Goal: Task Accomplishment & Management: Use online tool/utility

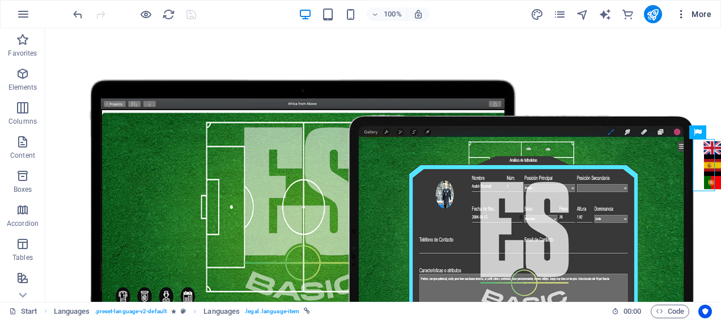
click at [699, 15] on span "More" at bounding box center [694, 14] width 36 height 11
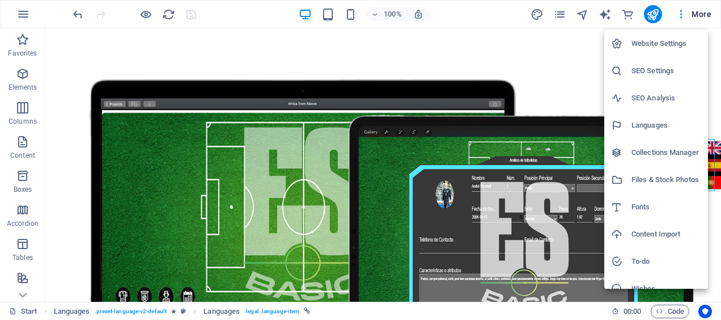
click at [650, 119] on h6 "Languages" at bounding box center [666, 125] width 70 height 14
select select "41"
select select "148"
select select "128"
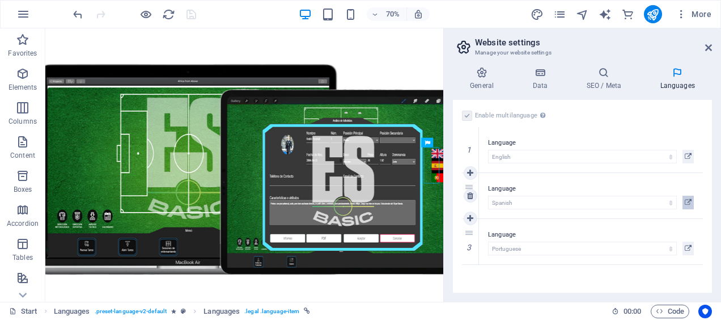
click at [688, 201] on icon at bounding box center [688, 203] width 7 height 14
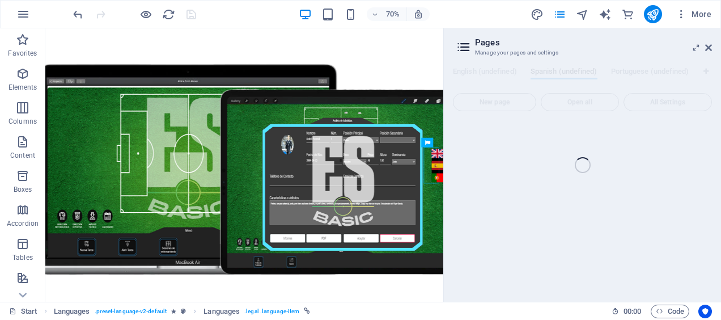
click at [708, 46] on div "Start (en) Favorites Elements Columns Content Boxes Accordion Tables Features I…" at bounding box center [360, 164] width 721 height 273
click at [429, 145] on icon at bounding box center [428, 142] width 5 height 9
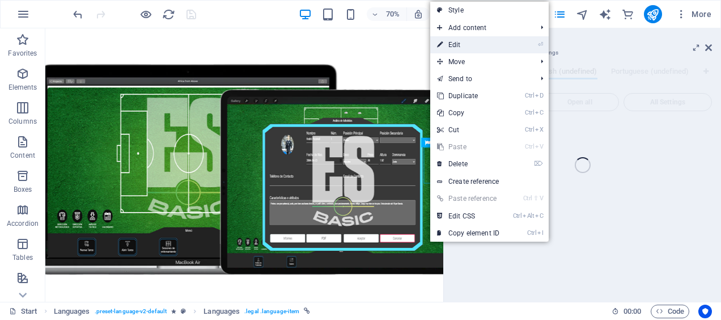
click at [498, 43] on link "⏎ Edit" at bounding box center [468, 44] width 76 height 17
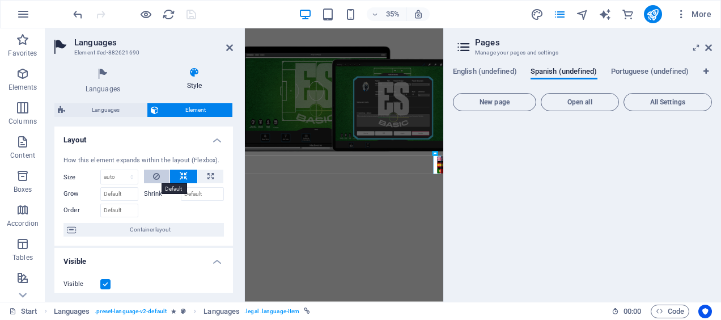
click at [150, 179] on button at bounding box center [157, 176] width 26 height 14
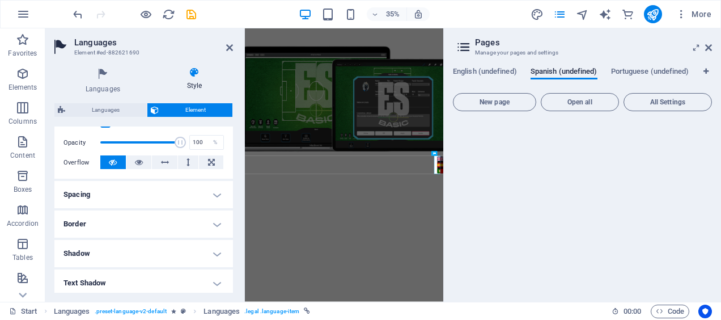
scroll to position [163, 0]
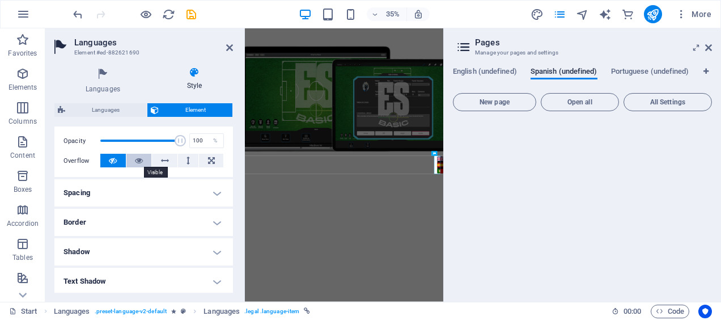
click at [135, 158] on icon at bounding box center [139, 161] width 8 height 14
click at [119, 159] on button at bounding box center [113, 161] width 26 height 14
click at [148, 197] on h4 "Spacing" at bounding box center [143, 192] width 179 height 27
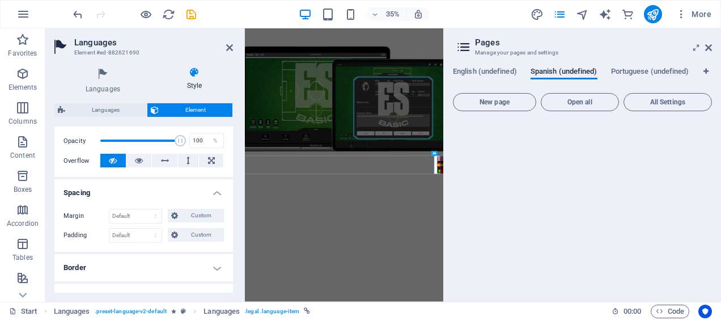
click at [148, 197] on h4 "Spacing" at bounding box center [143, 189] width 179 height 20
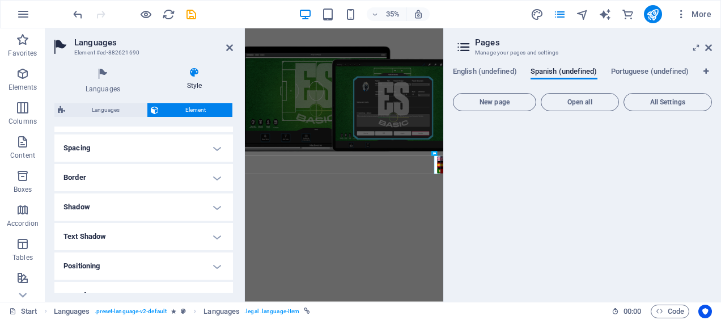
scroll to position [220, 0]
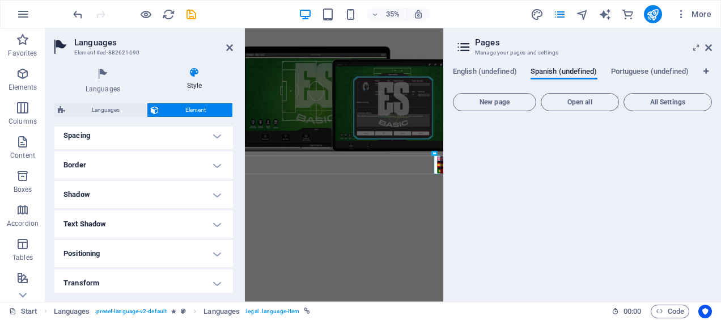
click at [148, 197] on h4 "Shadow" at bounding box center [143, 194] width 179 height 27
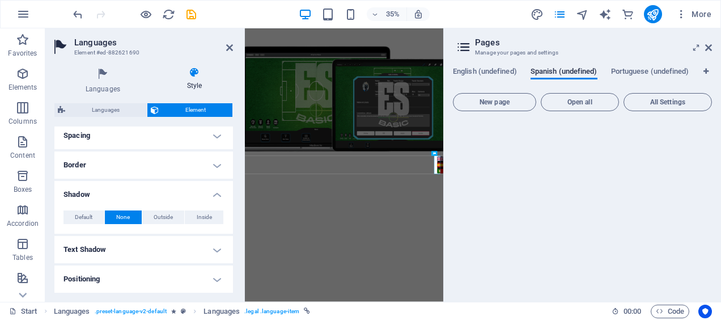
click at [148, 197] on h4 "Shadow" at bounding box center [143, 191] width 179 height 20
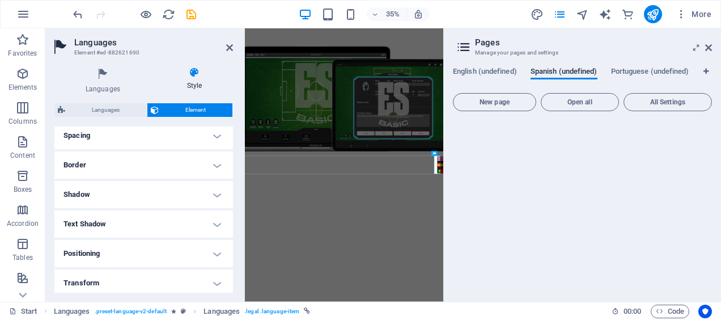
click at [136, 254] on h4 "Positioning" at bounding box center [143, 253] width 179 height 27
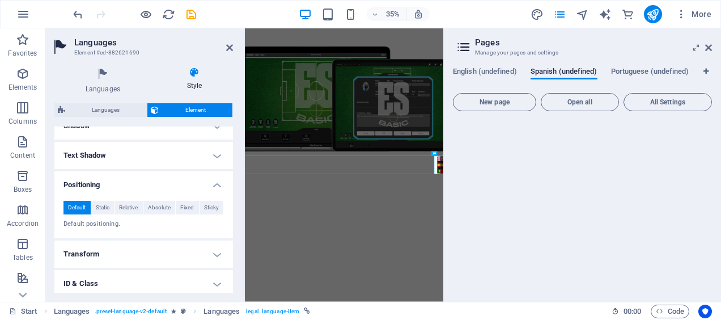
scroll to position [298, 0]
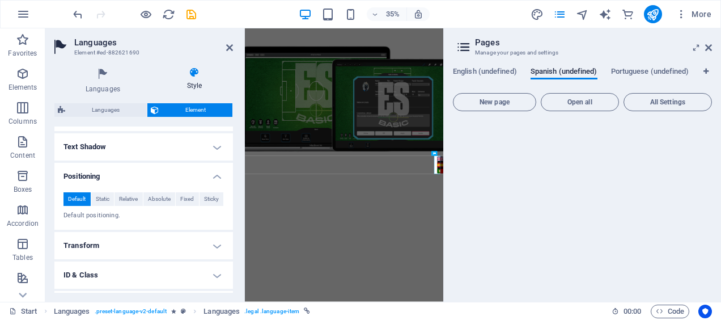
click at [138, 175] on h4 "Positioning" at bounding box center [143, 173] width 179 height 20
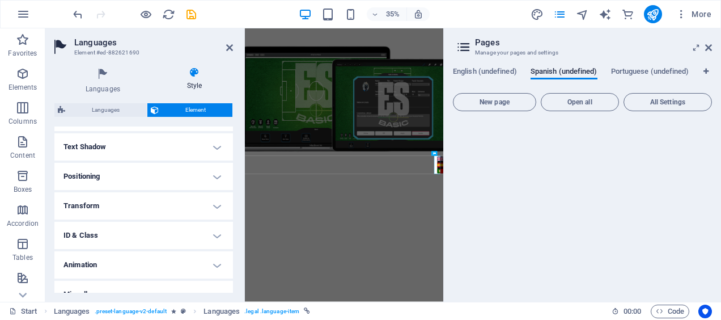
click at [137, 208] on h4 "Transform" at bounding box center [143, 205] width 179 height 27
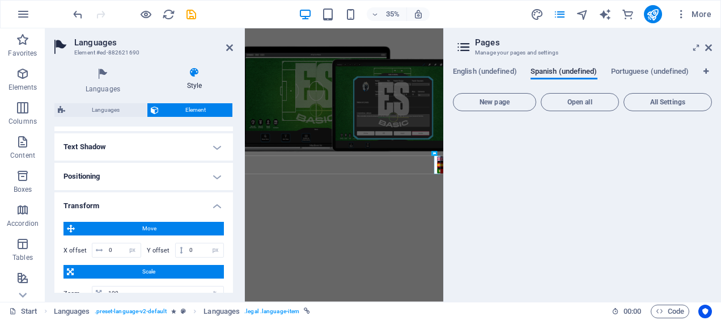
click at [137, 208] on h4 "Transform" at bounding box center [143, 202] width 179 height 20
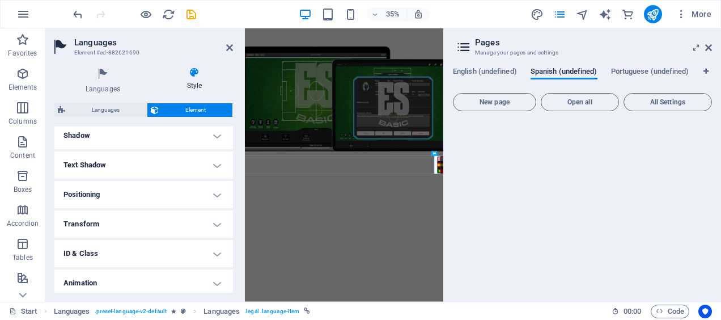
scroll to position [273, 0]
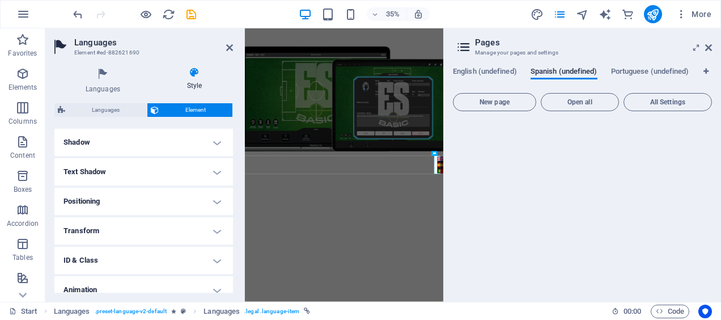
click at [137, 208] on h4 "Positioning" at bounding box center [143, 201] width 179 height 27
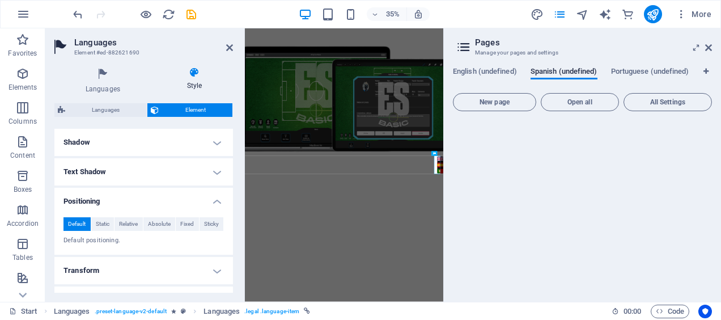
click at [134, 203] on h4 "Positioning" at bounding box center [143, 198] width 179 height 20
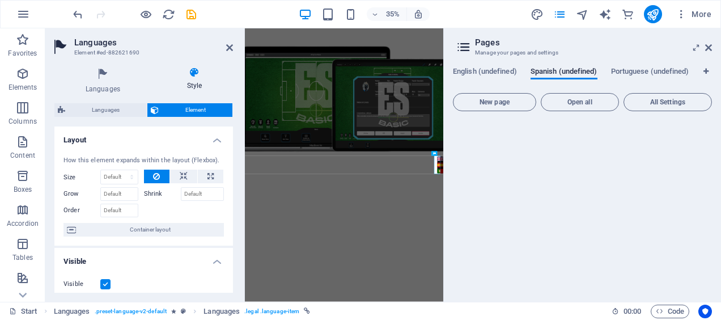
scroll to position [108, 0]
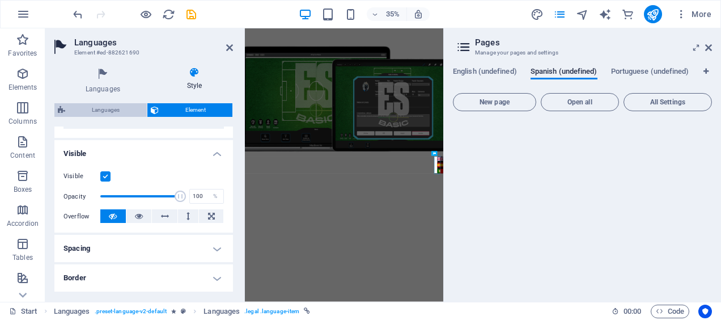
click at [121, 111] on span "Languages" at bounding box center [106, 110] width 75 height 14
select select "rem"
select select "px"
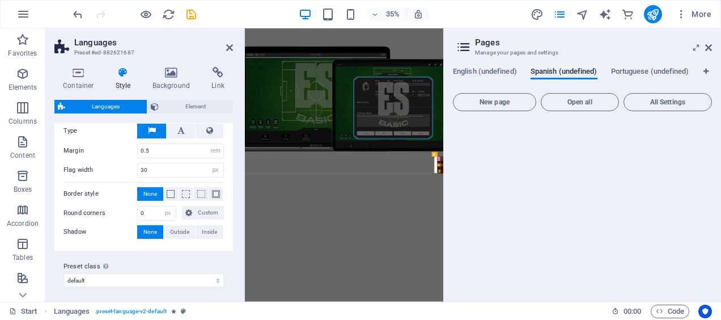
scroll to position [202, 0]
click at [189, 14] on icon "save" at bounding box center [191, 14] width 13 height 13
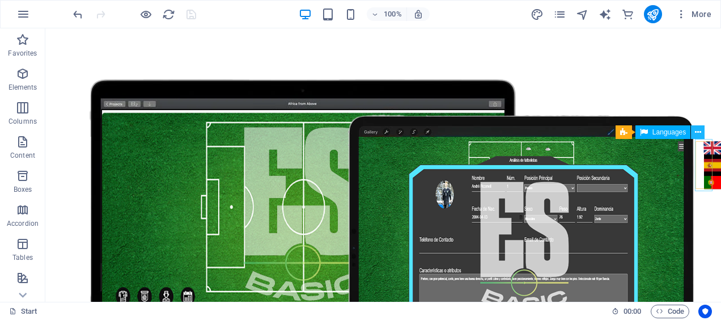
click at [696, 132] on icon at bounding box center [698, 132] width 6 height 12
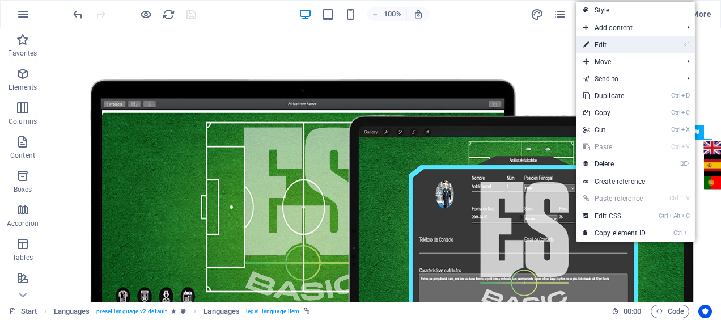
click at [656, 49] on li "⏎ Edit" at bounding box center [635, 44] width 118 height 17
click at [613, 45] on link "⏎ Edit" at bounding box center [614, 44] width 76 height 17
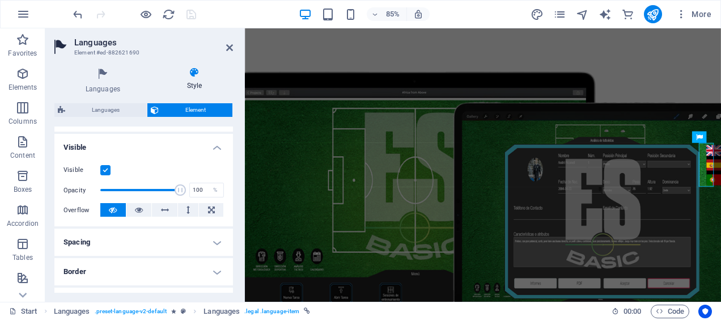
scroll to position [113, 0]
click at [135, 207] on icon at bounding box center [139, 210] width 8 height 14
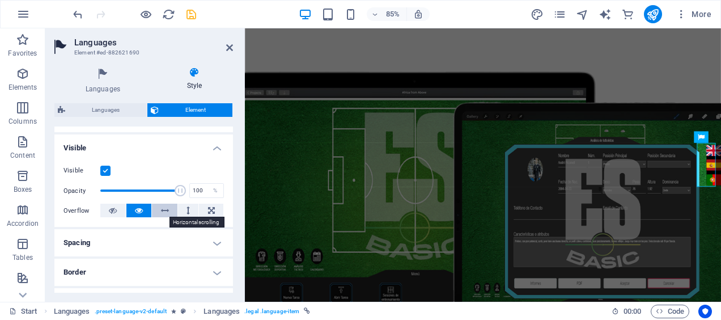
click at [155, 211] on button at bounding box center [165, 210] width 26 height 14
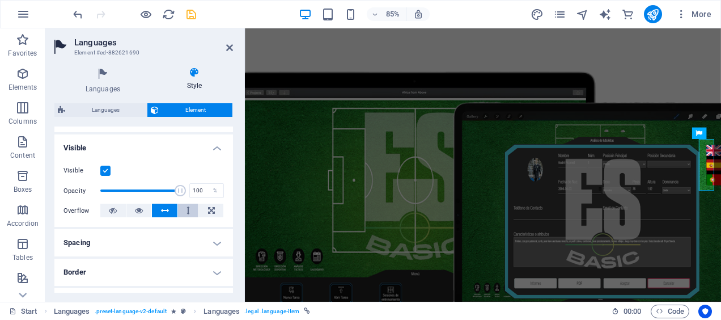
click at [181, 213] on button at bounding box center [188, 210] width 21 height 14
click at [210, 213] on icon at bounding box center [211, 210] width 7 height 14
click at [111, 207] on icon at bounding box center [113, 210] width 8 height 14
click at [107, 168] on label at bounding box center [105, 171] width 10 height 10
click at [0, 0] on input "Visible" at bounding box center [0, 0] width 0 height 0
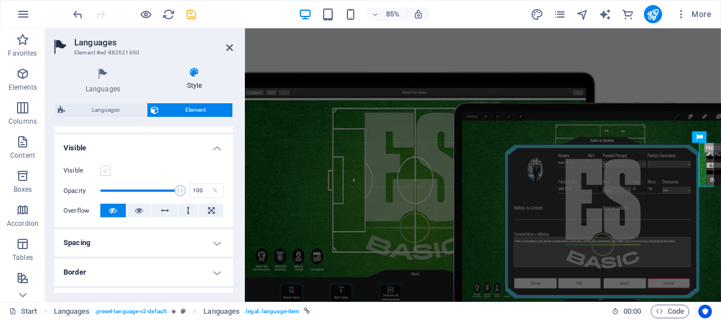
click at [107, 168] on label at bounding box center [105, 171] width 10 height 10
click at [0, 0] on input "Visible" at bounding box center [0, 0] width 0 height 0
click at [107, 168] on label at bounding box center [105, 171] width 10 height 10
click at [0, 0] on input "Visible" at bounding box center [0, 0] width 0 height 0
click at [105, 169] on label at bounding box center [105, 171] width 10 height 10
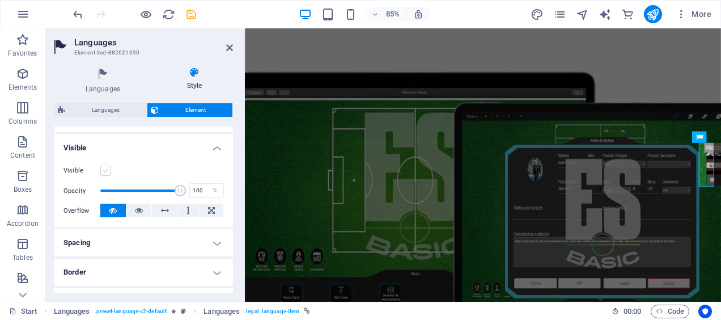
click at [0, 0] on input "Visible" at bounding box center [0, 0] width 0 height 0
click at [113, 209] on icon at bounding box center [113, 210] width 8 height 14
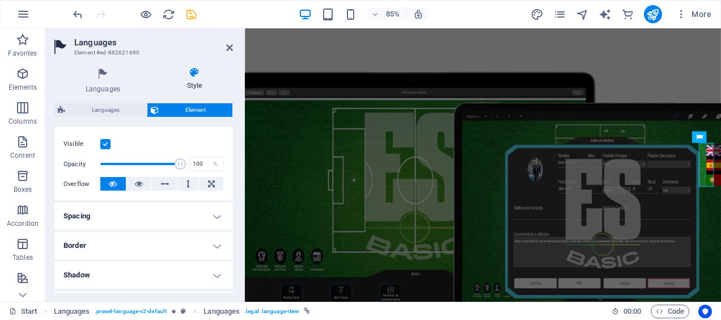
scroll to position [141, 0]
click at [217, 212] on h4 "Spacing" at bounding box center [143, 214] width 179 height 27
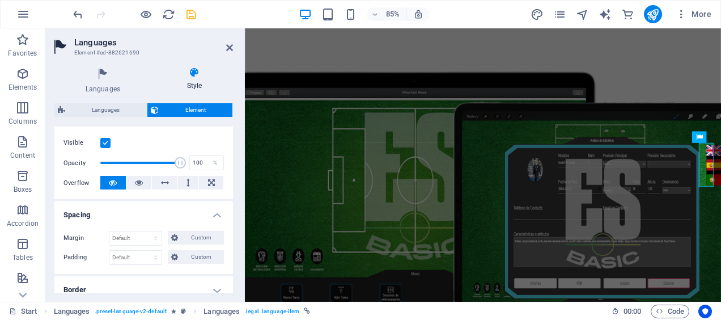
scroll to position [145, 0]
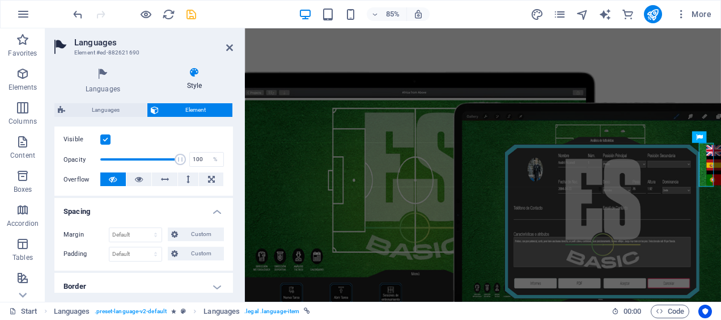
click at [217, 212] on h4 "Spacing" at bounding box center [143, 208] width 179 height 20
click at [217, 240] on h4 "Border" at bounding box center [143, 240] width 179 height 27
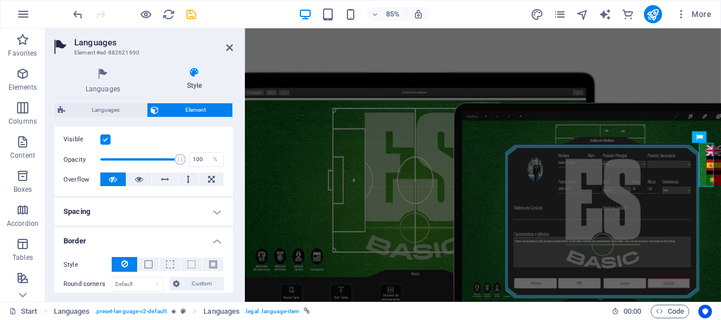
click at [218, 240] on h4 "Border" at bounding box center [143, 237] width 179 height 20
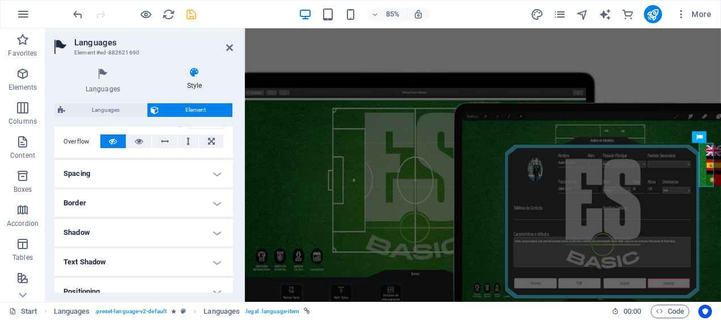
scroll to position [199, 0]
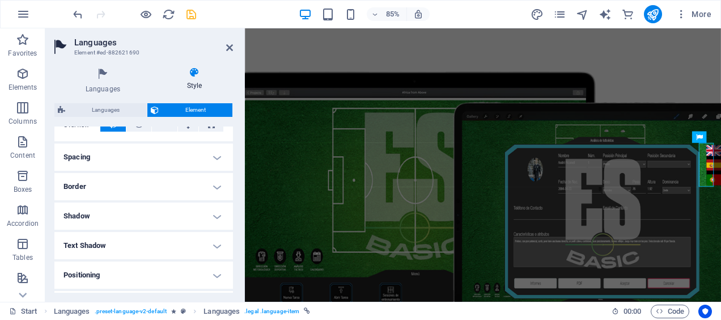
click at [220, 211] on h4 "Shadow" at bounding box center [143, 215] width 179 height 27
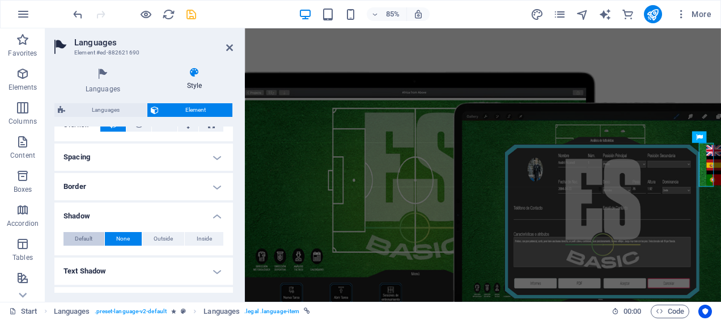
click at [82, 235] on span "Default" at bounding box center [84, 239] width 18 height 14
click at [117, 232] on span "None" at bounding box center [123, 239] width 14 height 14
click at [217, 218] on h4 "Shadow" at bounding box center [143, 212] width 179 height 20
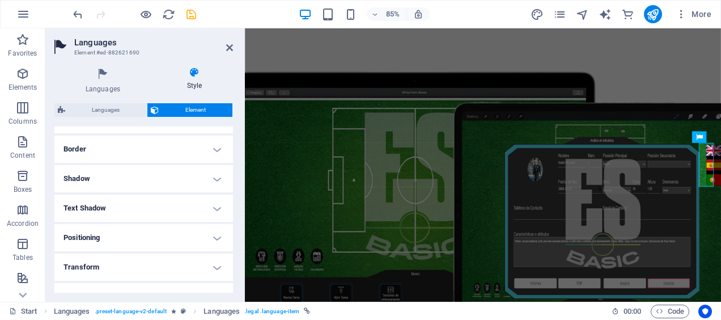
scroll to position [241, 0]
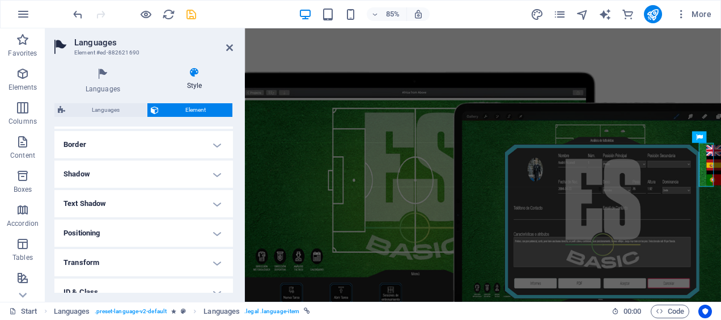
click at [215, 205] on h4 "Text Shadow" at bounding box center [143, 203] width 179 height 27
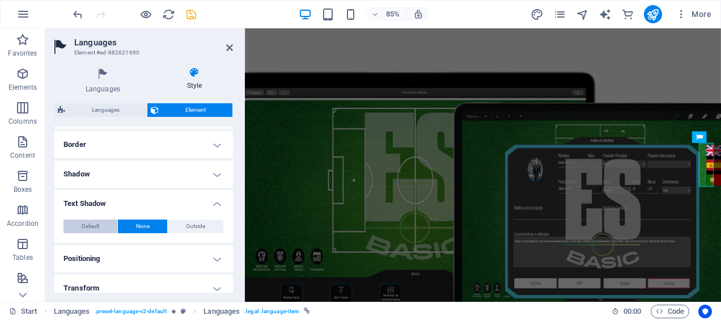
click at [92, 222] on span "Default" at bounding box center [91, 226] width 18 height 14
click at [134, 224] on button "None" at bounding box center [143, 226] width 50 height 14
click at [214, 201] on h4 "Text Shadow" at bounding box center [143, 200] width 179 height 20
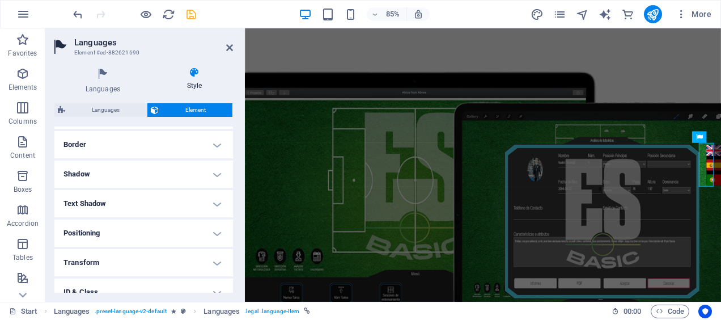
click at [211, 232] on h4 "Positioning" at bounding box center [143, 232] width 179 height 27
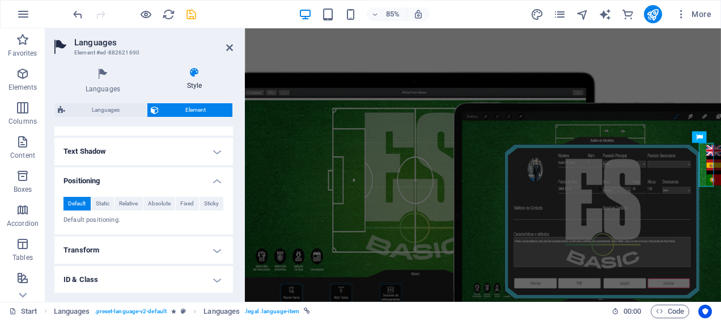
scroll to position [300, 0]
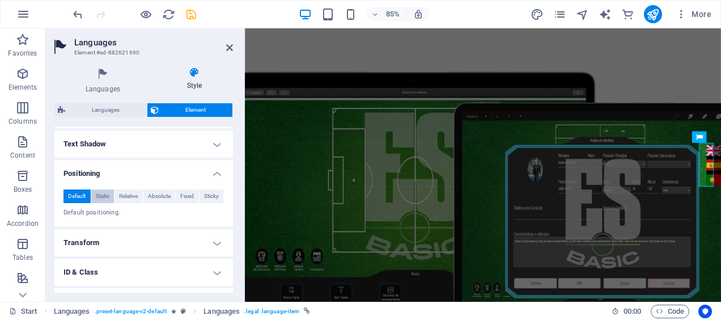
click at [106, 197] on span "Static" at bounding box center [103, 196] width 14 height 14
click at [126, 193] on span "Relative" at bounding box center [128, 196] width 19 height 14
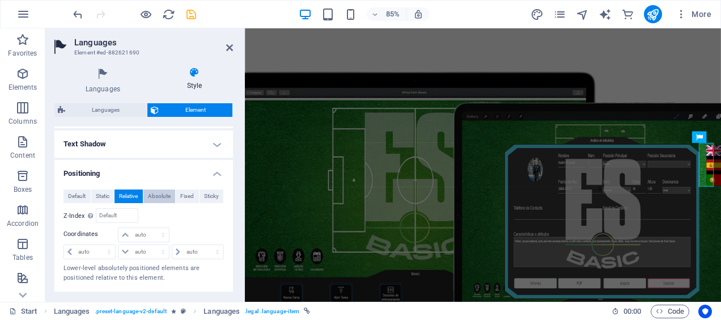
click at [154, 199] on span "Absolute" at bounding box center [159, 196] width 23 height 14
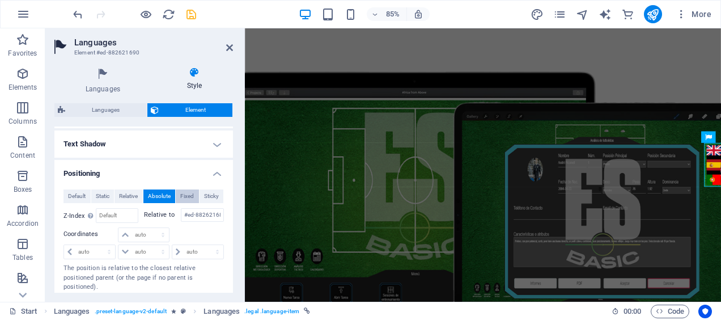
click at [180, 197] on span "Fixed" at bounding box center [187, 196] width 14 height 14
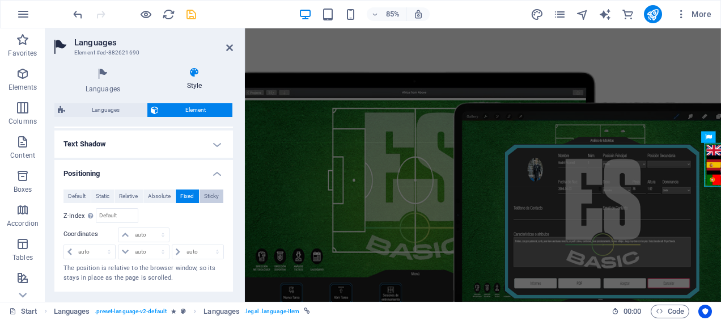
click at [211, 195] on span "Sticky" at bounding box center [211, 196] width 15 height 14
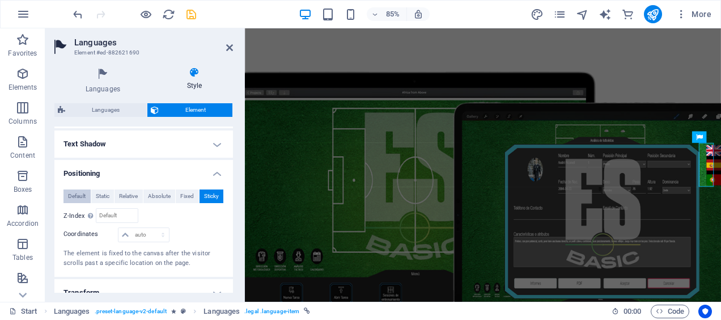
click at [73, 193] on span "Default" at bounding box center [77, 196] width 18 height 14
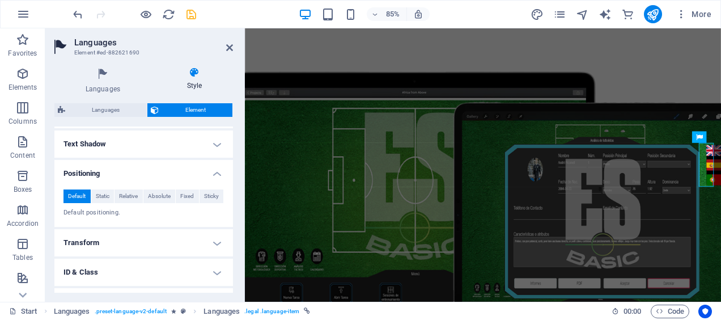
click at [213, 174] on h4 "Positioning" at bounding box center [143, 170] width 179 height 20
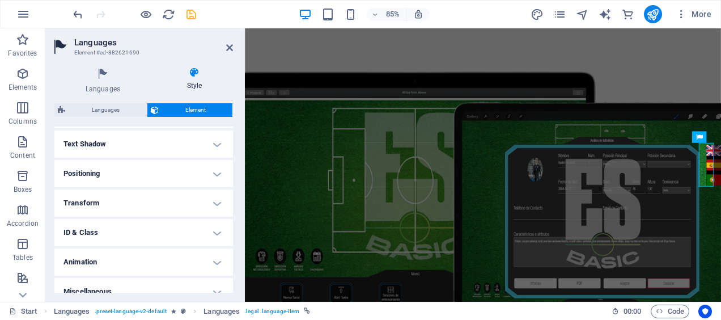
click at [213, 205] on h4 "Transform" at bounding box center [143, 202] width 179 height 27
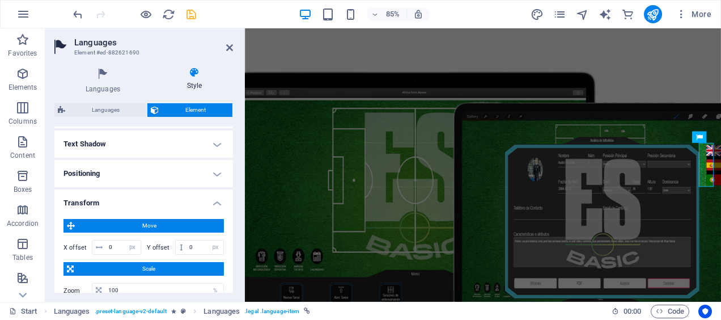
click at [213, 205] on h4 "Transform" at bounding box center [143, 199] width 179 height 20
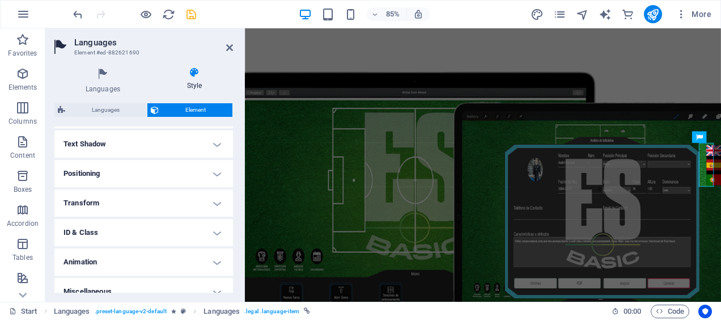
scroll to position [312, 0]
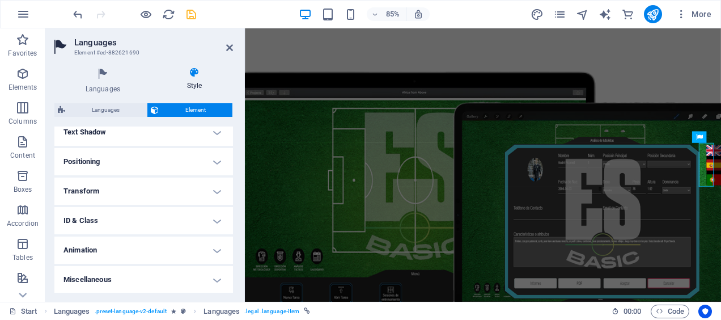
click at [216, 254] on h4 "Animation" at bounding box center [143, 249] width 179 height 27
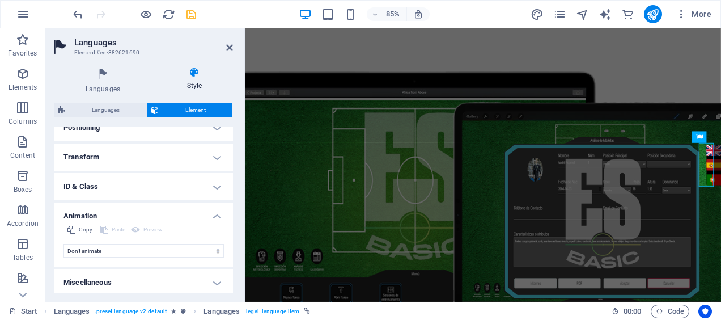
scroll to position [349, 0]
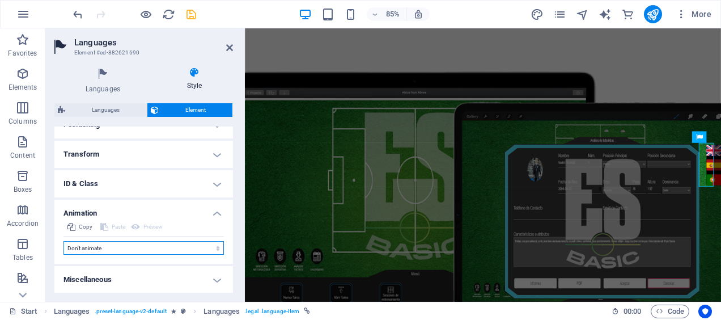
click at [215, 249] on select "Don't animate Show / Hide Slide up/down Zoom in/out Slide left to right Slide r…" at bounding box center [143, 248] width 160 height 14
select select "pulse"
click at [63, 241] on select "Don't animate Show / Hide Slide up/down Zoom in/out Slide left to right Slide r…" at bounding box center [143, 248] width 160 height 14
select select "scroll"
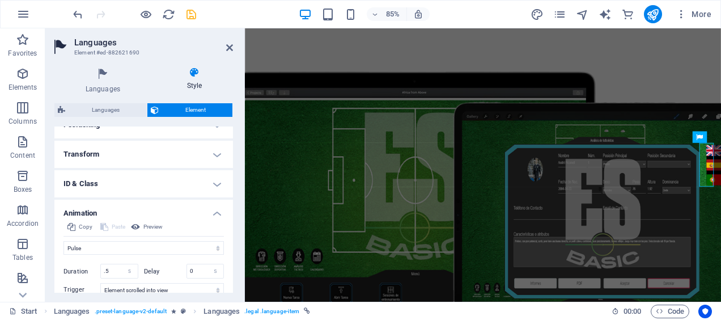
click at [217, 211] on h4 "Animation" at bounding box center [143, 210] width 179 height 20
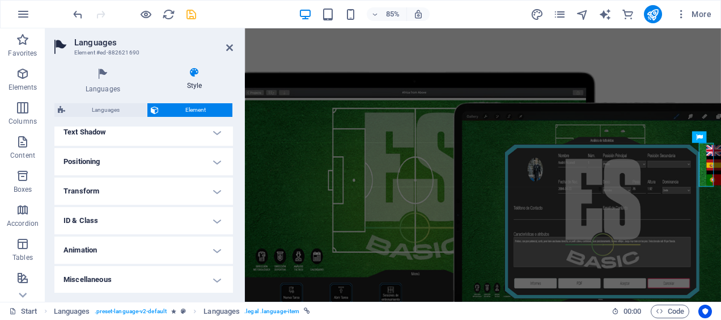
click at [214, 218] on h4 "ID & Class" at bounding box center [143, 220] width 179 height 27
click at [214, 218] on h4 "ID & Class" at bounding box center [143, 217] width 179 height 20
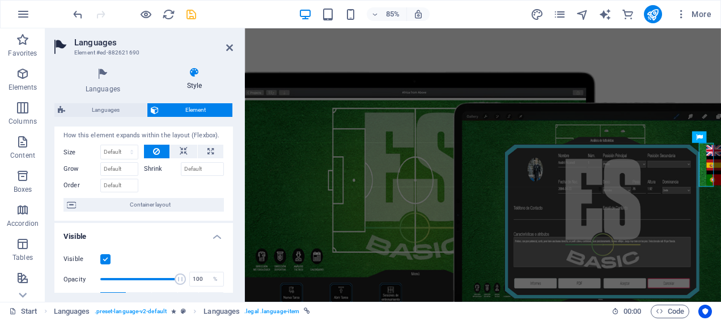
scroll to position [22, 0]
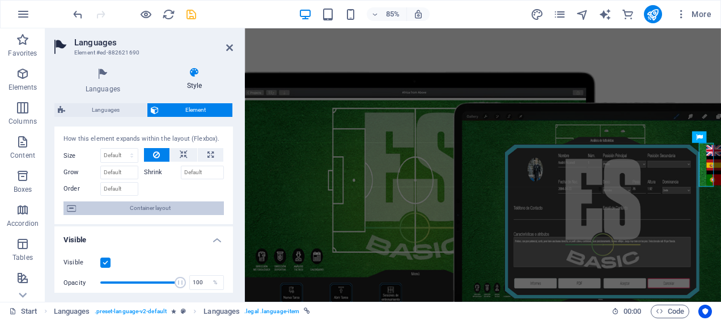
click at [70, 208] on icon at bounding box center [71, 208] width 9 height 14
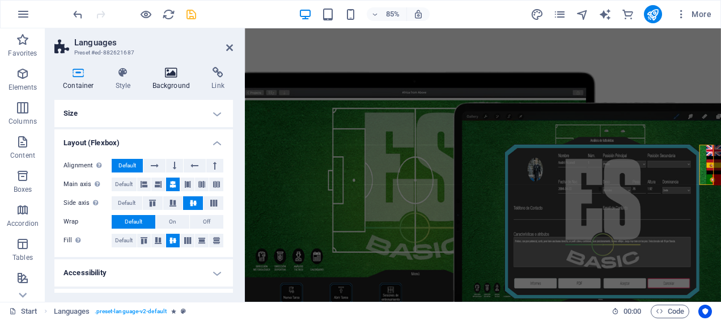
click at [168, 85] on h4 "Background" at bounding box center [174, 79] width 60 height 24
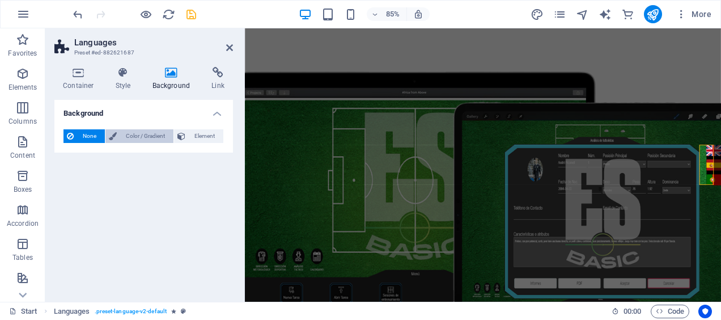
click at [126, 138] on span "Color / Gradient" at bounding box center [145, 136] width 50 height 14
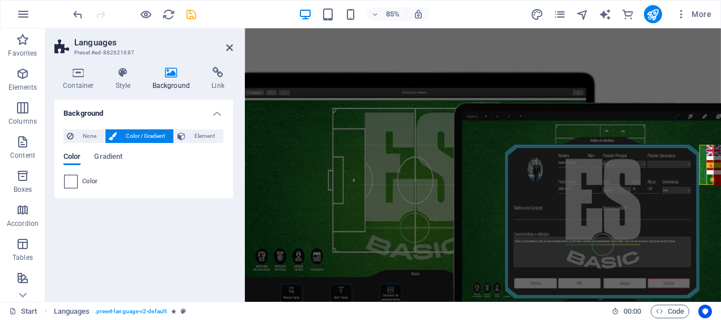
click at [71, 182] on span at bounding box center [71, 181] width 12 height 12
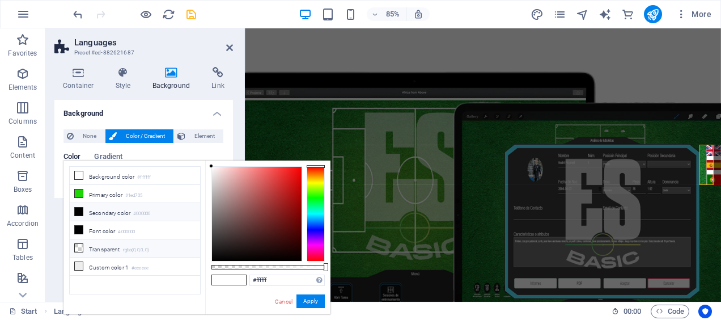
click at [76, 244] on icon at bounding box center [79, 248] width 8 height 8
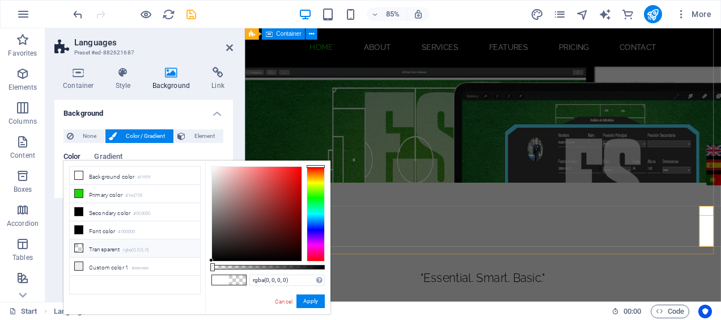
scroll to position [0, 0]
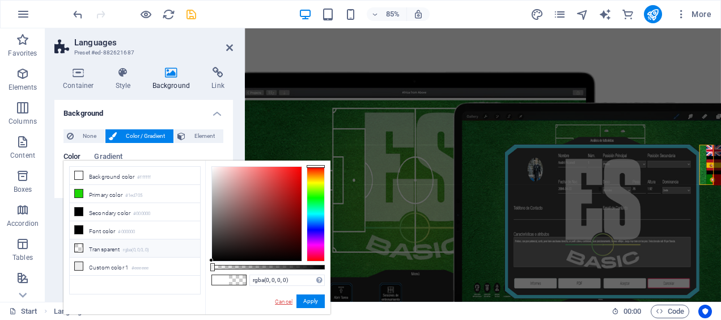
click at [282, 298] on link "Cancel" at bounding box center [284, 301] width 20 height 9
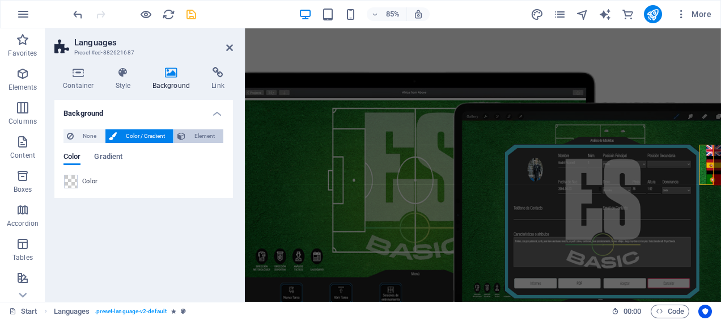
click at [187, 138] on button "Element" at bounding box center [198, 136] width 49 height 14
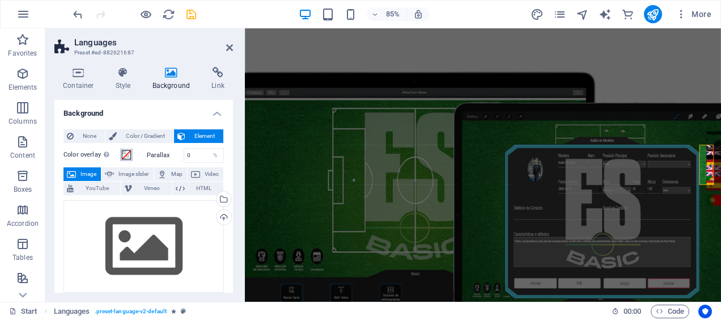
click at [125, 154] on span at bounding box center [126, 154] width 9 height 9
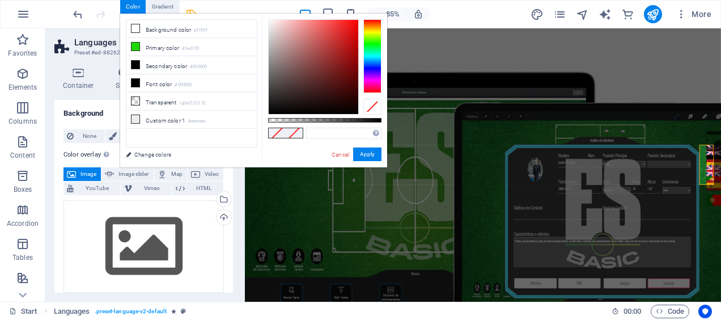
click at [125, 154] on link "Change colors" at bounding box center [185, 154] width 131 height 14
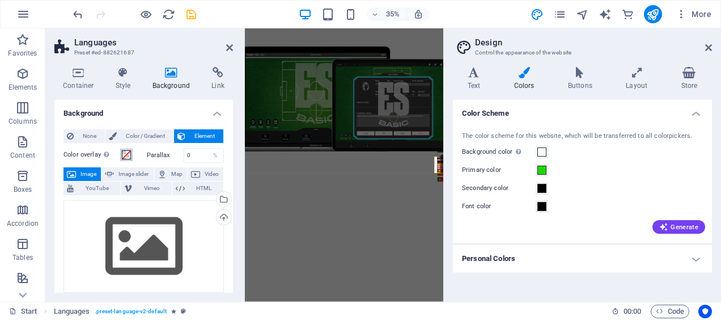
click at [125, 154] on span at bounding box center [126, 154] width 9 height 9
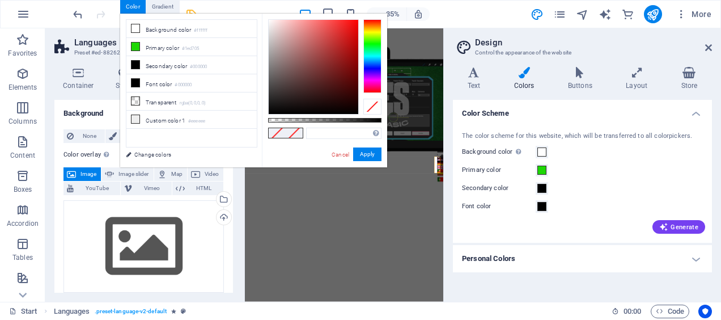
click at [125, 154] on link "Change colors" at bounding box center [185, 154] width 131 height 14
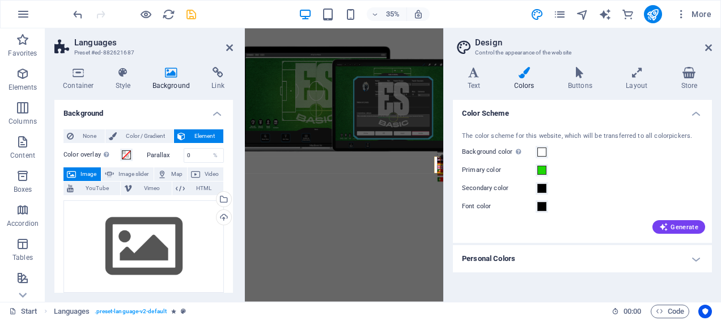
click at [664, 258] on h4 "Personal Colors" at bounding box center [582, 258] width 259 height 27
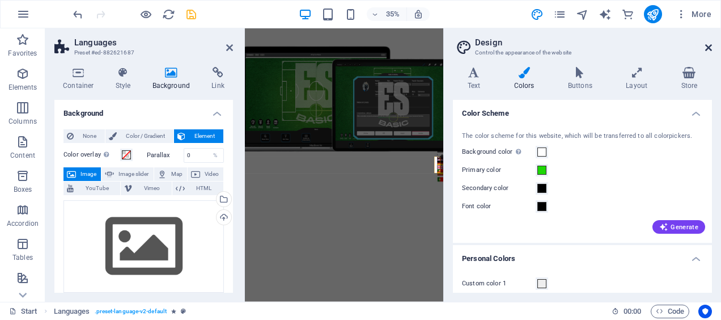
click at [706, 46] on icon at bounding box center [708, 47] width 7 height 9
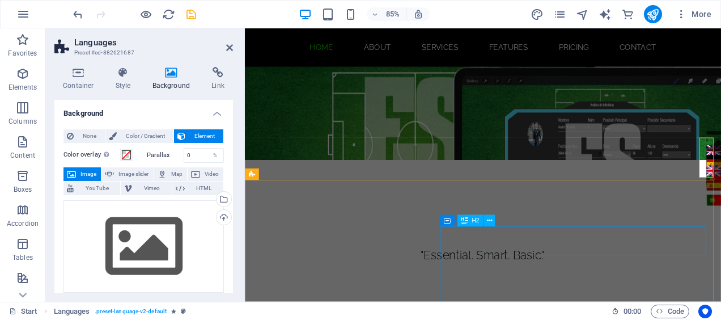
scroll to position [127, 0]
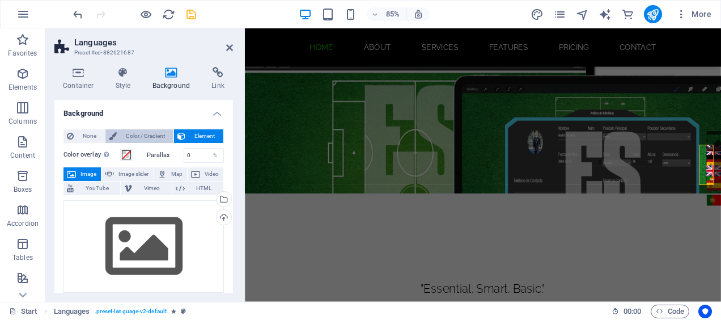
click at [139, 136] on span "Color / Gradient" at bounding box center [145, 136] width 50 height 14
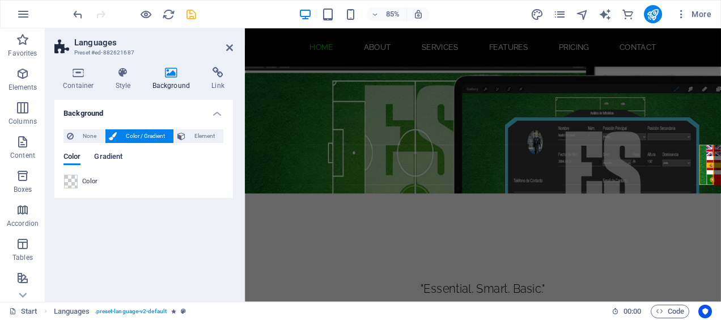
click at [102, 158] on span "Gradient" at bounding box center [108, 158] width 28 height 16
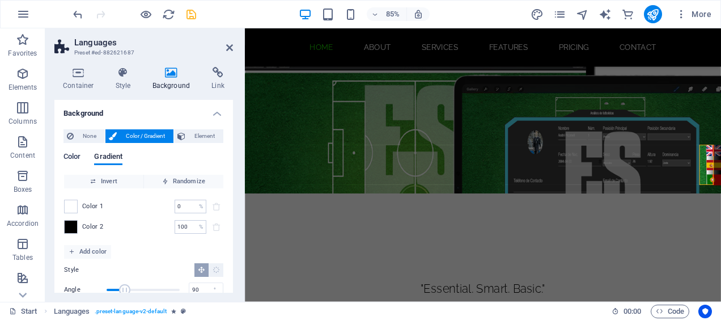
click at [73, 156] on span "Color" at bounding box center [71, 158] width 17 height 16
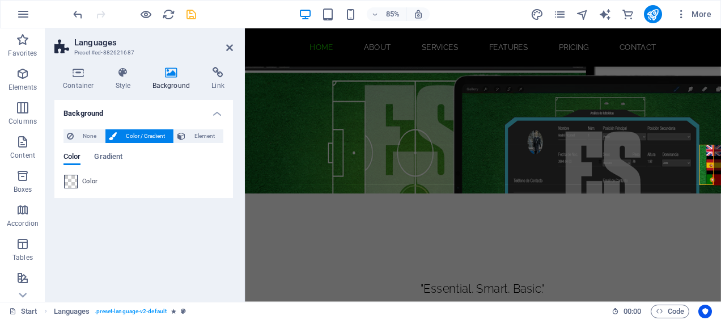
click at [73, 182] on span at bounding box center [71, 181] width 12 height 12
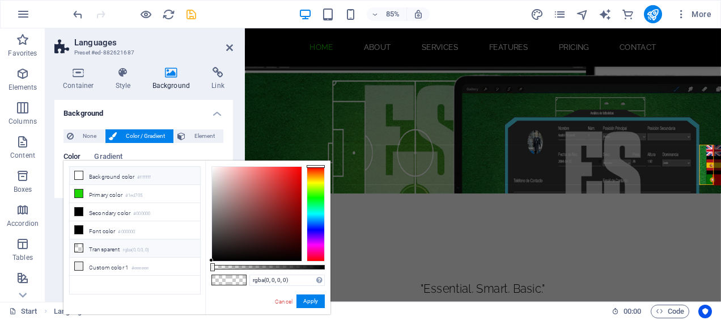
click at [77, 244] on icon at bounding box center [79, 248] width 8 height 8
click at [76, 175] on icon at bounding box center [79, 175] width 8 height 8
click at [79, 262] on icon at bounding box center [79, 266] width 8 height 8
click at [78, 244] on icon at bounding box center [79, 248] width 8 height 8
type input "rgba(0, 0, 0, 0)"
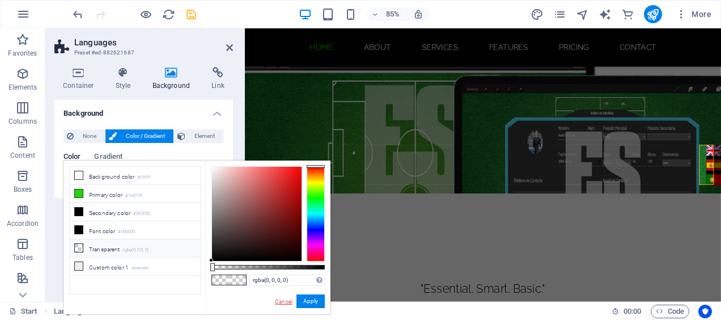
click at [282, 299] on link "Cancel" at bounding box center [284, 301] width 20 height 9
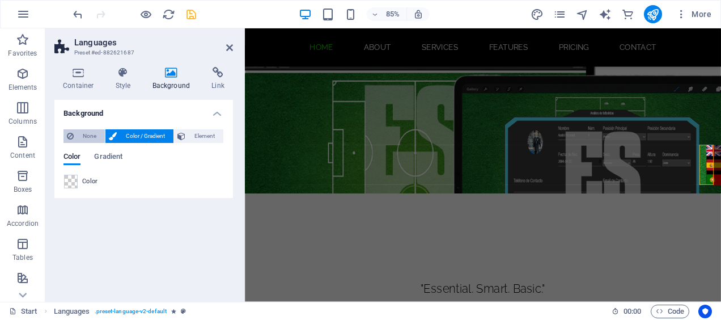
click at [89, 134] on span "None" at bounding box center [89, 136] width 24 height 14
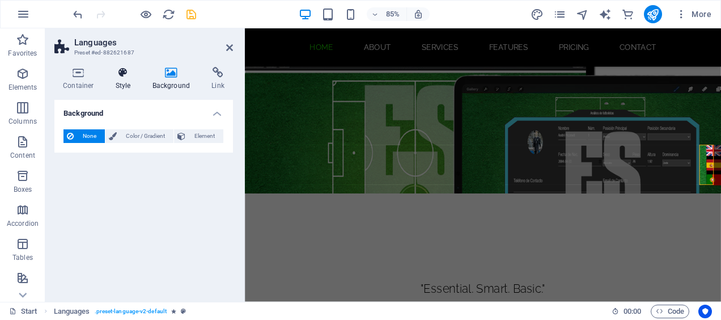
click at [122, 88] on h4 "Style" at bounding box center [125, 79] width 37 height 24
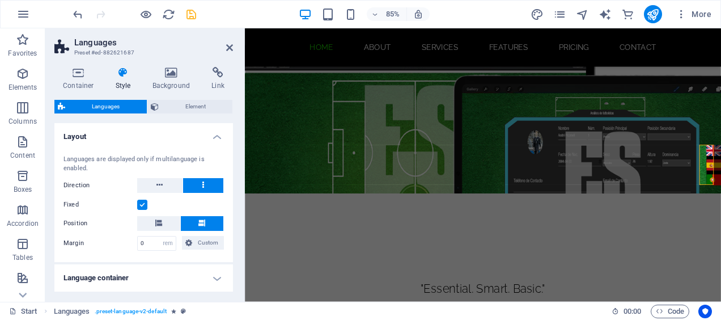
click at [144, 206] on label at bounding box center [142, 205] width 10 height 10
click at [0, 0] on input "Fixed" at bounding box center [0, 0] width 0 height 0
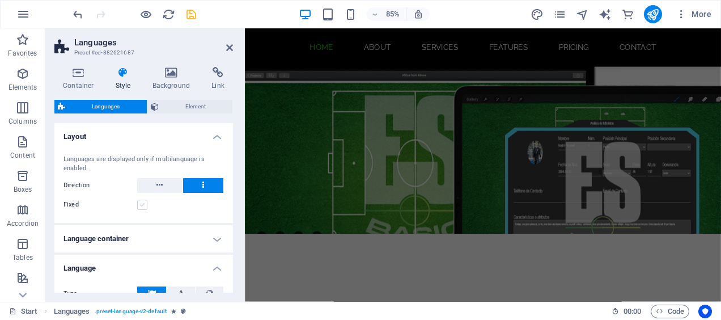
click at [144, 206] on label at bounding box center [142, 205] width 10 height 10
click at [0, 0] on input "Fixed" at bounding box center [0, 0] width 0 height 0
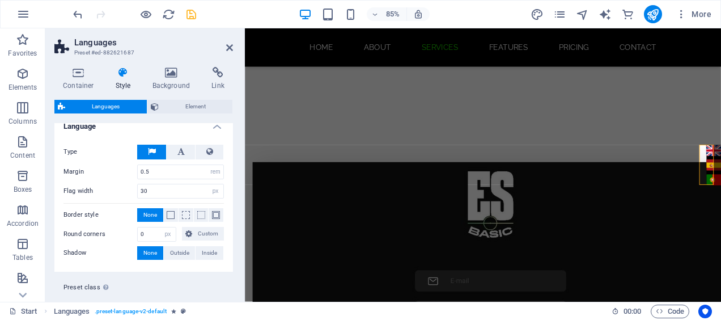
scroll to position [202, 0]
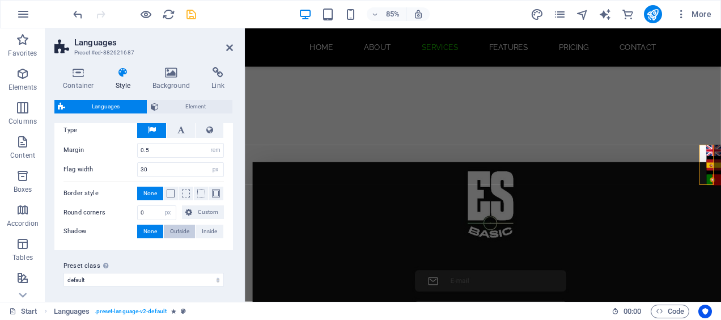
click at [174, 228] on span "Outside" at bounding box center [179, 231] width 19 height 14
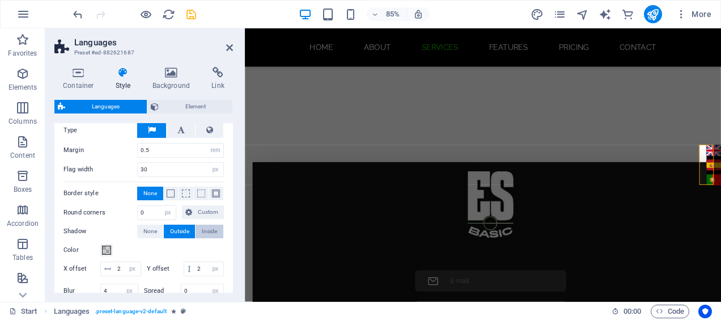
click at [196, 228] on button "Inside" at bounding box center [210, 231] width 28 height 14
click at [147, 225] on span "None" at bounding box center [150, 231] width 14 height 14
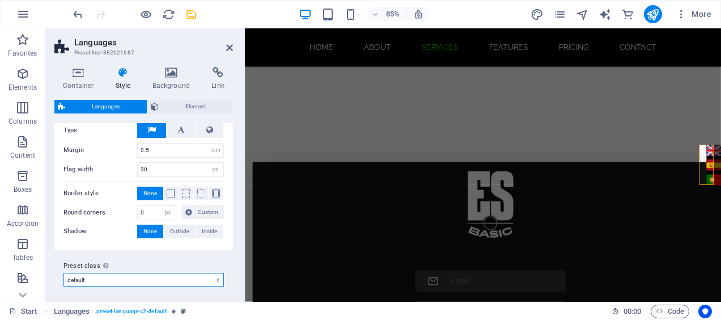
click at [154, 279] on select "default Add preset class" at bounding box center [143, 280] width 160 height 14
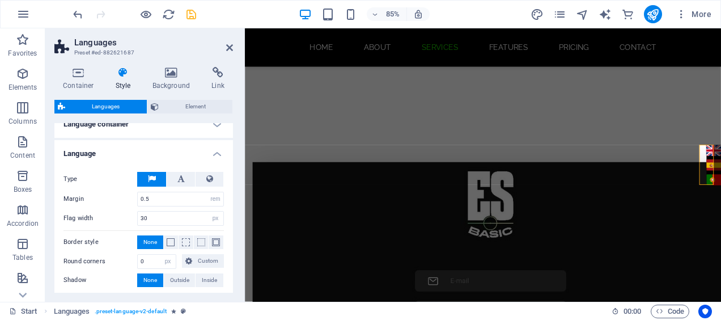
scroll to position [152, 0]
click at [175, 183] on button at bounding box center [181, 180] width 28 height 15
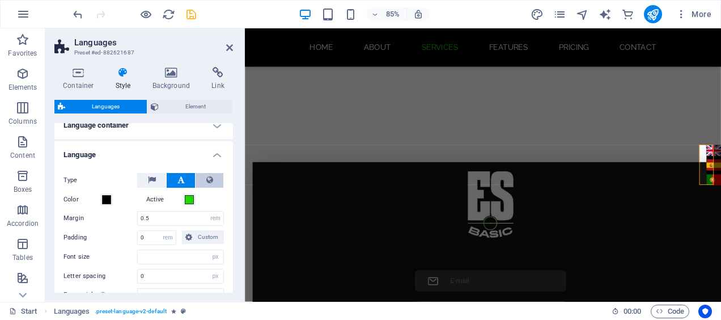
select select
click at [210, 175] on icon at bounding box center [209, 180] width 7 height 14
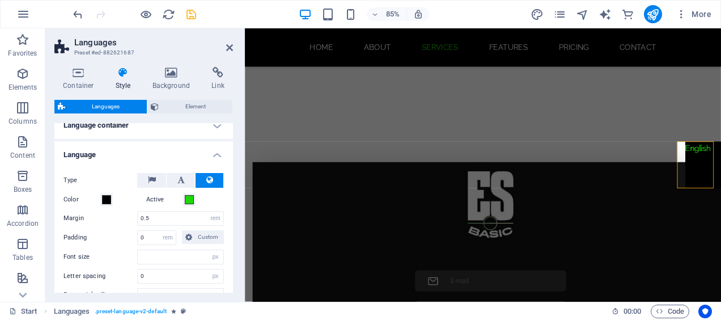
select select
click at [172, 177] on button at bounding box center [181, 180] width 28 height 15
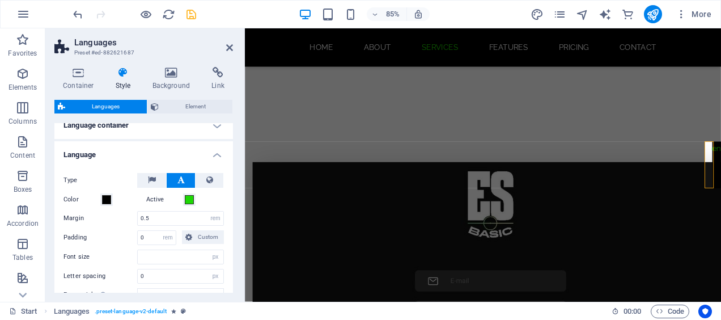
select select
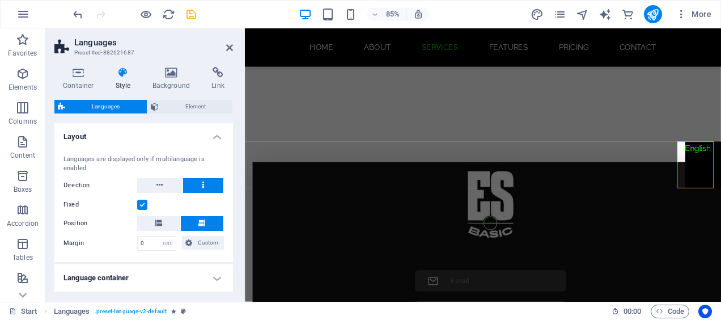
scroll to position [0, 0]
click at [165, 103] on span "Element" at bounding box center [195, 107] width 67 height 14
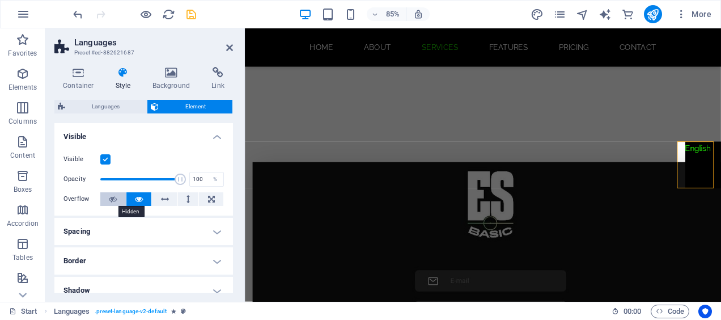
click at [116, 196] on icon at bounding box center [113, 199] width 8 height 14
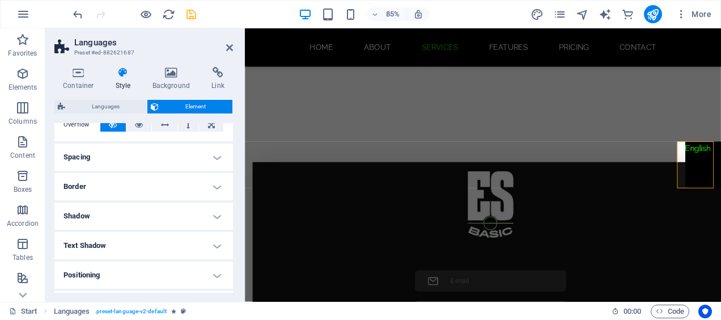
scroll to position [75, 0]
click at [154, 222] on h4 "Shadow" at bounding box center [143, 215] width 179 height 27
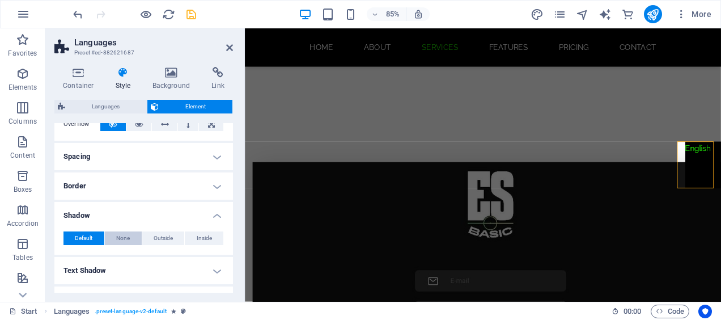
click at [129, 236] on button "None" at bounding box center [123, 238] width 37 height 14
click at [155, 238] on span "Outside" at bounding box center [163, 238] width 19 height 14
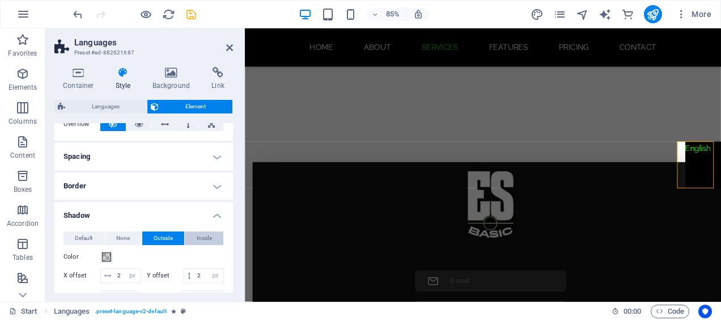
click at [201, 236] on span "Inside" at bounding box center [204, 238] width 15 height 14
click at [77, 235] on span "Default" at bounding box center [84, 238] width 18 height 14
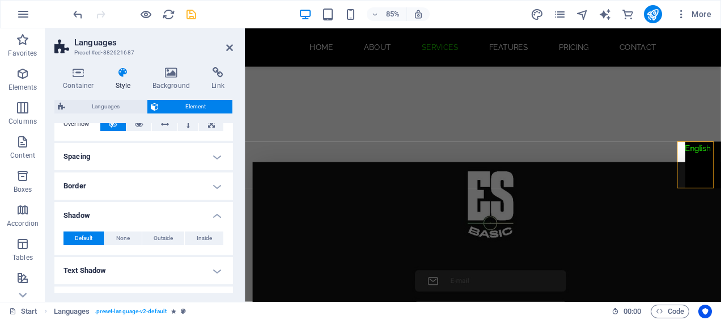
click at [100, 215] on h4 "Shadow" at bounding box center [143, 212] width 179 height 20
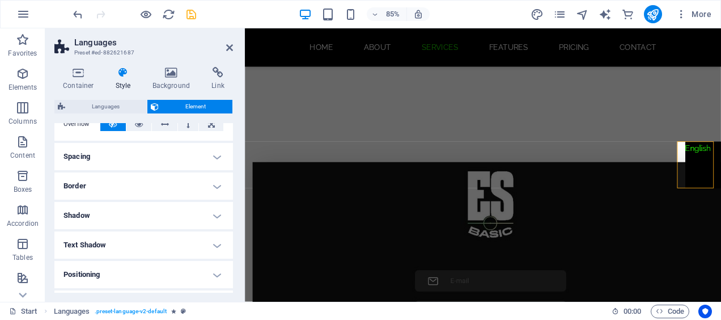
click at [98, 192] on h4 "Border" at bounding box center [143, 185] width 179 height 27
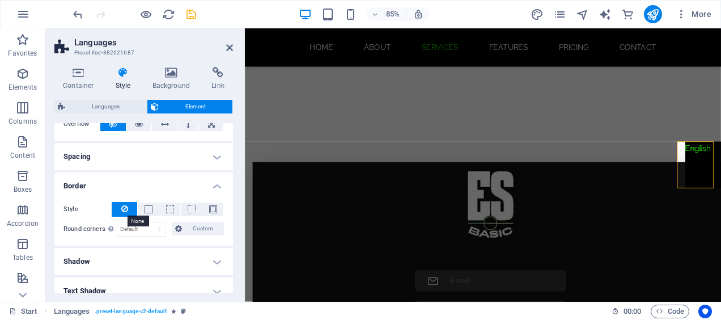
click at [124, 207] on icon at bounding box center [124, 209] width 7 height 14
click at [94, 188] on h4 "Border" at bounding box center [143, 182] width 179 height 20
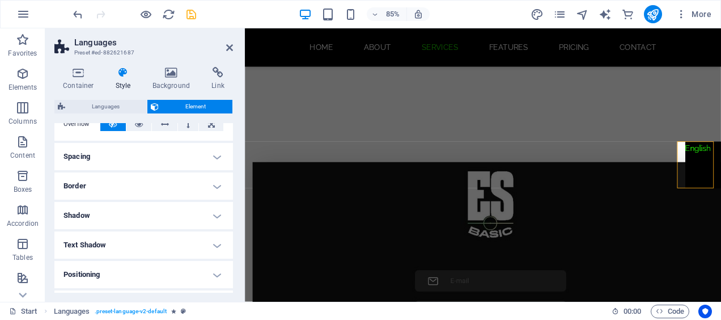
click at [91, 155] on h4 "Spacing" at bounding box center [143, 156] width 179 height 27
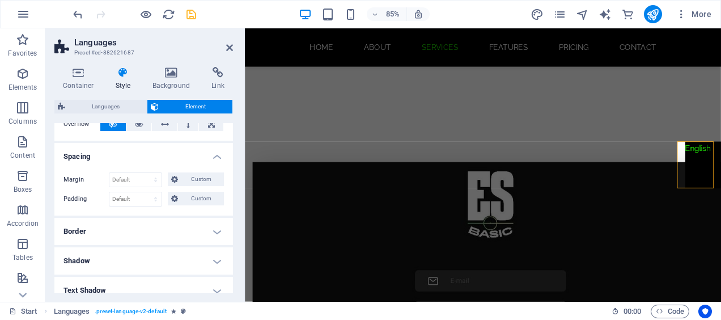
click at [91, 155] on h4 "Spacing" at bounding box center [143, 153] width 179 height 20
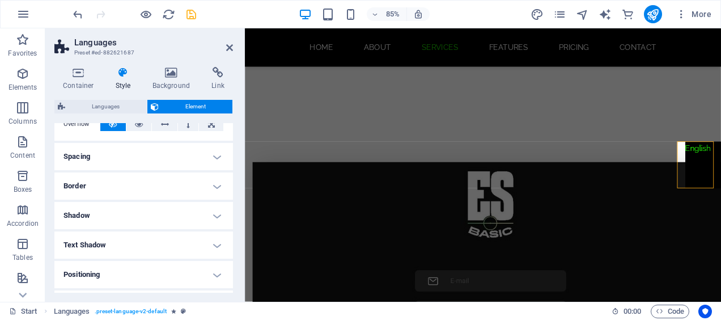
click at [109, 238] on h4 "Text Shadow" at bounding box center [143, 244] width 179 height 27
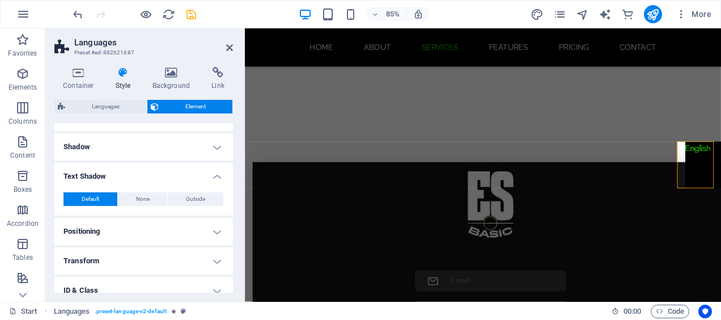
scroll to position [144, 0]
click at [127, 197] on button "None" at bounding box center [143, 199] width 50 height 14
click at [121, 172] on h4 "Text Shadow" at bounding box center [143, 172] width 179 height 20
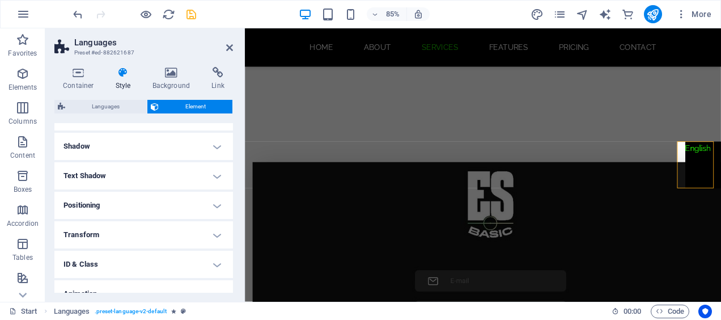
click at [122, 204] on h4 "Positioning" at bounding box center [143, 205] width 179 height 27
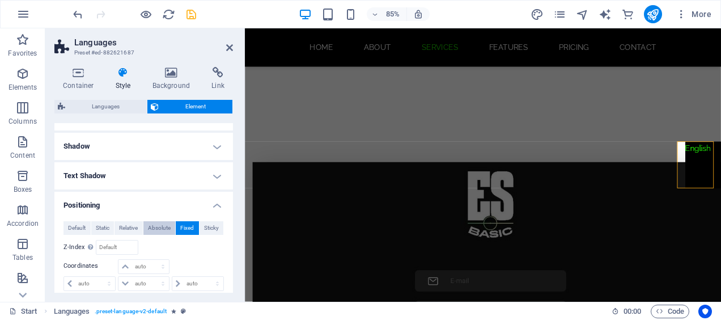
click at [163, 228] on span "Absolute" at bounding box center [159, 228] width 23 height 14
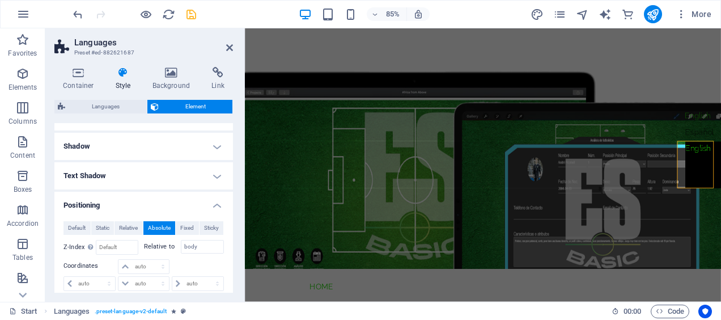
scroll to position [0, 0]
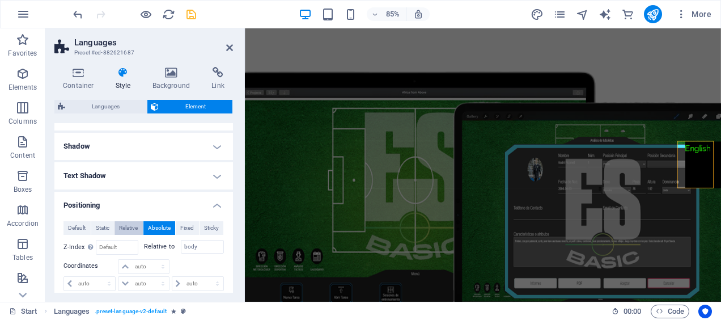
click at [126, 230] on span "Relative" at bounding box center [128, 228] width 19 height 14
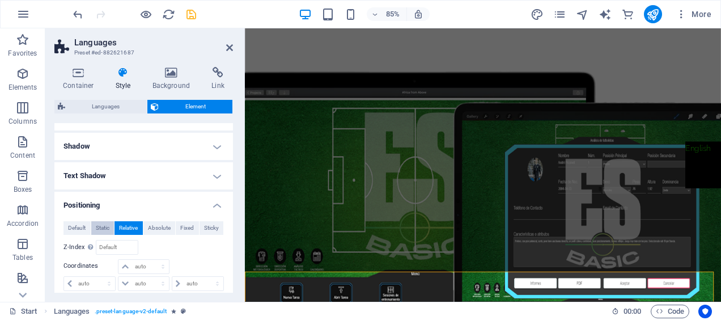
click at [100, 228] on span "Static" at bounding box center [103, 228] width 14 height 14
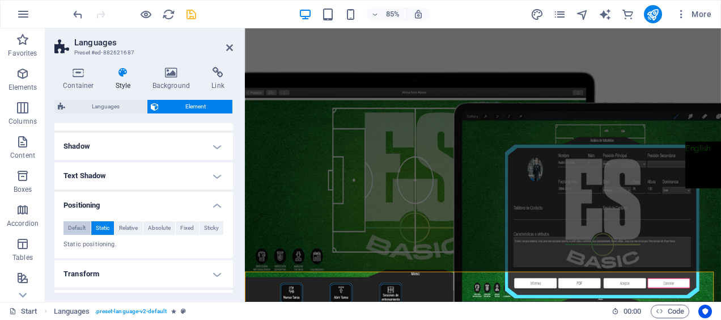
click at [85, 224] on span "Default" at bounding box center [77, 228] width 18 height 14
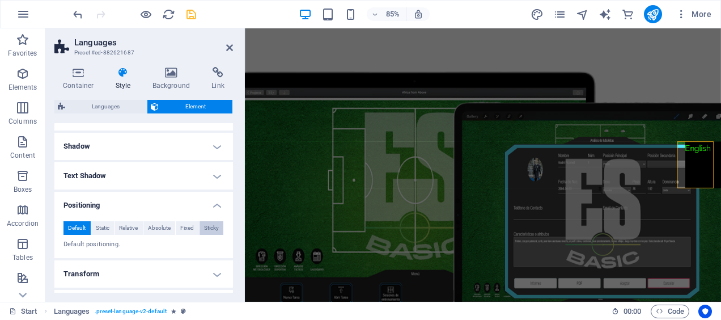
click at [215, 230] on span "Sticky" at bounding box center [211, 228] width 15 height 14
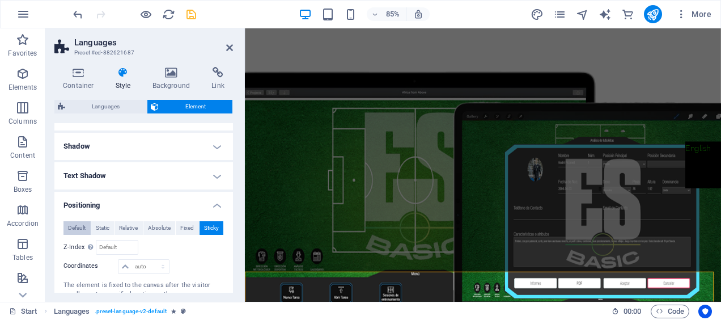
click at [73, 221] on span "Default" at bounding box center [77, 228] width 18 height 14
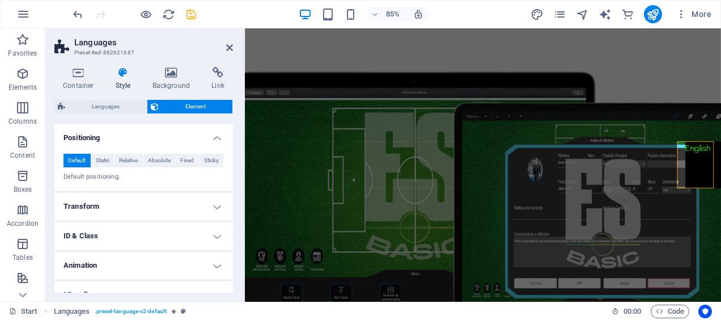
scroll to position [215, 0]
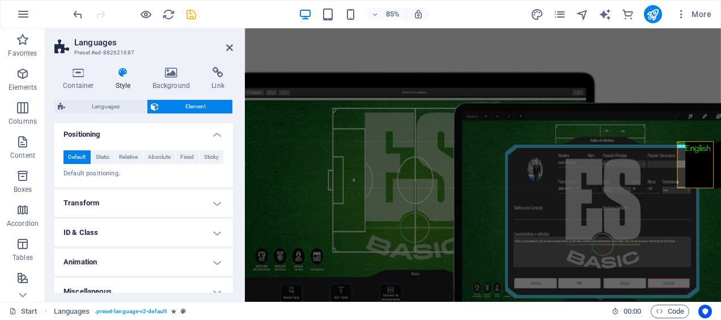
click at [154, 209] on h4 "Transform" at bounding box center [143, 202] width 179 height 27
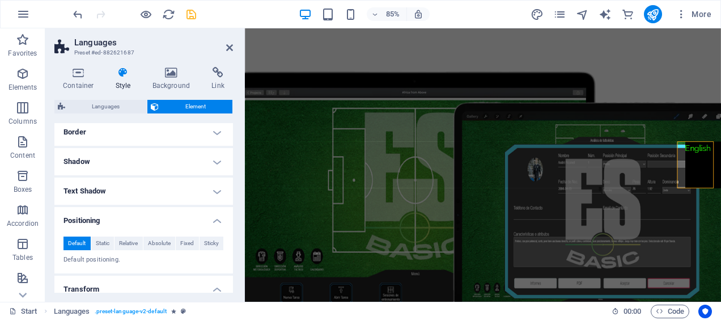
scroll to position [129, 0]
click at [132, 219] on h4 "Positioning" at bounding box center [143, 216] width 179 height 20
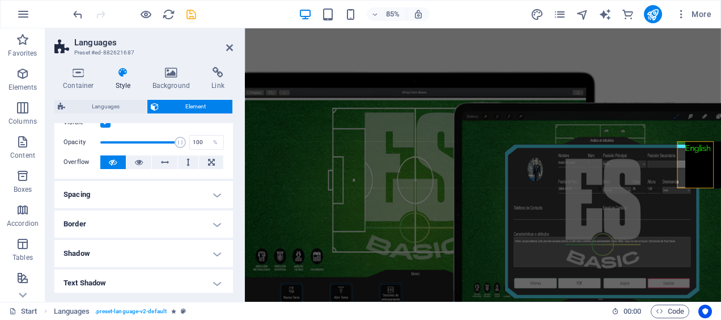
scroll to position [36, 0]
click at [166, 81] on h4 "Background" at bounding box center [174, 79] width 60 height 24
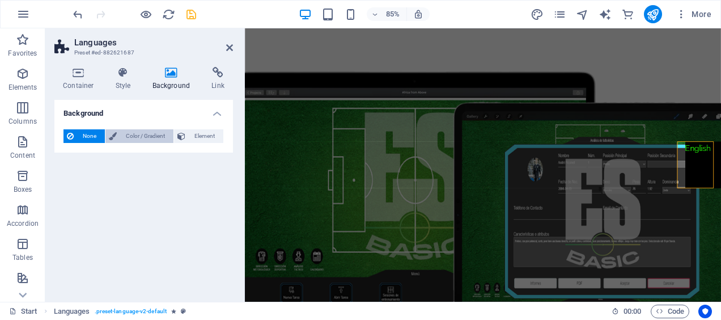
click at [105, 136] on button "Color / Gradient" at bounding box center [139, 136] width 68 height 14
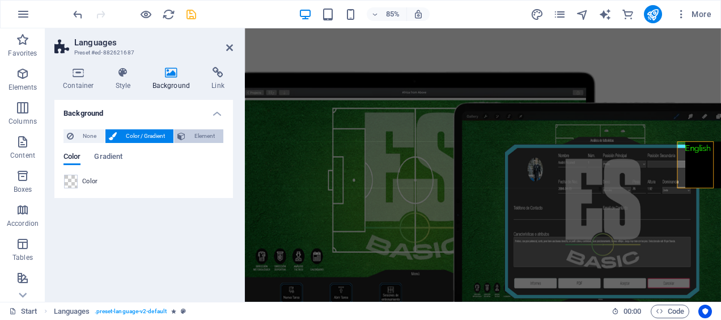
click at [182, 138] on icon at bounding box center [181, 136] width 8 height 14
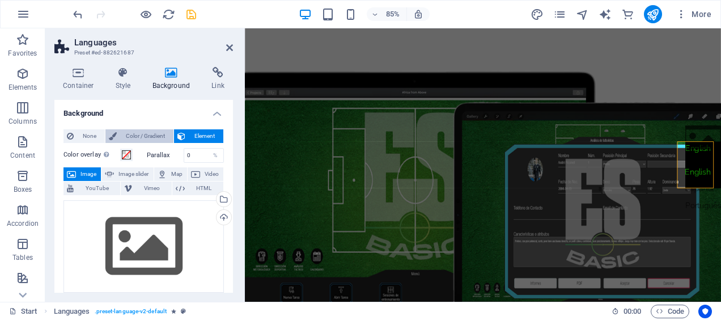
click at [150, 133] on span "Color / Gradient" at bounding box center [145, 136] width 50 height 14
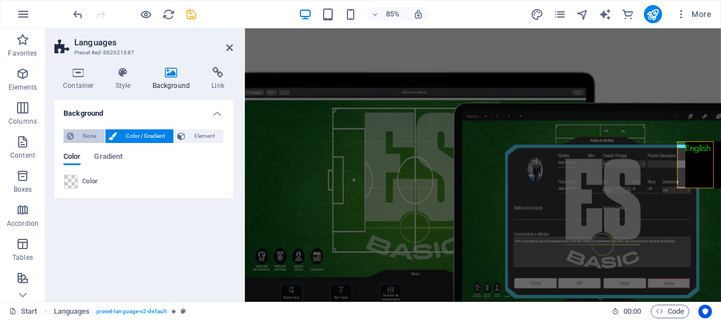
click at [83, 135] on span "None" at bounding box center [89, 136] width 24 height 14
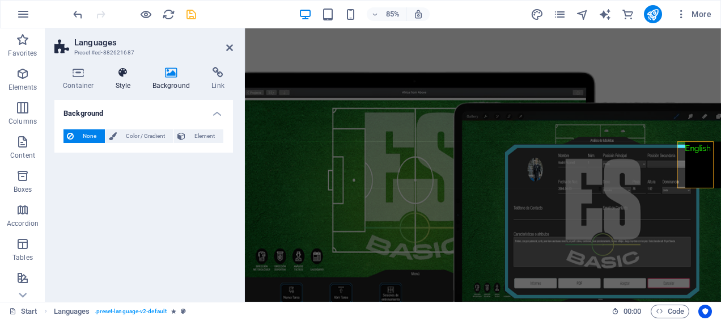
click at [124, 77] on icon at bounding box center [123, 72] width 32 height 11
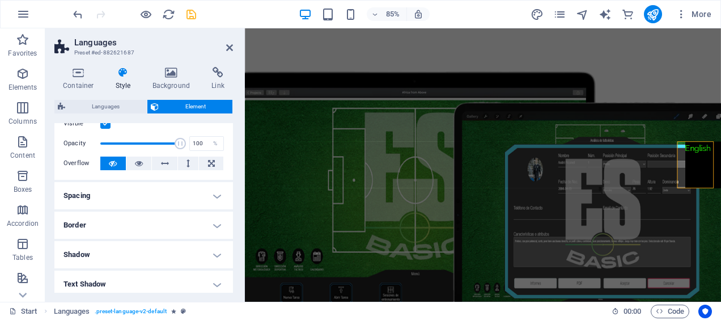
click at [124, 77] on icon at bounding box center [123, 72] width 32 height 11
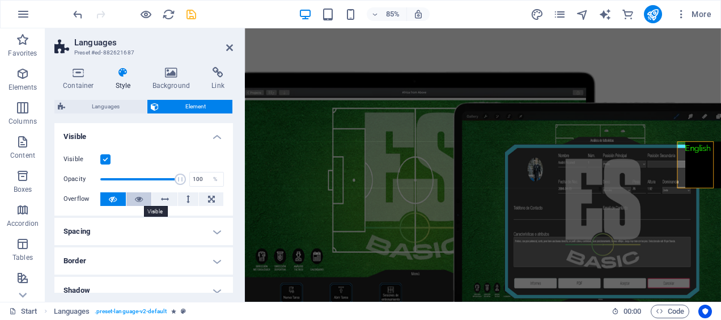
click at [135, 200] on icon at bounding box center [139, 199] width 8 height 14
click at [116, 197] on icon at bounding box center [113, 199] width 8 height 14
click at [108, 104] on span "Languages" at bounding box center [106, 107] width 75 height 14
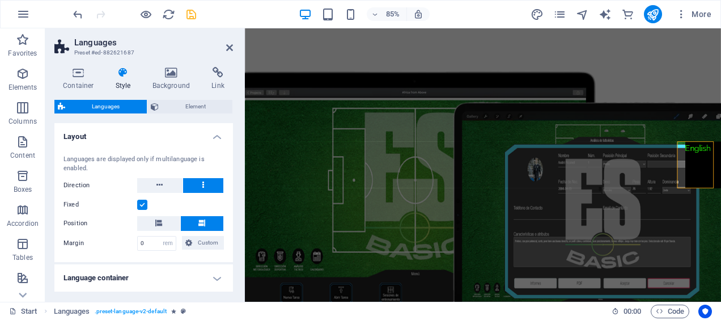
click at [141, 206] on label at bounding box center [142, 205] width 10 height 10
click at [0, 0] on input "Fixed" at bounding box center [0, 0] width 0 height 0
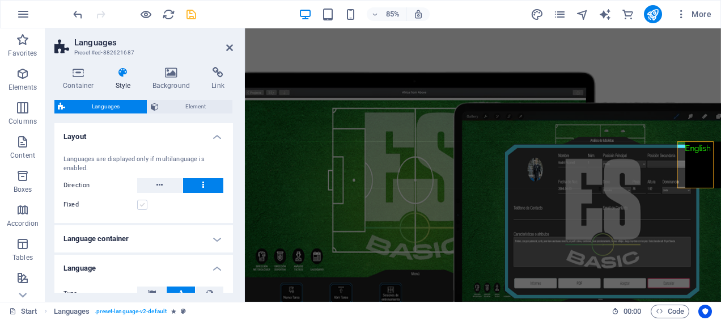
select select
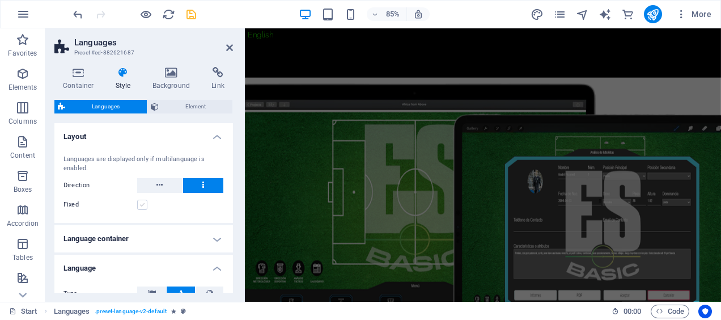
click at [141, 206] on label at bounding box center [142, 205] width 10 height 10
click at [0, 0] on input "Fixed" at bounding box center [0, 0] width 0 height 0
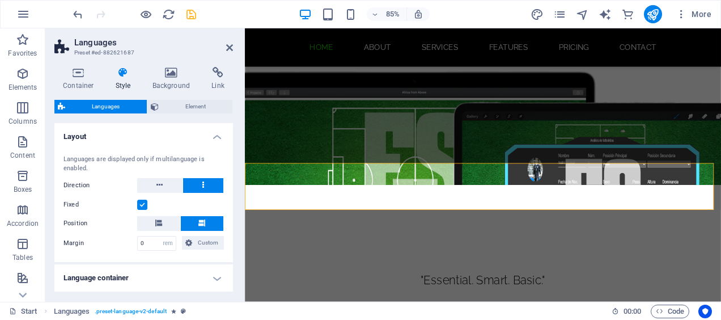
scroll to position [237, 0]
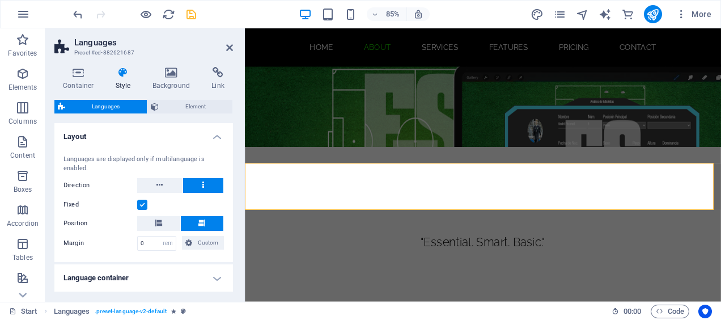
select select
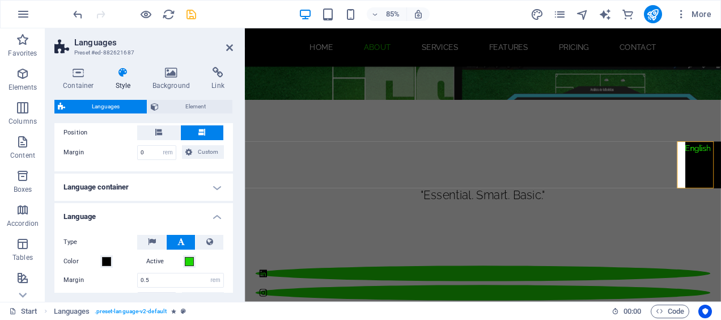
scroll to position [91, 0]
click at [154, 241] on icon at bounding box center [152, 242] width 8 height 14
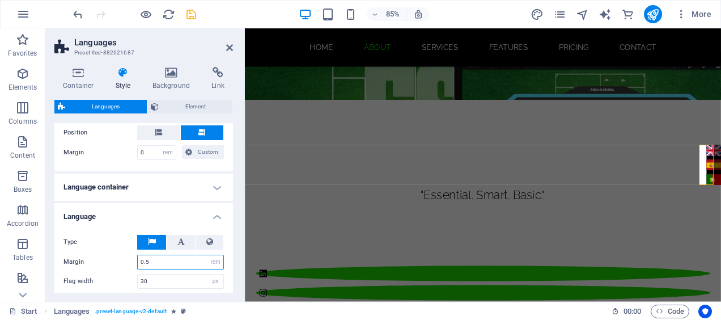
click at [158, 264] on input "0.5" at bounding box center [181, 262] width 86 height 14
type input "0"
click at [155, 274] on input "30" at bounding box center [181, 281] width 86 height 14
type input "3"
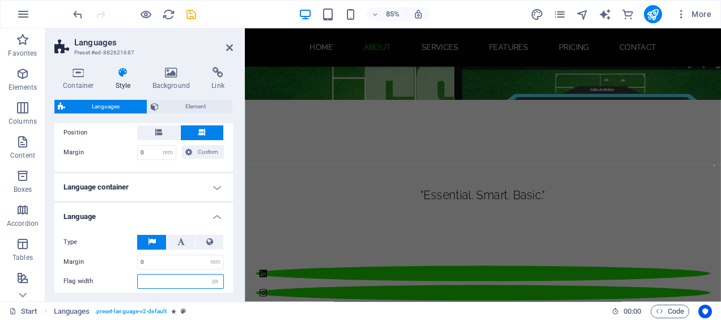
click at [146, 278] on input "number" at bounding box center [181, 281] width 86 height 14
type input "0"
type input "1"
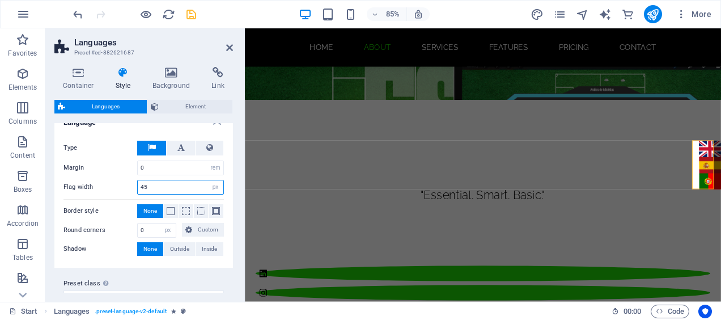
scroll to position [202, 0]
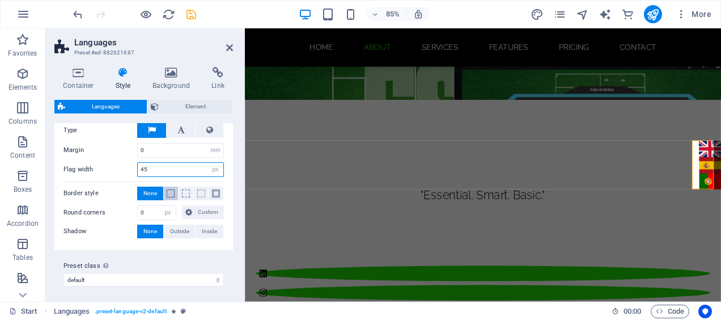
type input "45"
click at [170, 194] on span at bounding box center [171, 193] width 8 height 8
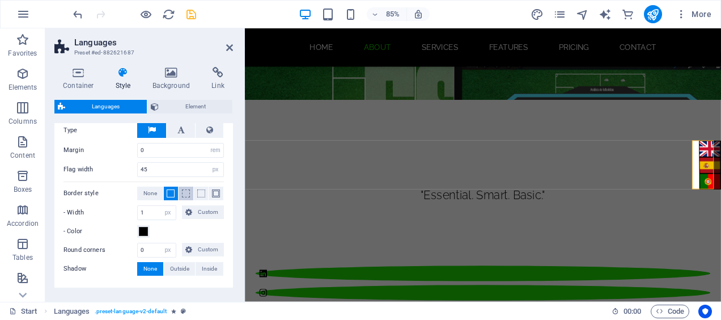
click at [182, 194] on span at bounding box center [186, 193] width 8 height 8
click at [201, 191] on span at bounding box center [201, 193] width 8 height 8
click at [212, 191] on span at bounding box center [216, 193] width 8 height 8
click at [155, 186] on span "None" at bounding box center [150, 193] width 14 height 14
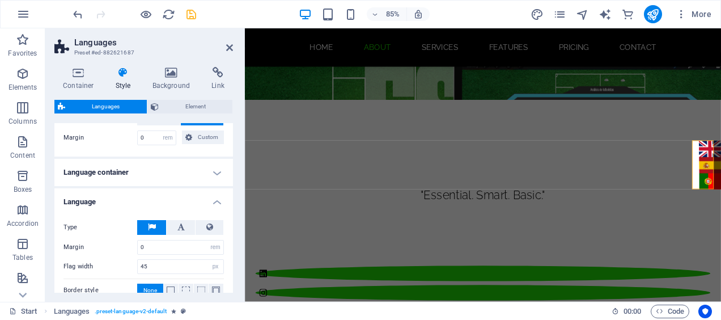
scroll to position [0, 0]
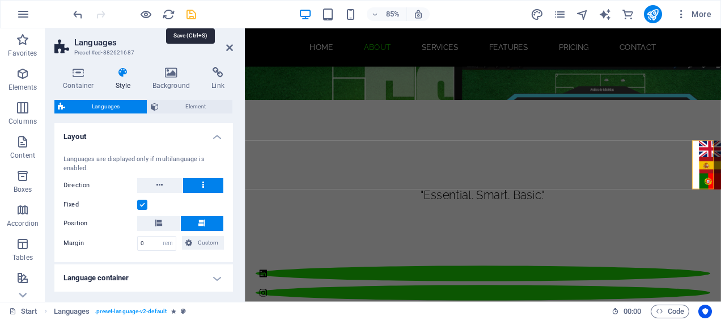
click at [192, 16] on icon "save" at bounding box center [191, 14] width 13 height 13
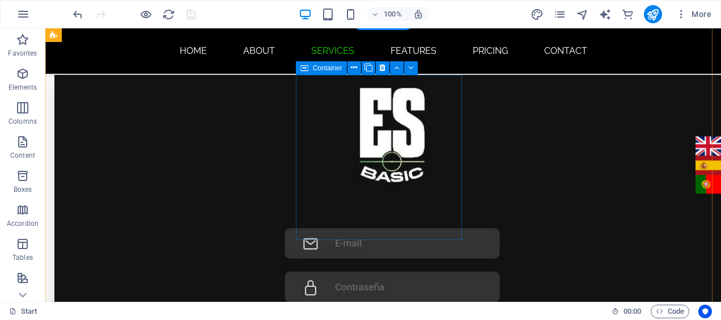
scroll to position [652, 0]
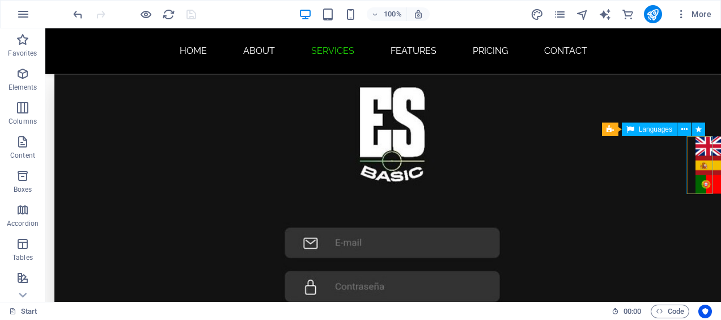
click at [695, 166] on div "English Español Português" at bounding box center [708, 164] width 27 height 57
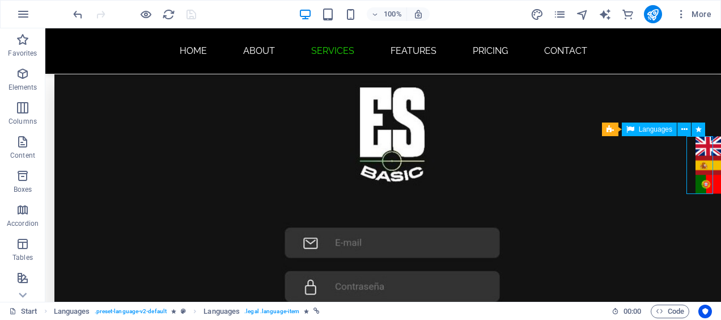
click at [695, 145] on div "English Español Português" at bounding box center [708, 164] width 27 height 57
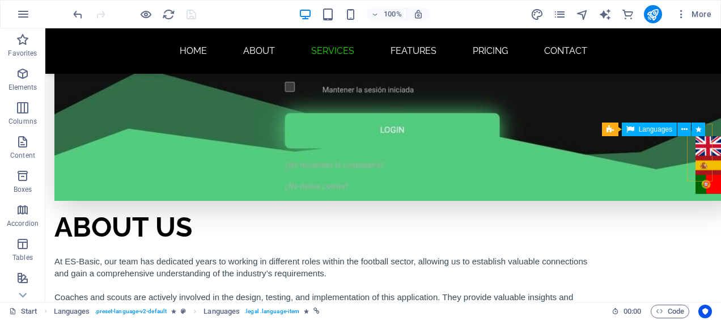
scroll to position [894, 0]
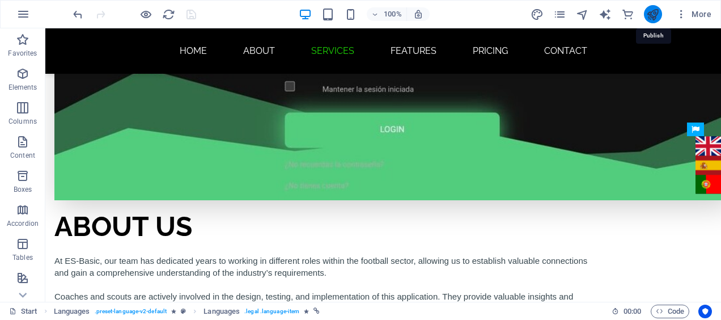
click at [653, 17] on icon "publish" at bounding box center [652, 14] width 13 height 13
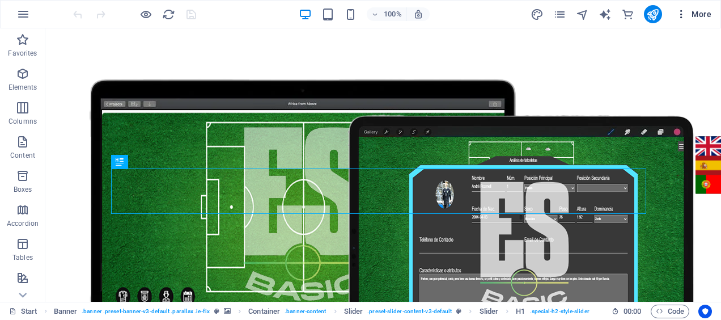
click at [693, 14] on span "More" at bounding box center [694, 14] width 36 height 11
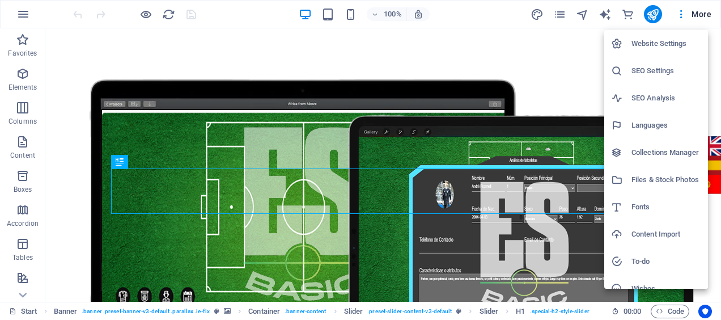
click at [655, 129] on h6 "Languages" at bounding box center [666, 125] width 70 height 14
select select "41"
select select "148"
select select "128"
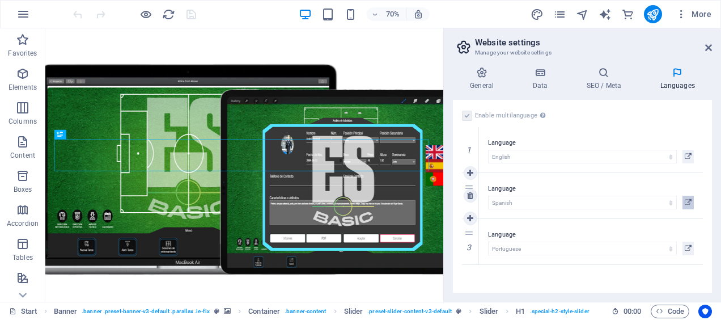
click at [688, 201] on icon at bounding box center [688, 203] width 7 height 14
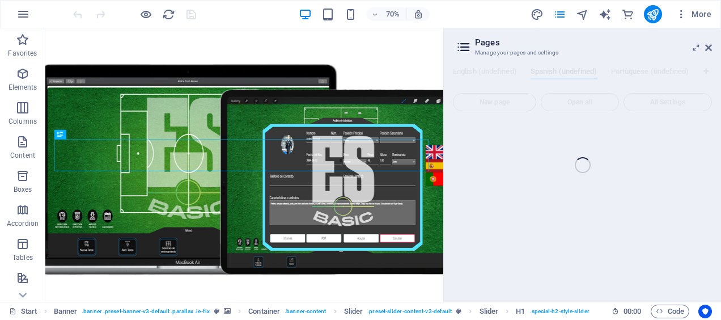
click at [697, 45] on div "Start (en) Favorites Elements Columns Content Boxes Accordion Tables Features I…" at bounding box center [360, 164] width 721 height 273
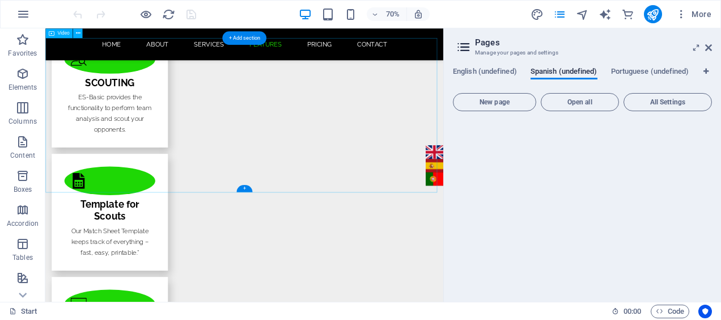
scroll to position [1737, 0]
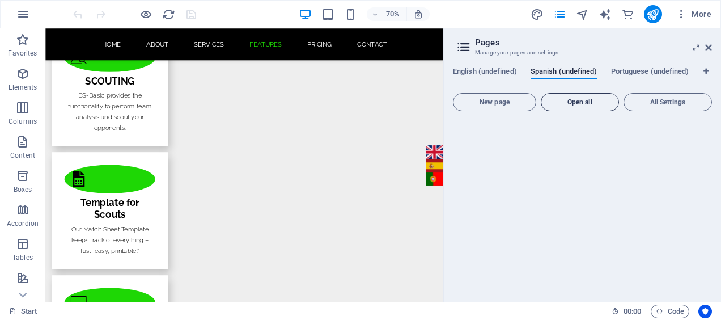
click at [608, 111] on button "Open all" at bounding box center [580, 102] width 78 height 18
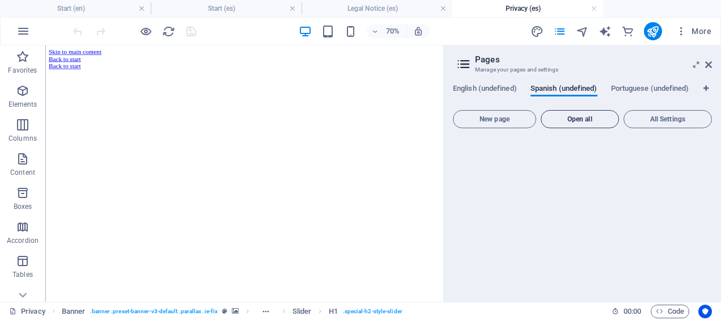
scroll to position [0, 0]
click at [381, 5] on h4 "Legal Notice (es)" at bounding box center [377, 8] width 151 height 12
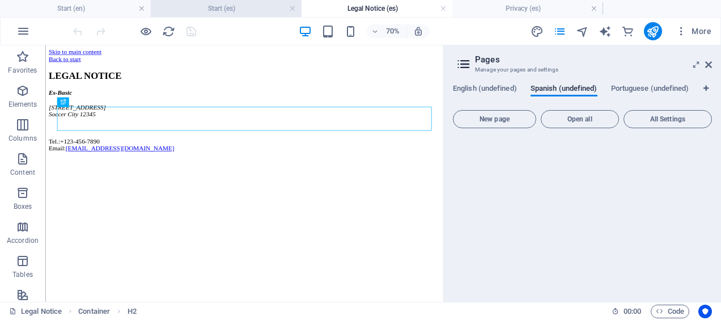
click at [220, 5] on h4 "Start (es)" at bounding box center [226, 8] width 151 height 12
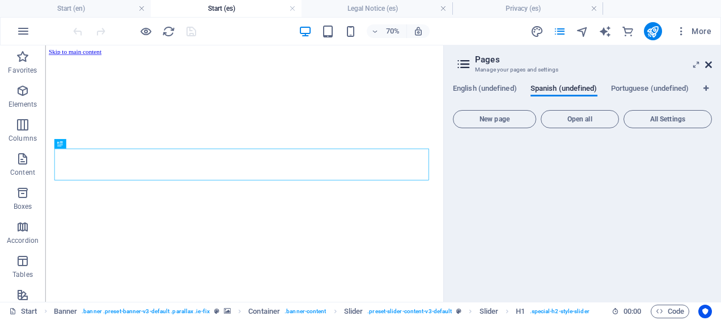
click at [709, 65] on icon at bounding box center [708, 64] width 7 height 9
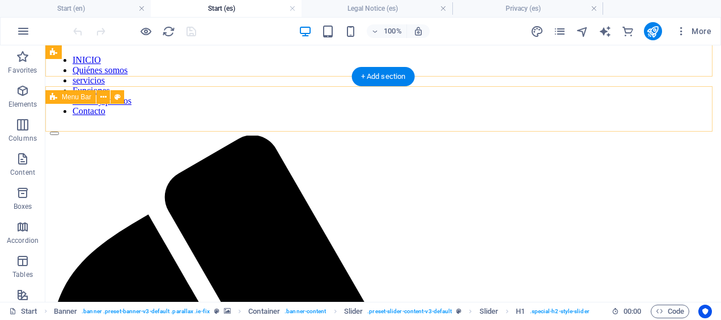
scroll to position [283, 0]
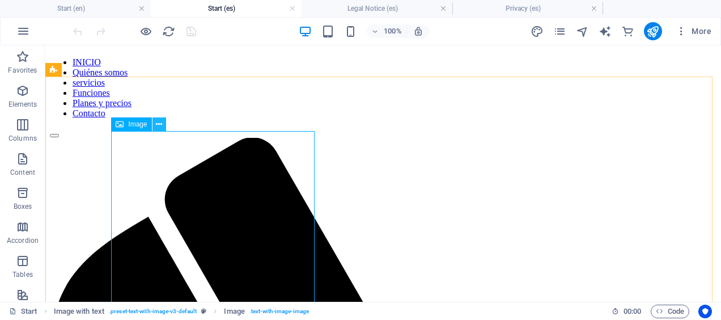
click at [160, 125] on icon at bounding box center [159, 124] width 6 height 12
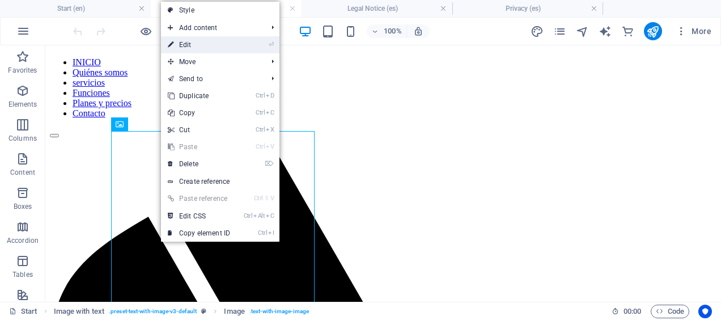
click at [210, 46] on link "⏎ Edit" at bounding box center [199, 44] width 76 height 17
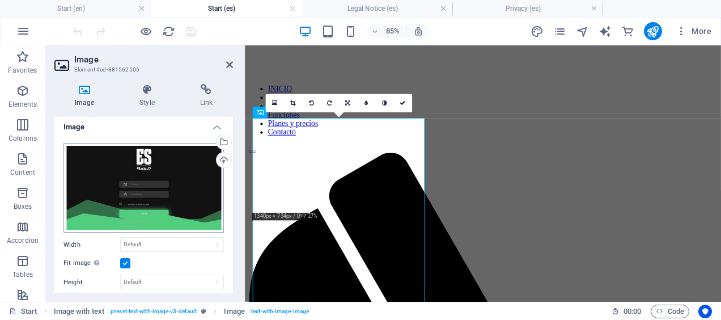
scroll to position [0, 0]
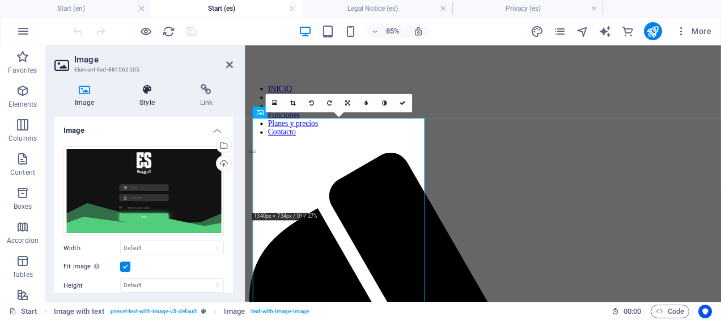
click at [143, 102] on h4 "Style" at bounding box center [149, 96] width 60 height 24
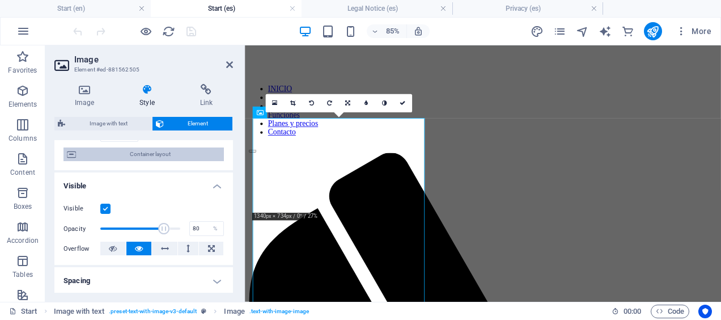
scroll to position [90, 0]
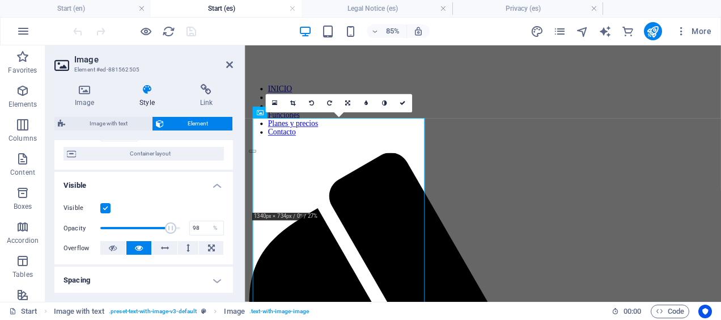
type input "100"
drag, startPoint x: 163, startPoint y: 229, endPoint x: 185, endPoint y: 229, distance: 22.1
click at [185, 229] on div "Opacity 100 %" at bounding box center [143, 227] width 160 height 17
click at [188, 33] on icon "save" at bounding box center [191, 31] width 13 height 13
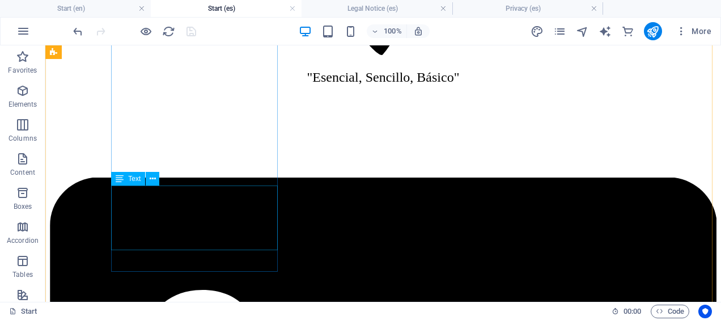
scroll to position [2209, 0]
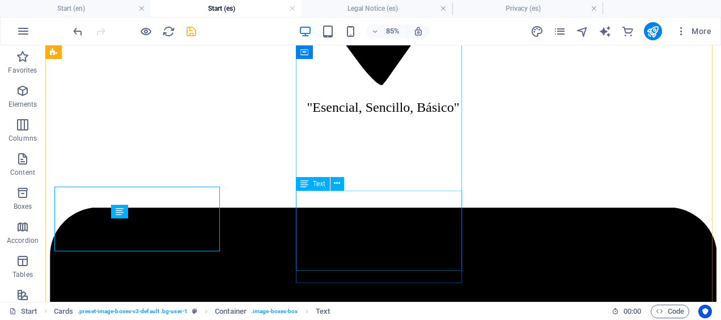
scroll to position [2209, 0]
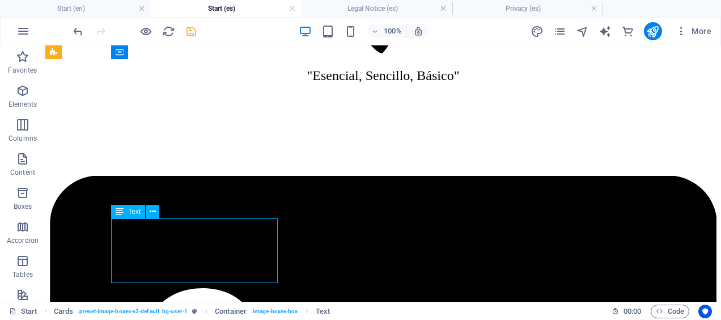
drag, startPoint x: 173, startPoint y: 258, endPoint x: 149, endPoint y: 256, distance: 24.5
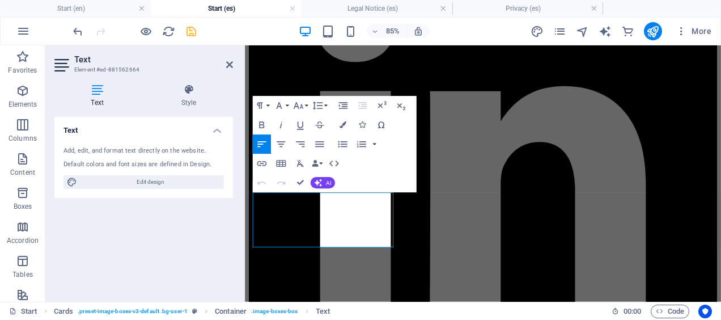
scroll to position [2177, 0]
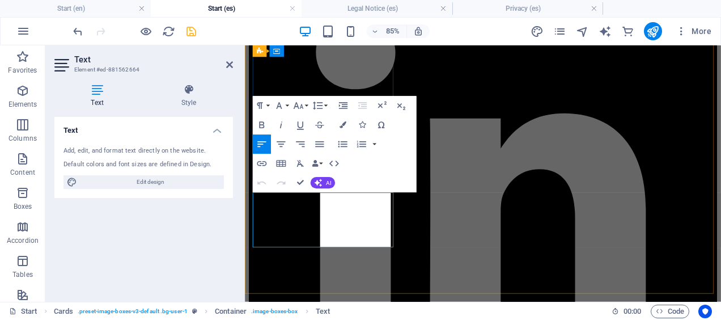
drag, startPoint x: 309, startPoint y: 260, endPoint x: 269, endPoint y: 224, distance: 53.8
copy p "Design 2D tasks with movement, create training sessions"
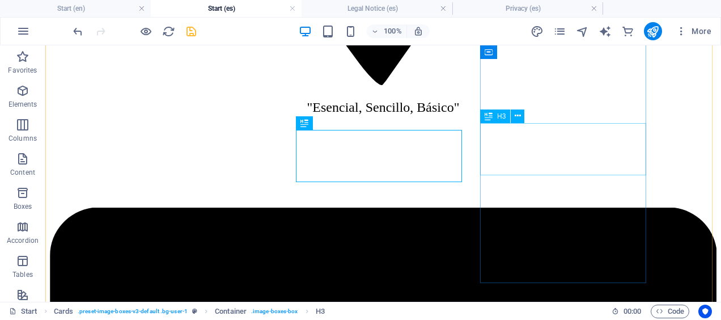
scroll to position [2209, 0]
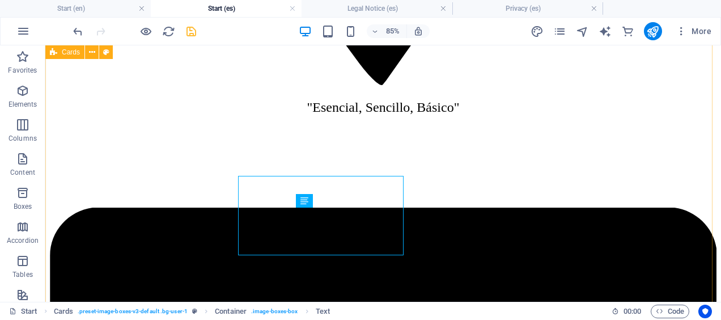
scroll to position [2209, 0]
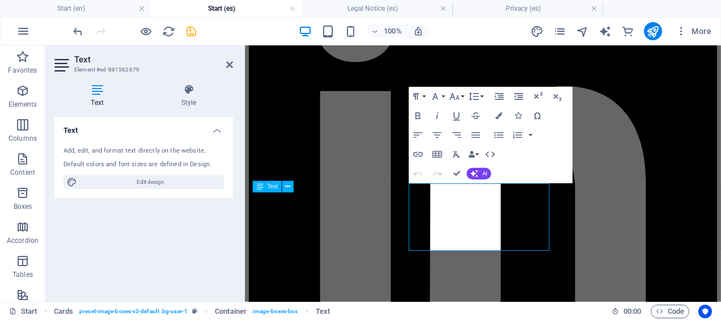
scroll to position [2177, 0]
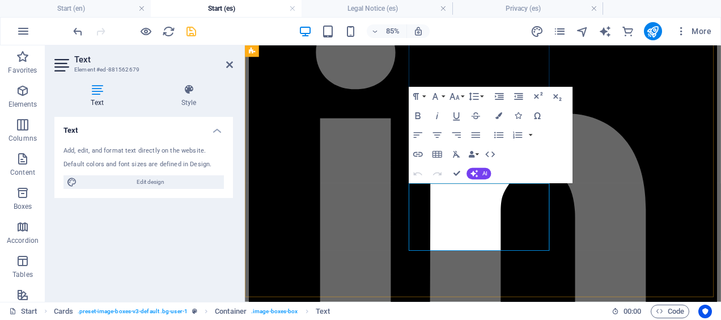
copy p "Quickly register observations during games with a ready-to-use template. Struct…"
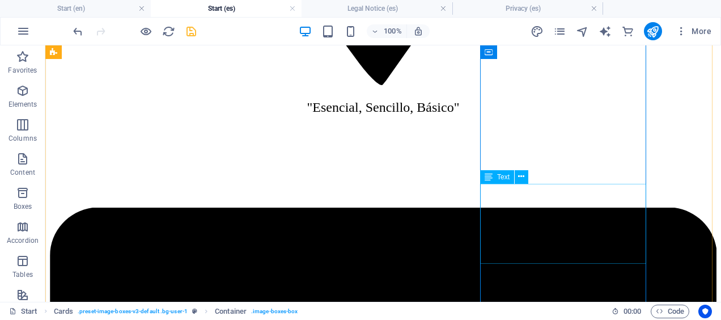
scroll to position [2209, 0]
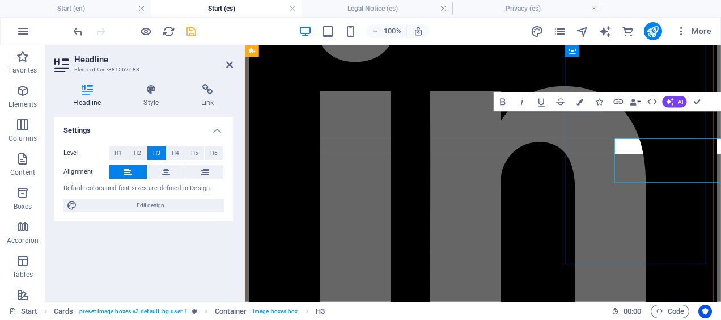
scroll to position [2177, 0]
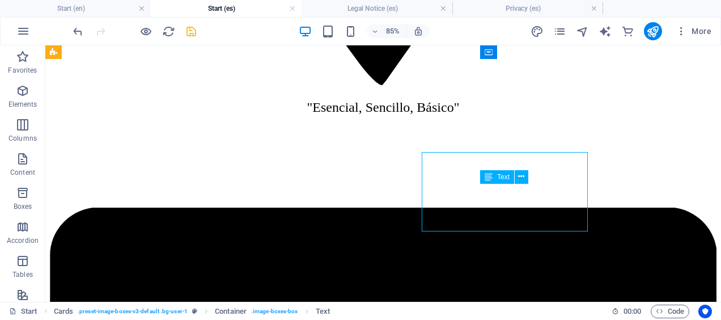
scroll to position [2209, 0]
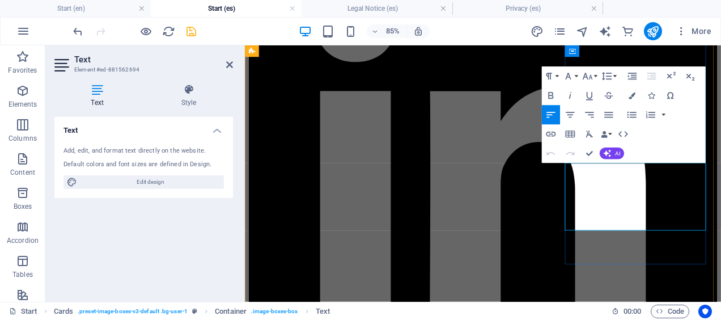
scroll to position [2177, 0]
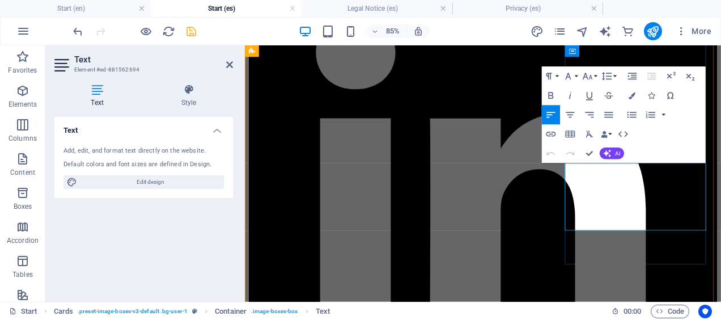
copy p "ES-Basic provides the functionality to perform team analysis and scout your opp…"
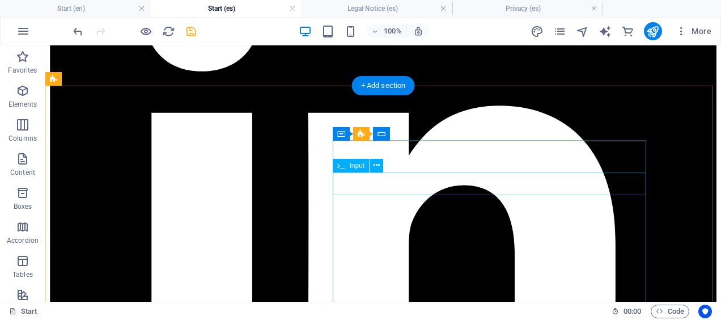
scroll to position [2526, 0]
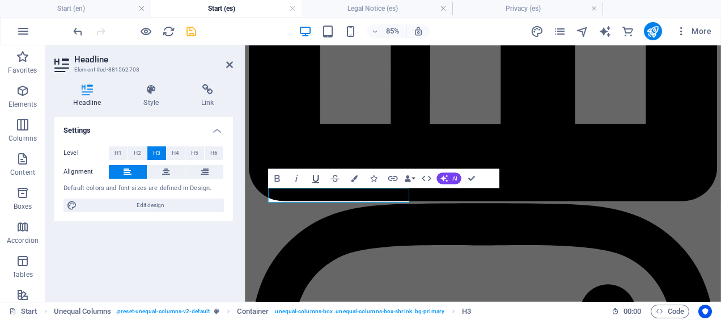
scroll to position [2439, 0]
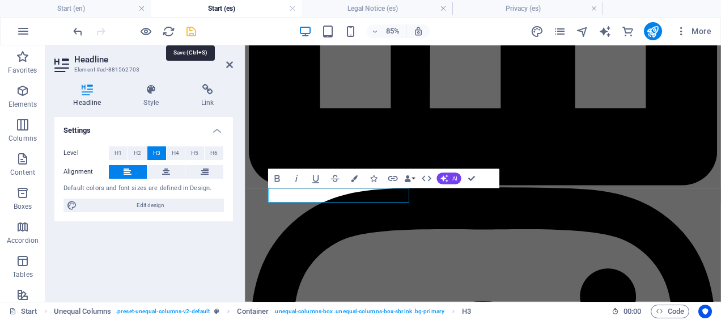
click at [190, 33] on icon "save" at bounding box center [191, 31] width 13 height 13
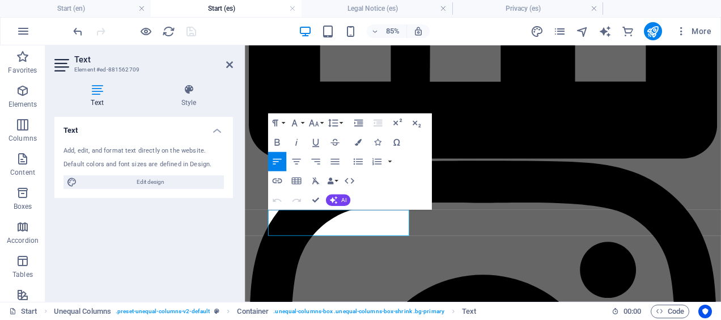
scroll to position [2439, 0]
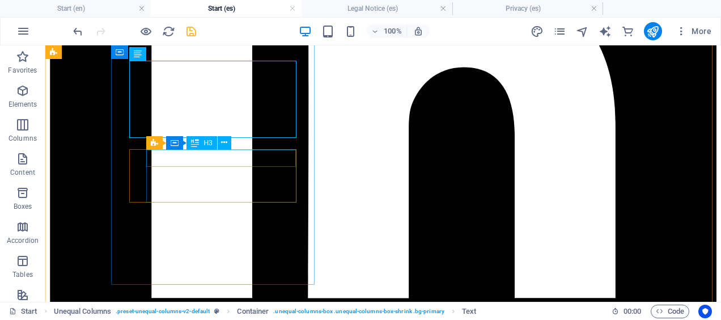
scroll to position [2649, 0]
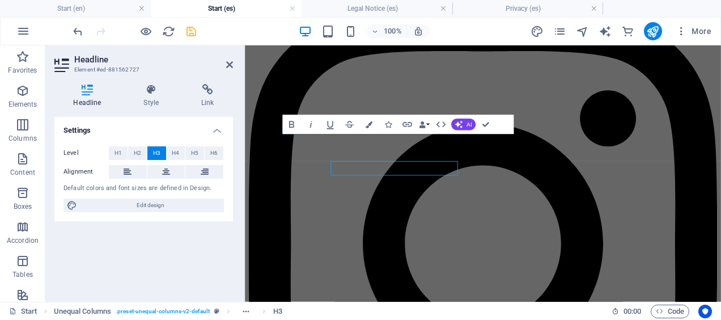
scroll to position [2616, 0]
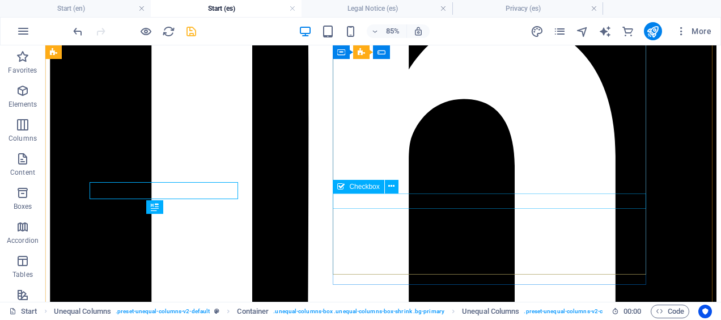
scroll to position [2649, 0]
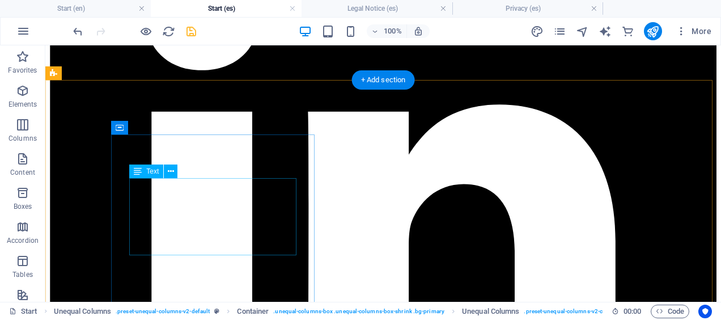
scroll to position [2530, 0]
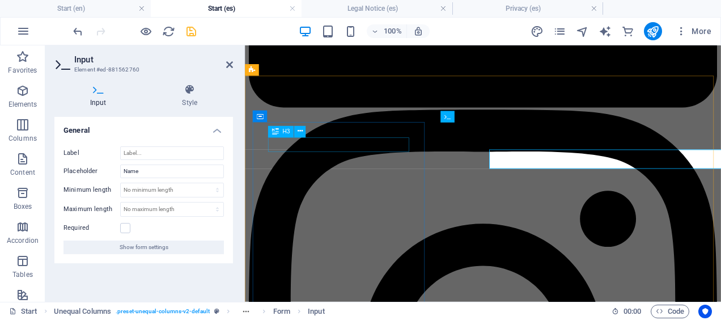
scroll to position [2498, 0]
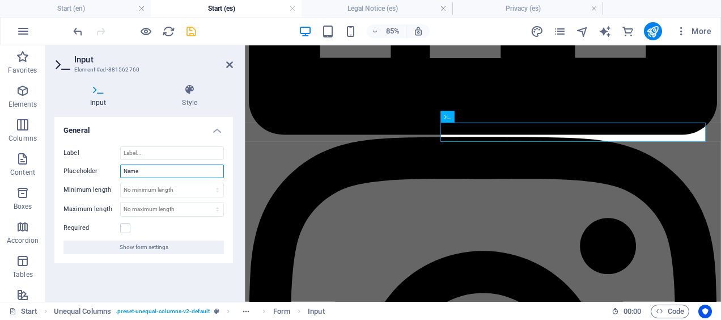
click at [139, 172] on input "Name" at bounding box center [172, 171] width 104 height 14
type input "Nombre"
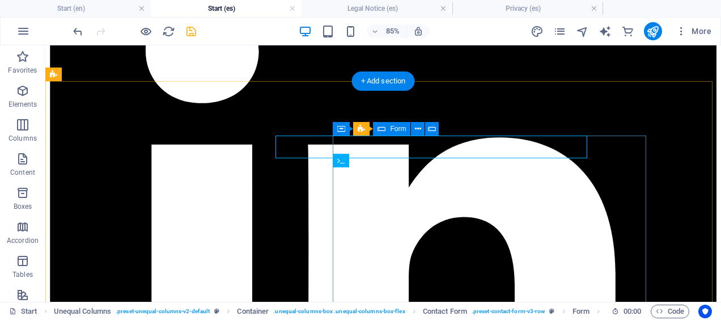
scroll to position [2530, 0]
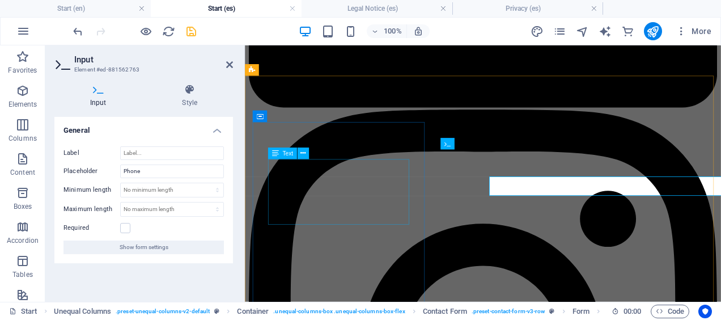
scroll to position [2498, 0]
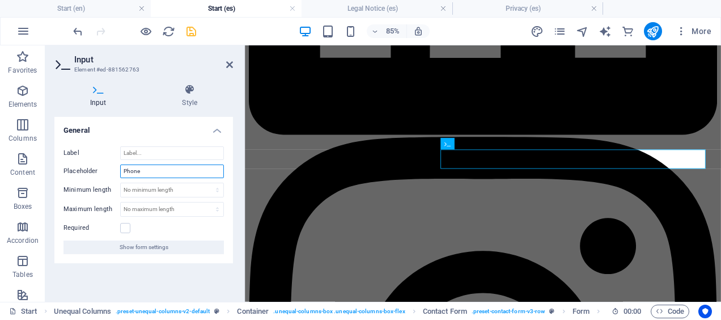
click at [171, 173] on input "Phone" at bounding box center [172, 171] width 104 height 14
click at [139, 173] on input "PhoneTelefono" at bounding box center [172, 171] width 104 height 14
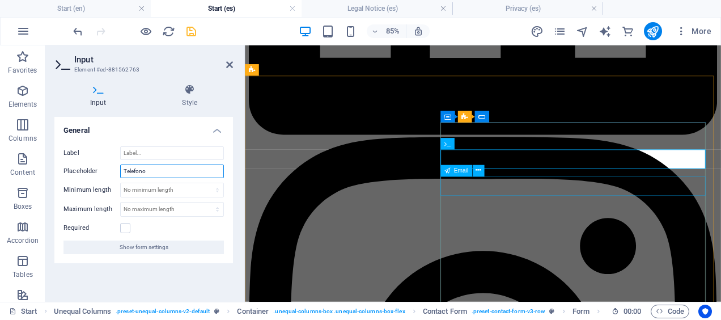
type input "Telefono"
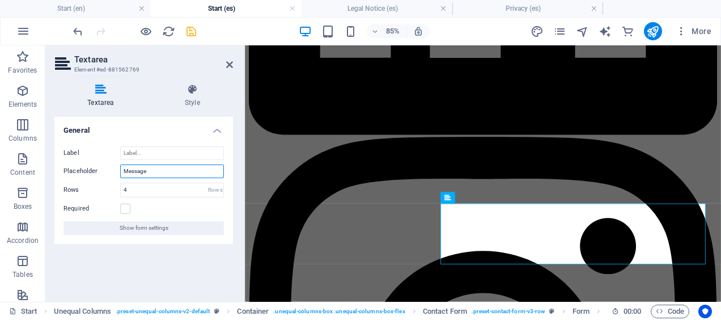
click at [154, 168] on input "Message" at bounding box center [172, 171] width 104 height 14
type input "Mensaje"
click at [139, 189] on input "4" at bounding box center [172, 190] width 103 height 14
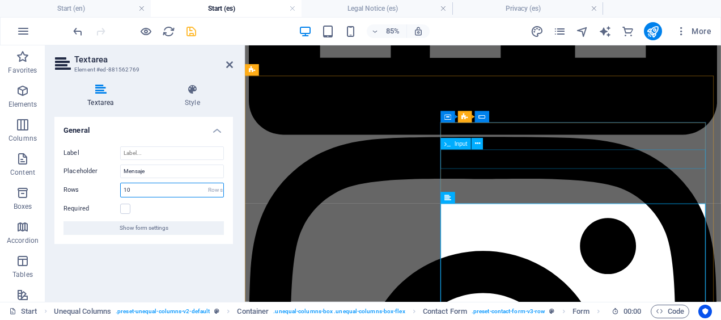
type input "10"
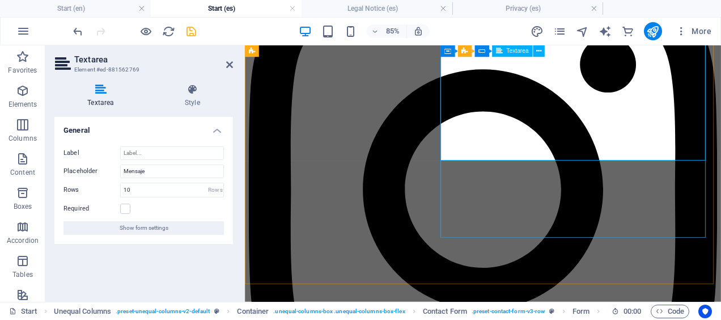
scroll to position [2713, 0]
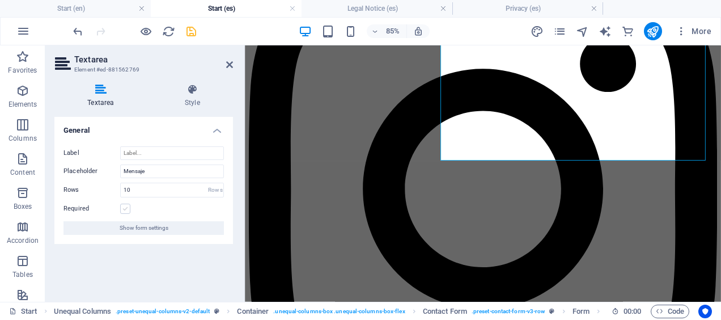
click at [125, 209] on label at bounding box center [125, 208] width 10 height 10
click at [0, 0] on input "Required" at bounding box center [0, 0] width 0 height 0
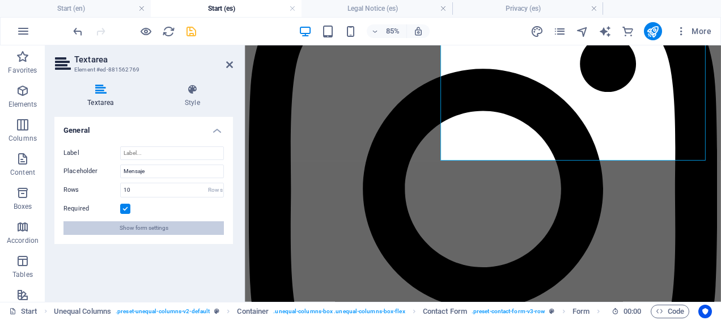
click at [149, 230] on span "Show form settings" at bounding box center [144, 228] width 49 height 14
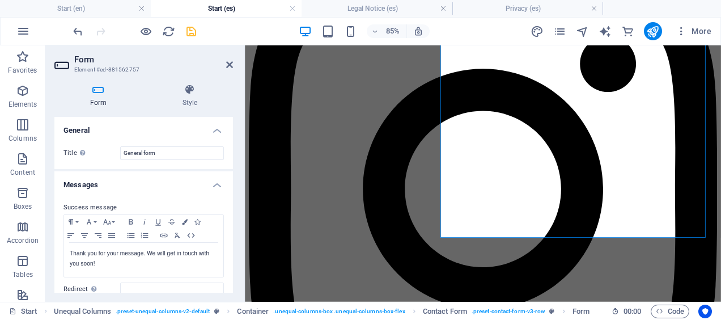
scroll to position [72, 0]
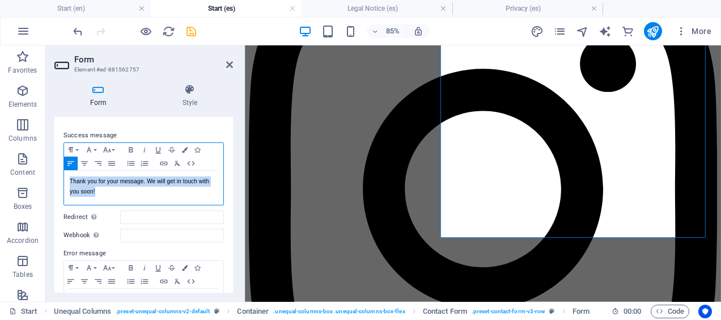
drag, startPoint x: 104, startPoint y: 193, endPoint x: 60, endPoint y: 181, distance: 45.8
click at [60, 181] on div "Success message Paragraph Format Normal Heading 1 Heading 2 Heading 3 Heading 4…" at bounding box center [143, 226] width 179 height 213
copy p "Thank you for your message. We will get in touch with you soon!"
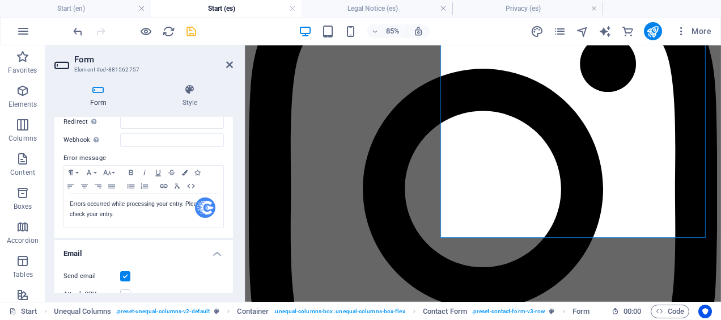
scroll to position [176, 0]
click at [118, 214] on p "Errors occurred while processing your entry. Please check your entry." at bounding box center [144, 208] width 148 height 20
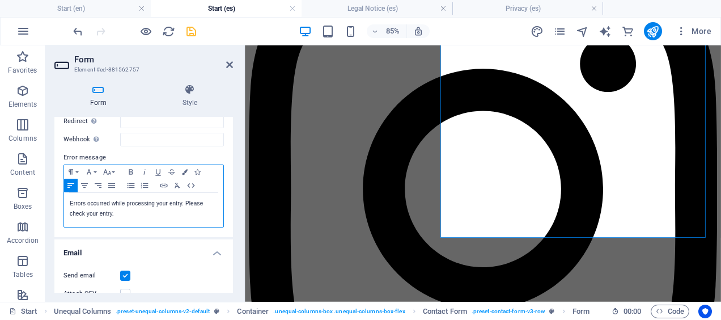
click at [118, 214] on p "Errors occurred while processing your entry. Please check your entry." at bounding box center [144, 208] width 148 height 20
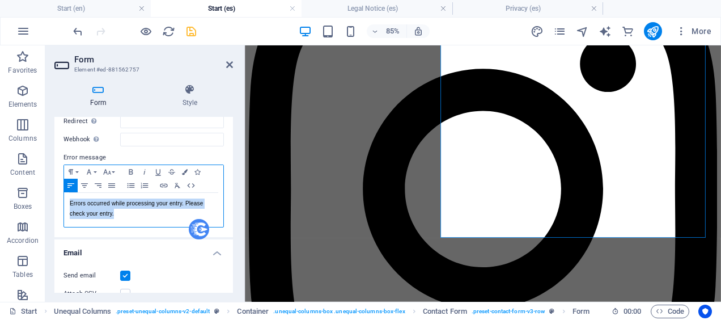
copy p "Errors occurred while processing your entry. Please check your entry."
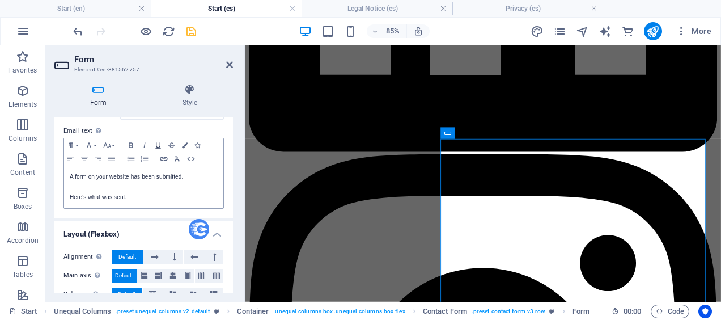
scroll to position [415, 0]
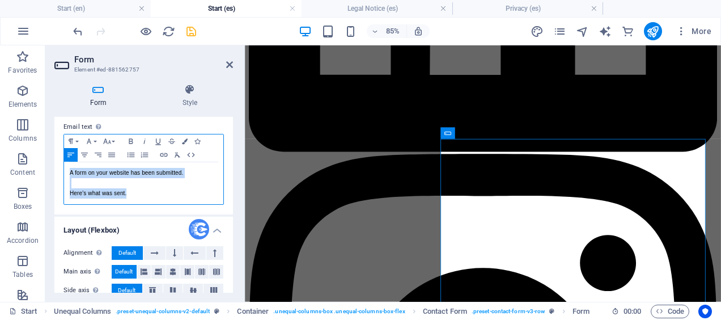
drag, startPoint x: 131, startPoint y: 195, endPoint x: 67, endPoint y: 172, distance: 68.1
click at [67, 172] on div "A form on your website has been submitted. Here's what was sent." at bounding box center [143, 183] width 159 height 42
copy div "A form on your website has been submitted. Here's what was sent."
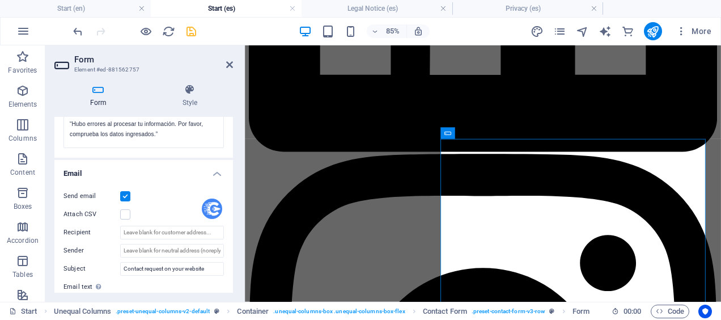
scroll to position [0, 0]
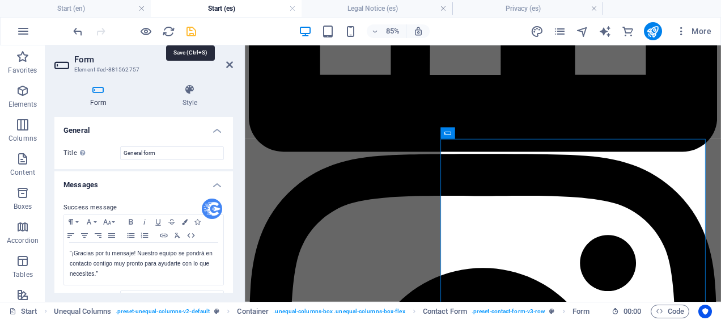
click at [189, 27] on icon "save" at bounding box center [191, 31] width 13 height 13
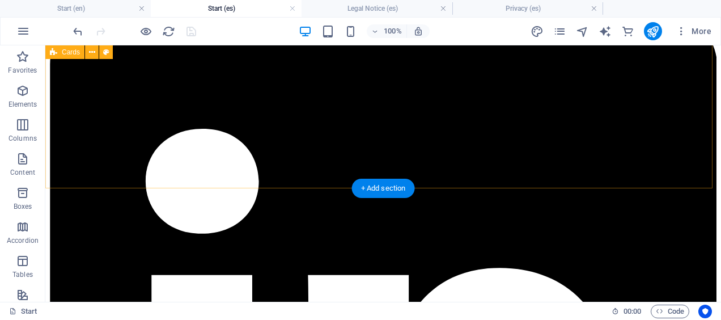
scroll to position [2383, 0]
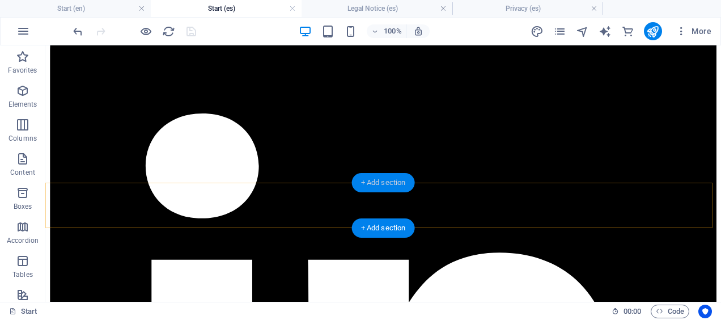
click at [374, 184] on div "+ Add section" at bounding box center [383, 182] width 63 height 19
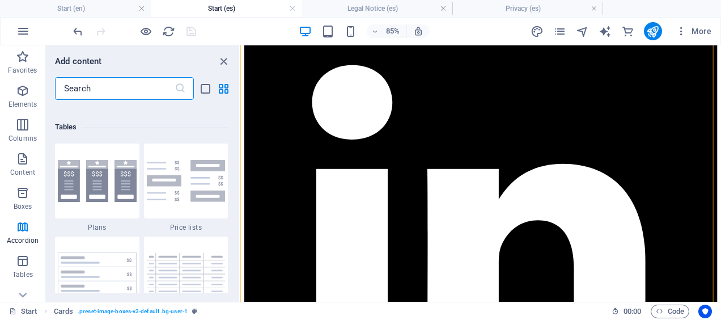
scroll to position [4007, 0]
click at [97, 193] on img at bounding box center [97, 181] width 79 height 42
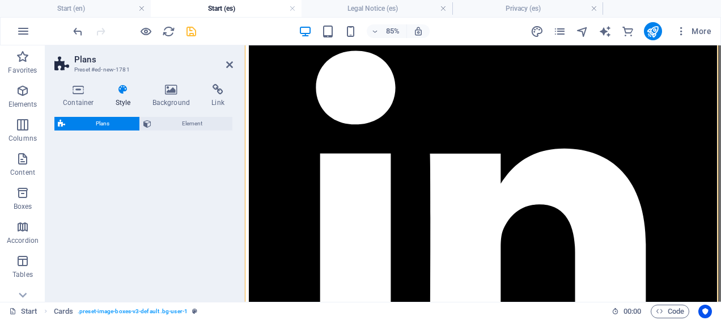
select select "rem"
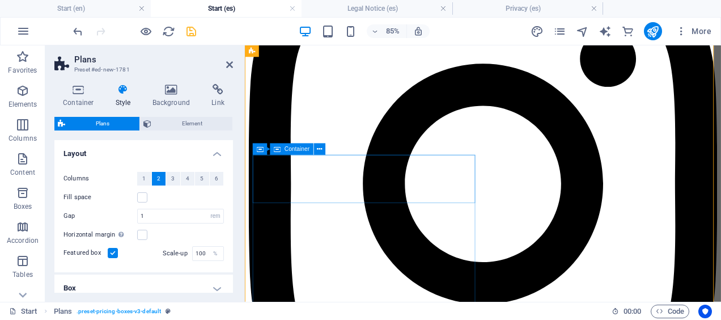
scroll to position [2719, 0]
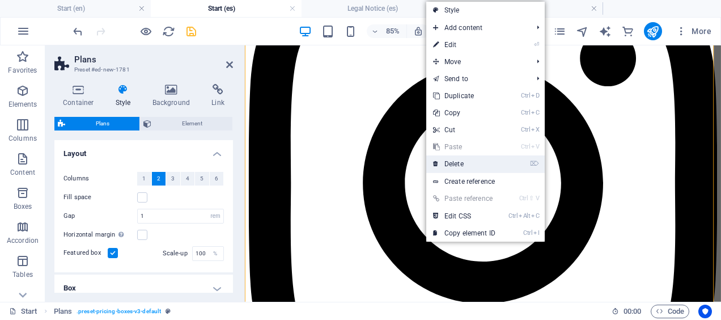
click at [440, 162] on link "⌦ Delete" at bounding box center [464, 163] width 76 height 17
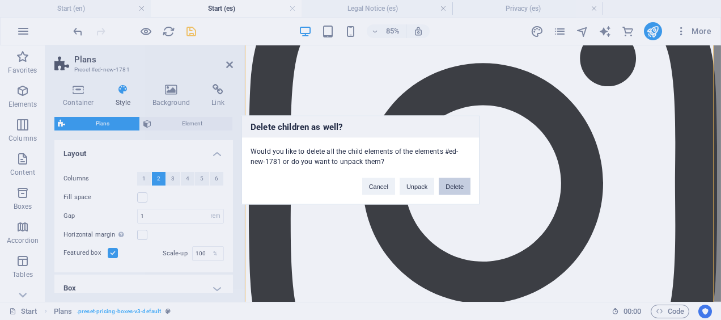
click at [446, 186] on button "Delete" at bounding box center [455, 186] width 32 height 17
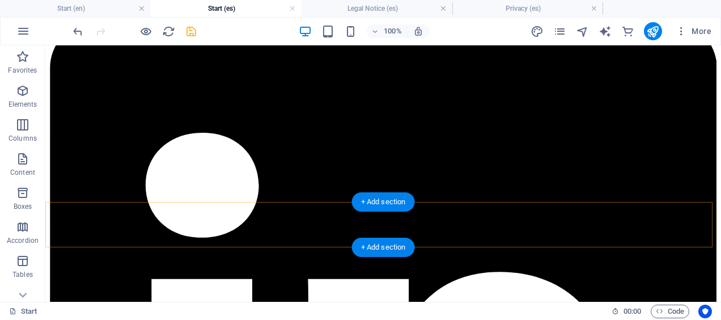
scroll to position [2361, 0]
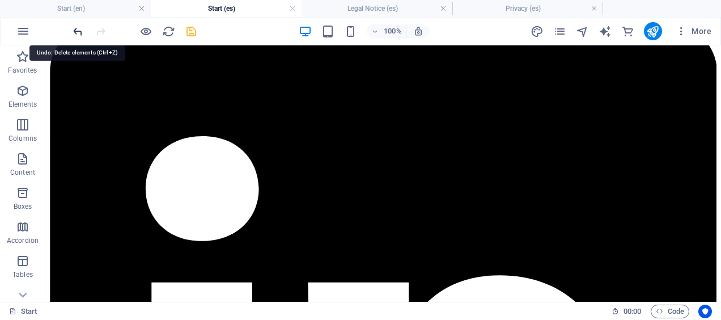
click at [77, 31] on icon "undo" at bounding box center [77, 31] width 13 height 13
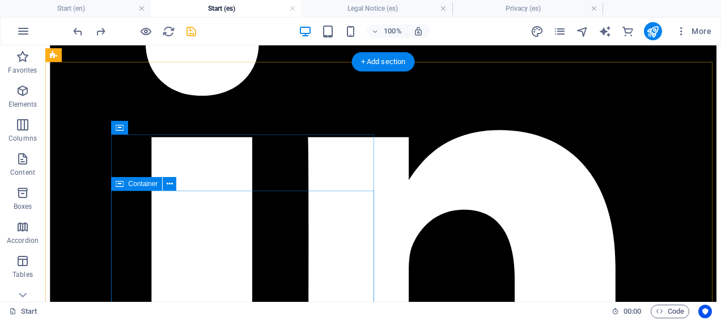
scroll to position [2508, 0]
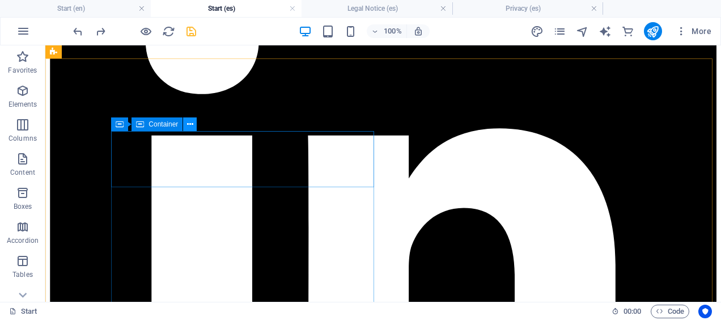
click at [190, 124] on icon at bounding box center [190, 124] width 6 height 12
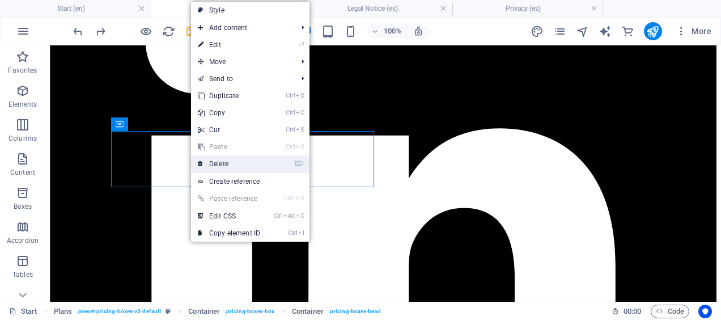
click at [226, 166] on link "⌦ Delete" at bounding box center [229, 163] width 76 height 17
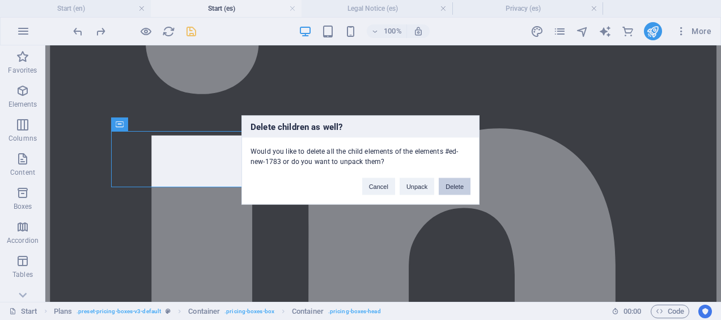
click at [442, 185] on button "Delete" at bounding box center [455, 186] width 32 height 17
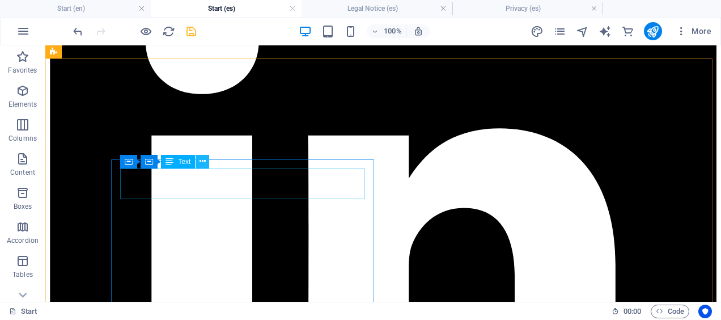
click at [201, 159] on icon at bounding box center [203, 161] width 6 height 12
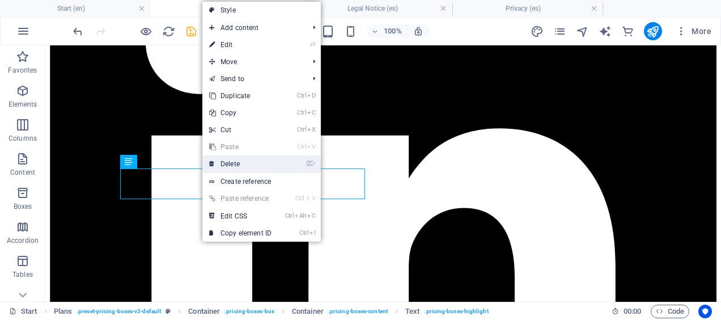
click at [221, 166] on link "⌦ Delete" at bounding box center [240, 163] width 76 height 17
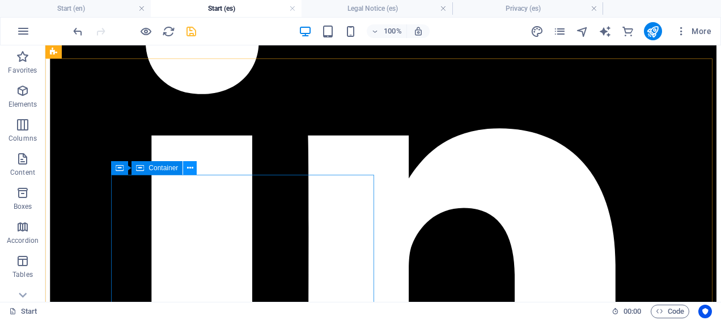
click at [191, 167] on icon at bounding box center [190, 168] width 6 height 12
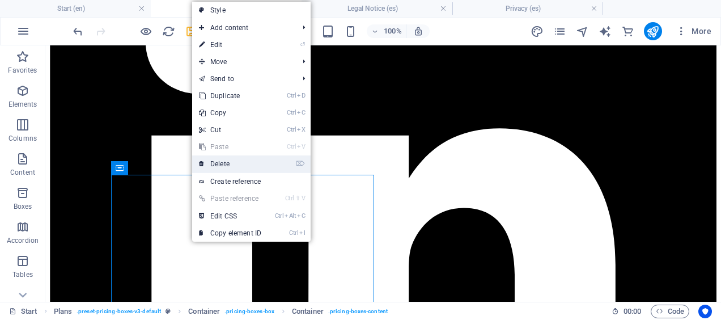
click at [207, 164] on link "⌦ Delete" at bounding box center [230, 163] width 76 height 17
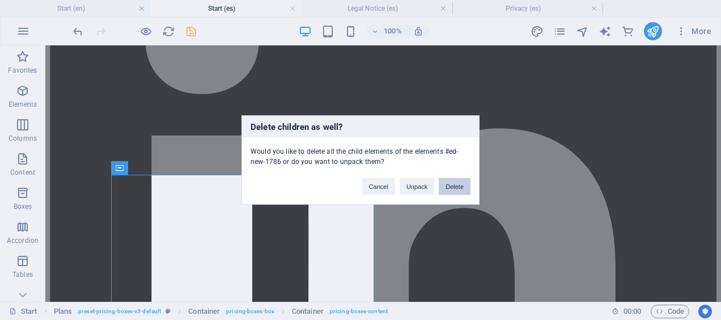
click at [452, 184] on button "Delete" at bounding box center [455, 186] width 32 height 17
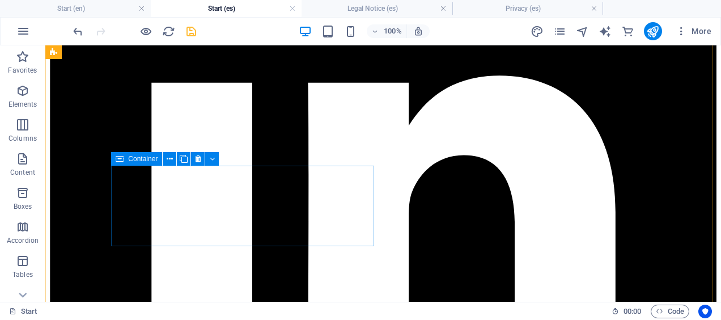
scroll to position [2561, 0]
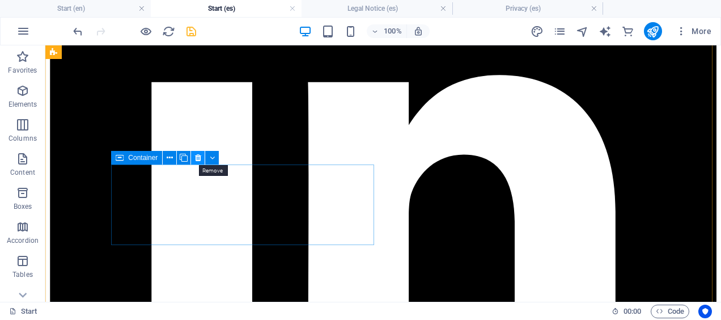
click at [197, 160] on icon at bounding box center [198, 158] width 6 height 12
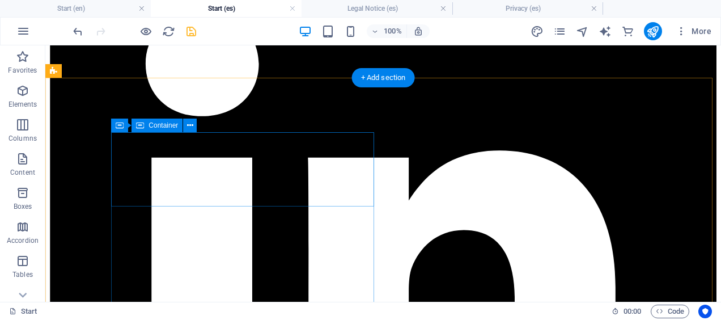
scroll to position [2496, 0]
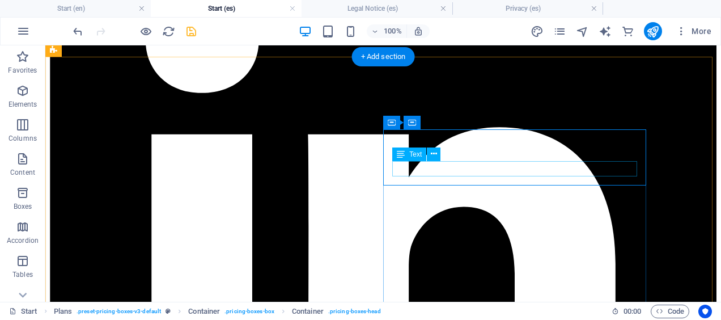
scroll to position [2509, 0]
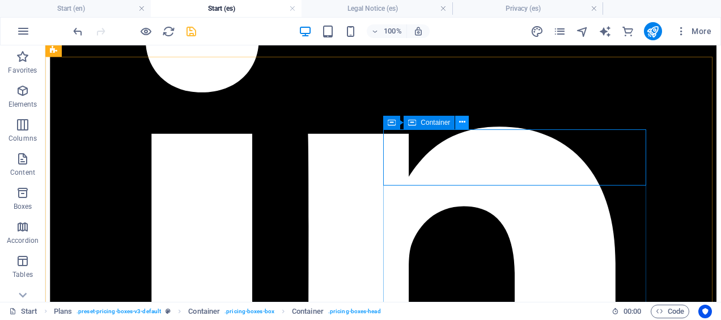
click at [463, 123] on icon at bounding box center [462, 122] width 6 height 12
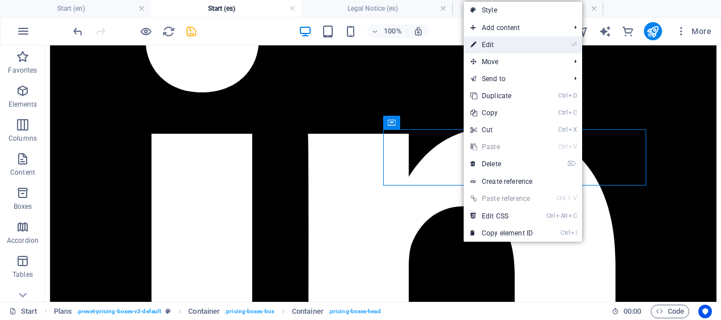
click at [487, 45] on link "⏎ Edit" at bounding box center [502, 44] width 76 height 17
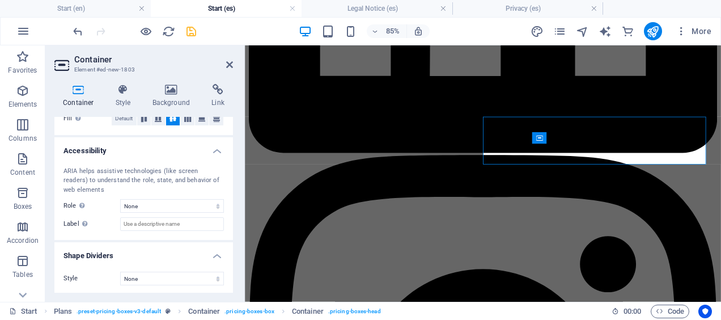
scroll to position [0, 0]
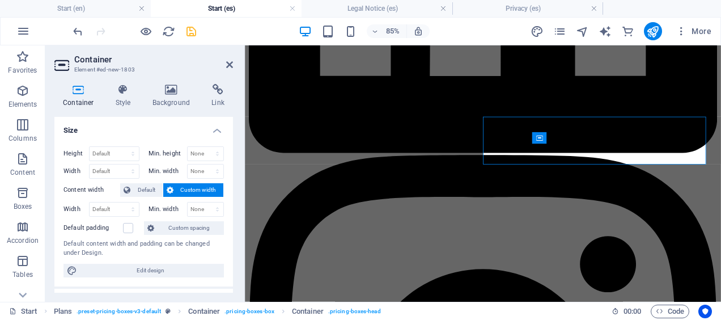
click at [168, 188] on icon at bounding box center [170, 190] width 7 height 14
click at [550, 109] on icon at bounding box center [550, 110] width 5 height 10
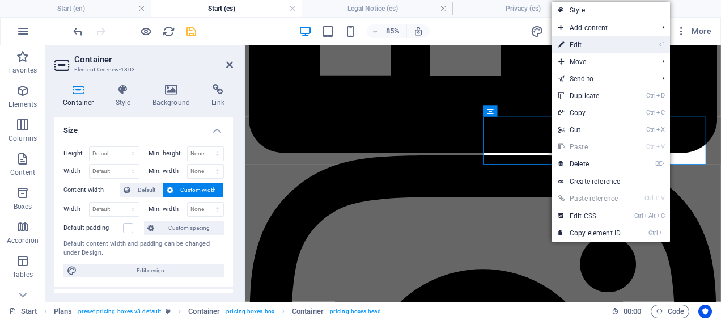
click at [586, 41] on link "⏎ Edit" at bounding box center [590, 44] width 76 height 17
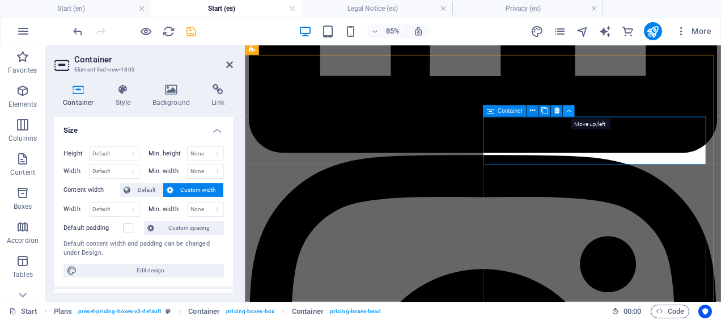
click at [571, 109] on icon at bounding box center [569, 110] width 5 height 10
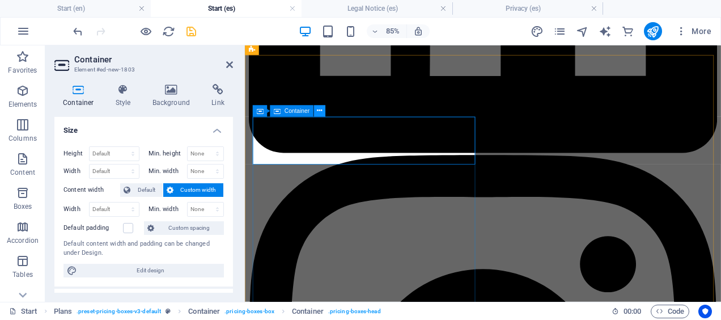
click at [321, 113] on icon at bounding box center [319, 110] width 5 height 10
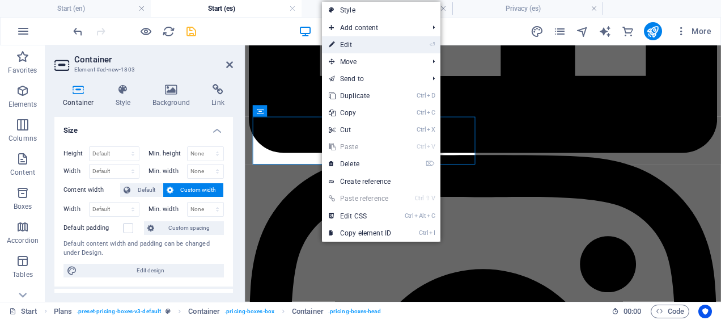
click at [363, 41] on link "⏎ Edit" at bounding box center [360, 44] width 76 height 17
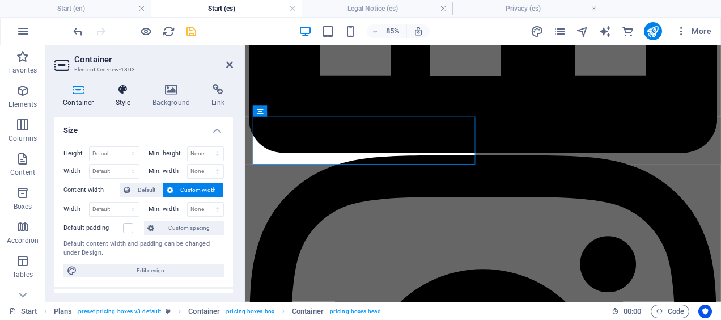
click at [121, 99] on h4 "Style" at bounding box center [125, 96] width 37 height 24
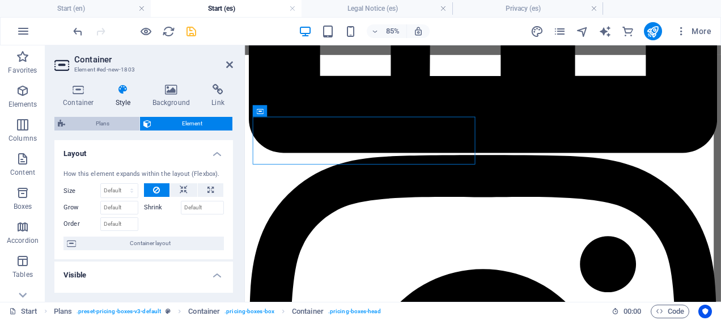
click at [111, 124] on span "Plans" at bounding box center [102, 124] width 67 height 14
select select "rem"
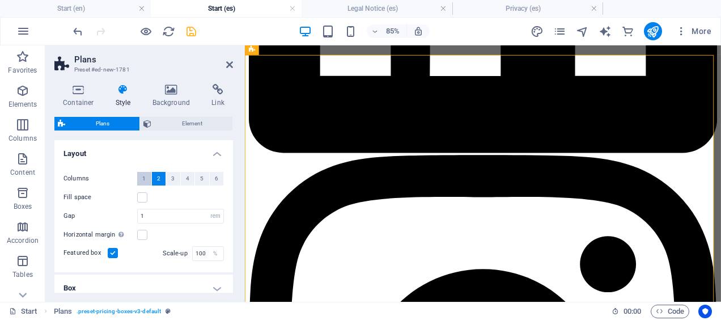
click at [147, 178] on button "1" at bounding box center [144, 179] width 14 height 14
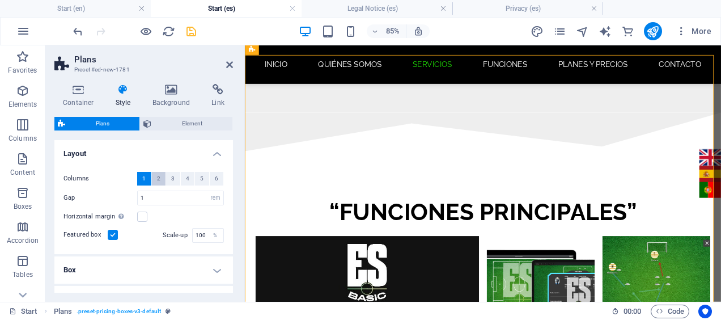
click at [157, 178] on span "2" at bounding box center [158, 179] width 3 height 14
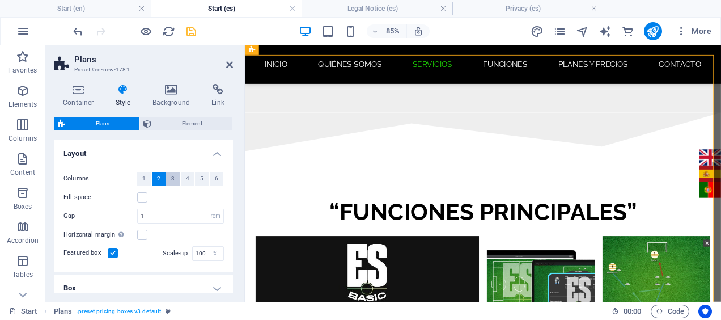
click at [169, 179] on button "3" at bounding box center [173, 179] width 14 height 14
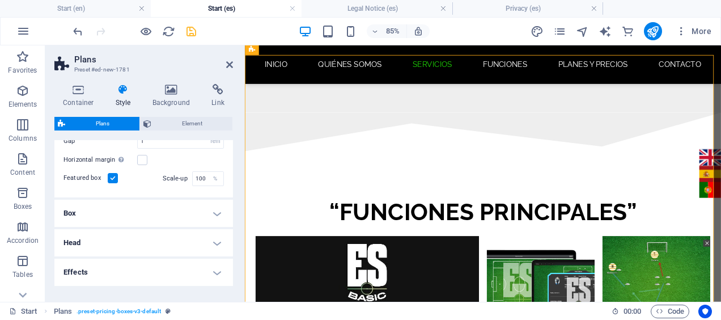
scroll to position [80, 0]
click at [138, 206] on h4 "Box" at bounding box center [143, 207] width 179 height 27
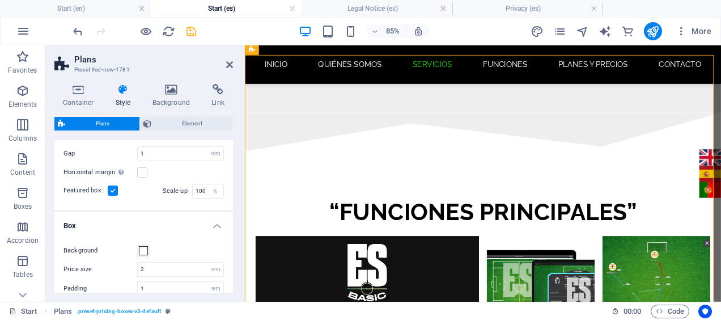
scroll to position [63, 0]
click at [138, 218] on h4 "Box" at bounding box center [143, 221] width 179 height 20
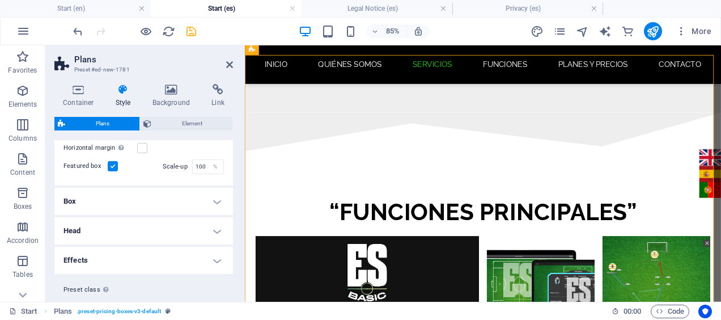
scroll to position [100, 0]
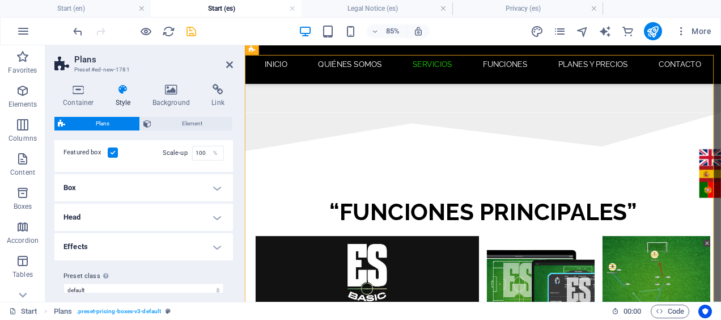
click at [138, 218] on h4 "Head" at bounding box center [143, 216] width 179 height 27
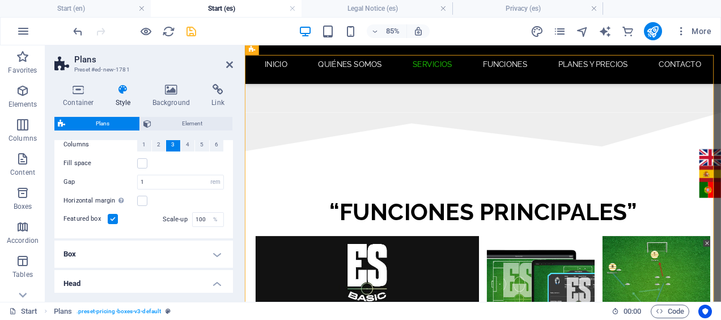
scroll to position [0, 0]
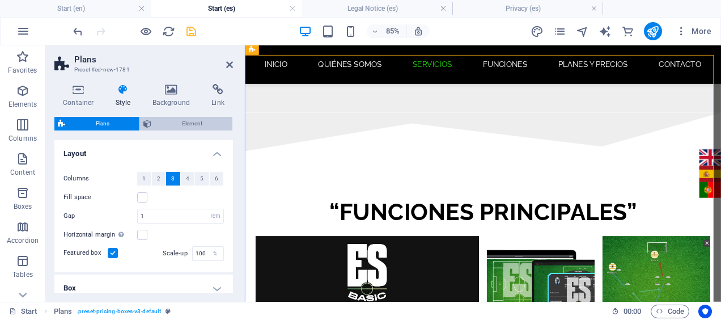
click at [196, 120] on span "Element" at bounding box center [192, 124] width 74 height 14
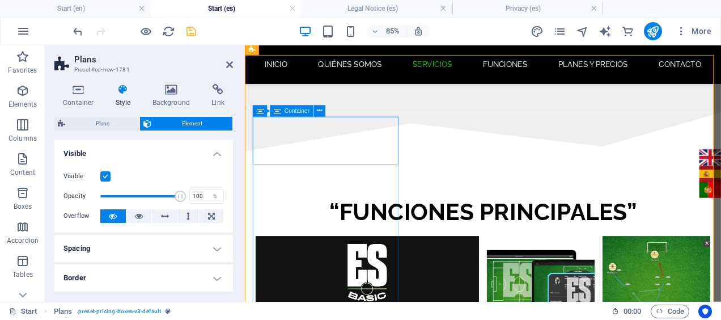
click at [304, 114] on div "Container" at bounding box center [292, 110] width 44 height 11
click at [320, 112] on icon at bounding box center [319, 110] width 5 height 10
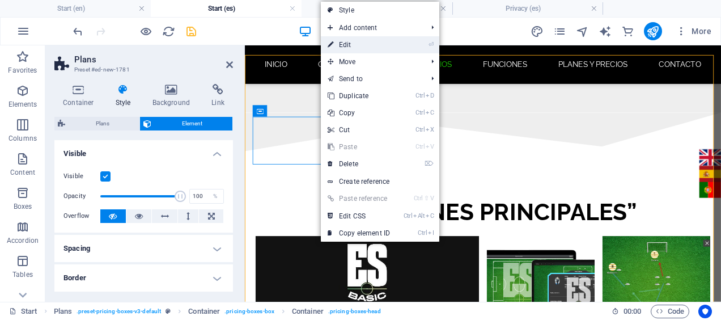
click at [350, 45] on link "⏎ Edit" at bounding box center [359, 44] width 76 height 17
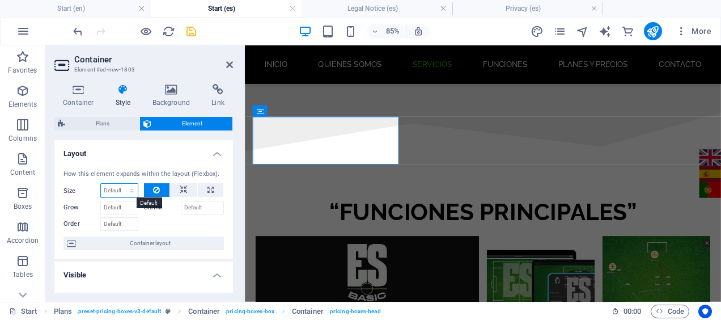
click at [128, 188] on select "Default auto px % 1/1 1/2 1/3 1/4 1/5 1/6 1/7 1/8 1/9 1/10" at bounding box center [119, 191] width 37 height 14
click at [101, 184] on select "Default auto px % 1/1 1/2 1/3 1/4 1/5 1/6 1/7 1/8 1/9 1/10" at bounding box center [119, 191] width 37 height 14
click at [130, 185] on select "Default auto px % 1/1 1/2 1/3 1/4 1/5 1/6 1/7 1/8 1/9 1/10" at bounding box center [119, 191] width 37 height 14
click at [101, 184] on select "Default auto px % 1/1 1/2 1/3 1/4 1/5 1/6 1/7 1/8 1/9 1/10" at bounding box center [119, 191] width 37 height 14
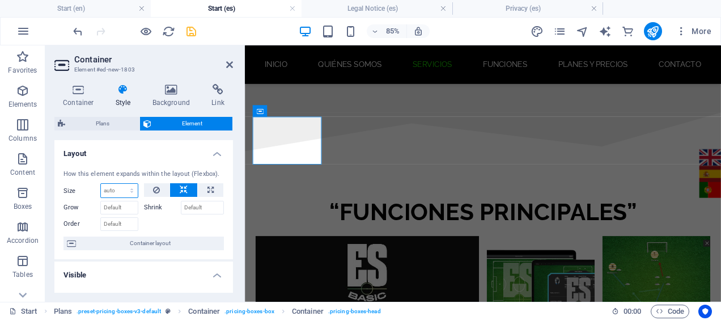
click at [126, 192] on select "Default auto px % 1/1 1/2 1/3 1/4 1/5 1/6 1/7 1/8 1/9 1/10" at bounding box center [119, 191] width 37 height 14
select select "1/3"
click at [121, 184] on select "Default auto px % 1/1 1/2 1/3 1/4 1/5 1/6 1/7 1/8 1/9 1/10" at bounding box center [119, 191] width 37 height 14
type input "33.33"
select select "%"
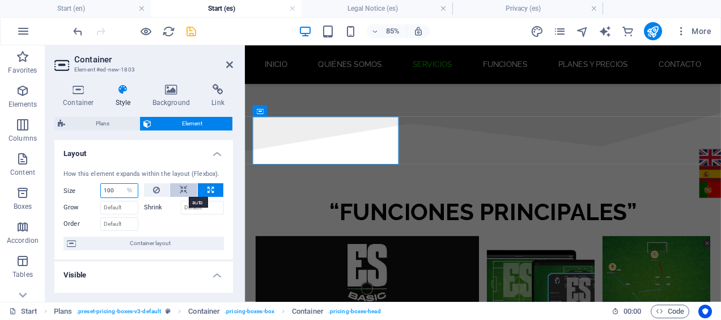
type input "100"
click at [181, 192] on icon at bounding box center [184, 190] width 8 height 14
select select "DISABLED_OPTION_VALUE"
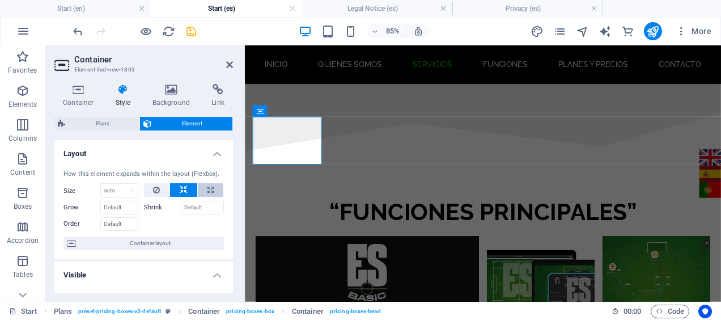
click at [204, 192] on button at bounding box center [211, 190] width 26 height 14
type input "100"
select select "%"
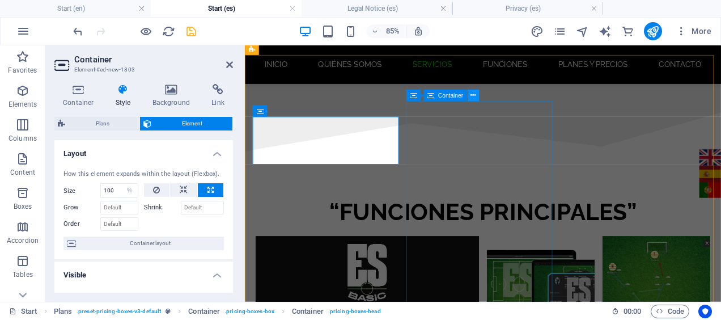
click at [474, 96] on icon at bounding box center [472, 95] width 5 height 10
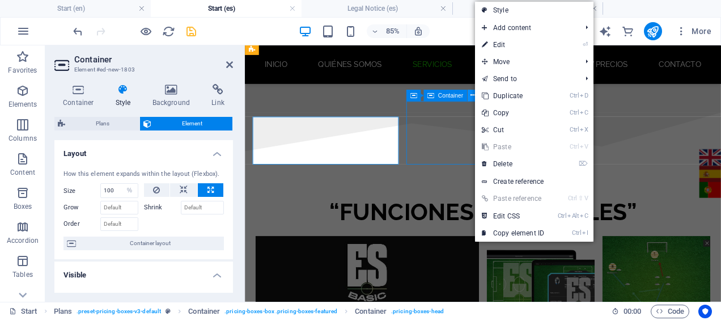
scroll to position [2509, 0]
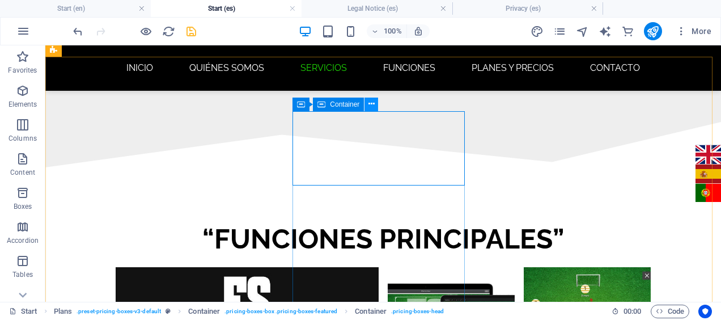
click at [370, 105] on icon at bounding box center [371, 104] width 6 height 12
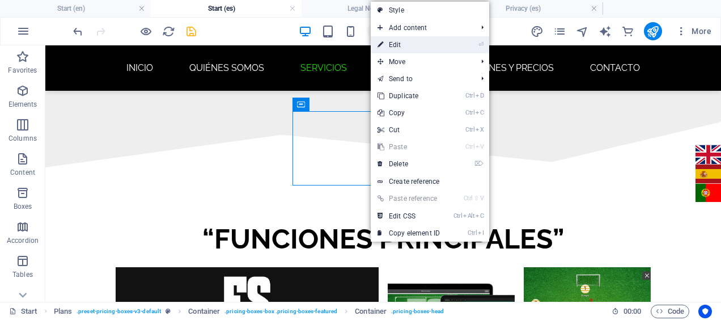
click at [406, 42] on link "⏎ Edit" at bounding box center [409, 44] width 76 height 17
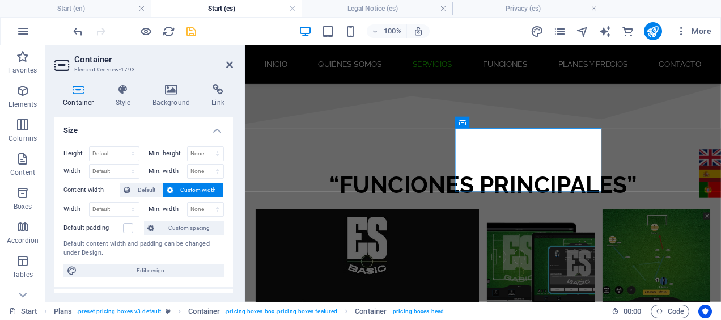
scroll to position [2478, 0]
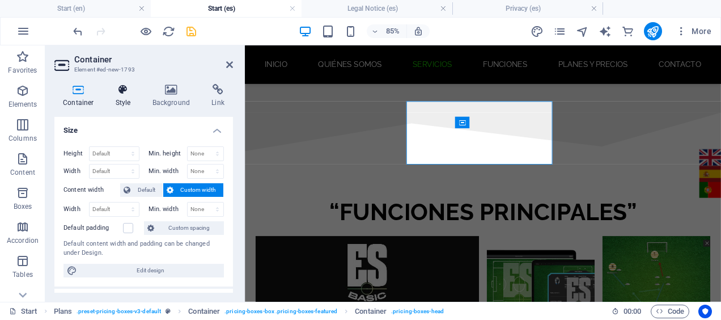
click at [129, 101] on h4 "Style" at bounding box center [125, 96] width 37 height 24
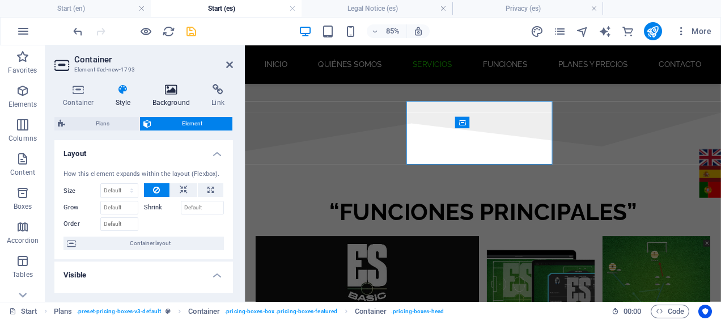
click at [151, 98] on h4 "Background" at bounding box center [174, 96] width 60 height 24
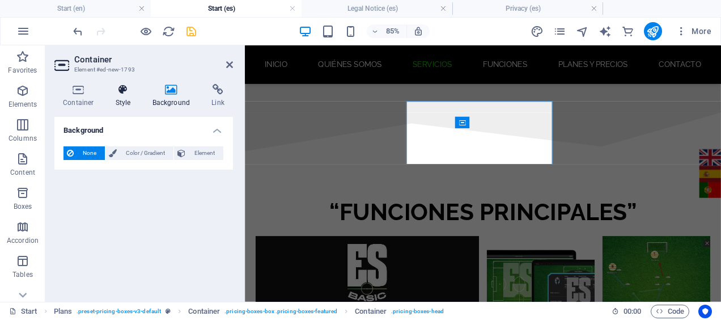
click at [117, 100] on h4 "Style" at bounding box center [125, 96] width 37 height 24
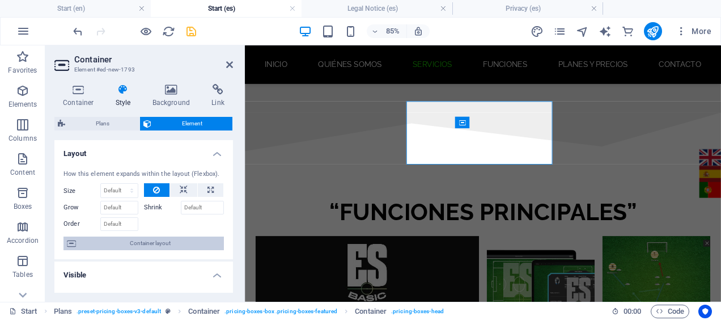
scroll to position [1, 0]
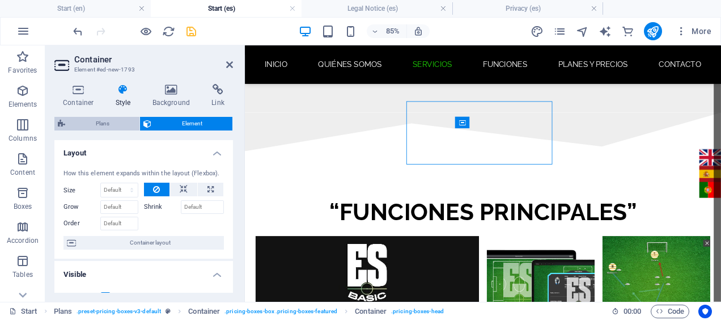
click at [111, 121] on span "Plans" at bounding box center [102, 124] width 67 height 14
select select "rem"
select select "px"
select select "rem"
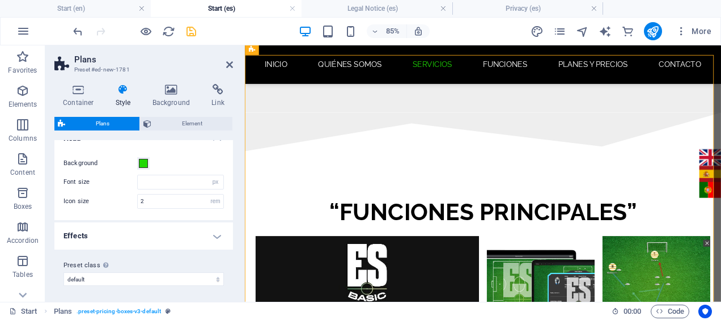
scroll to position [0, 0]
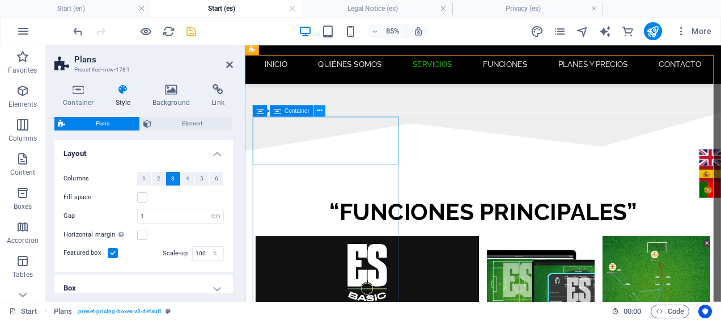
click at [321, 113] on icon at bounding box center [319, 110] width 5 height 10
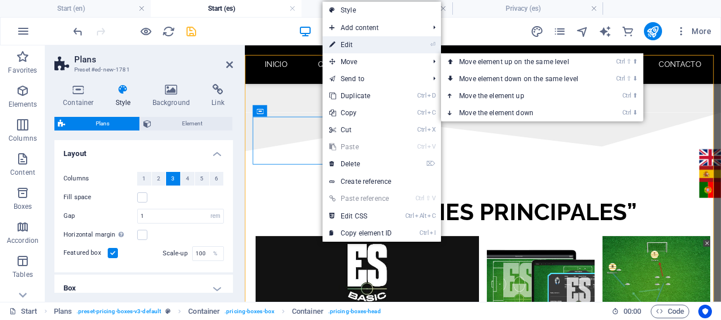
click at [354, 43] on link "⏎ Edit" at bounding box center [361, 44] width 76 height 17
select select "%"
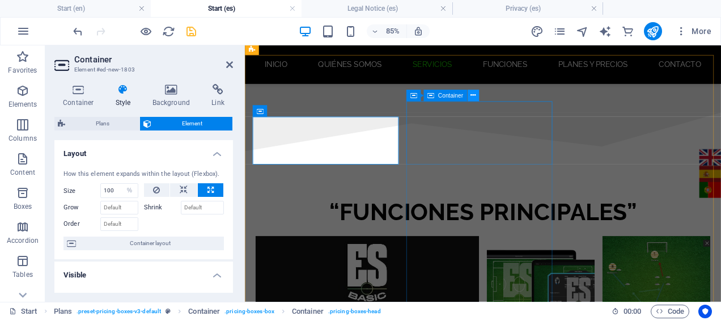
click at [473, 96] on icon at bounding box center [472, 95] width 5 height 10
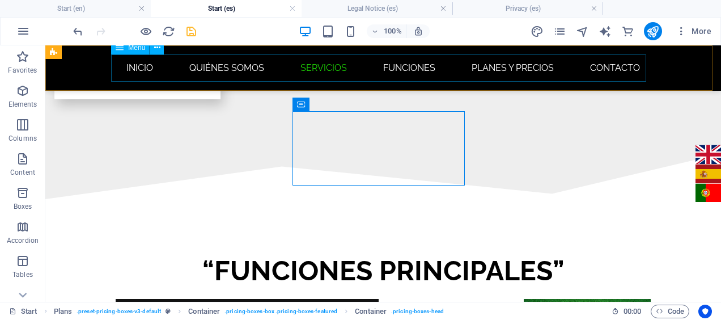
scroll to position [2509, 0]
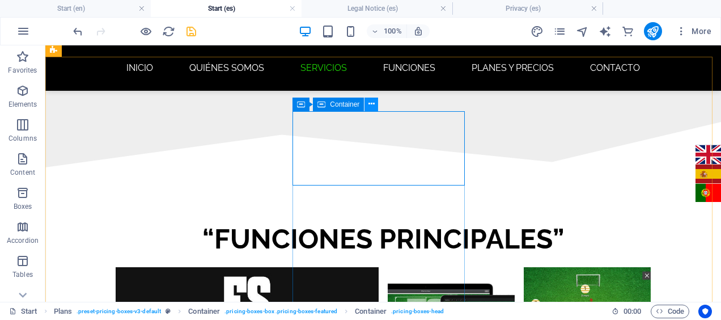
click at [370, 109] on icon at bounding box center [371, 104] width 6 height 12
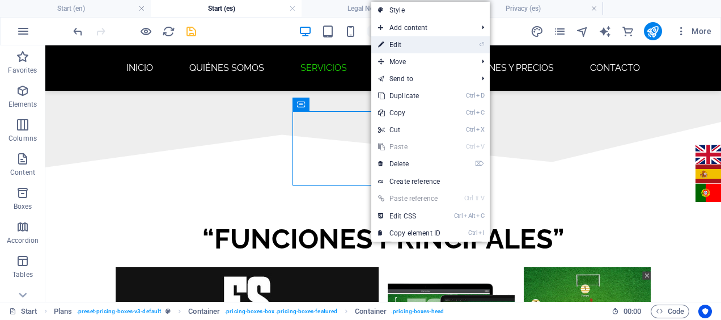
click at [400, 45] on link "⏎ Edit" at bounding box center [409, 44] width 76 height 17
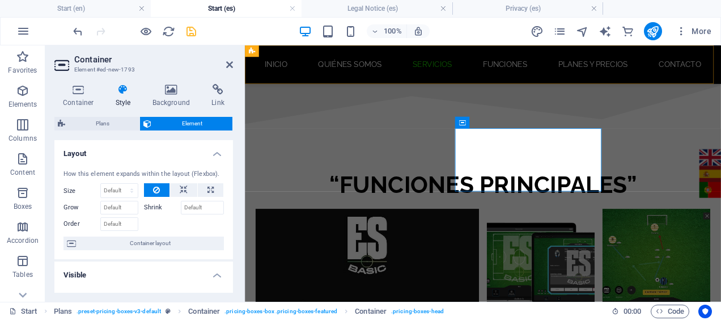
scroll to position [2478, 0]
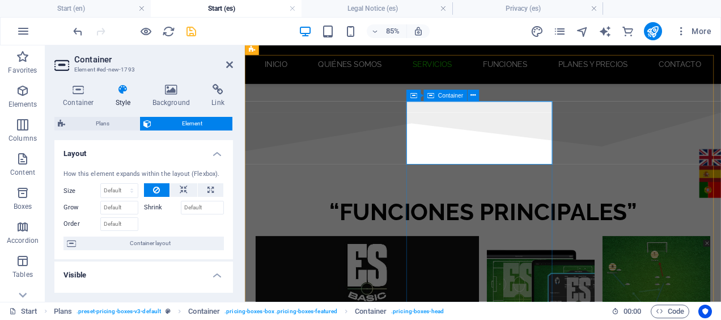
click at [180, 186] on icon at bounding box center [184, 190] width 8 height 14
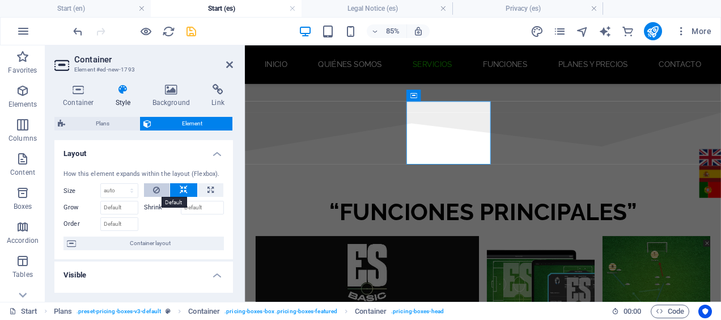
click at [160, 187] on button at bounding box center [157, 190] width 26 height 14
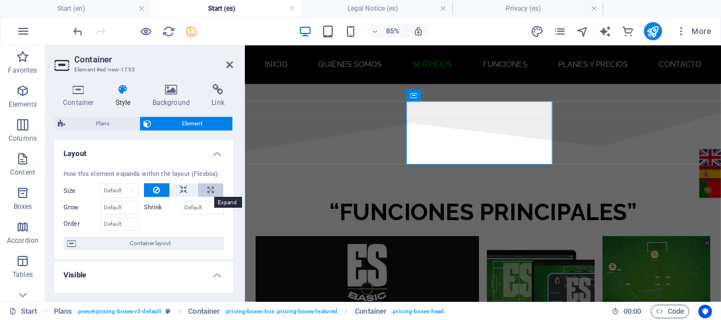
click at [209, 188] on icon at bounding box center [210, 190] width 6 height 14
type input "100"
select select "%"
click at [181, 185] on icon at bounding box center [184, 190] width 8 height 14
select select "DISABLED_OPTION_VALUE"
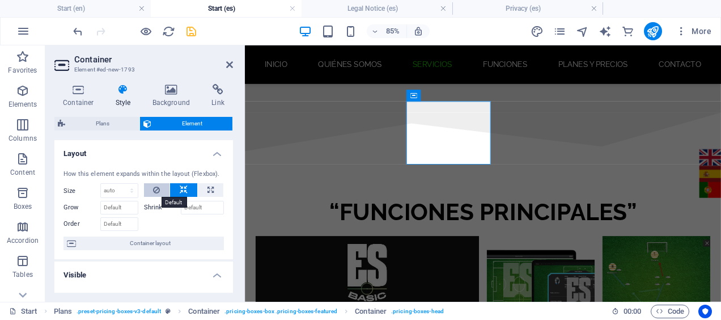
click at [163, 188] on button at bounding box center [157, 190] width 26 height 14
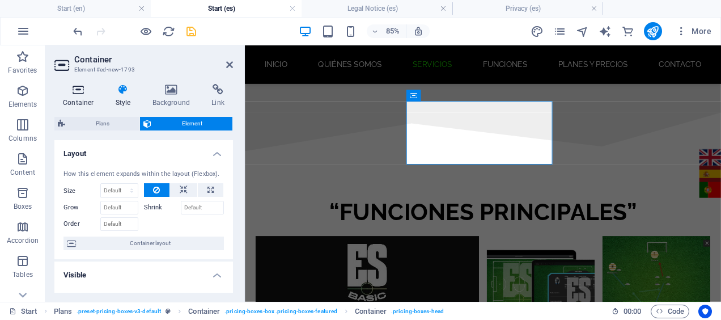
click at [79, 100] on h4 "Container" at bounding box center [80, 96] width 53 height 24
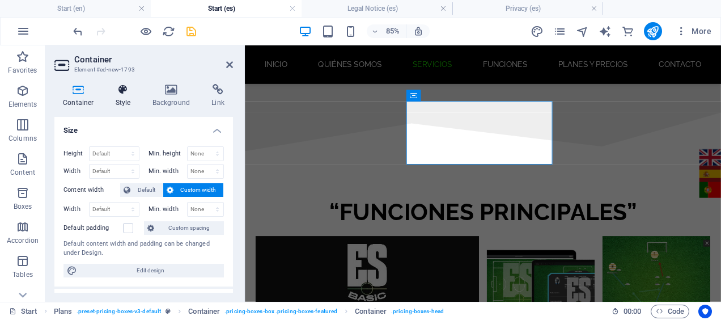
click at [118, 97] on h4 "Style" at bounding box center [125, 96] width 37 height 24
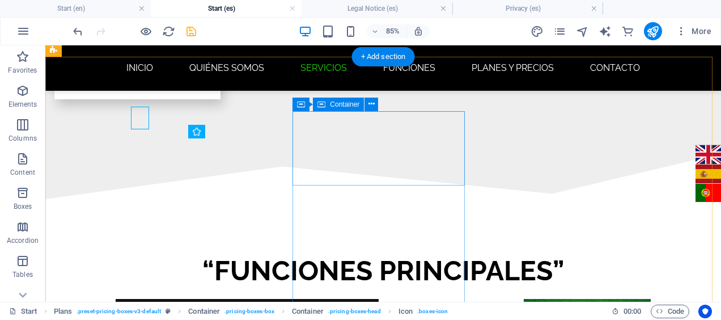
scroll to position [2509, 0]
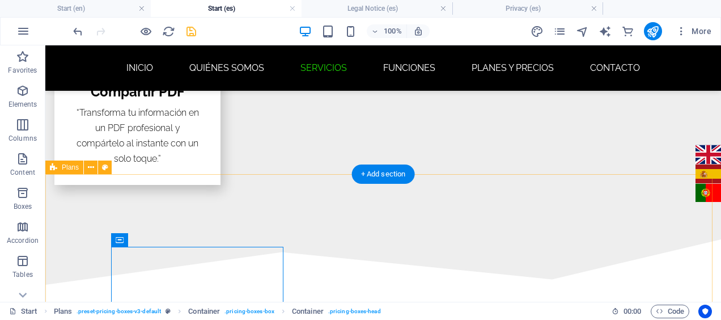
scroll to position [2392, 0]
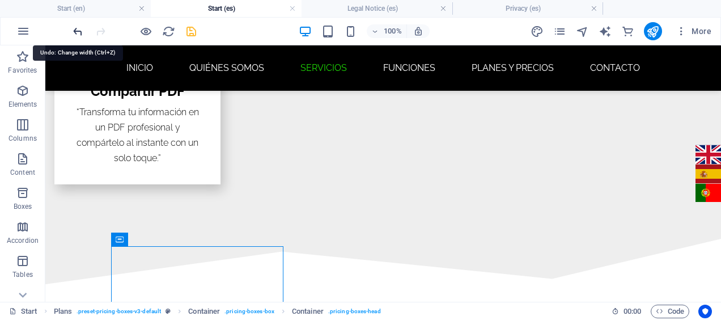
click at [74, 32] on icon "undo" at bounding box center [77, 31] width 13 height 13
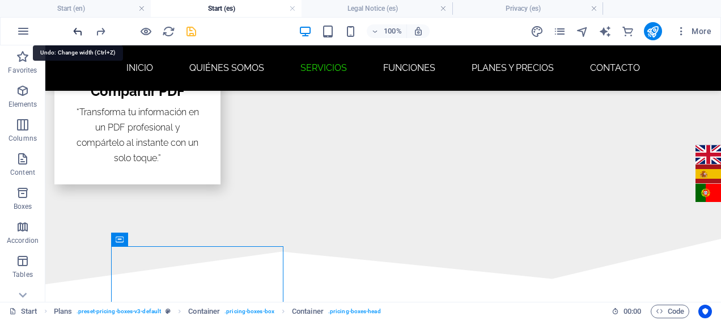
click at [74, 32] on icon "undo" at bounding box center [77, 31] width 13 height 13
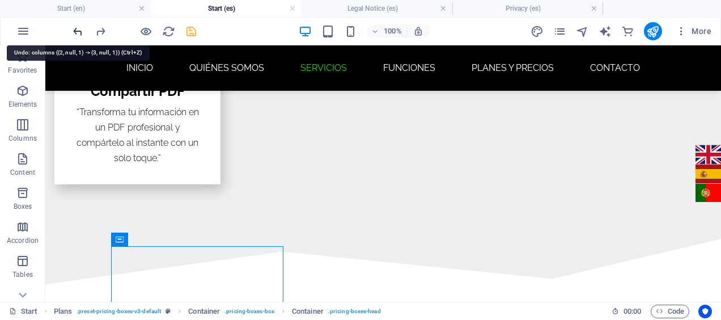
click at [74, 32] on icon "undo" at bounding box center [77, 31] width 13 height 13
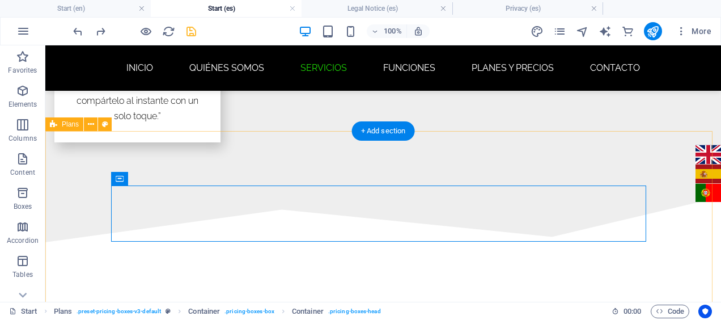
scroll to position [2435, 0]
click at [91, 125] on icon at bounding box center [91, 124] width 6 height 12
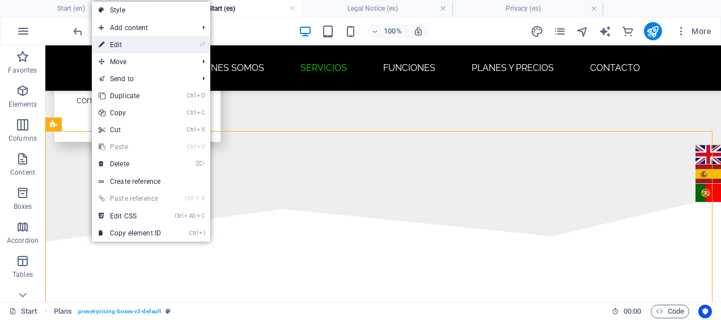
click at [120, 48] on link "⏎ Edit" at bounding box center [130, 44] width 76 height 17
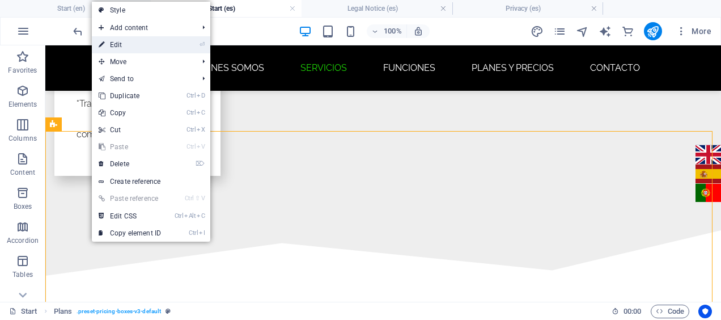
select select "rem"
select select "px"
select select "rem"
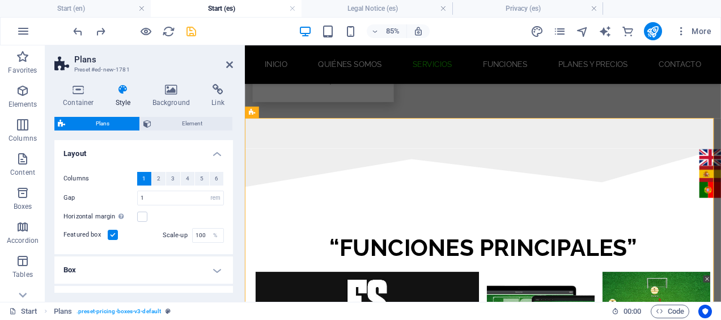
scroll to position [2403, 0]
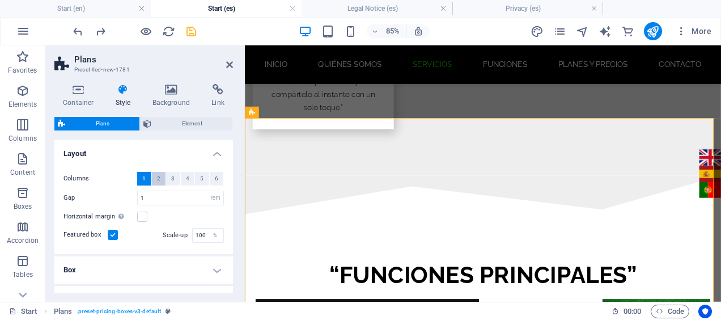
click at [154, 178] on button "2" at bounding box center [159, 179] width 14 height 14
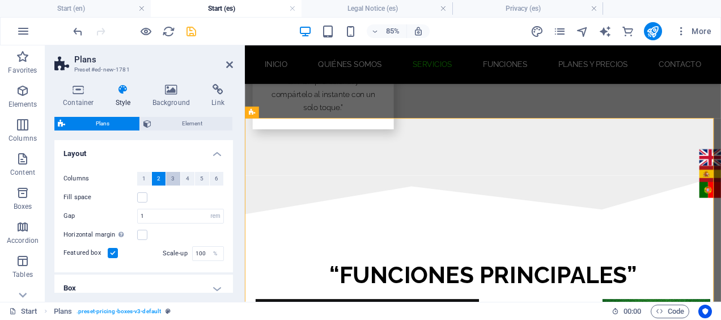
click at [169, 178] on button "3" at bounding box center [173, 179] width 14 height 14
click at [187, 178] on span "4" at bounding box center [187, 179] width 3 height 14
click at [202, 178] on button "5" at bounding box center [202, 179] width 14 height 14
click at [215, 178] on span "6" at bounding box center [216, 179] width 3 height 14
click at [109, 251] on label at bounding box center [113, 253] width 10 height 10
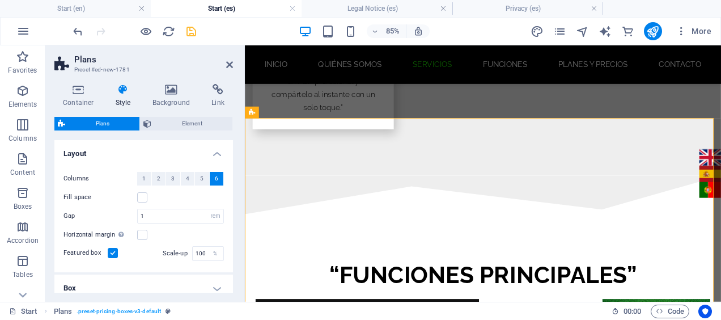
click at [0, 0] on input "Featured box" at bounding box center [0, 0] width 0 height 0
click at [158, 178] on span "2" at bounding box center [158, 179] width 3 height 14
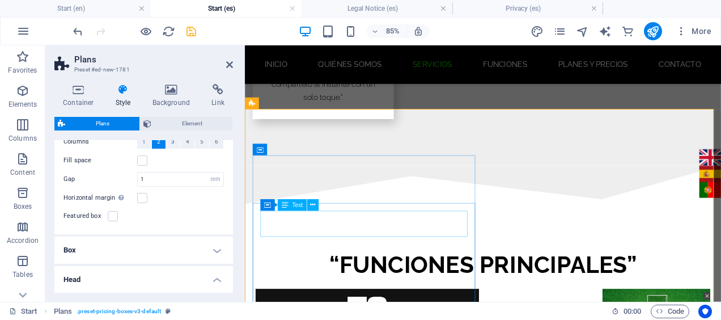
scroll to position [2420, 0]
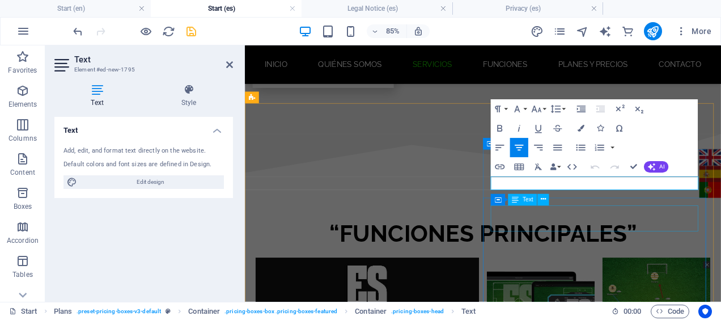
scroll to position [2420, 0]
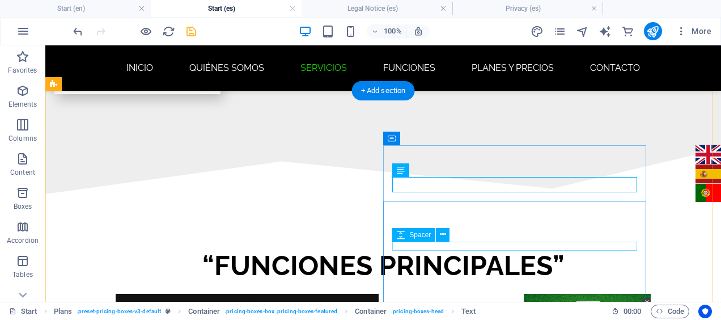
scroll to position [2478, 0]
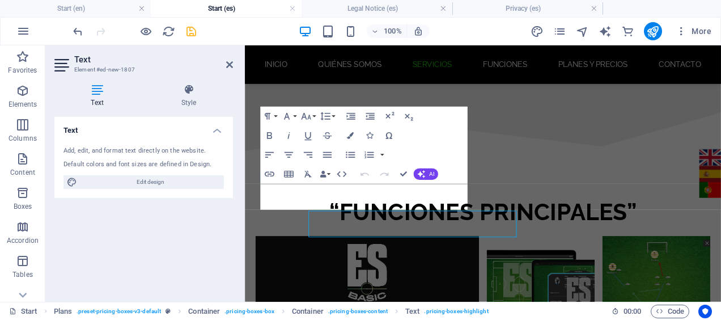
scroll to position [2446, 0]
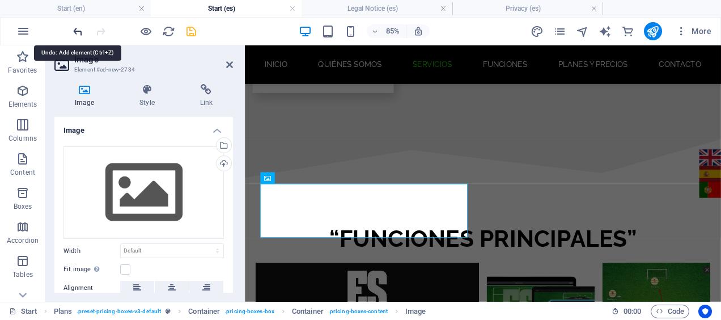
click at [74, 29] on icon "undo" at bounding box center [77, 31] width 13 height 13
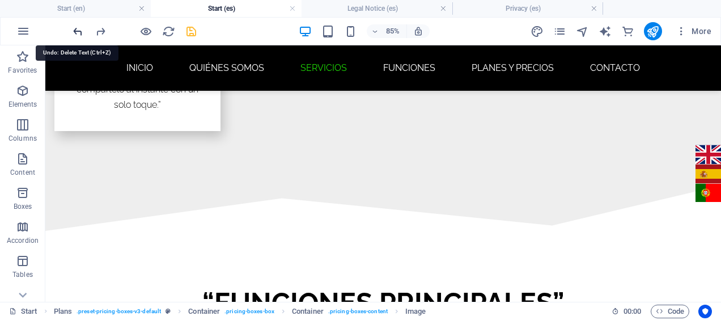
scroll to position [2478, 0]
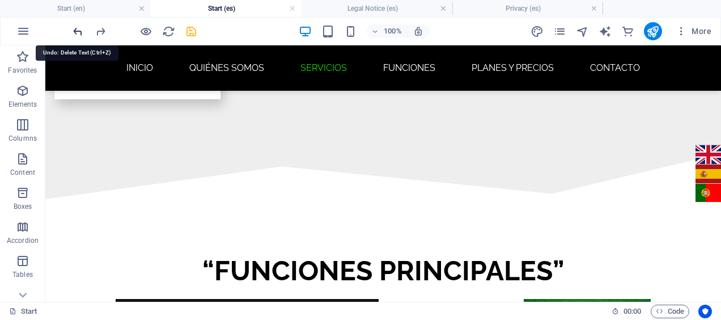
click at [78, 31] on icon "undo" at bounding box center [77, 31] width 13 height 13
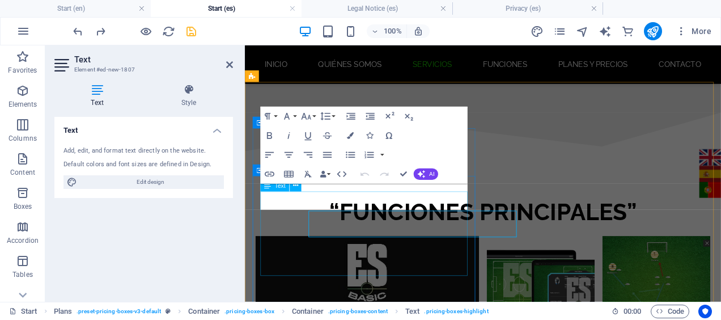
scroll to position [2446, 0]
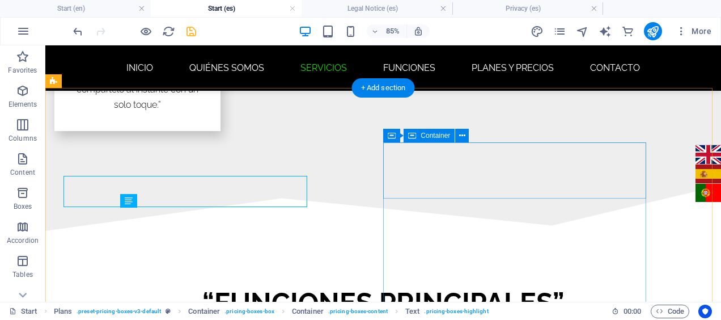
scroll to position [2478, 0]
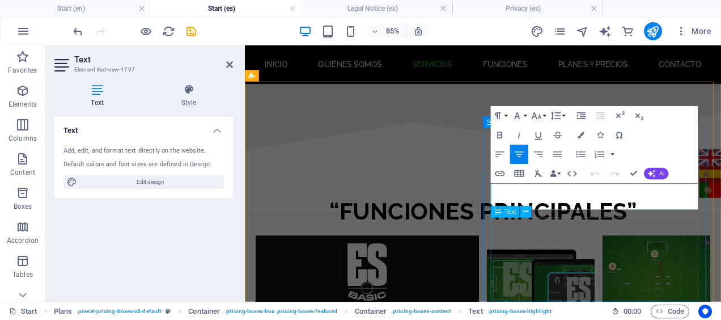
scroll to position [2446, 0]
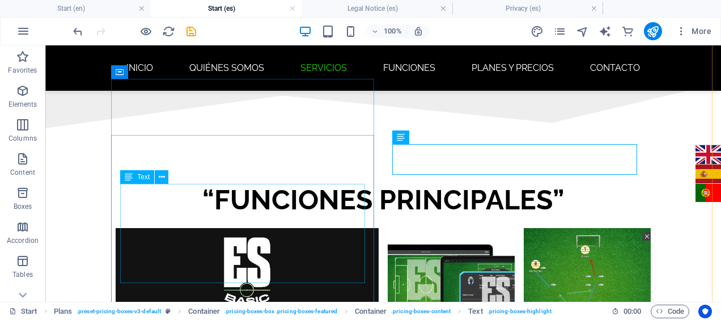
scroll to position [2550, 0]
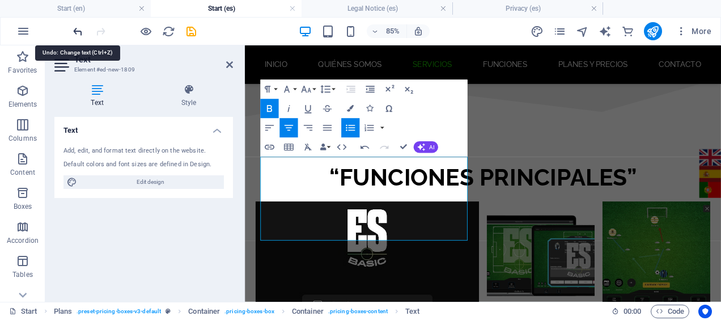
click at [78, 29] on icon "undo" at bounding box center [77, 31] width 13 height 13
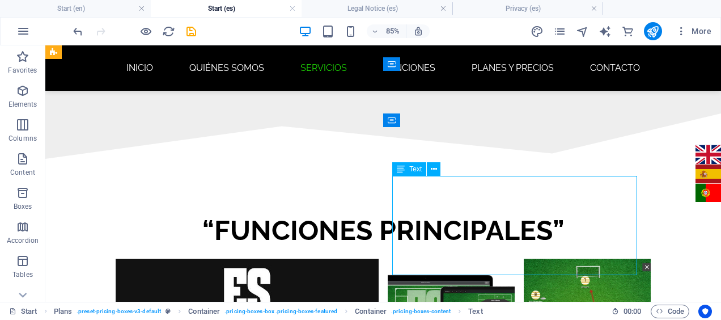
scroll to position [2550, 0]
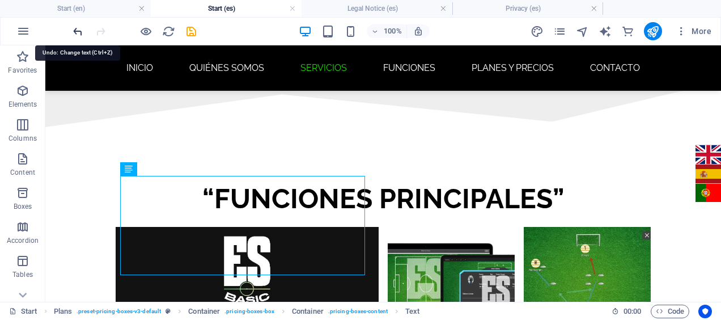
click at [73, 35] on icon "undo" at bounding box center [77, 31] width 13 height 13
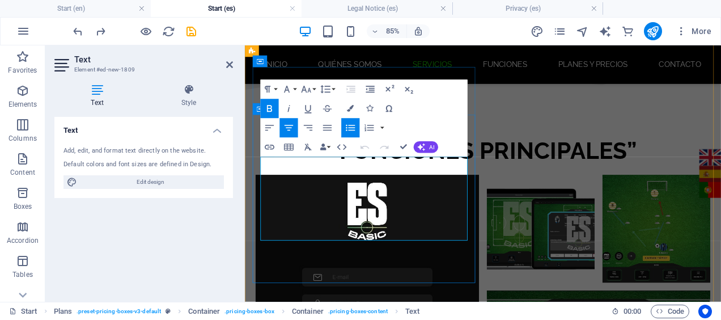
scroll to position [2518, 0]
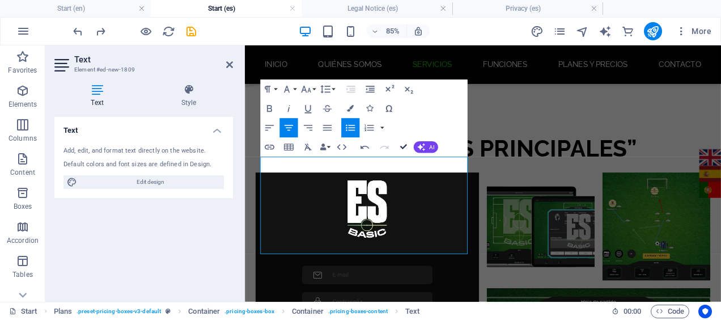
scroll to position [2550, 0]
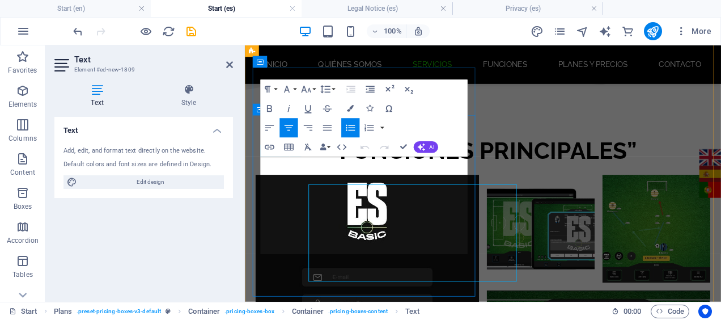
scroll to position [2517, 0]
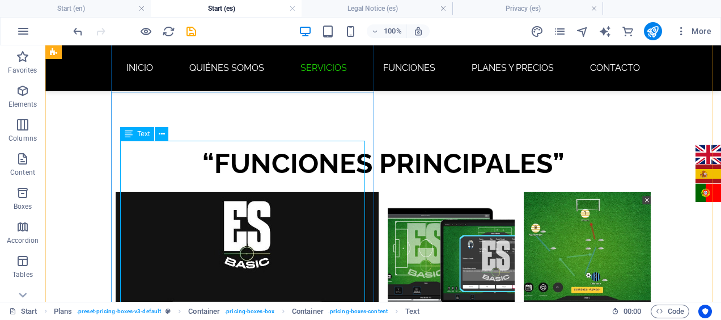
scroll to position [2584, 0]
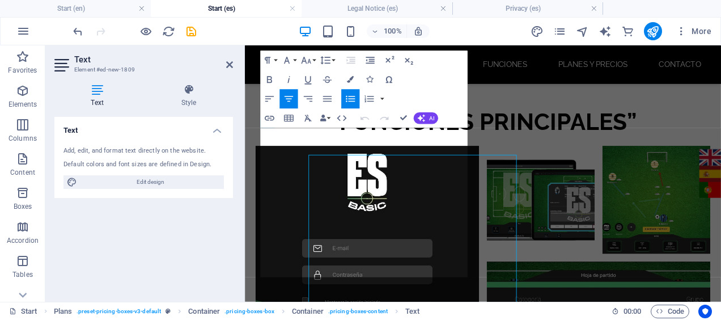
scroll to position [2552, 0]
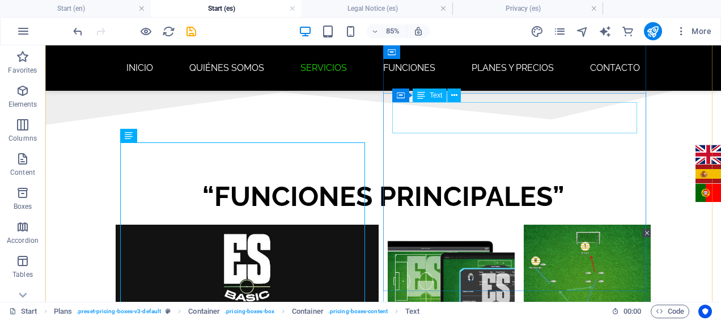
scroll to position [2584, 0]
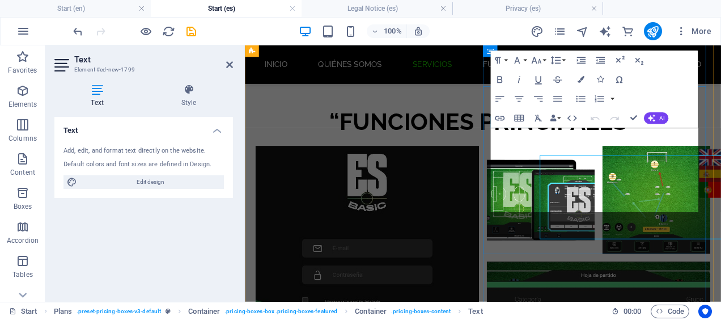
scroll to position [2551, 0]
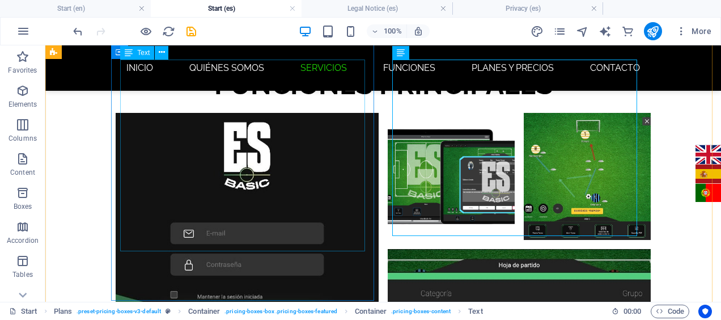
scroll to position [2666, 0]
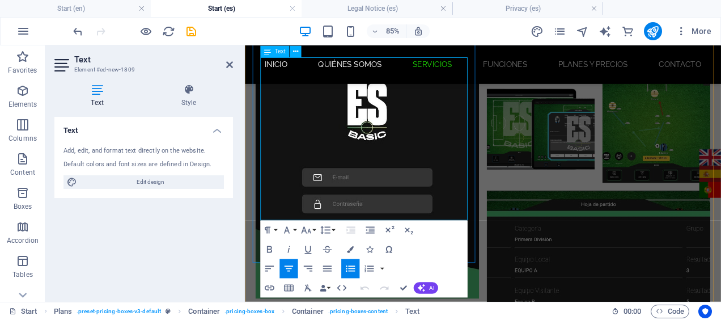
scroll to position [2634, 0]
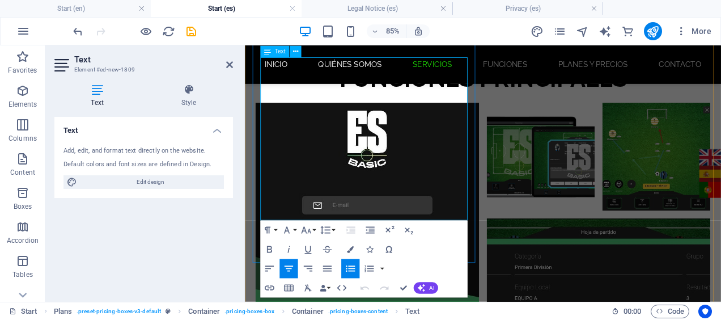
drag, startPoint x: 280, startPoint y: 198, endPoint x: 443, endPoint y: 211, distance: 163.8
copy li "“Concéntrate en tu juego — deja que ES-Basic se encargue del resto.”"
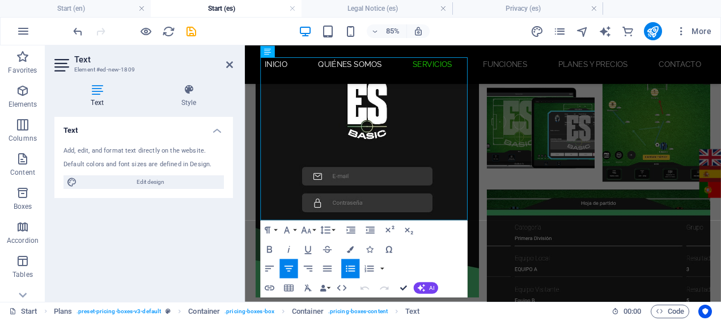
scroll to position [2666, 0]
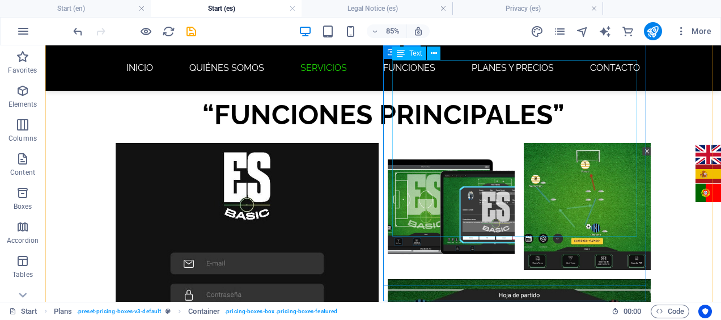
scroll to position [2665, 0]
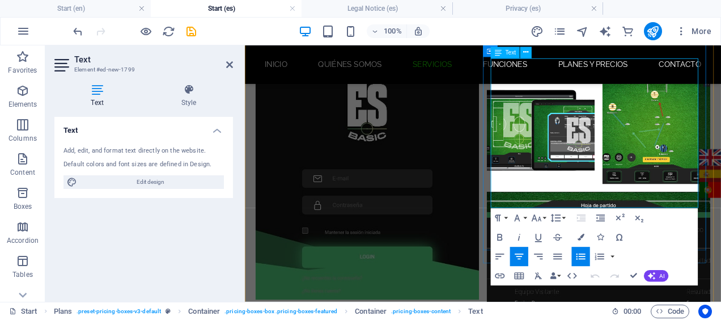
scroll to position [2633, 0]
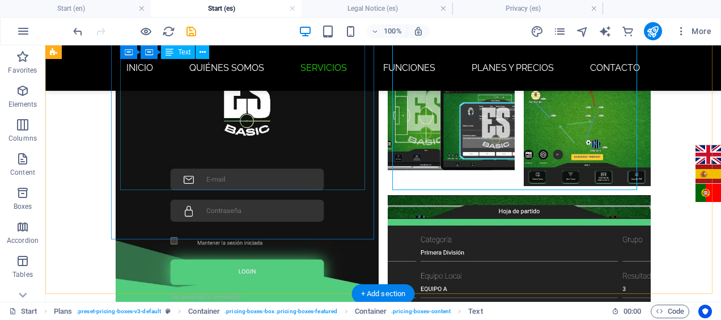
scroll to position [2734, 0]
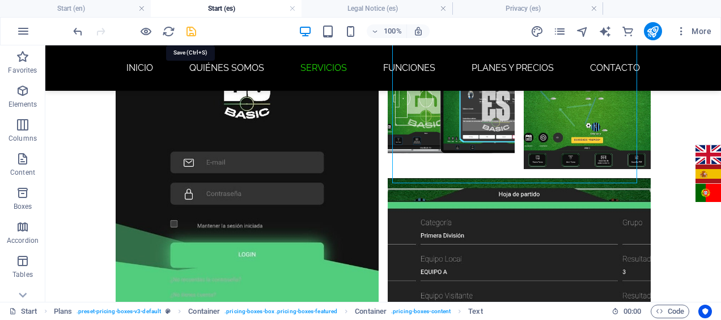
click at [192, 29] on icon "save" at bounding box center [191, 31] width 13 height 13
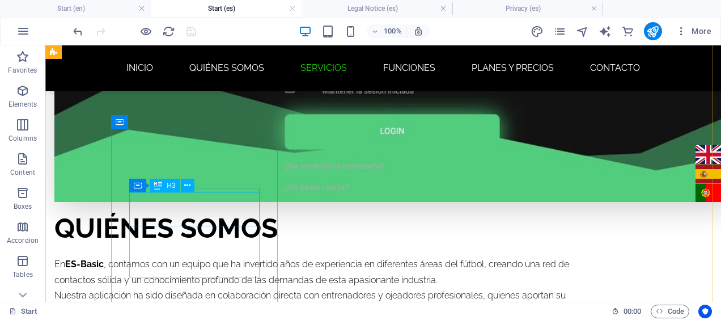
scroll to position [897, 0]
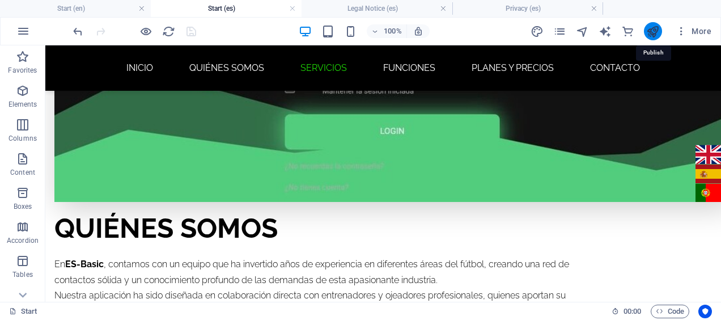
click at [650, 31] on icon "publish" at bounding box center [652, 31] width 13 height 13
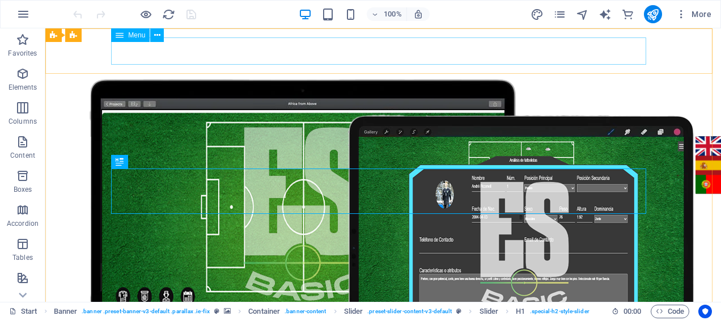
click at [141, 38] on span "Menu" at bounding box center [136, 35] width 17 height 7
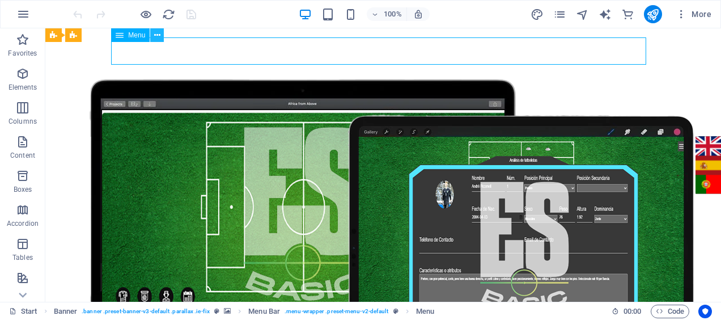
click at [157, 36] on icon at bounding box center [157, 35] width 6 height 12
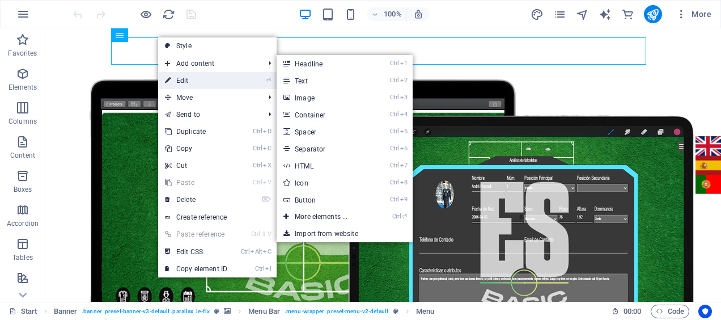
click at [182, 76] on link "⏎ Edit" at bounding box center [196, 80] width 76 height 17
select select
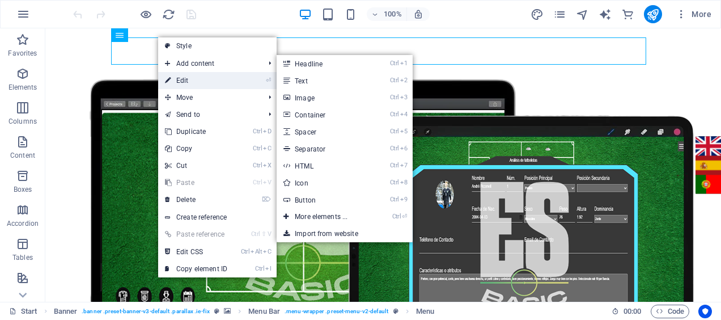
select select
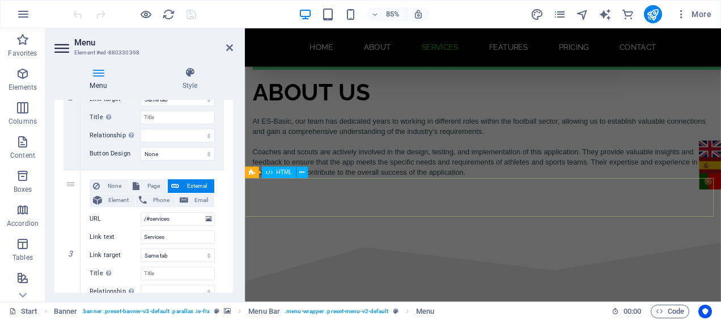
scroll to position [1028, 0]
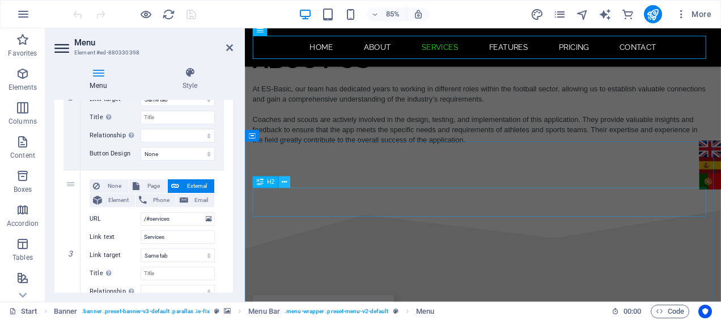
click at [286, 182] on icon at bounding box center [284, 182] width 5 height 10
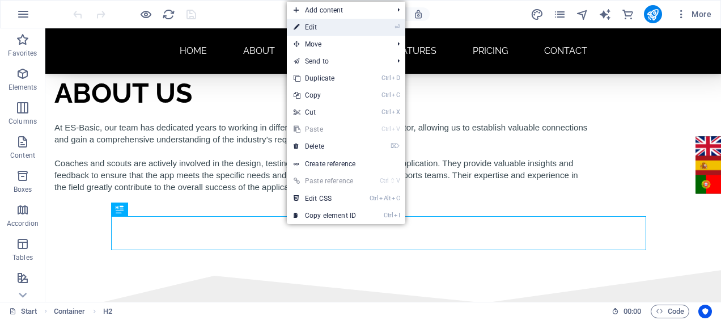
click at [328, 30] on link "⏎ Edit" at bounding box center [325, 27] width 76 height 17
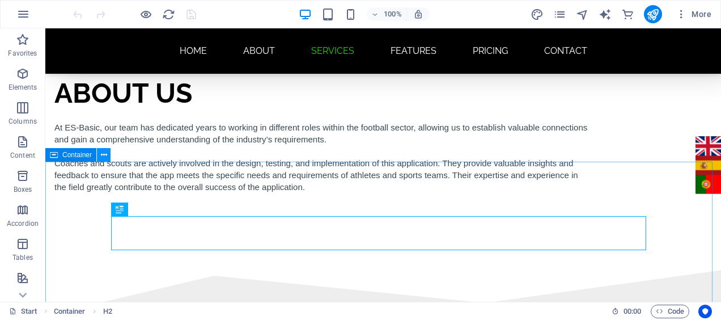
click at [100, 155] on button at bounding box center [104, 155] width 14 height 14
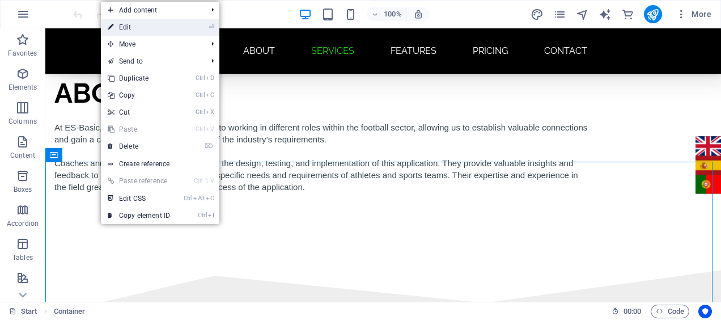
click at [133, 32] on link "⏎ Edit" at bounding box center [139, 27] width 76 height 17
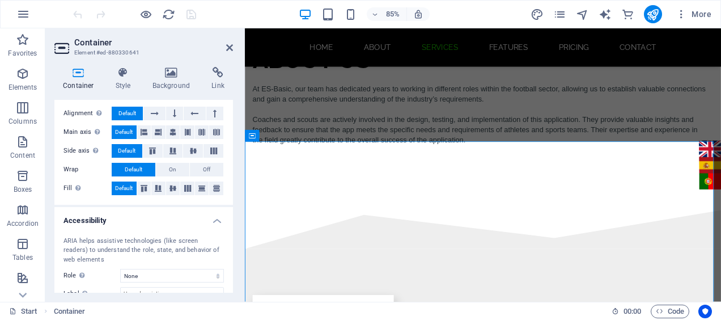
scroll to position [245, 0]
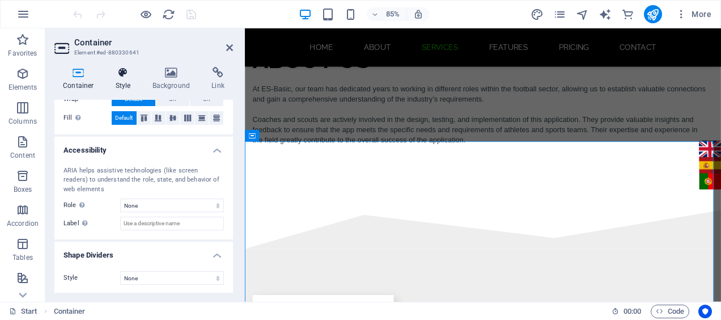
click at [119, 75] on icon at bounding box center [123, 72] width 32 height 11
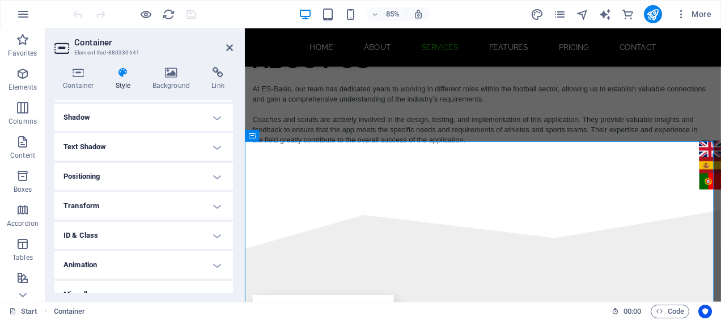
scroll to position [164, 0]
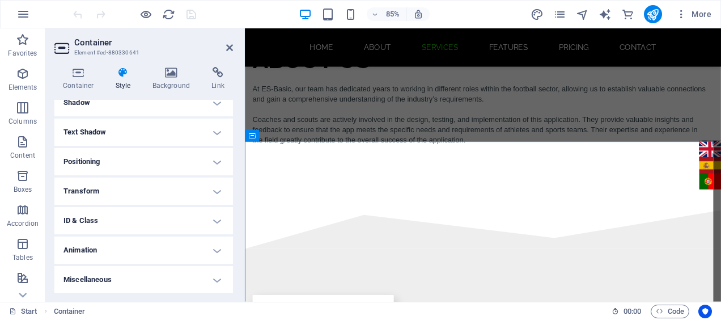
click at [117, 224] on h4 "ID & Class" at bounding box center [143, 220] width 179 height 27
click at [157, 221] on h4 "ID & Class" at bounding box center [143, 217] width 179 height 20
click at [137, 279] on h4 "Miscellaneous" at bounding box center [143, 279] width 179 height 27
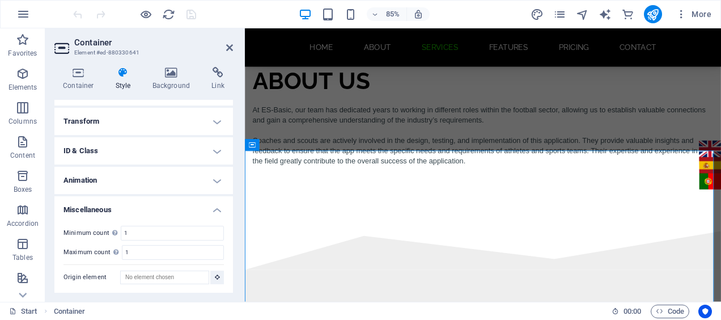
scroll to position [982, 0]
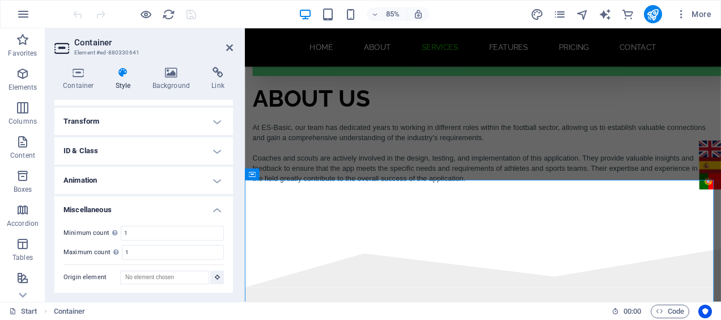
click at [147, 208] on h4 "Miscellaneous" at bounding box center [143, 206] width 179 height 20
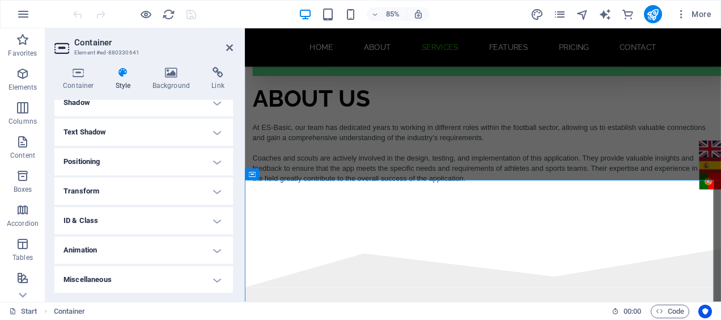
click at [143, 188] on h4 "Transform" at bounding box center [143, 190] width 179 height 27
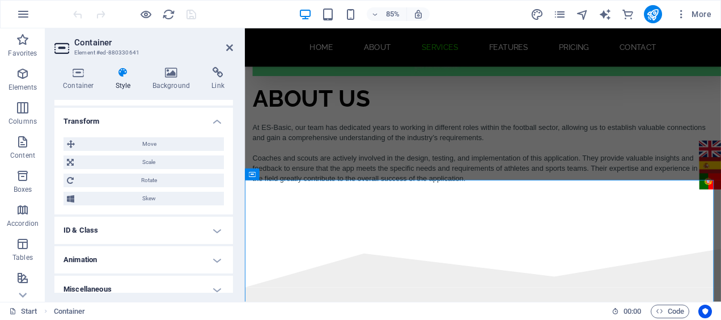
click at [145, 119] on h4 "Transform" at bounding box center [143, 118] width 179 height 20
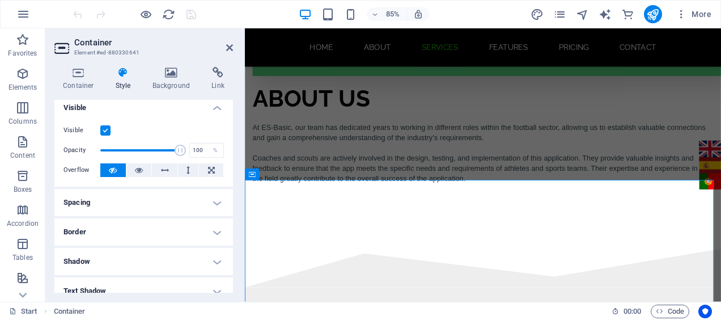
scroll to position [0, 0]
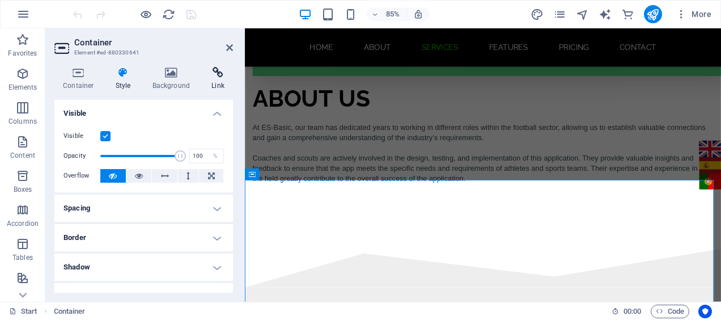
click at [205, 79] on h4 "Link" at bounding box center [218, 79] width 30 height 24
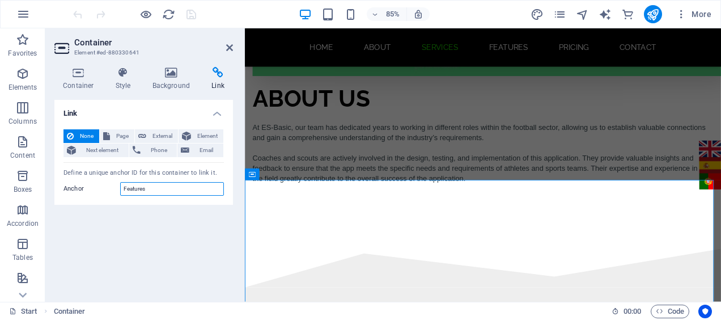
click at [148, 187] on input "Features" at bounding box center [172, 189] width 104 height 14
type input "FEATURES"
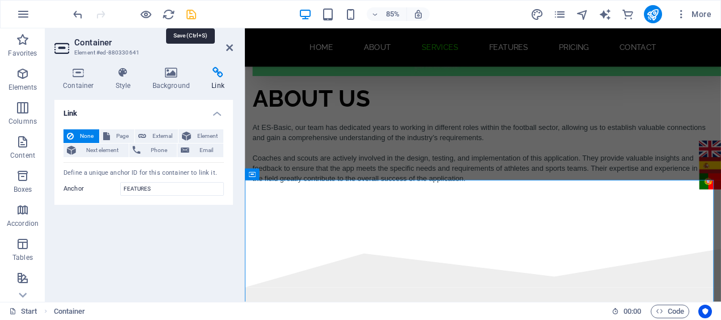
click at [187, 14] on icon "save" at bounding box center [191, 14] width 13 height 13
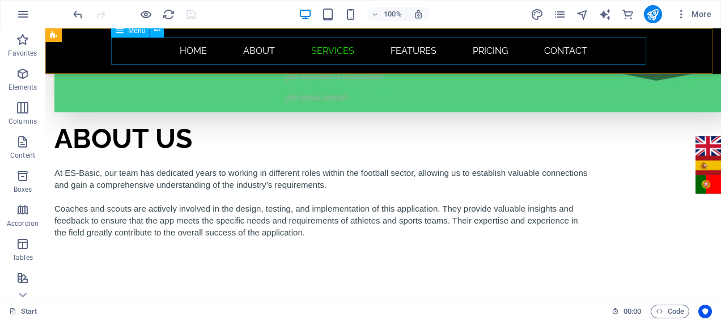
click at [401, 50] on nav "Home About Services Features pricing contact" at bounding box center [383, 50] width 535 height 27
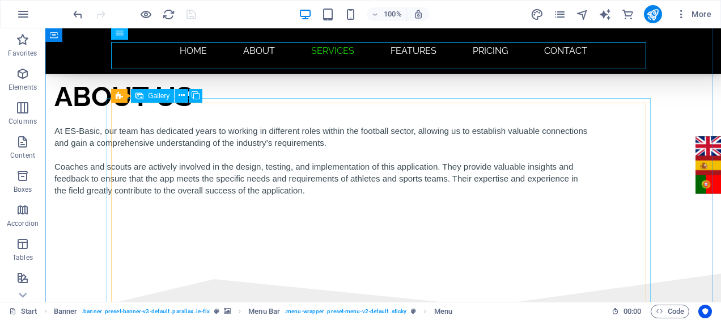
scroll to position [1013, 0]
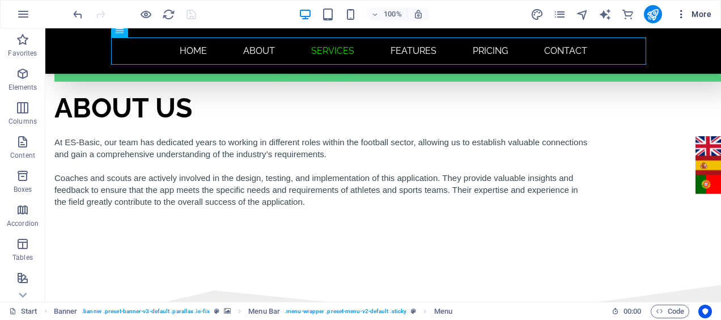
click at [702, 12] on span "More" at bounding box center [694, 14] width 36 height 11
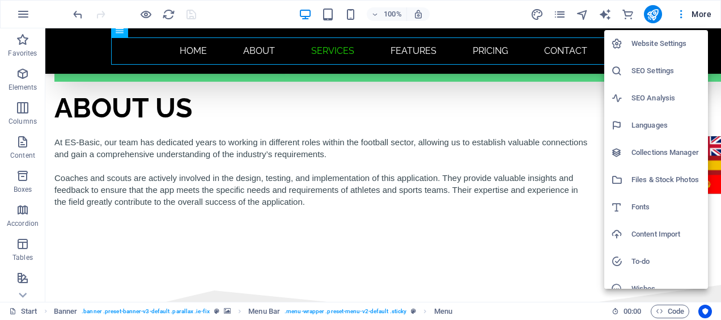
click at [648, 127] on h6 "Languages" at bounding box center [666, 125] width 70 height 14
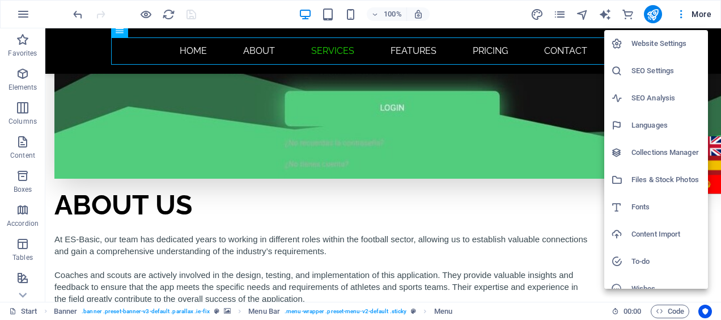
select select "41"
select select "148"
select select "128"
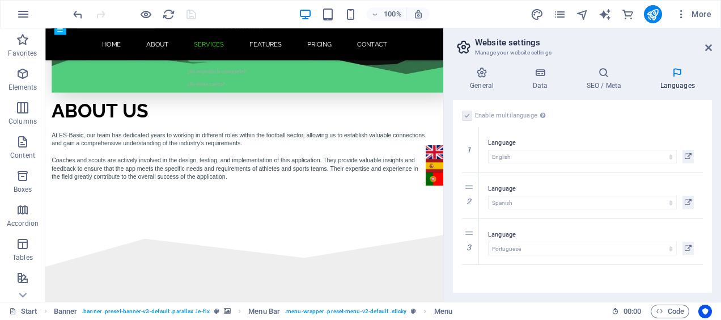
scroll to position [1050, 0]
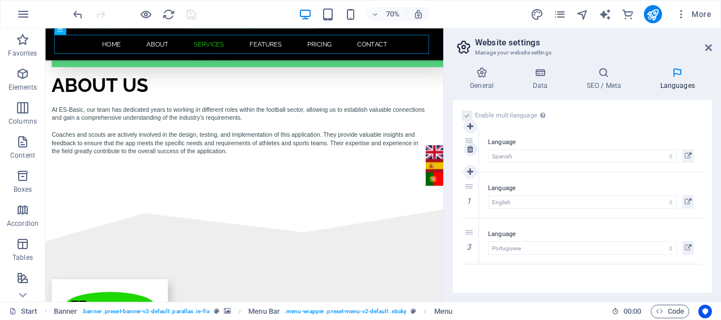
drag, startPoint x: 470, startPoint y: 184, endPoint x: 470, endPoint y: 138, distance: 45.9
select select "148"
drag, startPoint x: 470, startPoint y: 233, endPoint x: 469, endPoint y: 187, distance: 45.9
select select "128"
click at [689, 154] on icon at bounding box center [688, 157] width 7 height 14
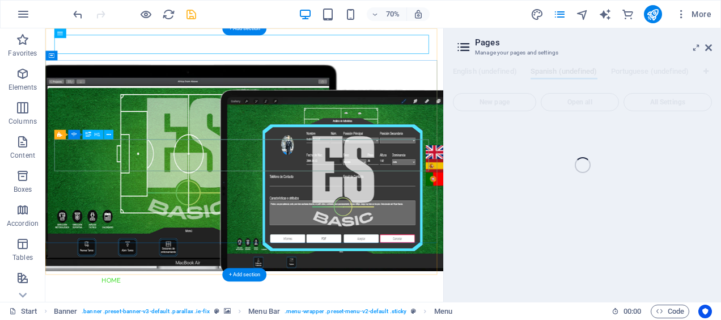
scroll to position [0, 0]
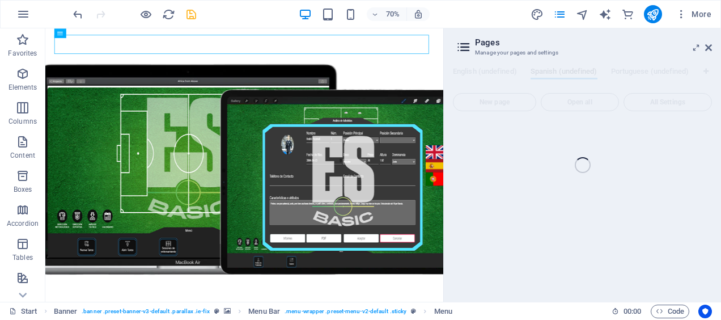
click at [562, 75] on div "Start (en) Favorites Elements Columns Content Boxes Accordion Tables Features I…" at bounding box center [360, 164] width 721 height 273
click at [697, 48] on div "Start (en) Favorites Elements Columns Content Boxes Accordion Tables Features I…" at bounding box center [360, 164] width 721 height 273
click at [707, 46] on div "Start (en) Favorites Elements Columns Content Boxes Accordion Tables Features I…" at bounding box center [360, 164] width 721 height 273
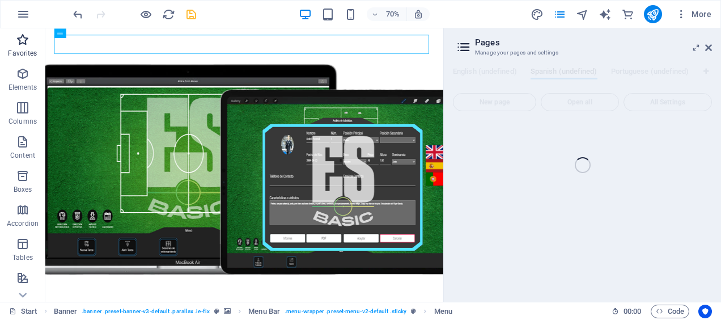
click at [24, 48] on span "Favorites" at bounding box center [22, 46] width 45 height 27
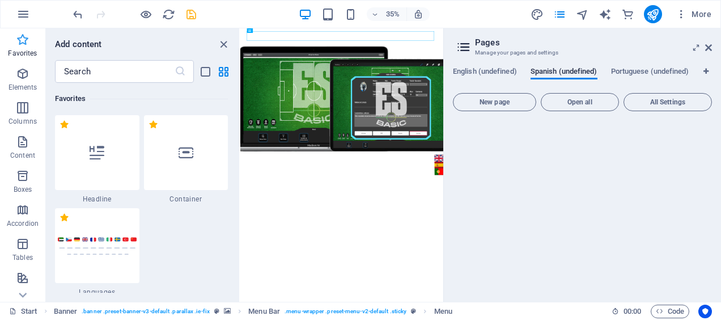
click at [24, 48] on span "Favorites" at bounding box center [22, 46] width 45 height 27
click at [572, 105] on span "Open all" at bounding box center [580, 102] width 68 height 7
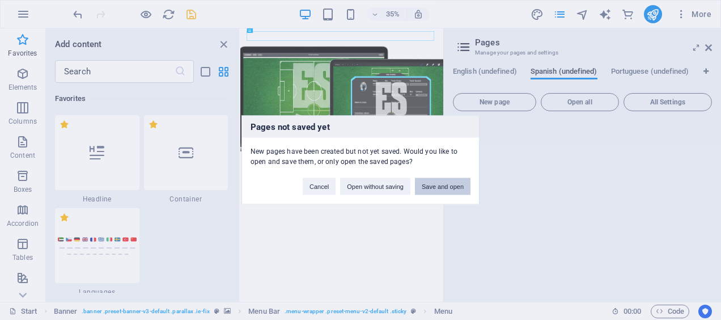
click at [430, 188] on button "Save and open" at bounding box center [443, 186] width 56 height 17
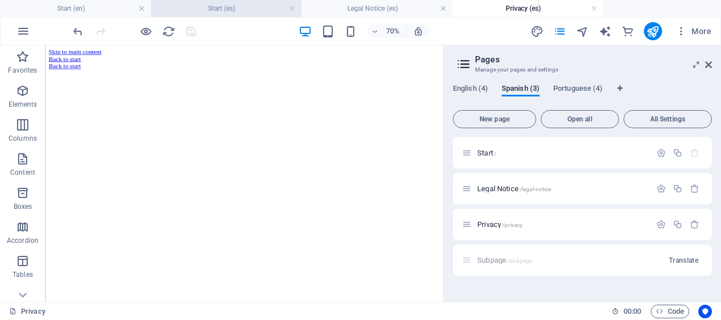
click at [257, 11] on h4 "Start (es)" at bounding box center [226, 8] width 151 height 12
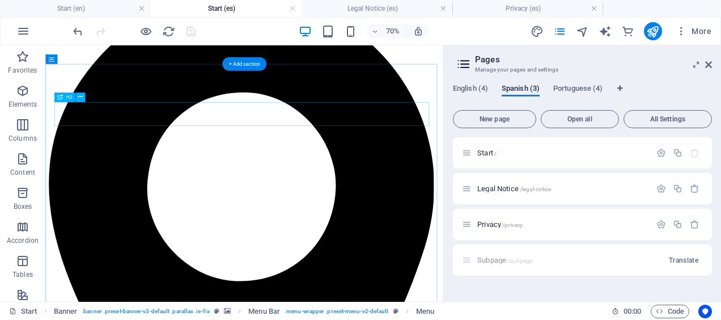
scroll to position [1259, 0]
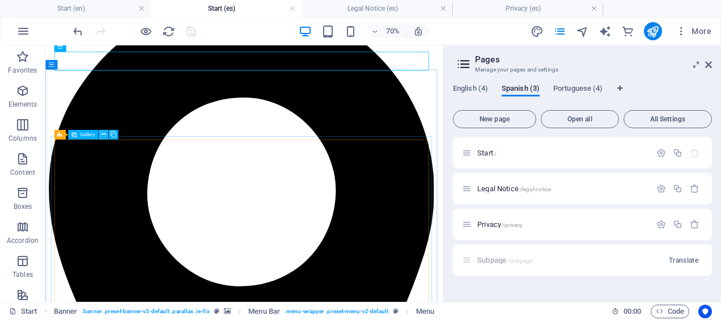
click at [101, 135] on icon at bounding box center [103, 134] width 5 height 9
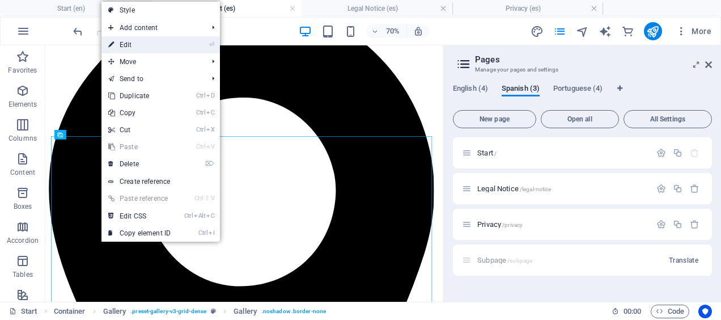
click at [122, 48] on link "⏎ Edit" at bounding box center [139, 44] width 76 height 17
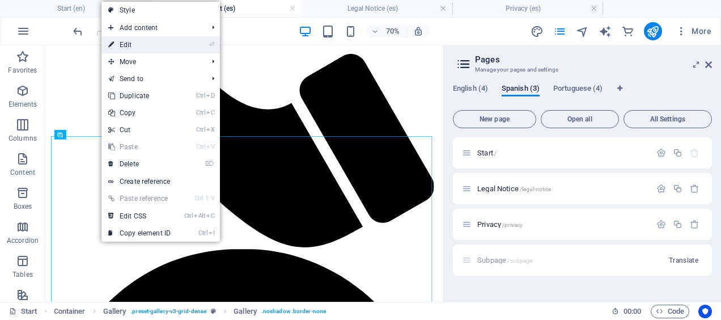
select select "4"
select select "px"
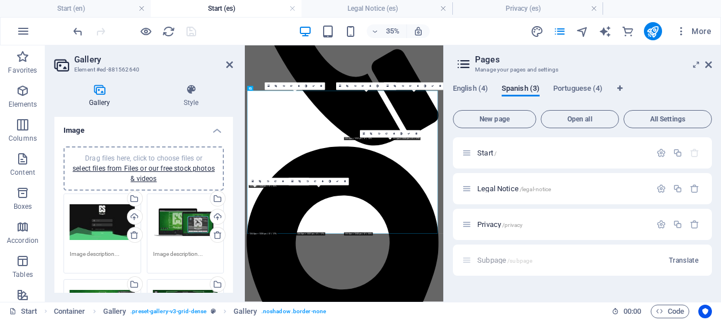
scroll to position [1588, 0]
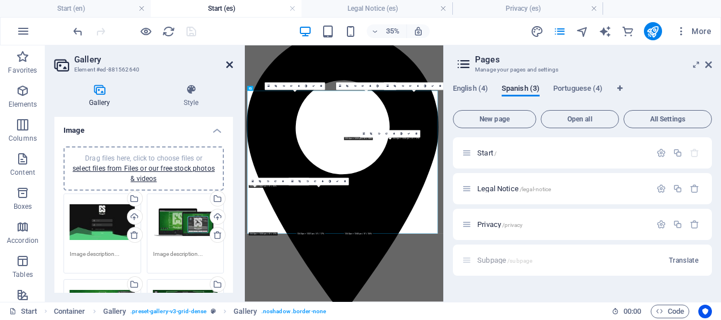
click at [227, 67] on icon at bounding box center [229, 64] width 7 height 9
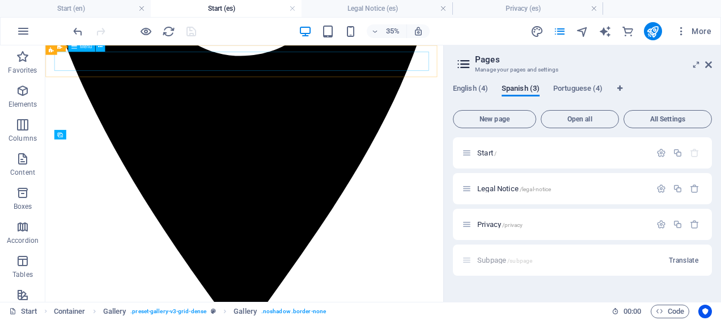
scroll to position [1259, 0]
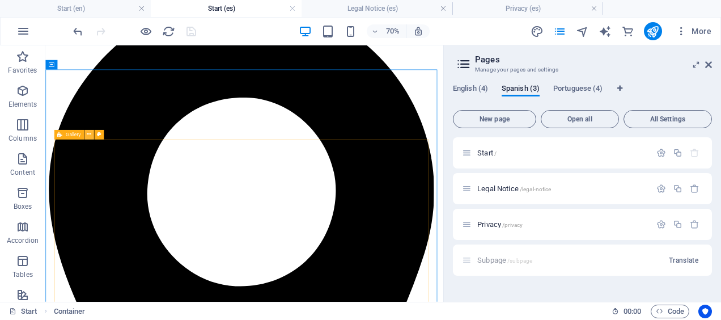
click at [87, 135] on icon at bounding box center [89, 134] width 5 height 9
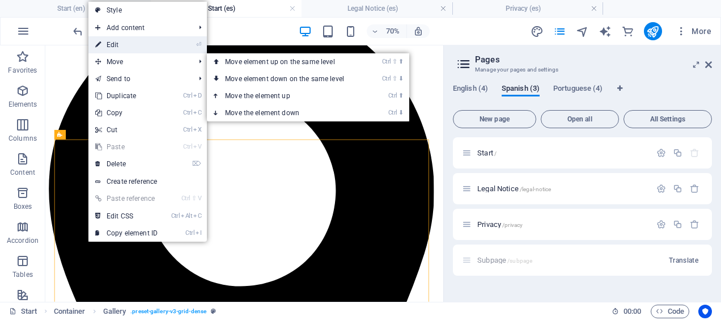
click at [120, 47] on link "⏎ Edit" at bounding box center [126, 44] width 76 height 17
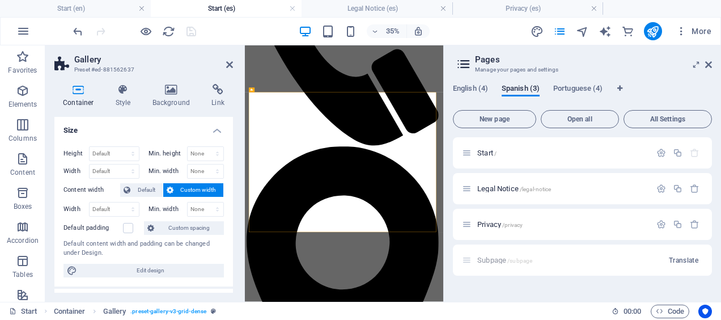
scroll to position [1588, 0]
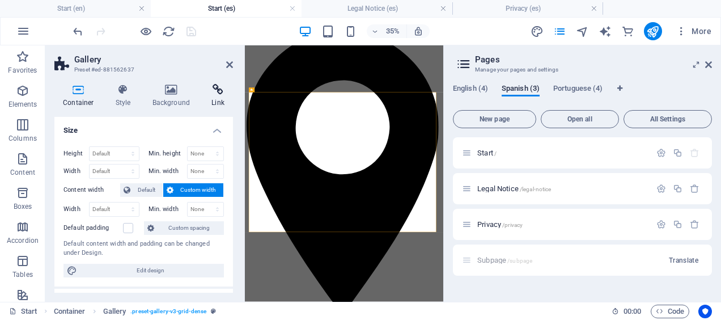
click at [209, 101] on h4 "Link" at bounding box center [218, 96] width 30 height 24
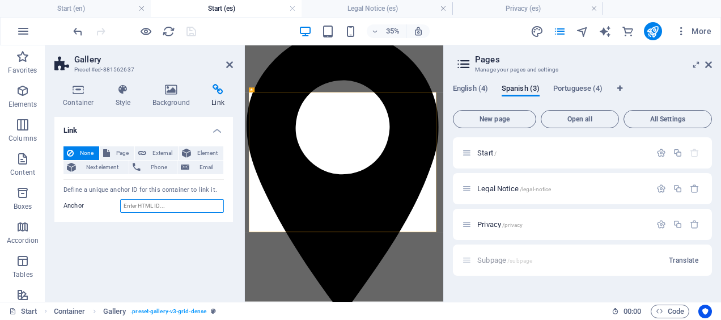
click at [131, 205] on input "Anchor" at bounding box center [172, 206] width 104 height 14
type input "FUNCIONES"
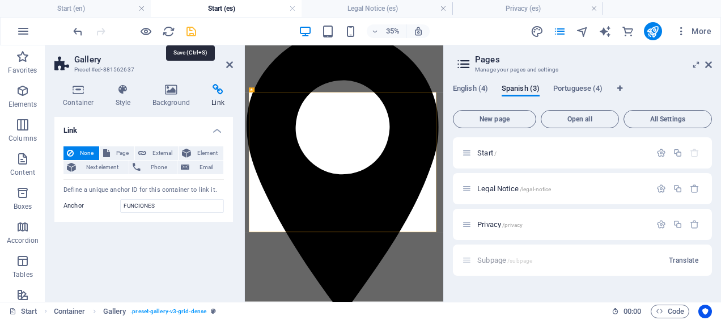
click at [187, 32] on icon "save" at bounding box center [191, 31] width 13 height 13
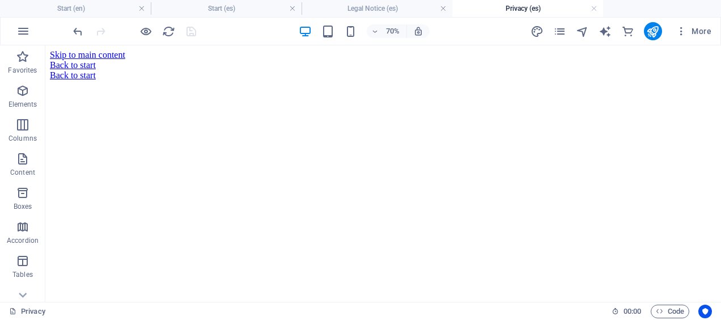
scroll to position [0, 0]
click at [266, 12] on h4 "Start (es)" at bounding box center [226, 8] width 151 height 12
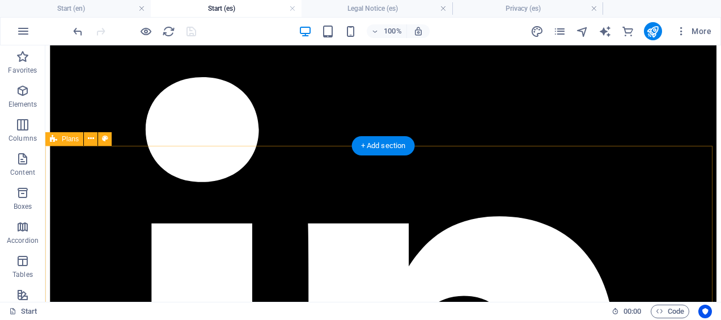
scroll to position [2421, 0]
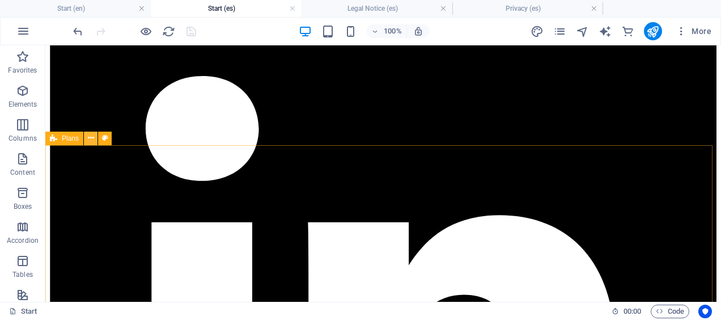
click at [94, 138] on button at bounding box center [91, 138] width 14 height 14
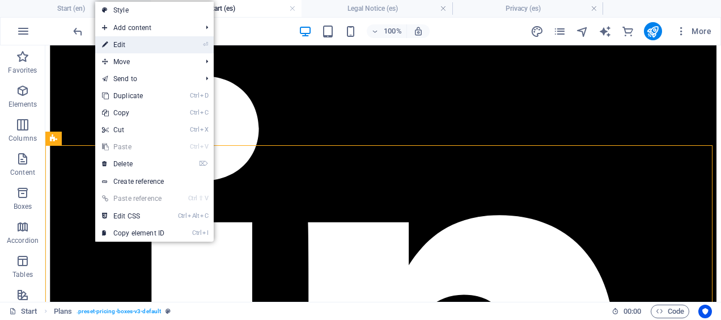
click at [136, 43] on link "⏎ Edit" at bounding box center [133, 44] width 76 height 17
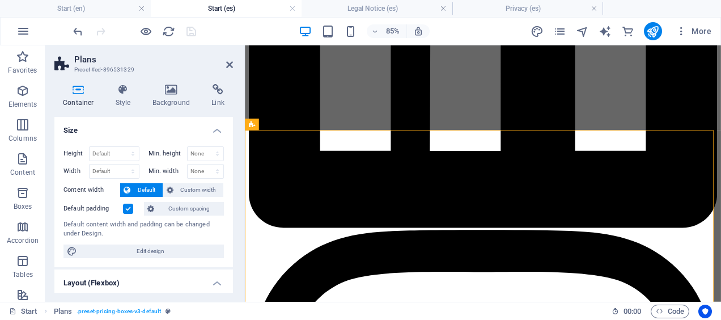
scroll to position [262, 0]
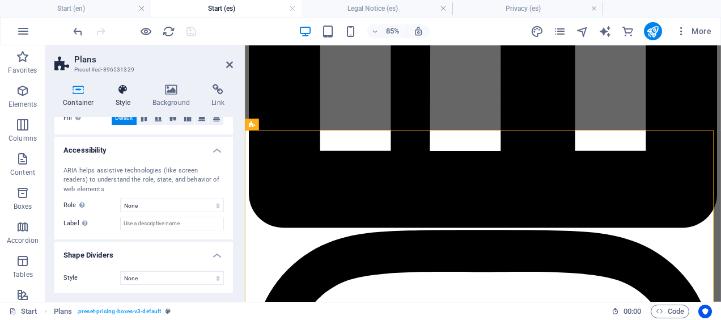
click at [118, 102] on h4 "Style" at bounding box center [125, 96] width 37 height 24
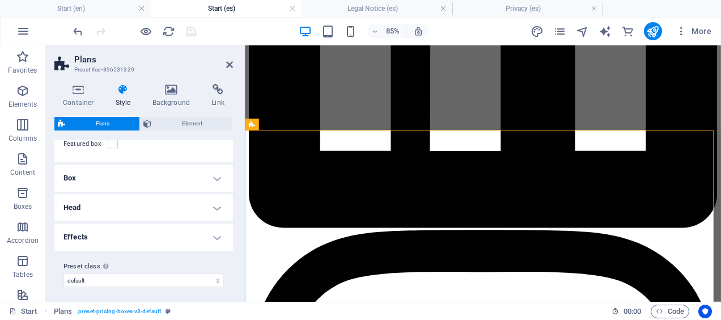
scroll to position [0, 0]
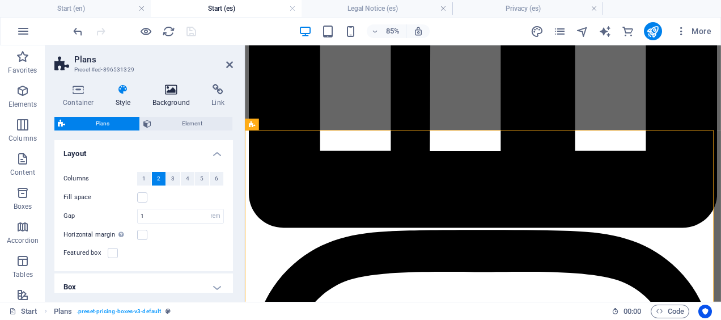
click at [161, 100] on h4 "Background" at bounding box center [174, 96] width 60 height 24
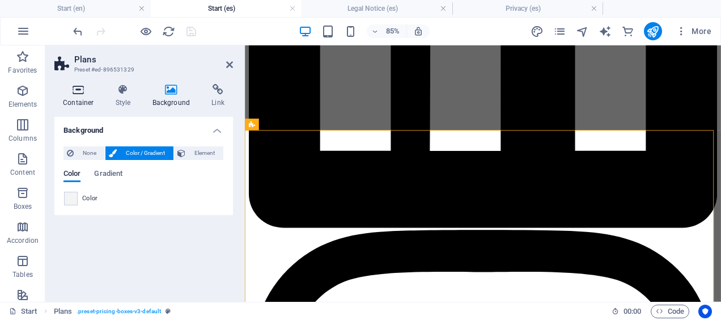
click at [86, 94] on icon at bounding box center [78, 89] width 48 height 11
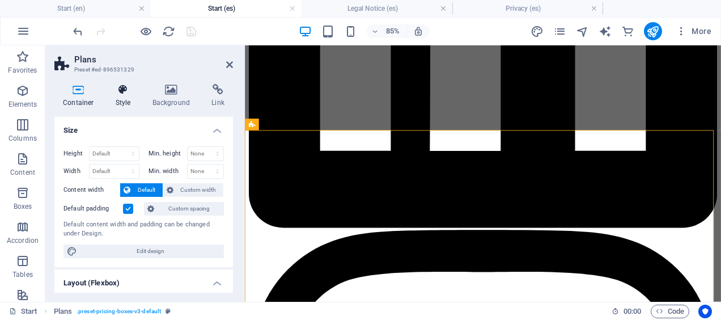
click at [116, 90] on icon at bounding box center [123, 89] width 32 height 11
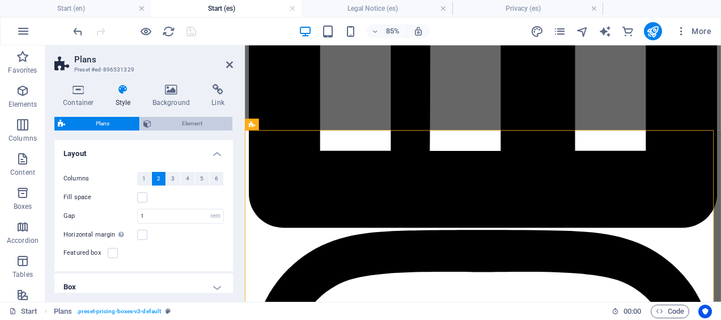
click at [164, 120] on span "Element" at bounding box center [192, 124] width 74 height 14
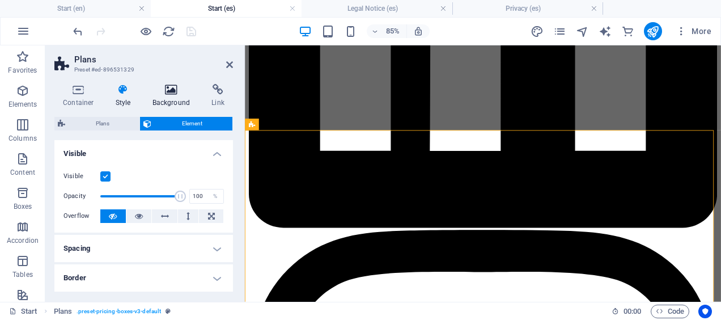
click at [171, 97] on h4 "Background" at bounding box center [174, 96] width 60 height 24
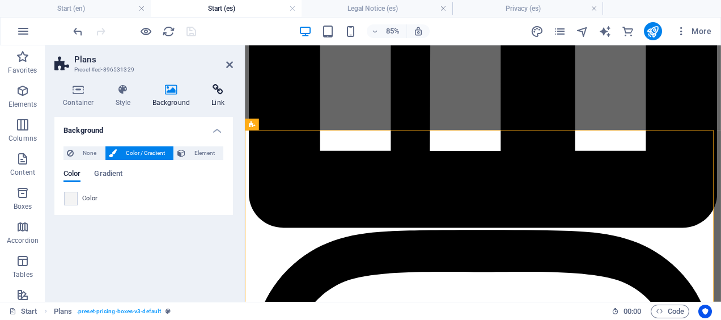
click at [211, 107] on h4 "Link" at bounding box center [218, 96] width 30 height 24
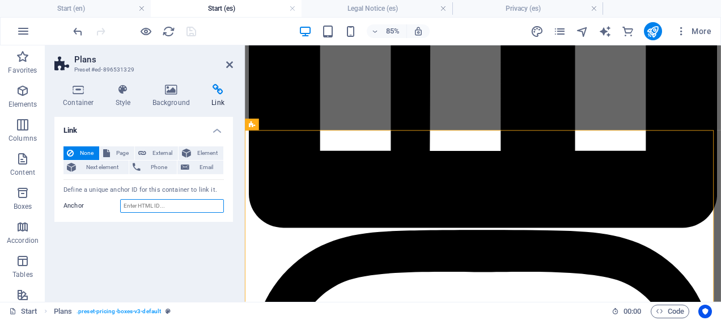
click at [158, 203] on input "Anchor" at bounding box center [172, 206] width 104 height 14
type input "p"
type input "PLANES Y PRECIOS"
click at [127, 234] on div "Link None Page External Element Next element Phone Email Page Start Legal Notic…" at bounding box center [143, 205] width 179 height 176
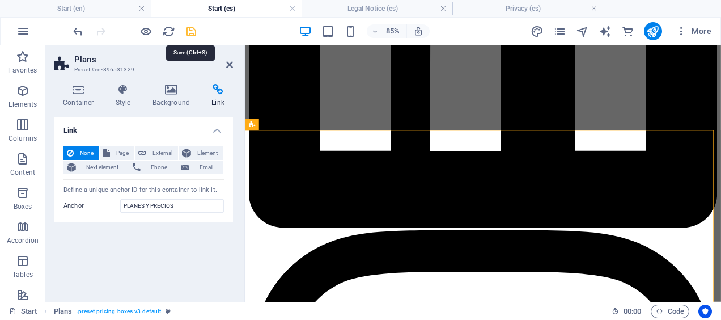
click at [189, 34] on icon "save" at bounding box center [191, 31] width 13 height 13
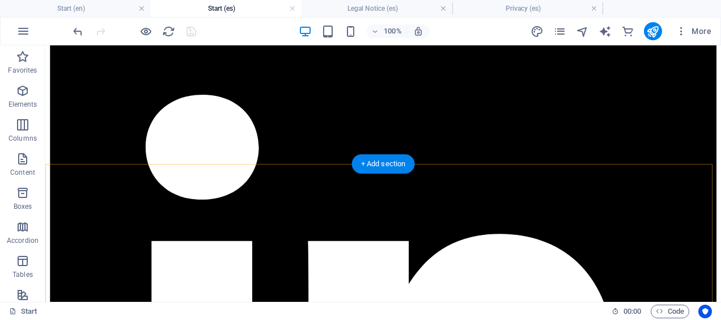
scroll to position [2402, 0]
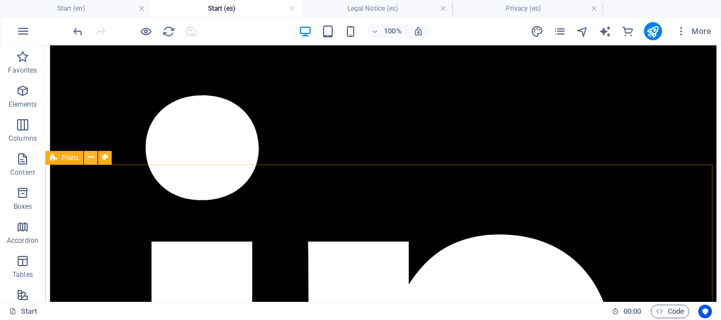
click at [91, 158] on icon at bounding box center [91, 157] width 6 height 12
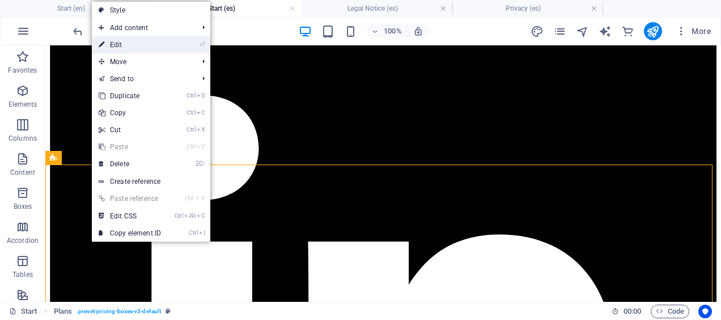
click at [141, 51] on link "⏎ Edit" at bounding box center [130, 44] width 76 height 17
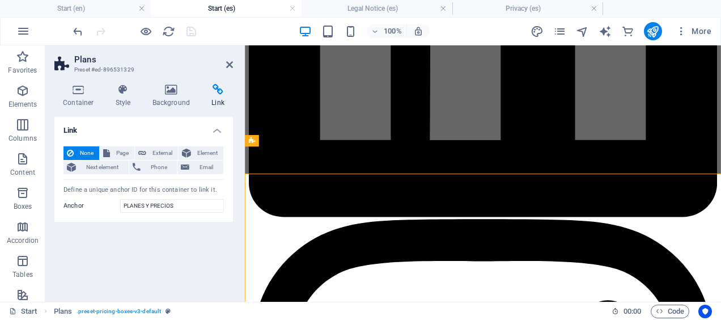
scroll to position [2370, 0]
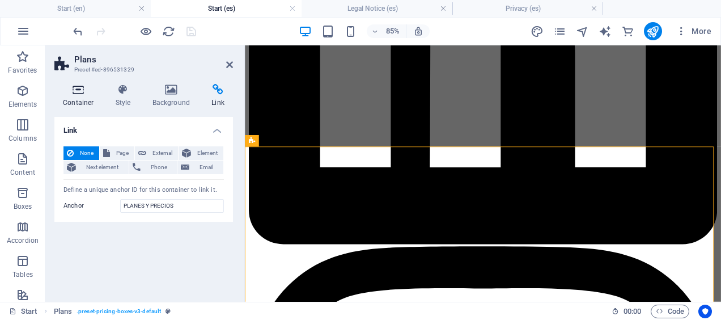
click at [80, 104] on h4 "Container" at bounding box center [80, 96] width 53 height 24
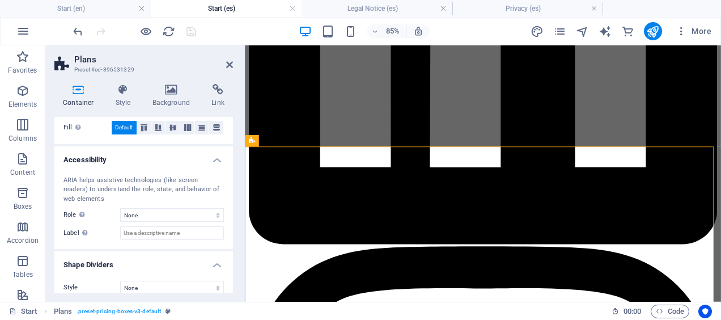
scroll to position [262, 0]
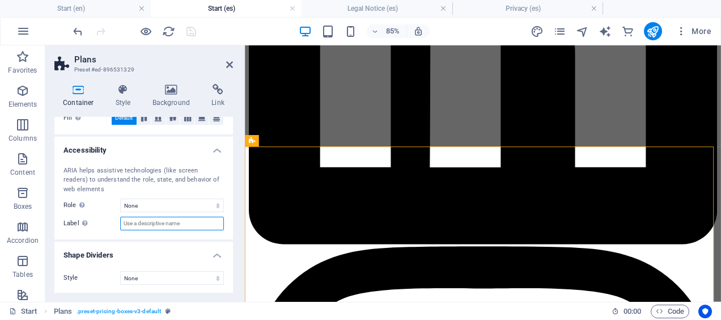
click at [150, 221] on input "Label Use the ARIA label to provide a clear and descriptive name for elements t…" at bounding box center [172, 224] width 104 height 14
type input "PLANES Y PRECIOS"
click at [113, 220] on label "Label Use the ARIA label to provide a clear and descriptive name for elements t…" at bounding box center [91, 224] width 57 height 14
click at [120, 220] on input "PLANES Y PRECIOS" at bounding box center [172, 224] width 104 height 14
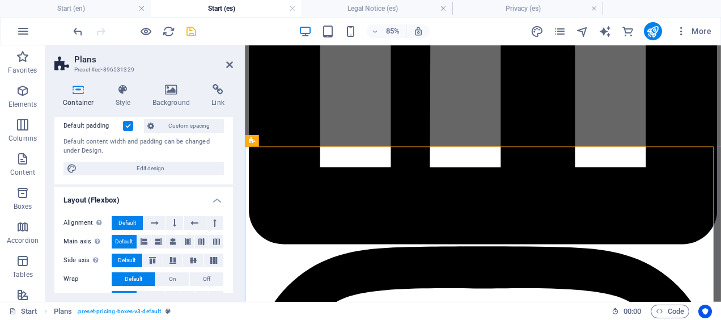
scroll to position [0, 0]
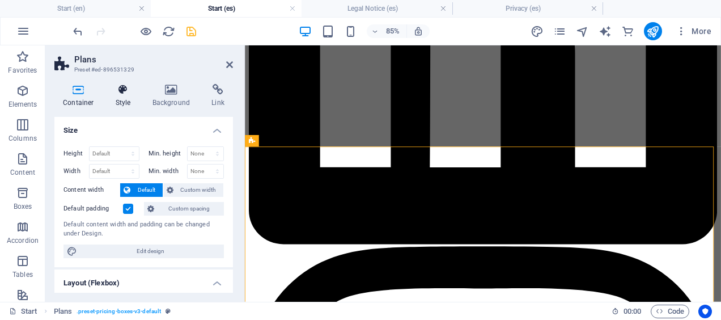
click at [121, 94] on icon at bounding box center [123, 89] width 32 height 11
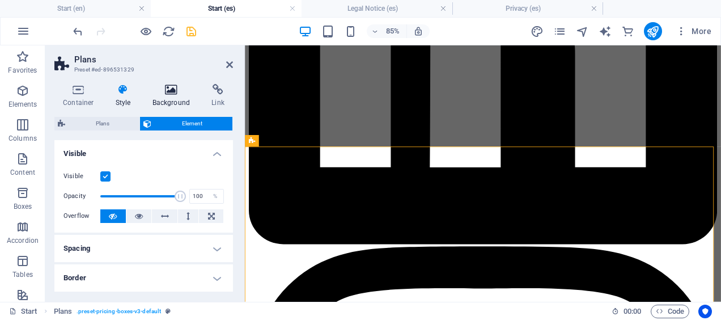
click at [170, 100] on h4 "Background" at bounding box center [174, 96] width 60 height 24
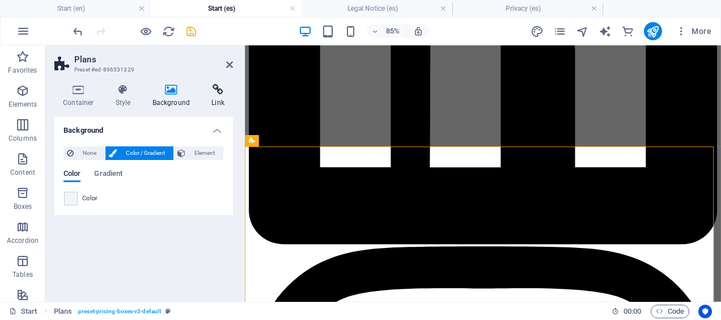
click at [206, 94] on icon at bounding box center [218, 89] width 30 height 11
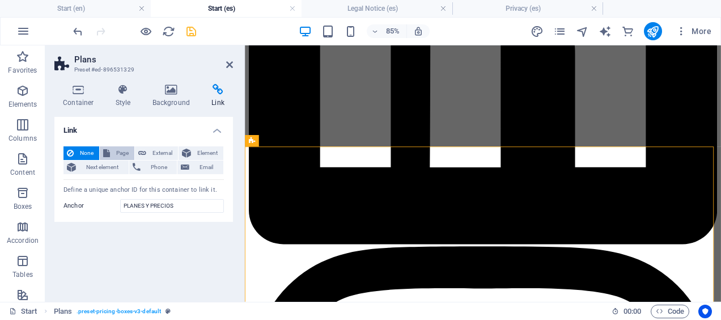
click at [124, 154] on span "Page" at bounding box center [122, 153] width 18 height 14
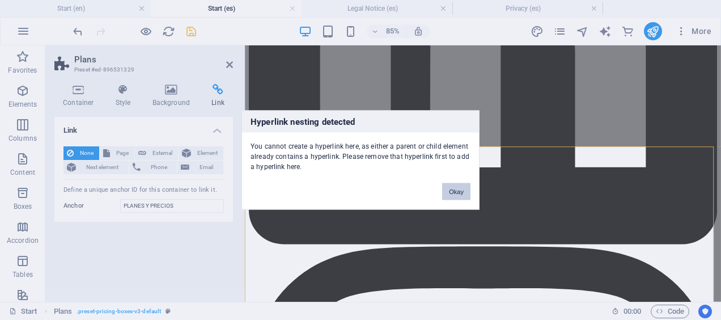
click at [453, 191] on button "Okay" at bounding box center [456, 191] width 28 height 17
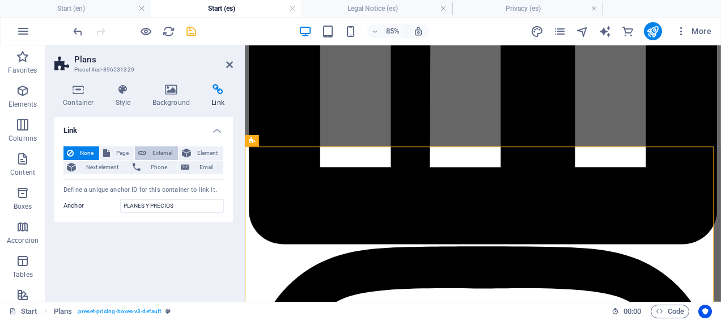
click at [158, 153] on span "External" at bounding box center [162, 153] width 25 height 14
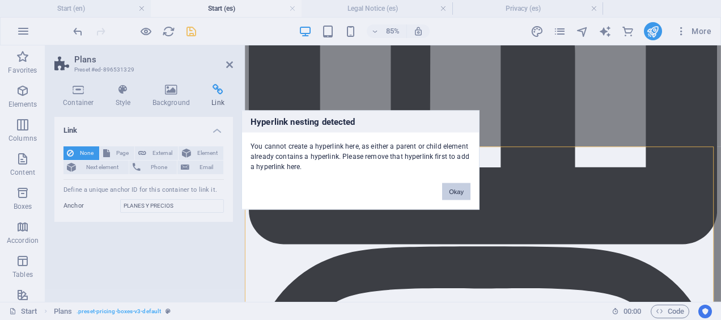
click at [453, 187] on button "Okay" at bounding box center [456, 191] width 28 height 17
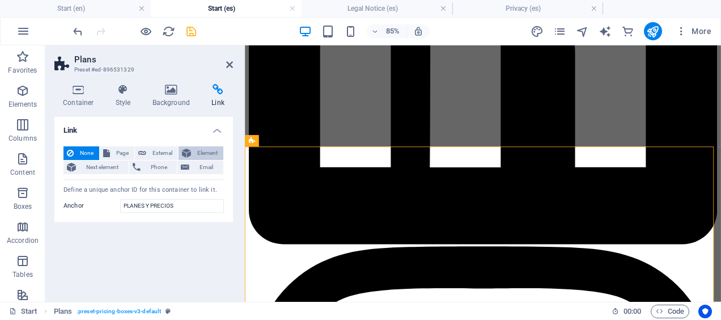
click at [198, 147] on span "Element" at bounding box center [207, 153] width 26 height 14
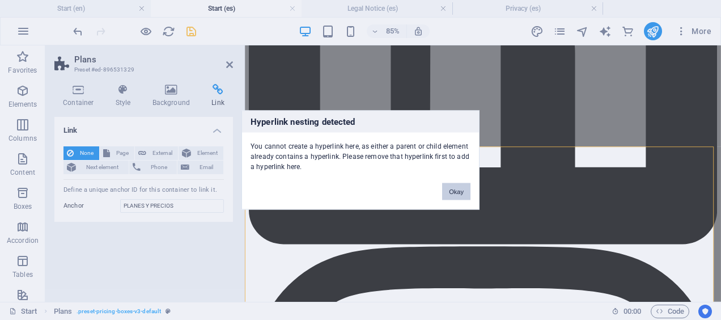
click at [451, 189] on button "Okay" at bounding box center [456, 191] width 28 height 17
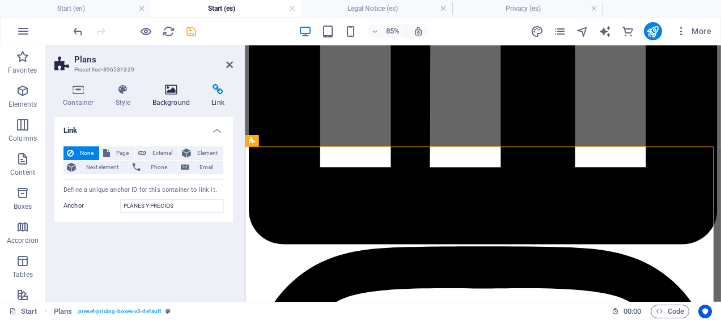
click at [171, 101] on h4 "Background" at bounding box center [174, 96] width 60 height 24
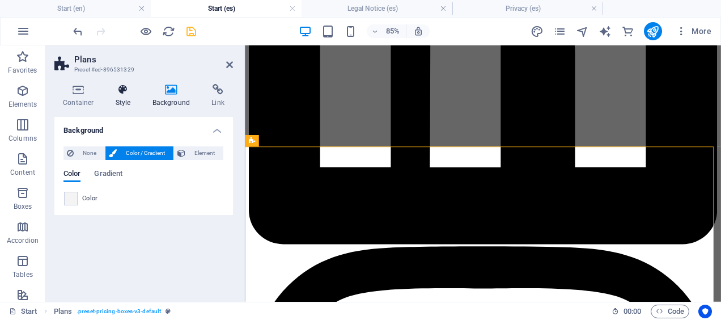
click at [114, 93] on icon at bounding box center [123, 89] width 32 height 11
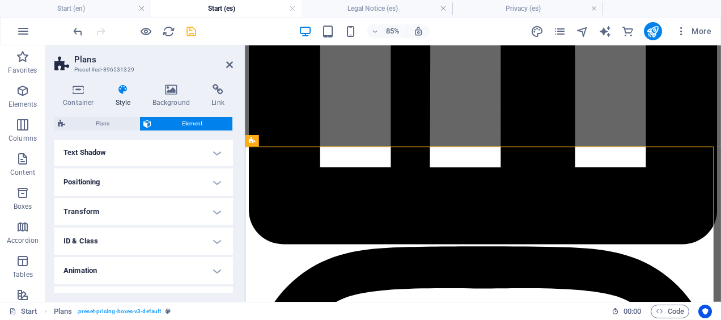
scroll to position [205, 0]
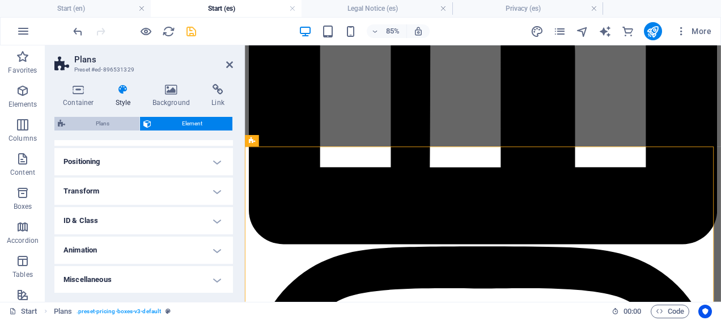
click at [111, 122] on span "Plans" at bounding box center [102, 124] width 67 height 14
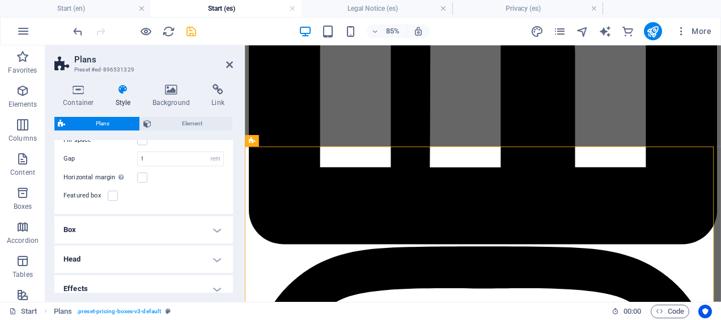
scroll to position [111, 0]
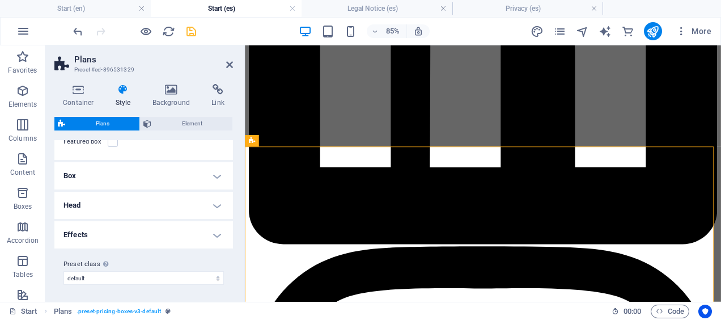
click at [114, 226] on h4 "Effects" at bounding box center [143, 234] width 179 height 27
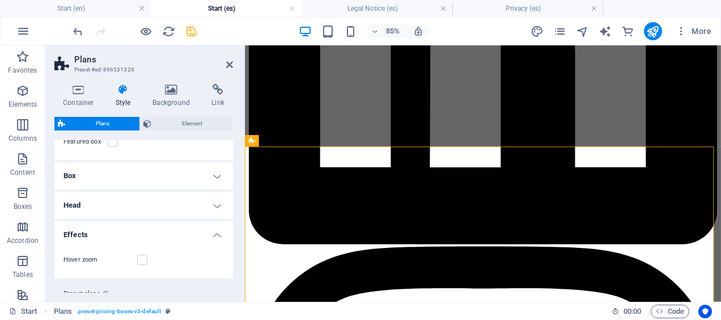
click at [114, 226] on h4 "Effects" at bounding box center [143, 231] width 179 height 20
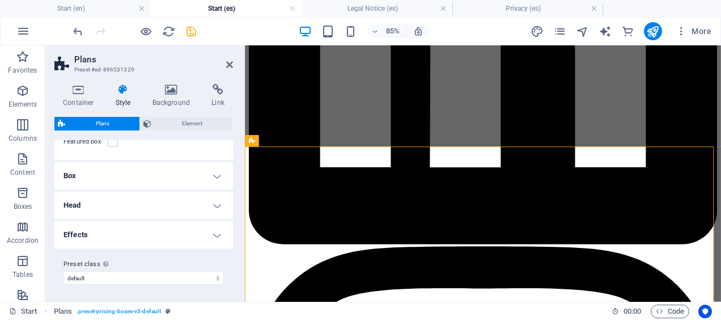
click at [110, 179] on h4 "Box" at bounding box center [143, 175] width 179 height 27
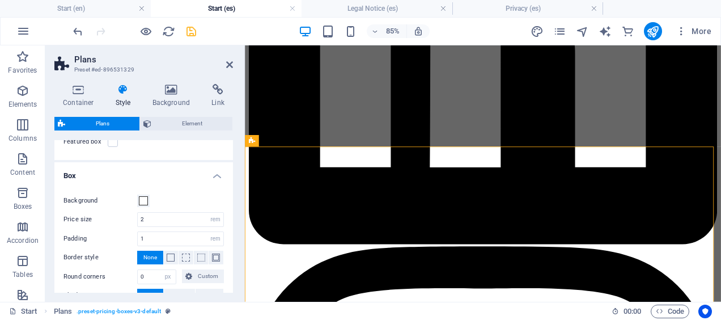
click at [110, 179] on h4 "Box" at bounding box center [143, 172] width 179 height 20
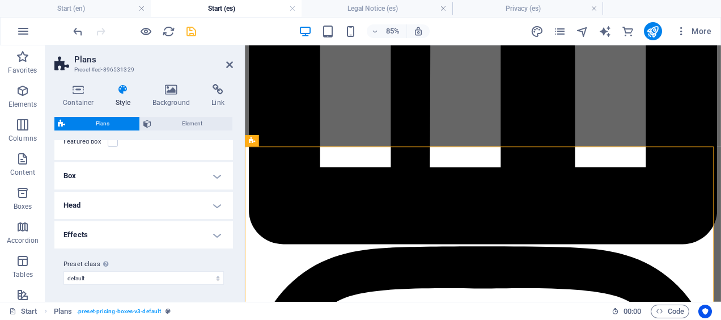
click at [114, 211] on h4 "Head" at bounding box center [143, 205] width 179 height 27
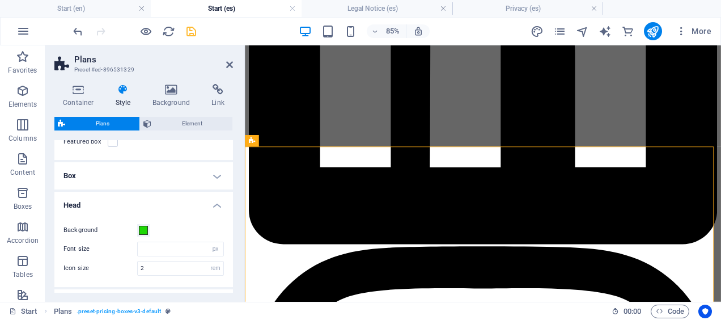
click at [114, 212] on div "Background Font size px rem % vh vw Icon size 2 px rem vh vw" at bounding box center [143, 249] width 183 height 75
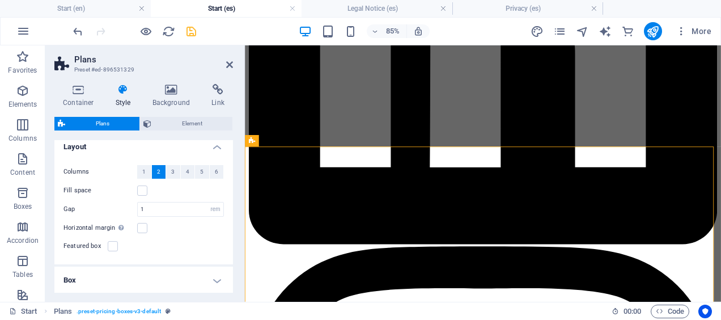
scroll to position [0, 0]
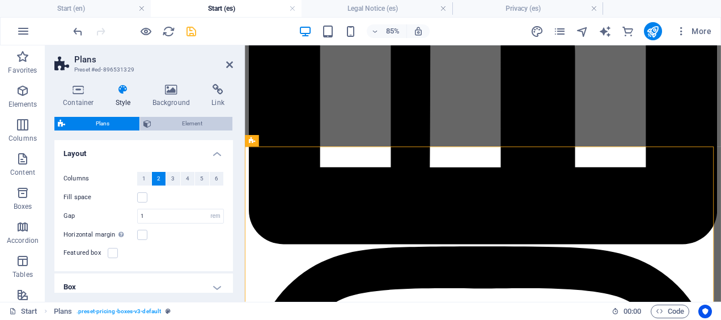
click at [161, 120] on span "Element" at bounding box center [192, 124] width 74 height 14
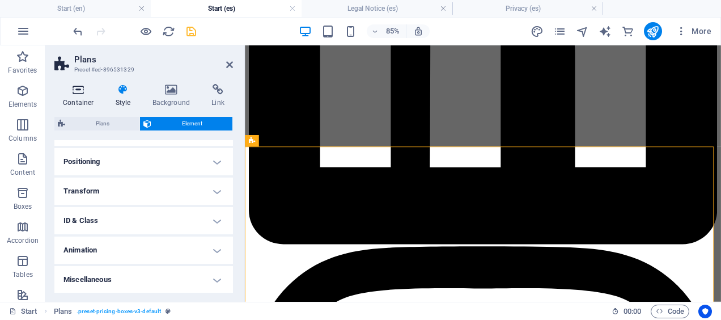
click at [84, 97] on h4 "Container" at bounding box center [80, 96] width 53 height 24
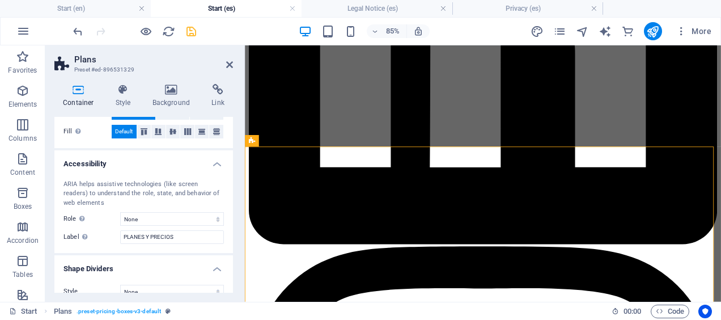
scroll to position [262, 0]
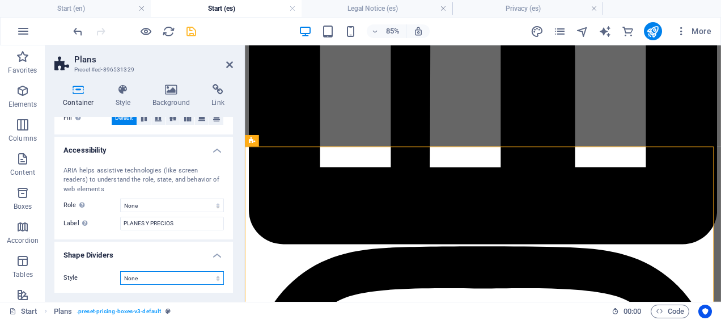
click at [177, 279] on select "None Triangle Square Diagonal Polygon 1 Polygon 2 Zigzag Multiple Zigzags Waves…" at bounding box center [172, 278] width 104 height 14
click at [195, 28] on icon "save" at bounding box center [191, 31] width 13 height 13
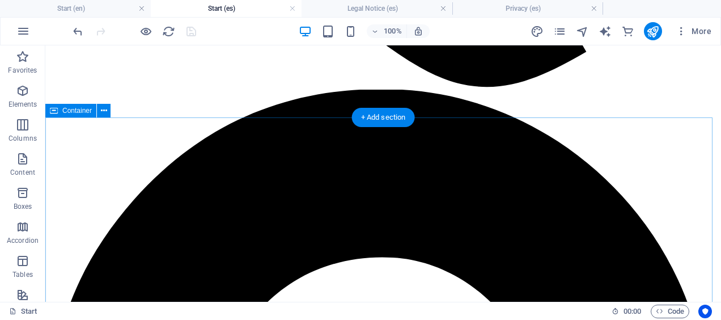
scroll to position [1208, 0]
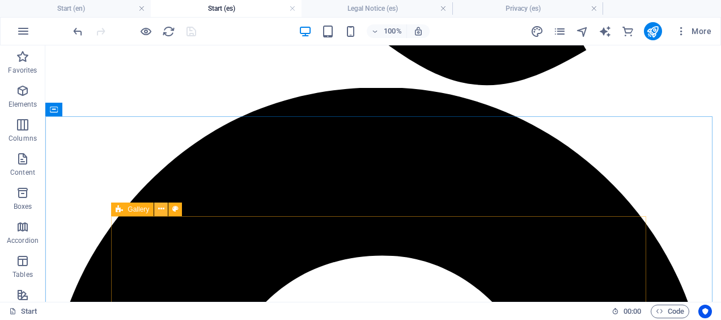
click at [161, 209] on icon at bounding box center [161, 209] width 6 height 12
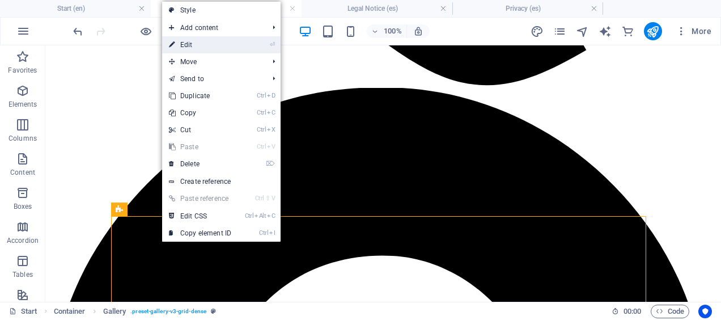
click at [183, 47] on link "⏎ Edit" at bounding box center [200, 44] width 76 height 17
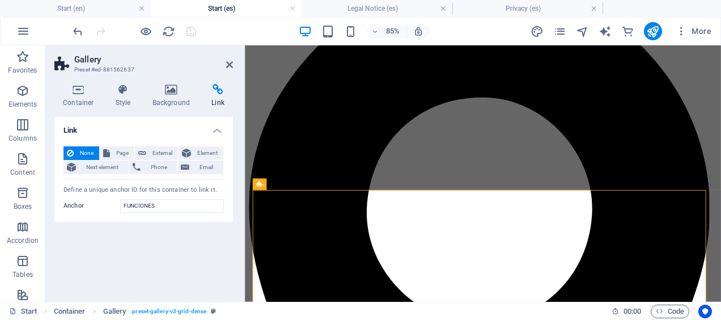
scroll to position [1223, 0]
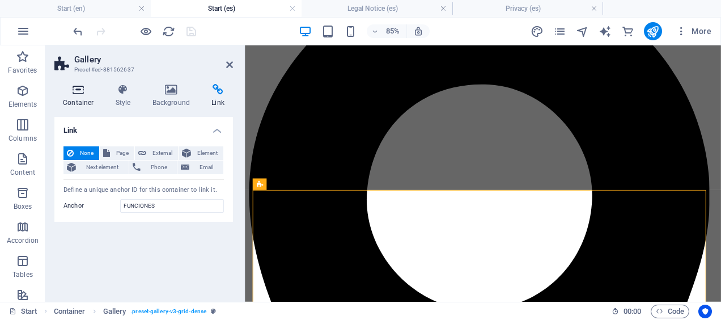
click at [86, 96] on h4 "Container" at bounding box center [80, 96] width 53 height 24
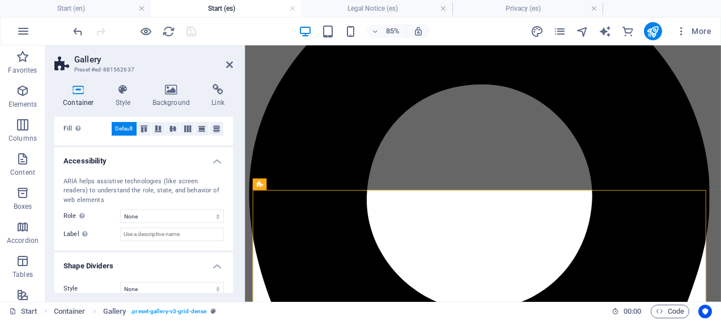
scroll to position [281, 0]
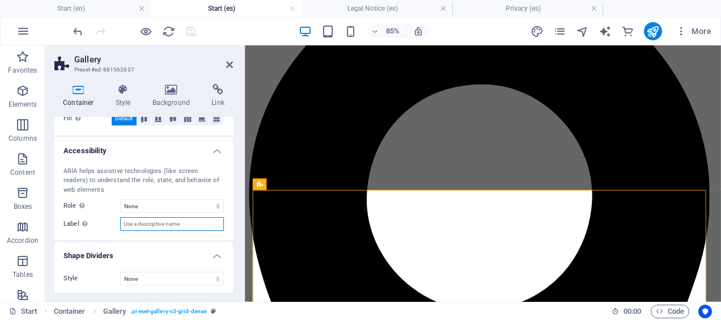
click at [130, 225] on input "Label Use the ARIA label to provide a clear and descriptive name for elements t…" at bounding box center [172, 224] width 104 height 14
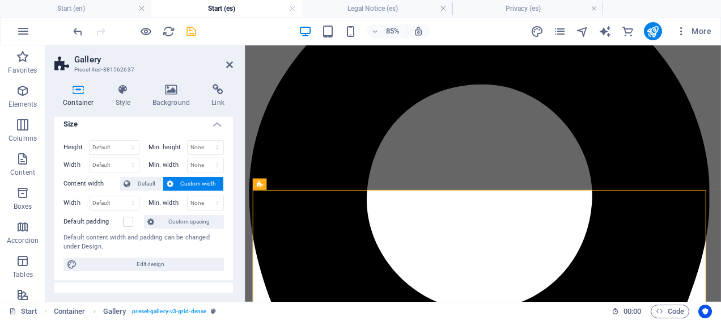
scroll to position [0, 0]
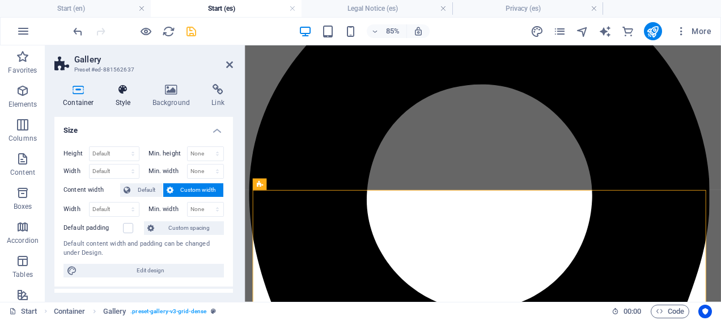
type input "FUNCIONES"
click at [126, 99] on h4 "Style" at bounding box center [125, 96] width 37 height 24
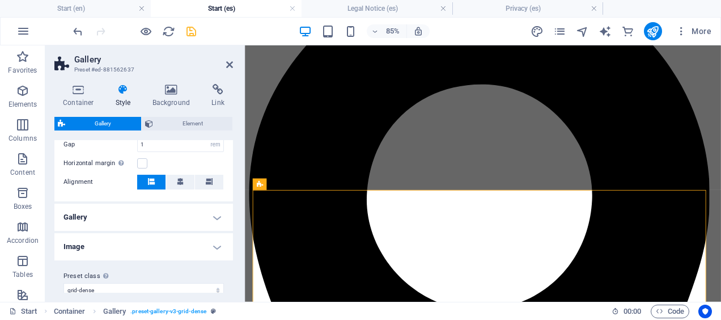
scroll to position [277, 0]
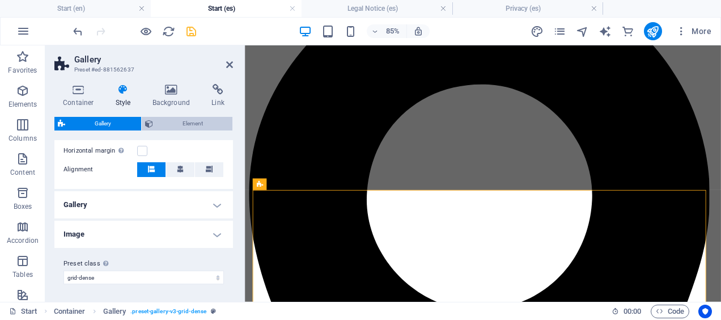
click at [163, 121] on span "Element" at bounding box center [192, 124] width 73 height 14
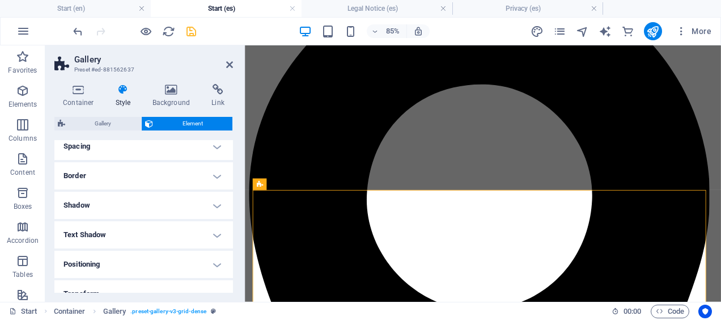
scroll to position [326, 0]
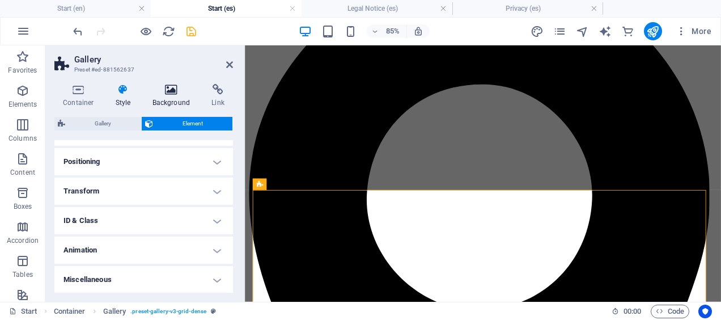
click at [164, 98] on h4 "Background" at bounding box center [174, 96] width 60 height 24
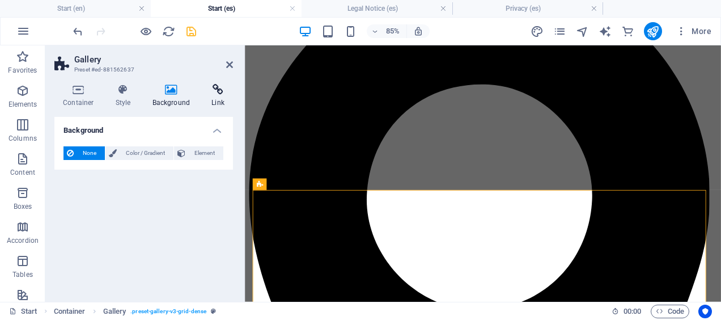
click at [215, 88] on icon at bounding box center [218, 89] width 30 height 11
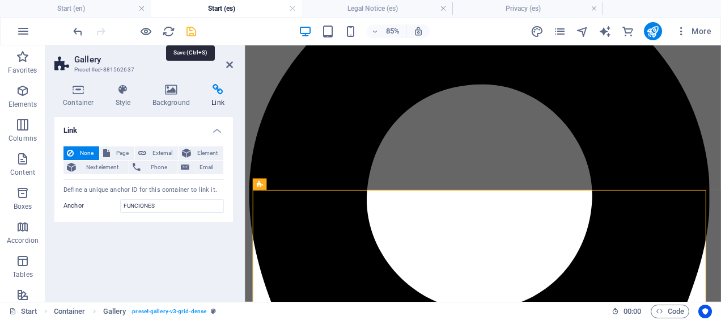
click at [193, 28] on icon "save" at bounding box center [191, 31] width 13 height 13
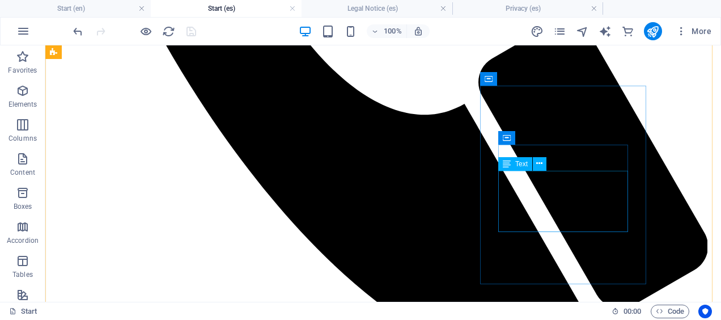
scroll to position [927, 0]
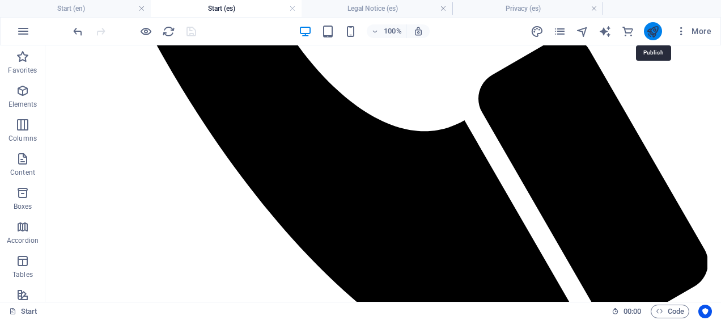
click at [655, 34] on icon "publish" at bounding box center [652, 31] width 13 height 13
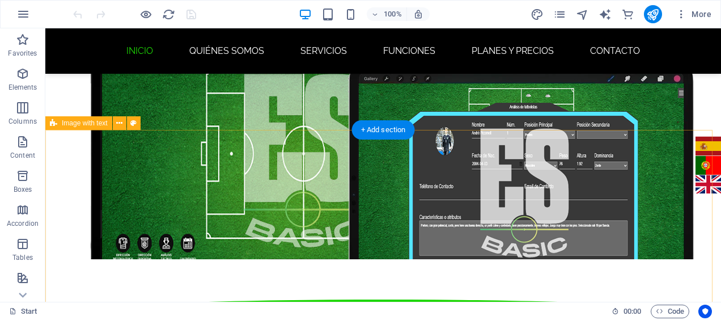
scroll to position [209, 0]
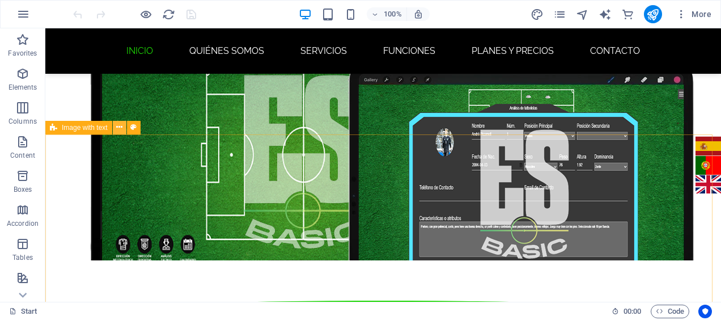
click at [119, 129] on icon at bounding box center [119, 127] width 6 height 12
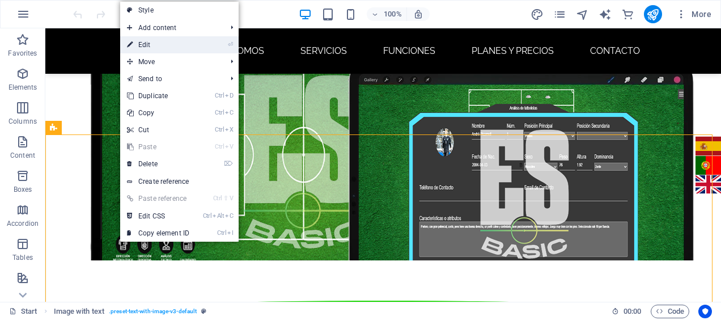
click at [161, 48] on link "⏎ Edit" at bounding box center [158, 44] width 76 height 17
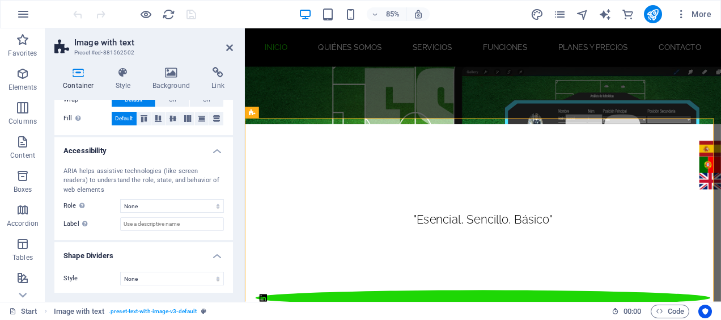
scroll to position [0, 0]
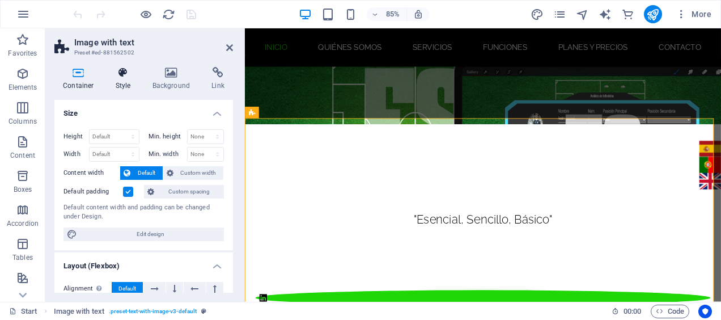
click at [124, 78] on h4 "Style" at bounding box center [125, 79] width 37 height 24
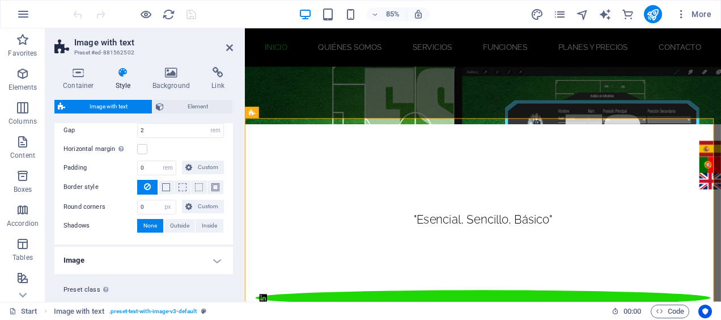
scroll to position [190, 0]
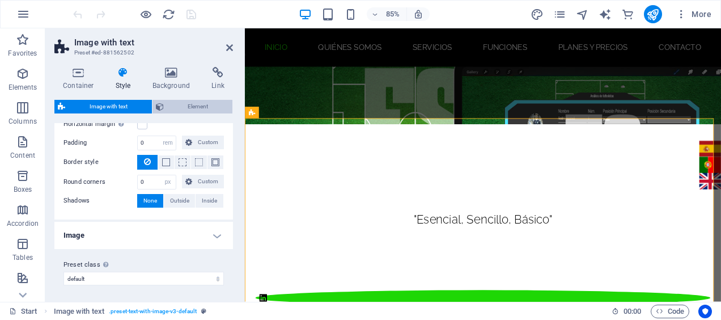
click at [170, 102] on span "Element" at bounding box center [198, 107] width 62 height 14
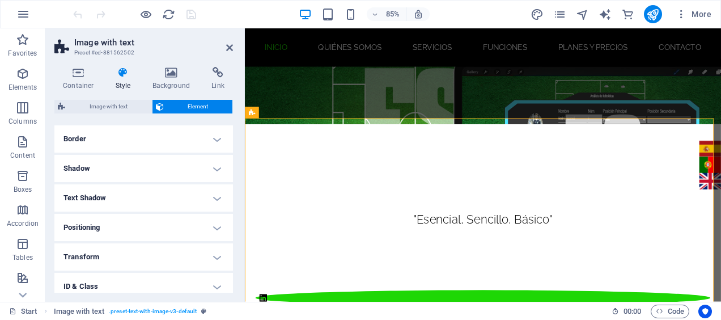
scroll to position [188, 0]
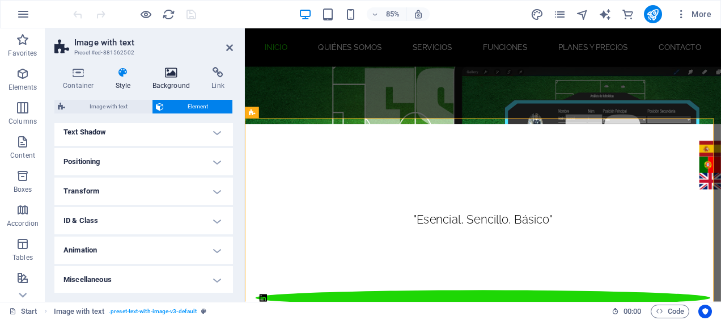
click at [161, 77] on icon at bounding box center [171, 72] width 55 height 11
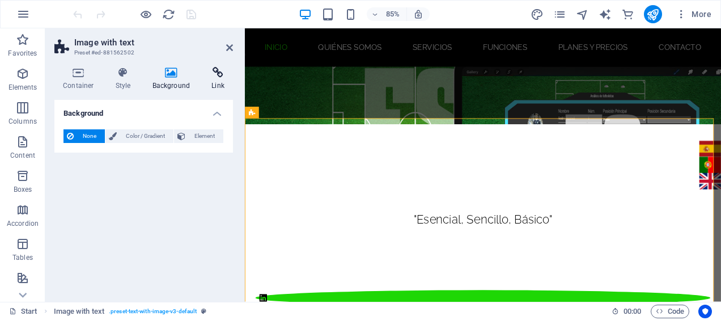
click at [217, 74] on icon at bounding box center [218, 72] width 30 height 11
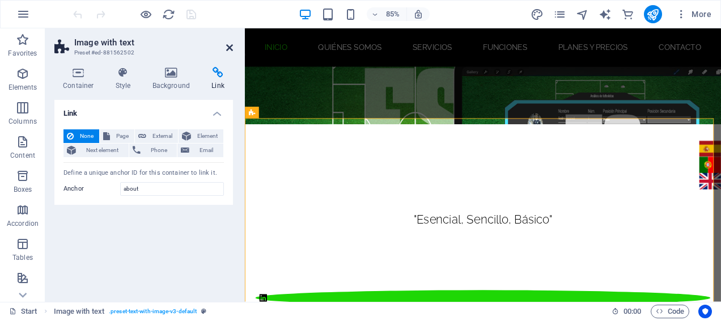
click at [228, 46] on icon at bounding box center [229, 47] width 7 height 9
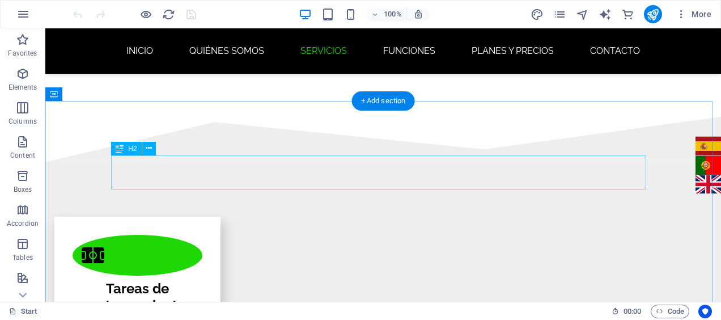
scroll to position [1207, 0]
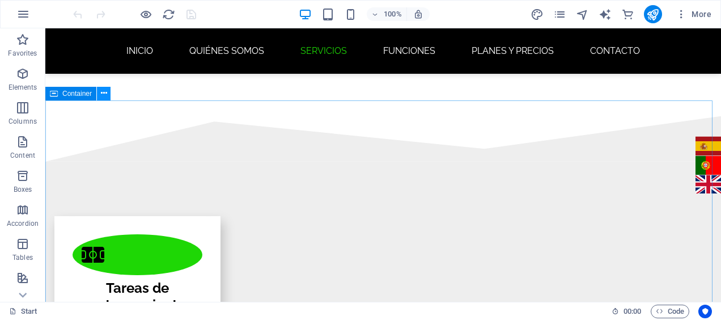
click at [103, 96] on icon at bounding box center [104, 93] width 6 height 12
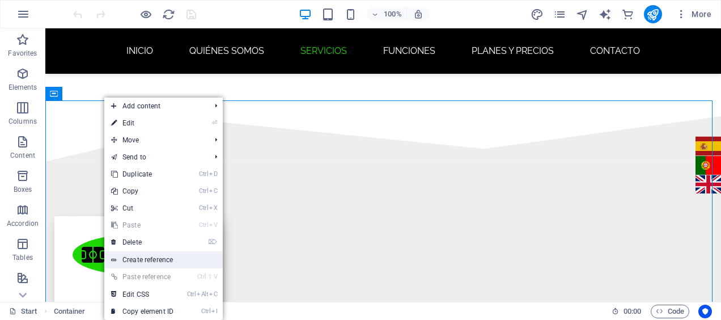
click at [156, 256] on link "Create reference" at bounding box center [163, 259] width 118 height 17
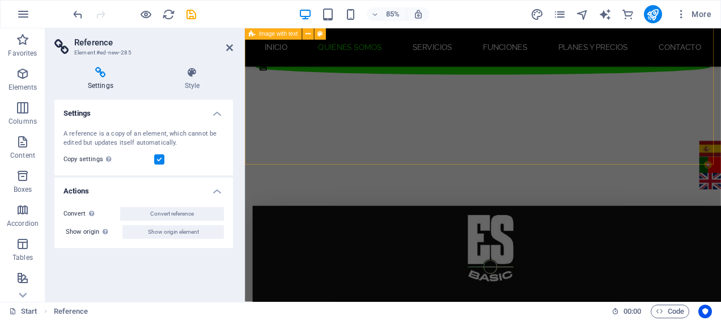
scroll to position [526, 0]
click at [230, 46] on icon at bounding box center [229, 47] width 7 height 9
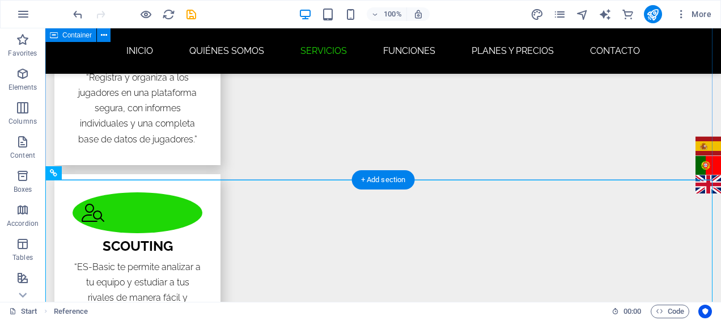
scroll to position [1675, 0]
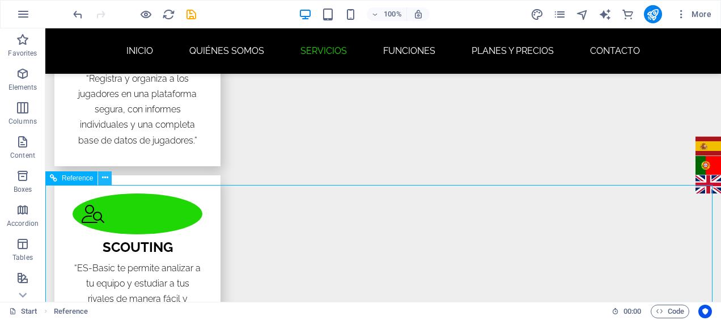
click at [103, 183] on icon at bounding box center [105, 178] width 6 height 12
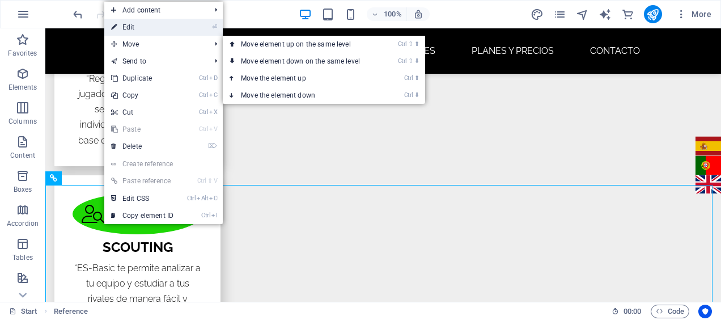
click at [152, 29] on link "⏎ Edit" at bounding box center [142, 27] width 76 height 17
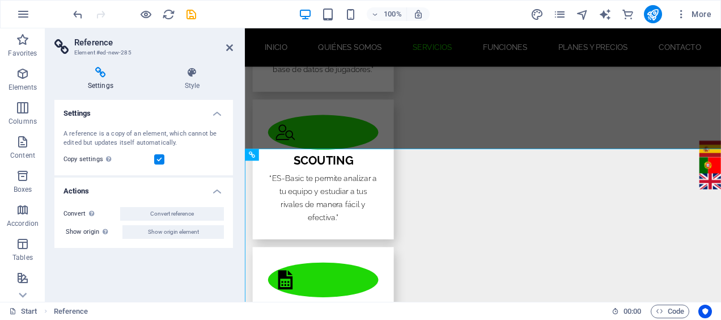
scroll to position [1690, 0]
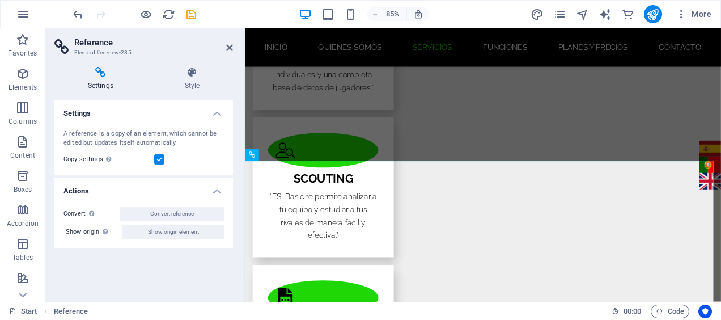
click at [102, 87] on h4 "Settings" at bounding box center [102, 79] width 97 height 24
click at [185, 78] on h4 "Style" at bounding box center [192, 79] width 82 height 24
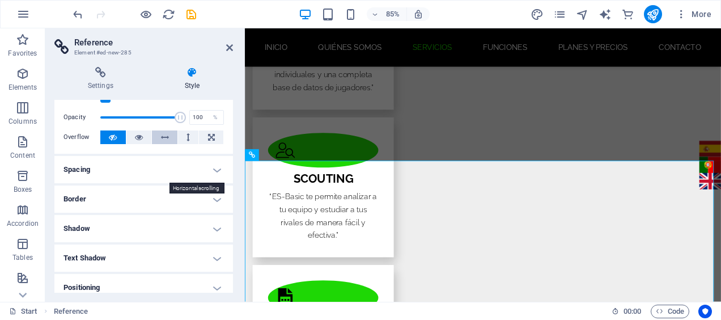
scroll to position [0, 0]
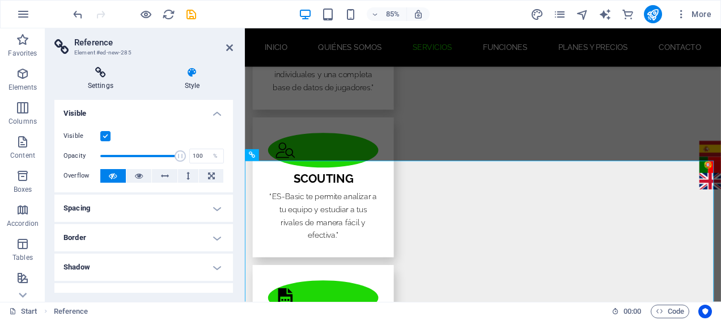
click at [102, 88] on h4 "Settings" at bounding box center [102, 79] width 97 height 24
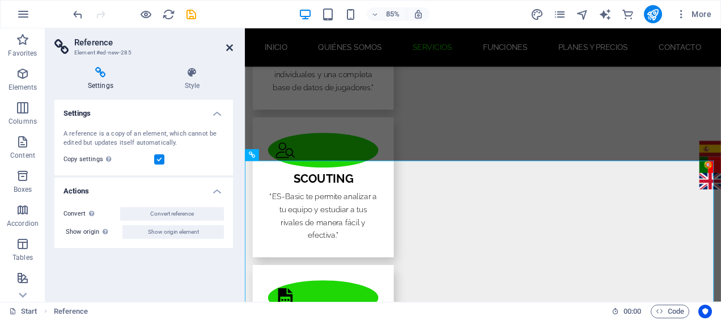
click at [229, 48] on icon at bounding box center [229, 47] width 7 height 9
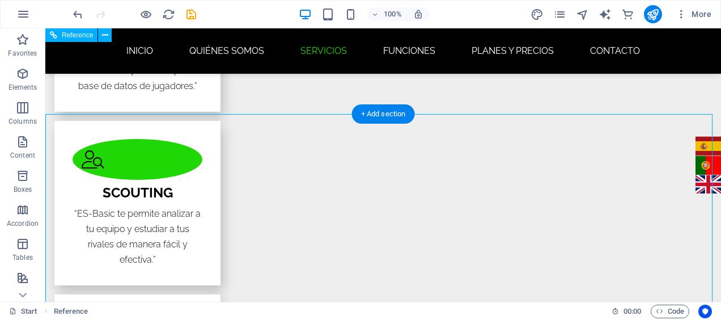
scroll to position [1729, 0]
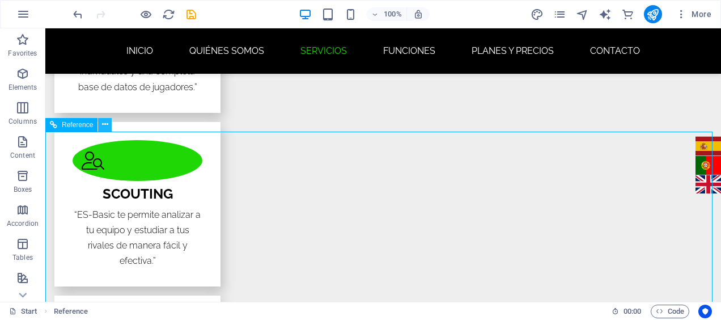
click at [104, 126] on icon at bounding box center [105, 124] width 6 height 12
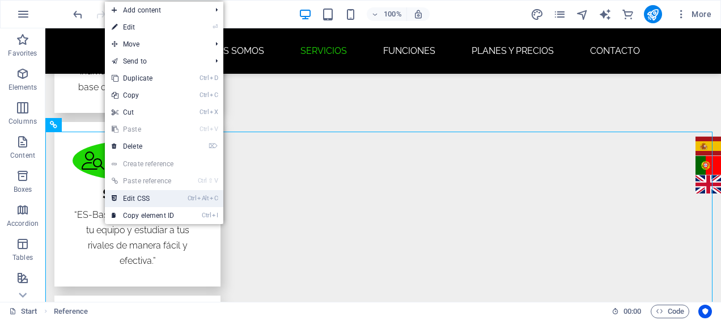
click at [138, 195] on link "Ctrl Alt C Edit CSS" at bounding box center [143, 198] width 76 height 17
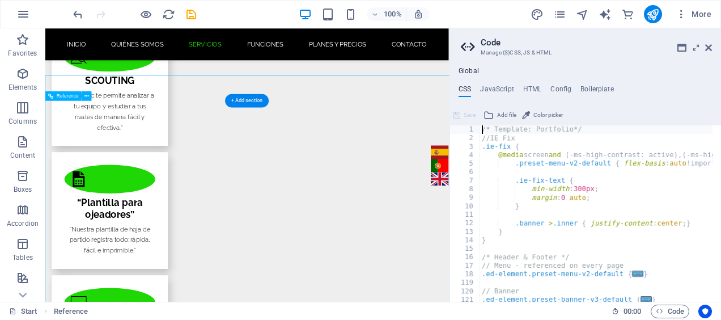
type textarea "@include gallery-v3("
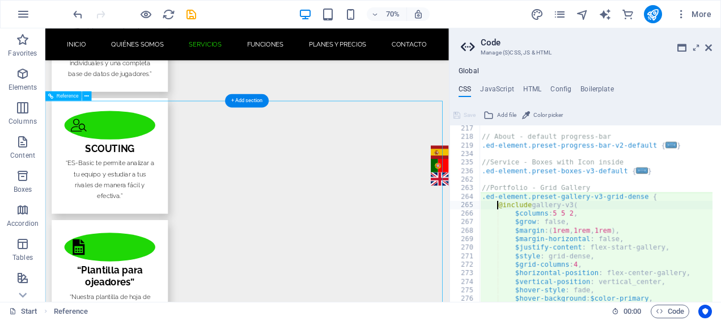
scroll to position [282, 0]
click at [714, 48] on aside "Code Manage (S)CSS, JS & HTML Global CSS JavaScript HTML Config Boilerplate @in…" at bounding box center [585, 164] width 272 height 273
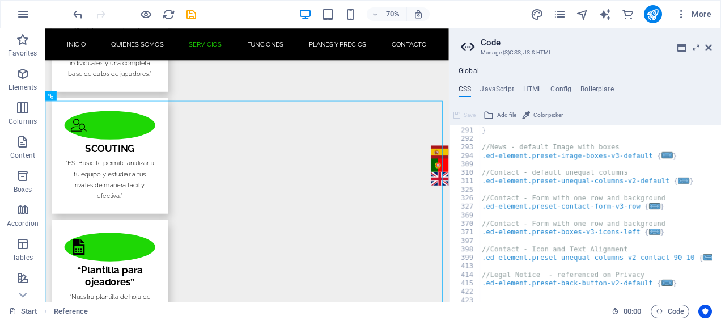
scroll to position [580, 0]
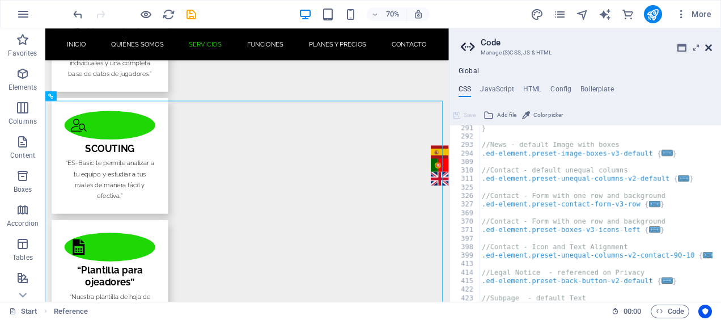
click at [707, 51] on icon at bounding box center [708, 47] width 7 height 9
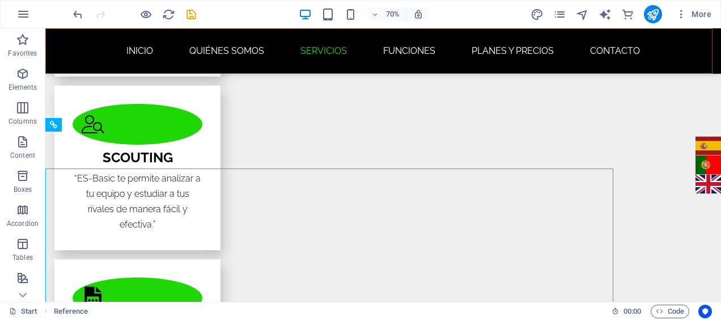
scroll to position [1729, 0]
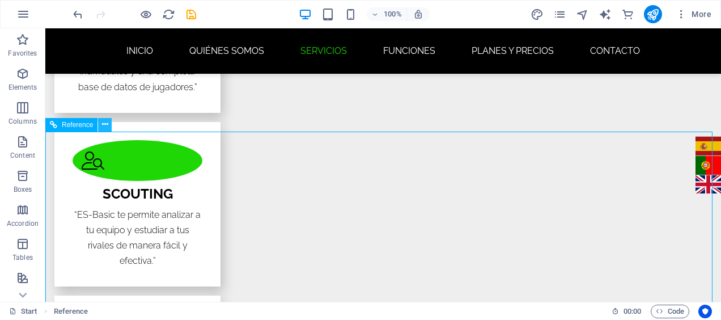
click at [105, 126] on icon at bounding box center [105, 124] width 6 height 12
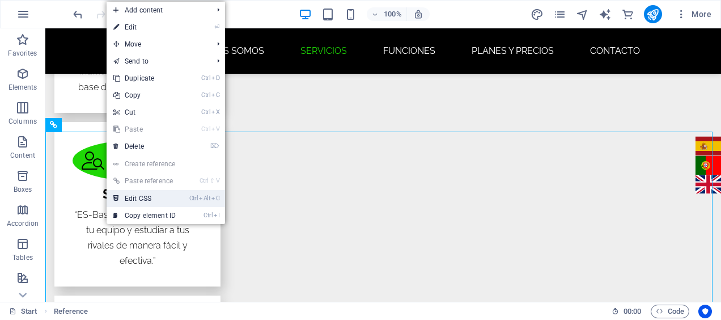
click at [156, 193] on link "Ctrl Alt C Edit CSS" at bounding box center [145, 198] width 76 height 17
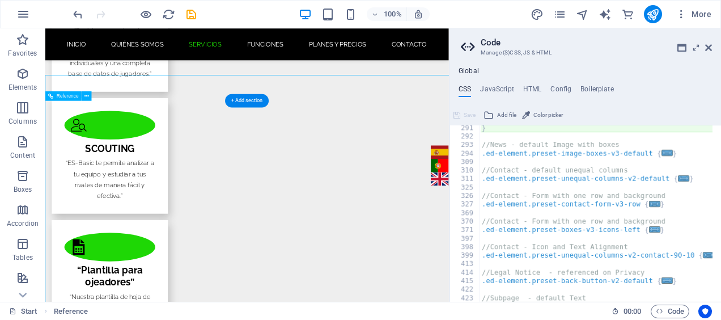
scroll to position [282, 0]
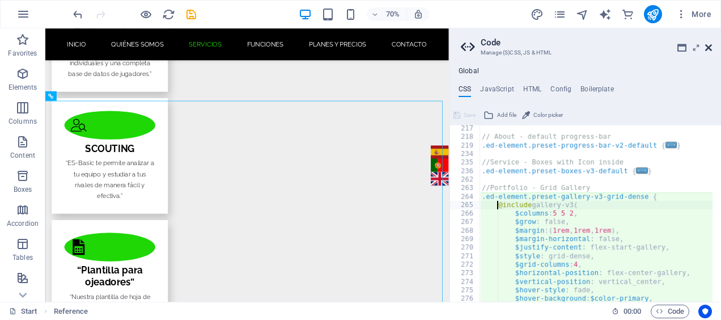
click at [710, 51] on icon at bounding box center [708, 47] width 7 height 9
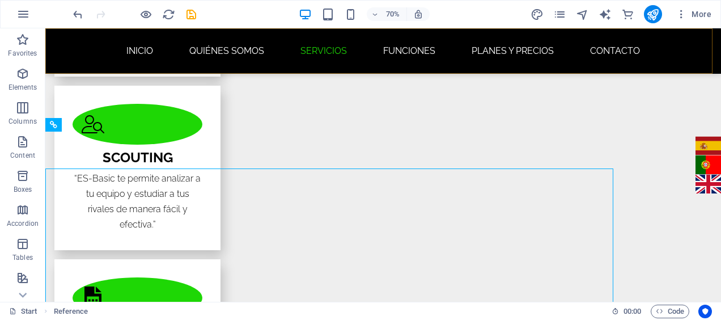
scroll to position [1729, 0]
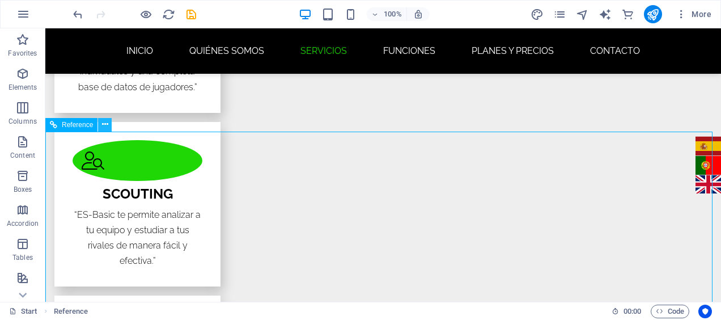
click at [104, 126] on icon at bounding box center [105, 124] width 6 height 12
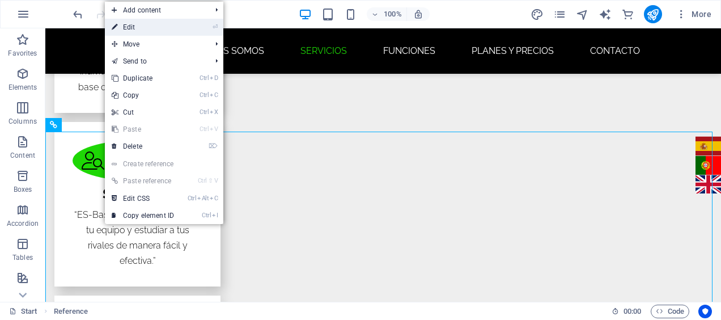
click at [161, 32] on link "⏎ Edit" at bounding box center [143, 27] width 76 height 17
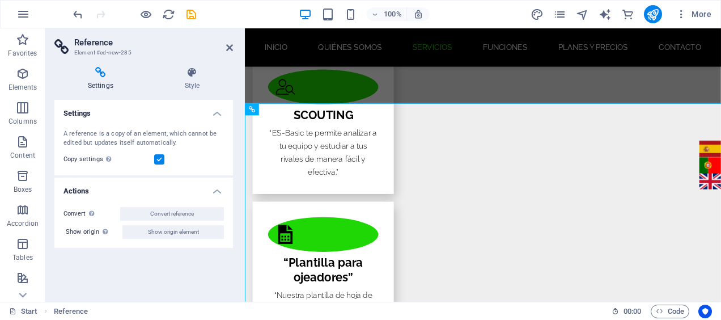
scroll to position [1744, 0]
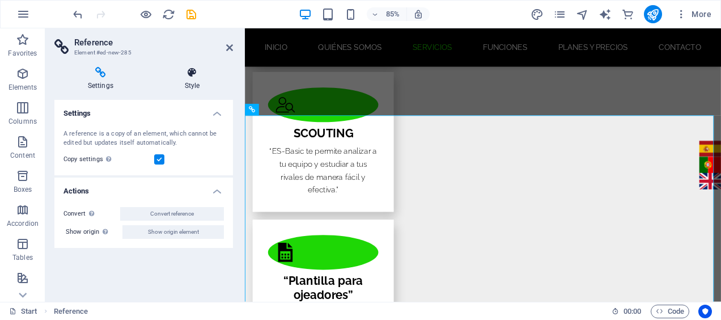
click at [188, 86] on h4 "Style" at bounding box center [192, 79] width 82 height 24
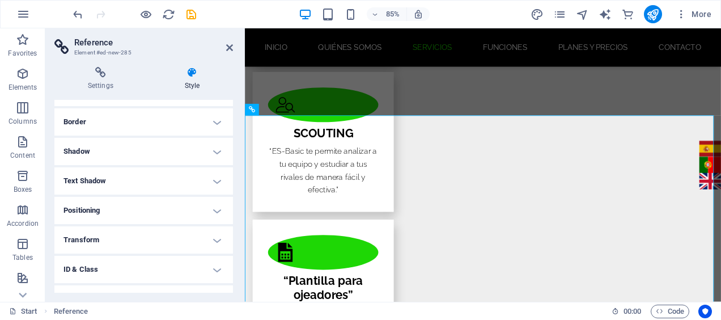
scroll to position [164, 0]
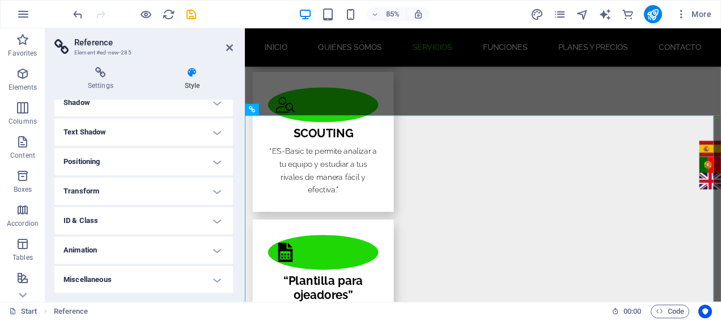
click at [160, 274] on h4 "Miscellaneous" at bounding box center [143, 279] width 179 height 27
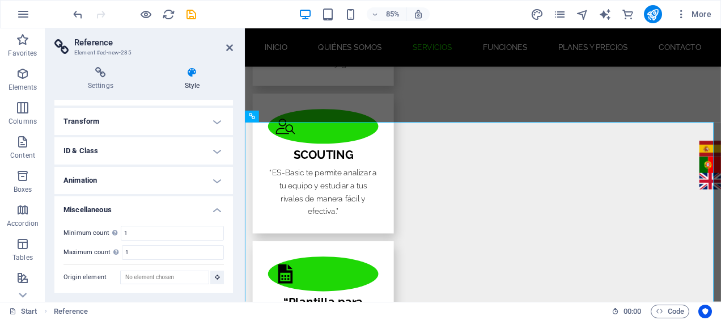
scroll to position [1698, 0]
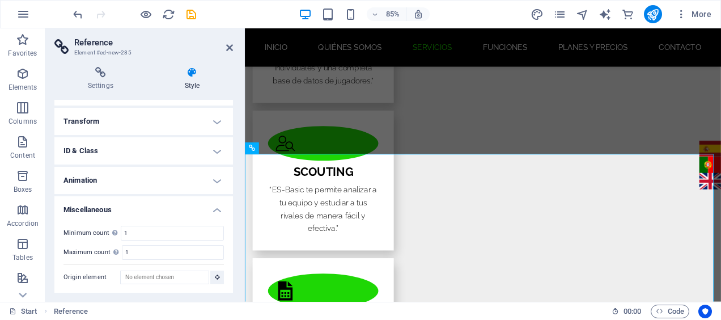
click at [167, 207] on h4 "Miscellaneous" at bounding box center [143, 206] width 179 height 20
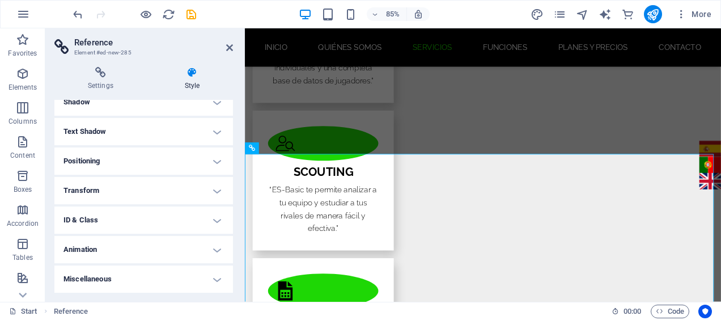
scroll to position [164, 0]
click at [162, 257] on h4 "Animation" at bounding box center [143, 249] width 179 height 27
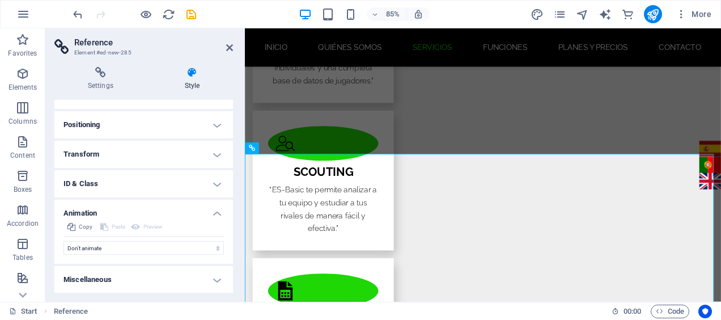
click at [167, 211] on h4 "Animation" at bounding box center [143, 210] width 179 height 20
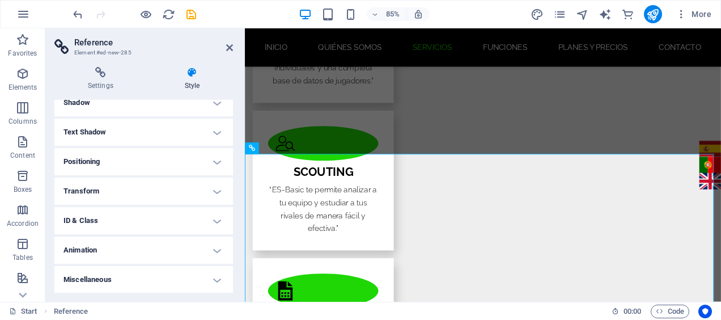
click at [163, 218] on h4 "ID & Class" at bounding box center [143, 220] width 179 height 27
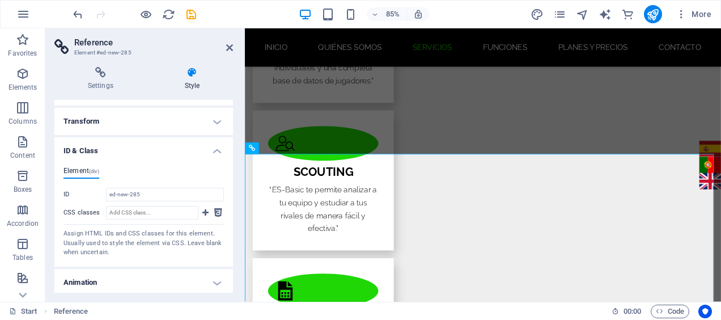
click at [192, 149] on h4 "ID & Class" at bounding box center [143, 147] width 179 height 20
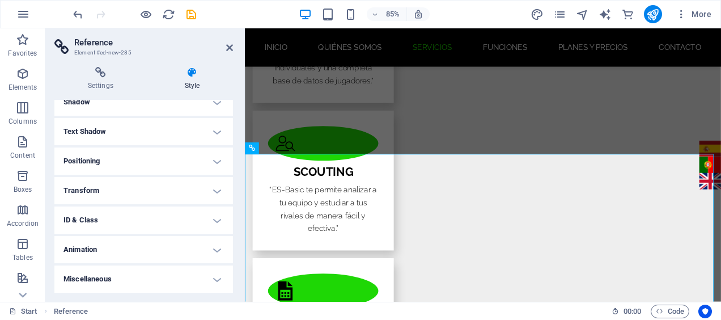
scroll to position [164, 0]
click at [158, 193] on h4 "Transform" at bounding box center [143, 190] width 179 height 27
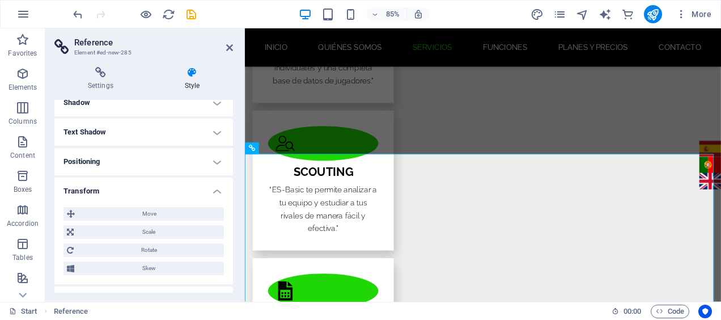
scroll to position [234, 0]
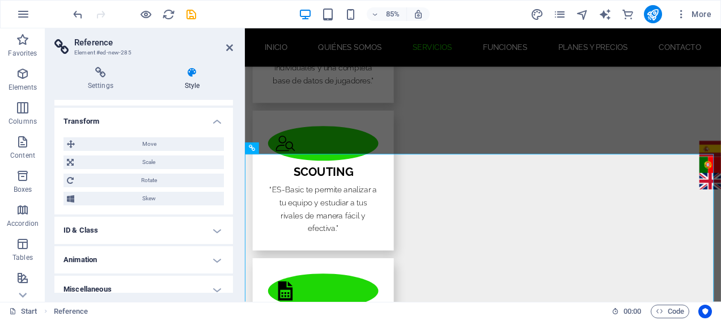
click at [156, 126] on h4 "Transform" at bounding box center [143, 118] width 179 height 20
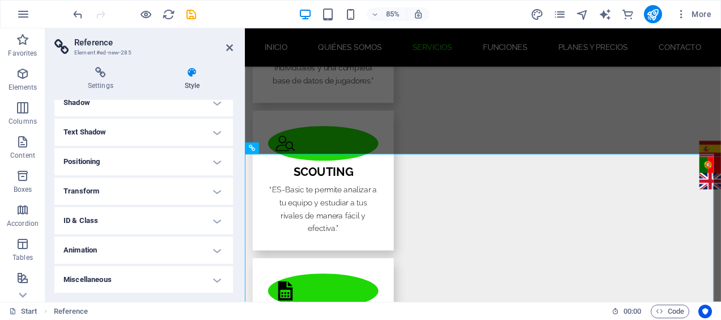
scroll to position [0, 0]
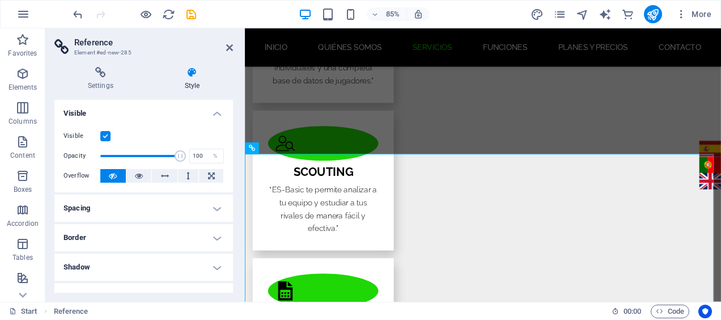
click at [120, 91] on div "Settings Style Settings A reference is a copy of an element, which cannot be ed…" at bounding box center [143, 180] width 179 height 226
click at [104, 82] on h4 "Settings" at bounding box center [102, 79] width 97 height 24
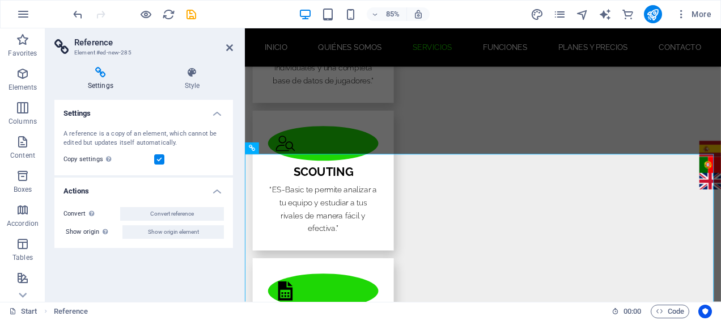
click at [102, 79] on h4 "Settings" at bounding box center [102, 79] width 97 height 24
click at [230, 49] on icon at bounding box center [229, 47] width 7 height 9
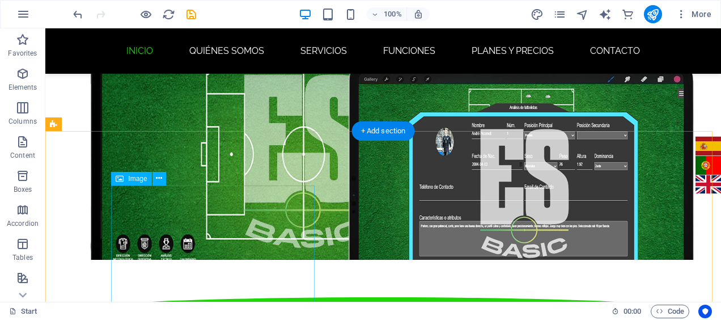
scroll to position [212, 0]
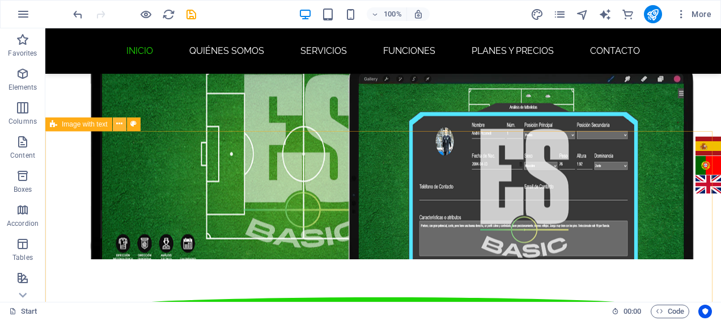
click at [119, 125] on icon at bounding box center [119, 124] width 6 height 12
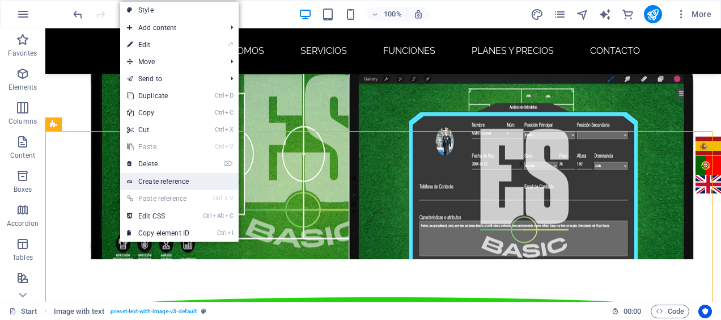
click at [158, 183] on link "Create reference" at bounding box center [179, 181] width 118 height 17
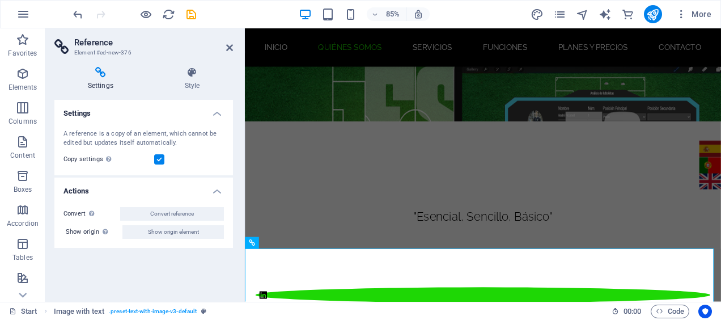
scroll to position [679, 0]
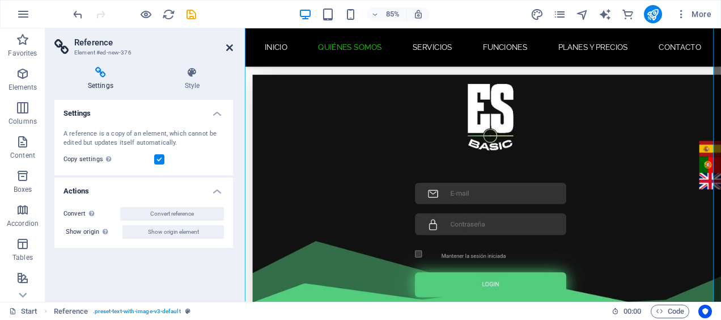
click at [229, 50] on icon at bounding box center [229, 47] width 7 height 9
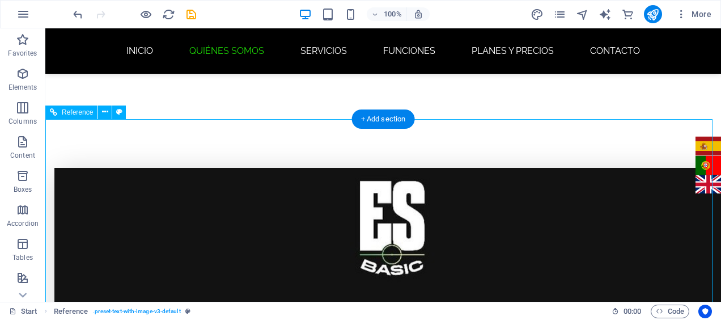
scroll to position [571, 0]
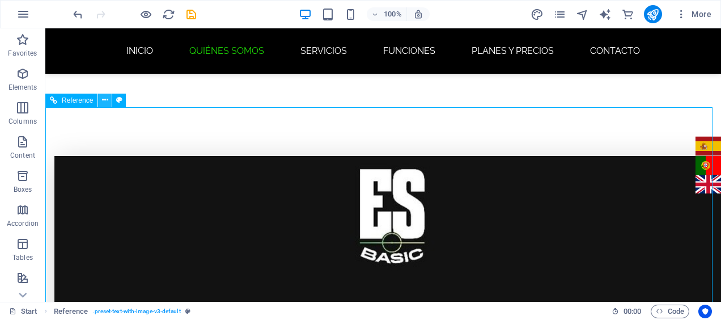
click at [103, 101] on icon at bounding box center [105, 100] width 6 height 12
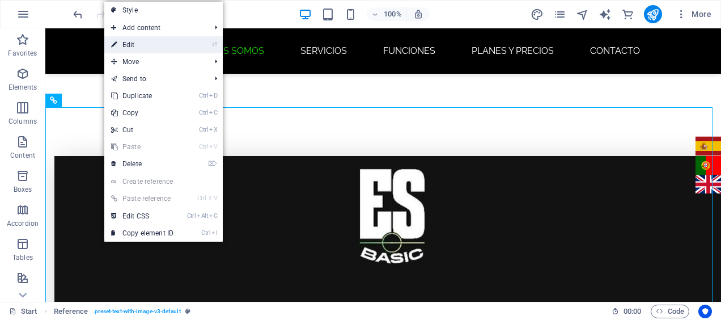
click at [142, 49] on link "⏎ Edit" at bounding box center [142, 44] width 76 height 17
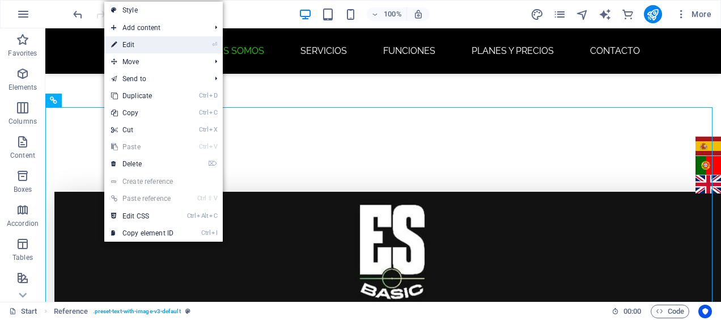
select select "rem"
select select "px"
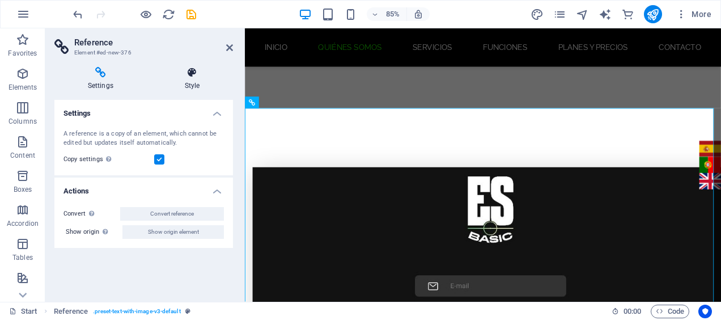
click at [200, 86] on h4 "Style" at bounding box center [192, 79] width 82 height 24
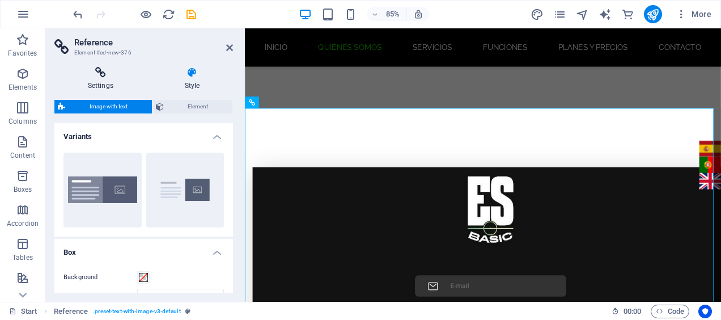
click at [107, 84] on h4 "Settings" at bounding box center [102, 79] width 97 height 24
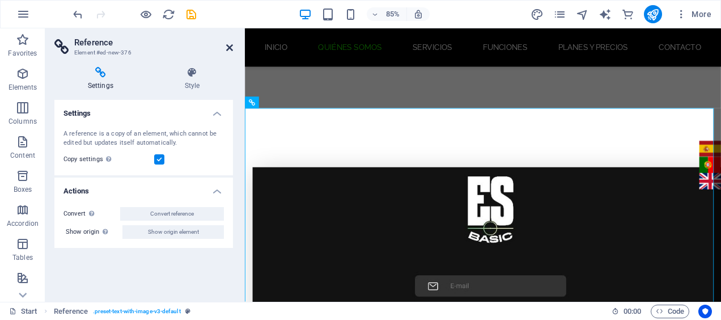
click at [232, 49] on icon at bounding box center [229, 47] width 7 height 9
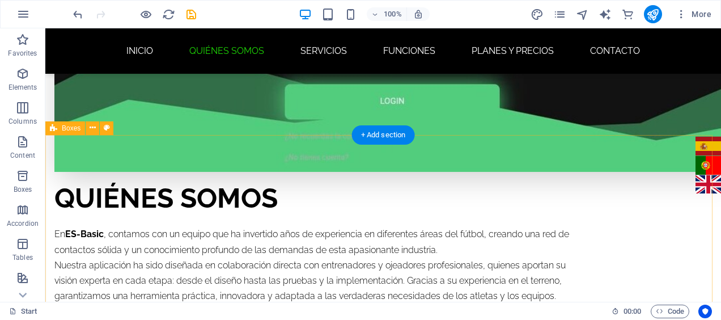
scroll to position [925, 0]
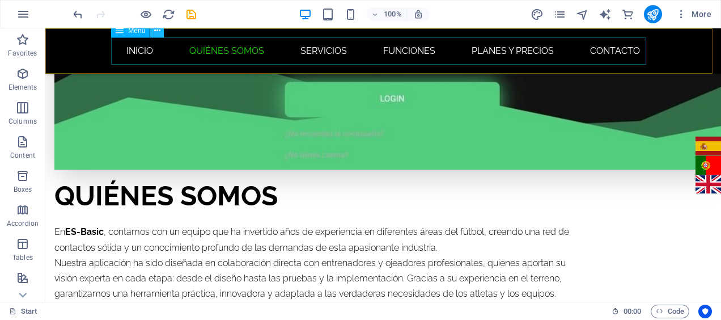
click at [159, 31] on icon at bounding box center [157, 31] width 6 height 12
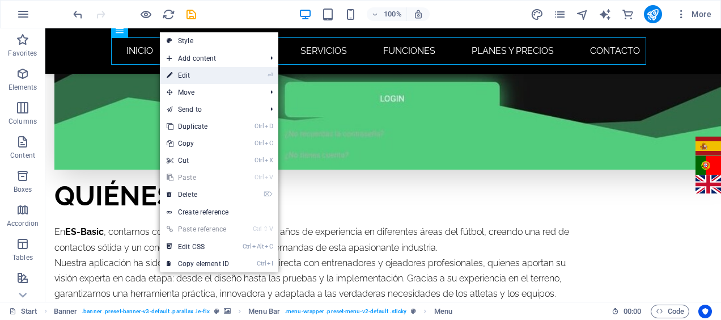
click at [179, 74] on link "⏎ Edit" at bounding box center [198, 75] width 76 height 17
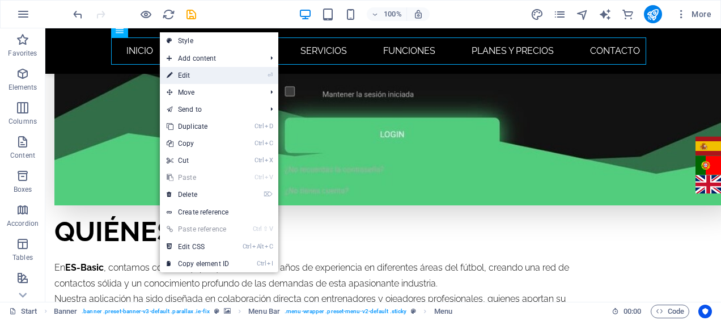
scroll to position [940, 0]
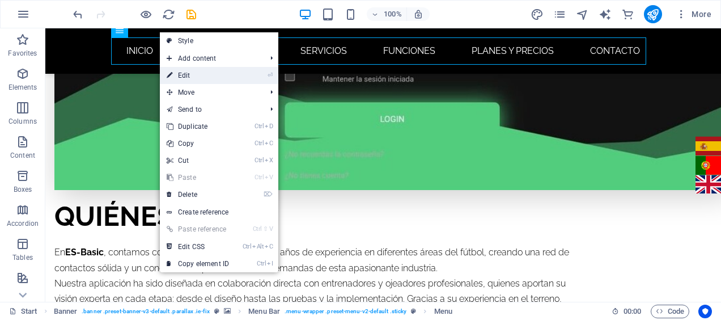
select select
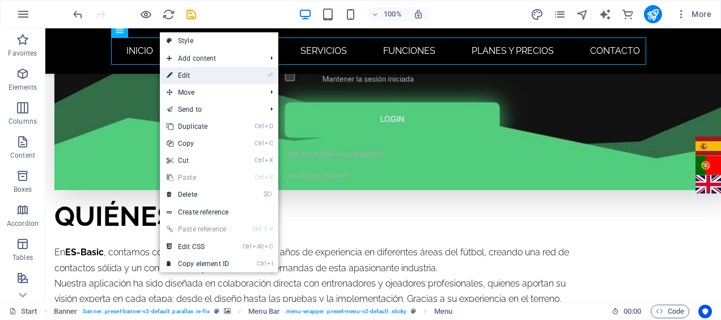
select select
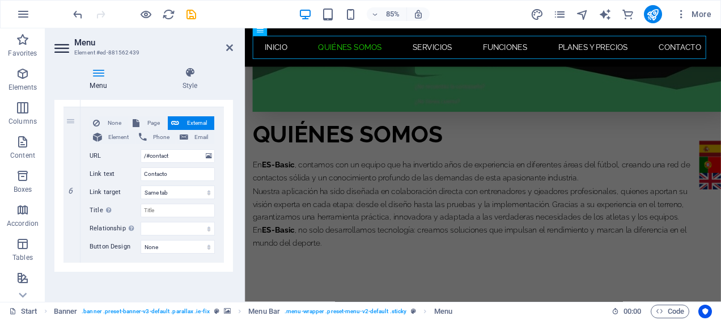
scroll to position [880, 0]
click at [226, 46] on icon at bounding box center [229, 47] width 7 height 9
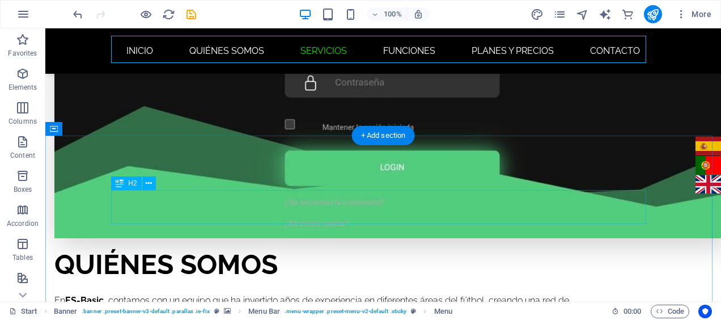
scroll to position [1508, 0]
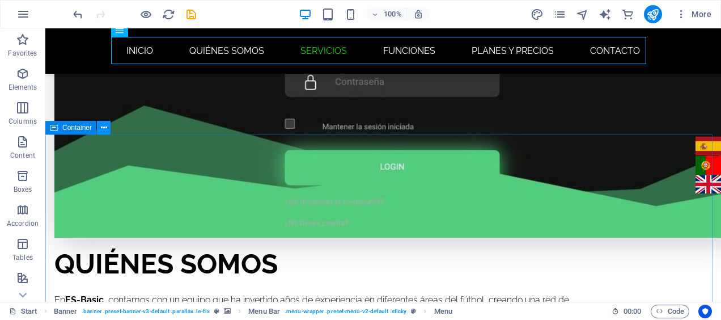
click at [101, 129] on icon at bounding box center [104, 128] width 6 height 12
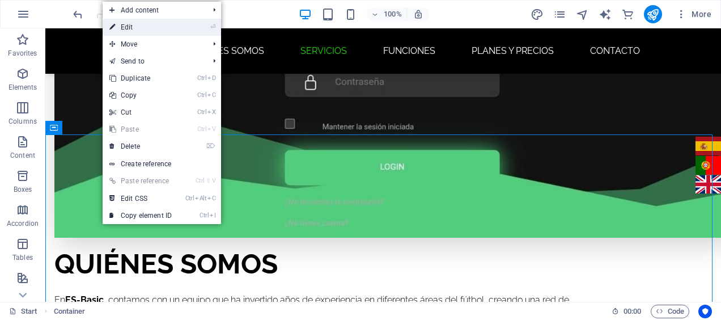
click at [171, 28] on link "⏎ Edit" at bounding box center [141, 27] width 76 height 17
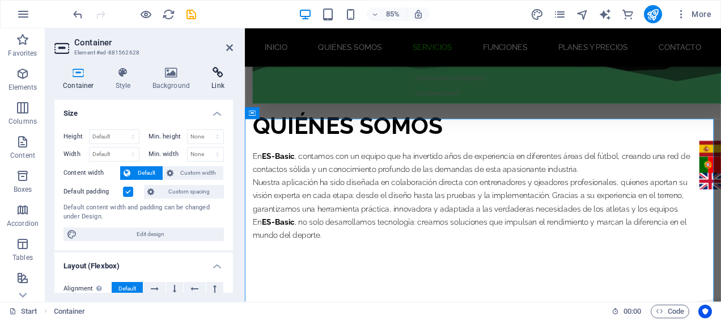
click at [220, 80] on h4 "Link" at bounding box center [218, 79] width 30 height 24
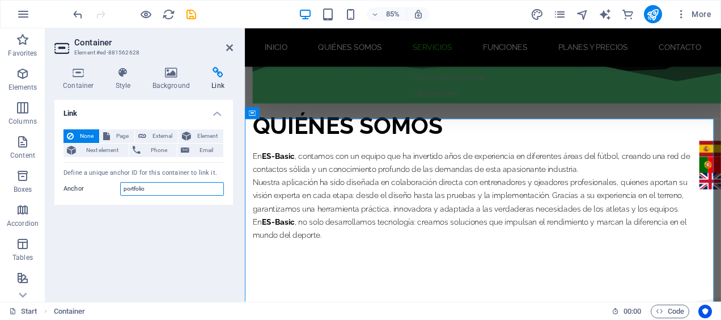
click at [154, 189] on input "portfolio" at bounding box center [172, 189] width 104 height 14
type input "funciones"
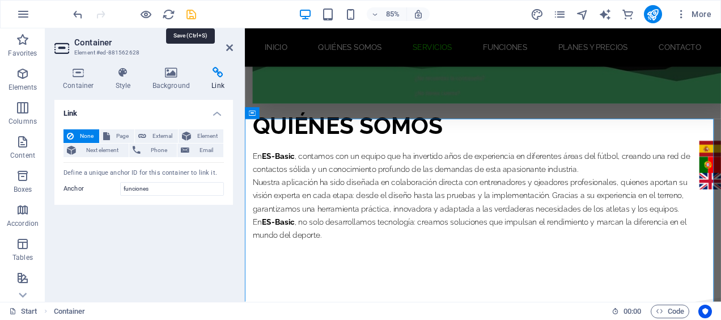
click at [187, 12] on icon "save" at bounding box center [191, 14] width 13 height 13
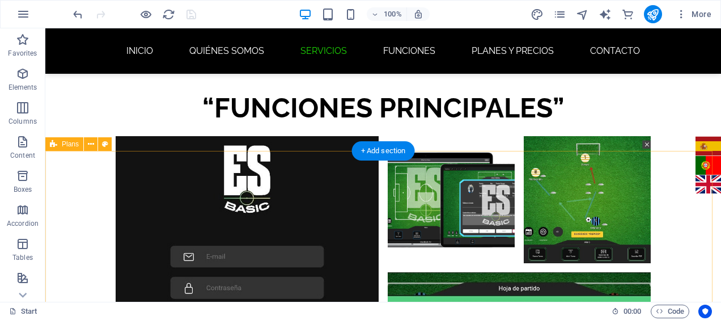
scroll to position [3287, 0]
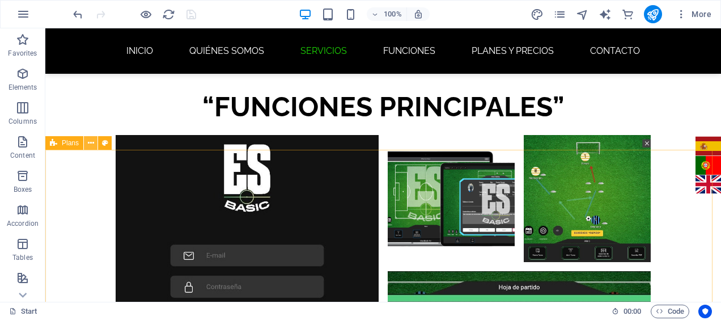
click at [88, 143] on icon at bounding box center [91, 143] width 6 height 12
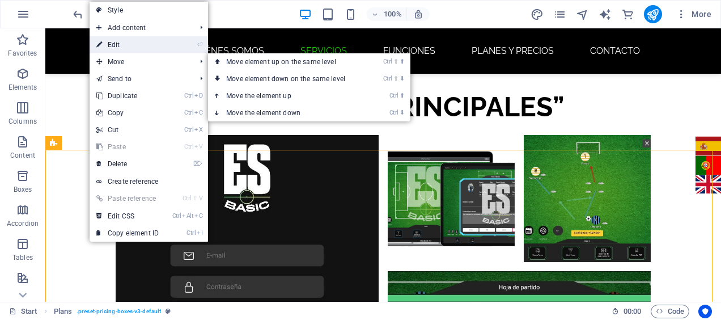
click at [124, 40] on link "⏎ Edit" at bounding box center [128, 44] width 76 height 17
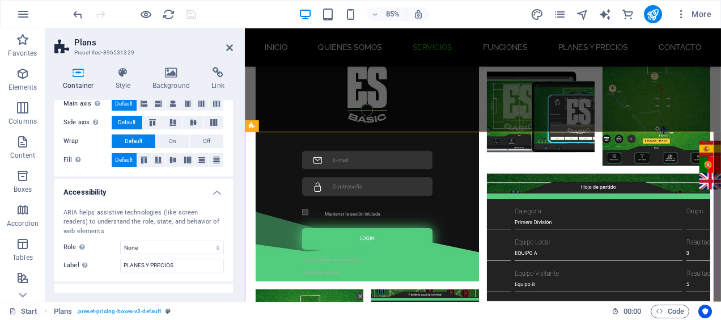
scroll to position [245, 0]
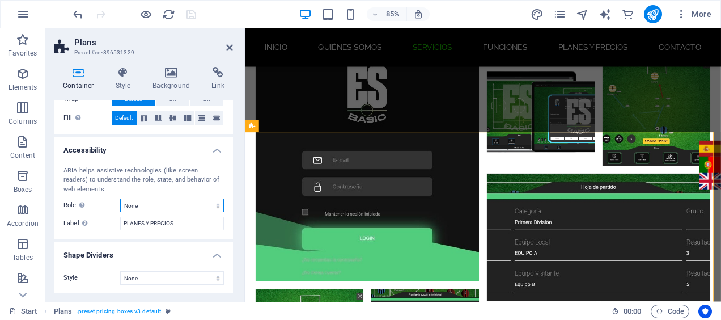
click at [215, 205] on select "None Alert Article Banner Comment Complementary Dialog Footer Header Marquee Pr…" at bounding box center [172, 205] width 104 height 14
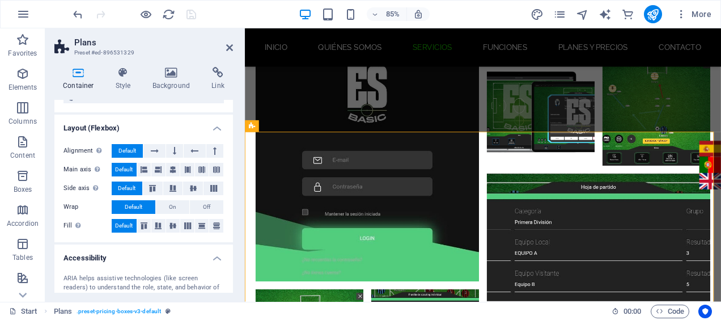
scroll to position [139, 0]
click at [230, 49] on icon at bounding box center [229, 47] width 7 height 9
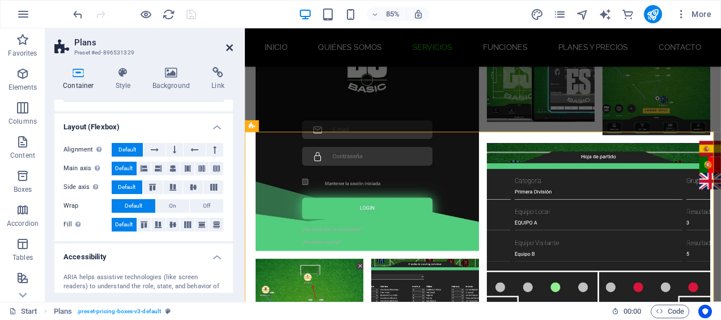
scroll to position [3287, 0]
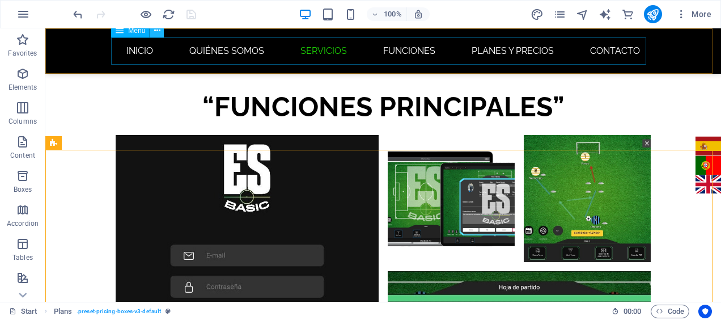
click at [156, 33] on icon at bounding box center [157, 31] width 6 height 12
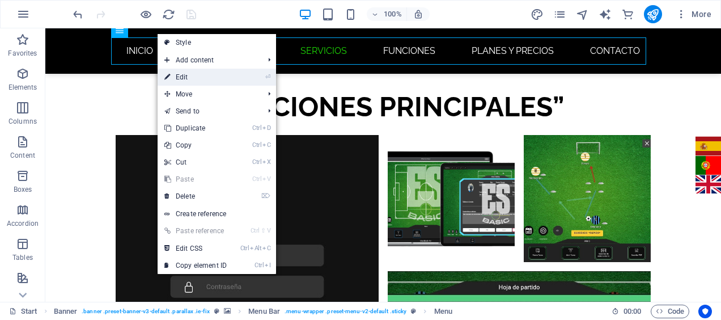
click at [187, 75] on link "⏎ Edit" at bounding box center [196, 77] width 76 height 17
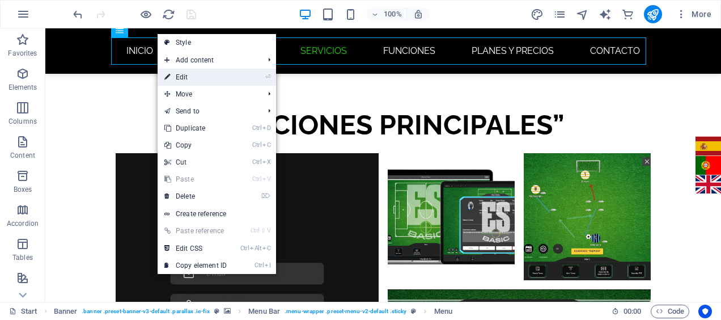
select select
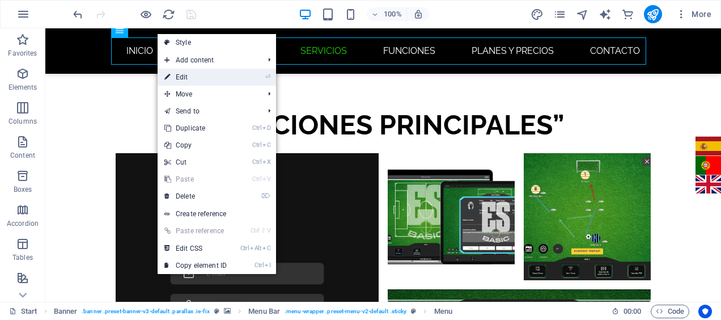
select select
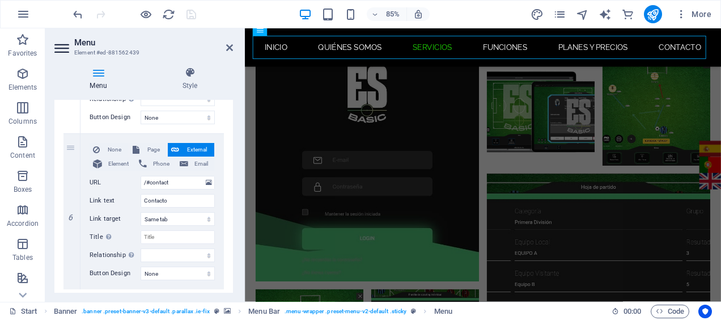
scroll to position [627, 0]
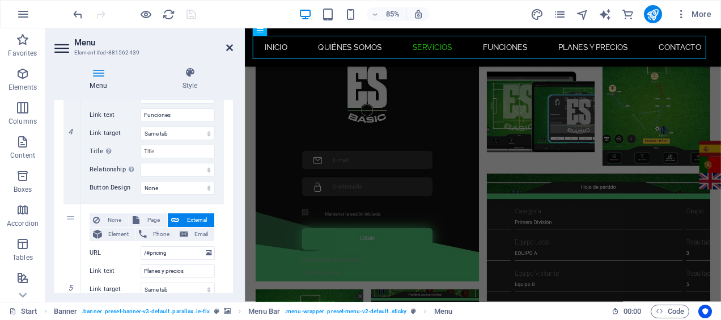
click at [231, 47] on icon at bounding box center [229, 47] width 7 height 9
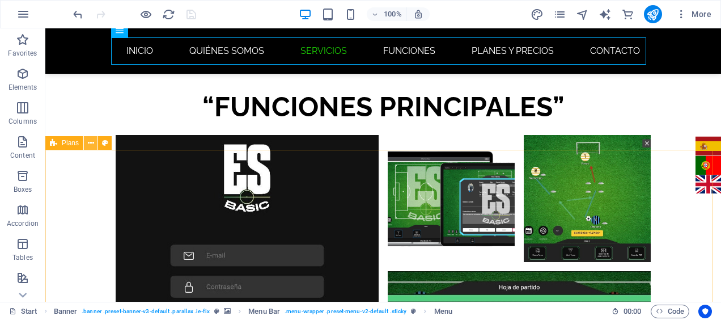
click at [90, 142] on icon at bounding box center [91, 143] width 6 height 12
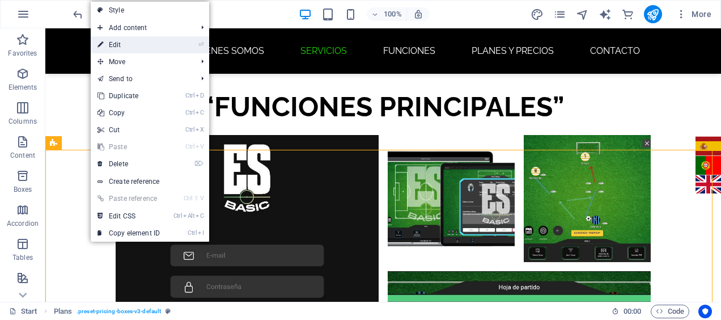
click at [136, 49] on link "⏎ Edit" at bounding box center [129, 44] width 76 height 17
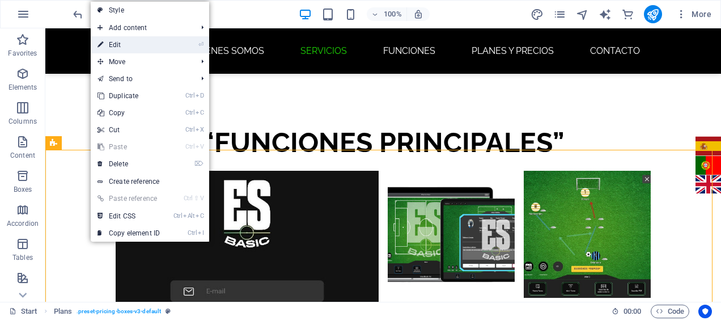
scroll to position [3269, 0]
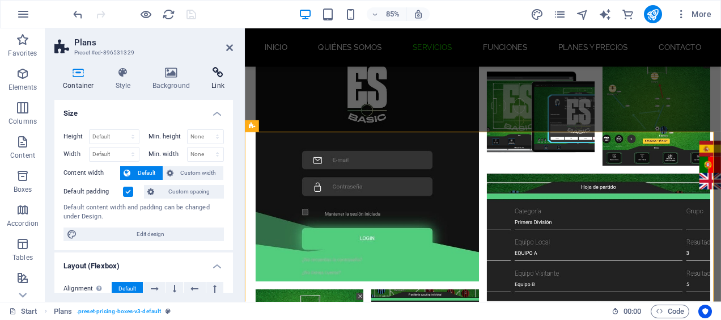
click at [214, 83] on h4 "Link" at bounding box center [218, 79] width 30 height 24
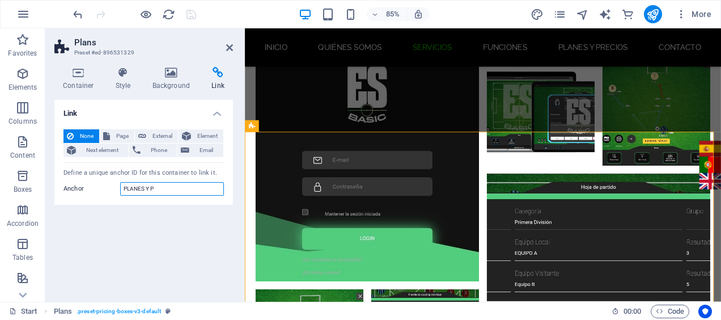
click at [169, 189] on input "PLANES Y P" at bounding box center [172, 189] width 104 height 14
type input "Planes y precios"
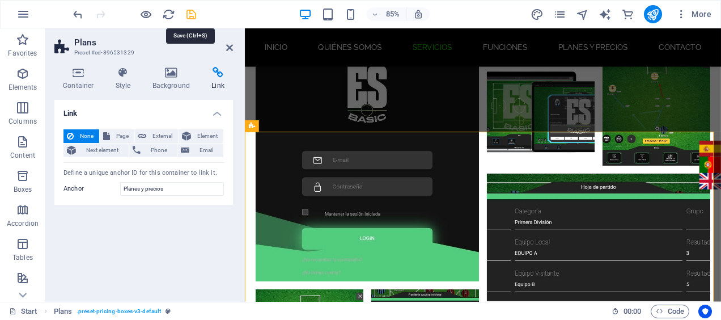
click at [189, 15] on icon "save" at bounding box center [191, 14] width 13 height 13
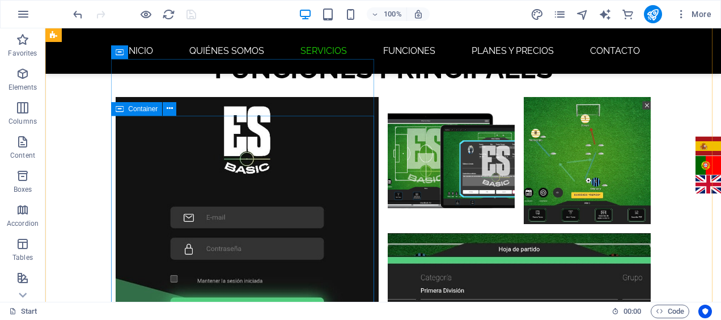
scroll to position [3313, 0]
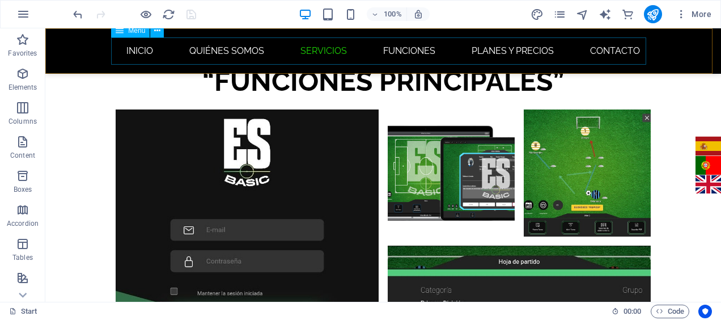
click at [397, 52] on nav "INICIO Quiénes somos servicios Funciones Planes y precios Contacto" at bounding box center [383, 50] width 535 height 27
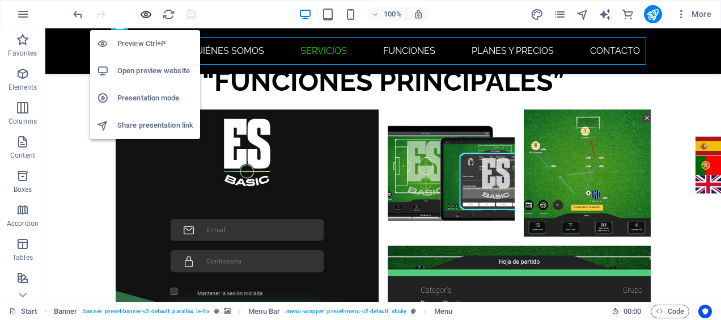
click at [146, 16] on icon "button" at bounding box center [145, 14] width 13 height 13
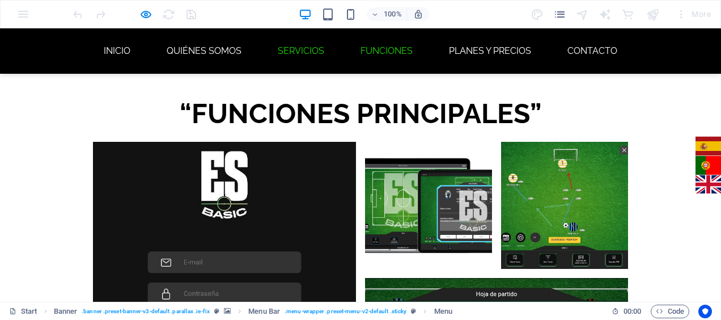
click at [369, 53] on link "Funciones" at bounding box center [386, 50] width 70 height 27
click at [478, 47] on link "Planes y precios" at bounding box center [490, 50] width 100 height 27
click at [283, 50] on link "servicios" at bounding box center [301, 50] width 65 height 27
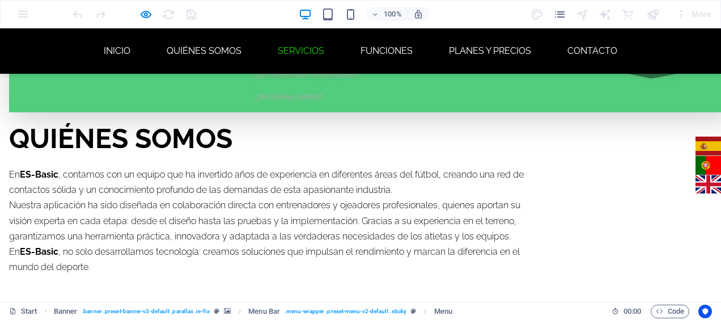
scroll to position [975, 0]
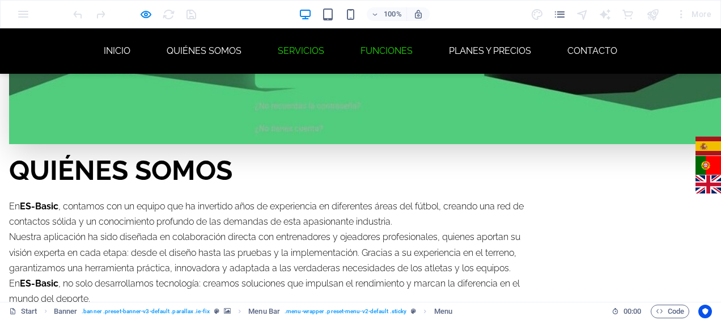
click at [377, 46] on link "Funciones" at bounding box center [386, 50] width 70 height 27
click at [457, 49] on link "Planes y precios" at bounding box center [490, 50] width 100 height 27
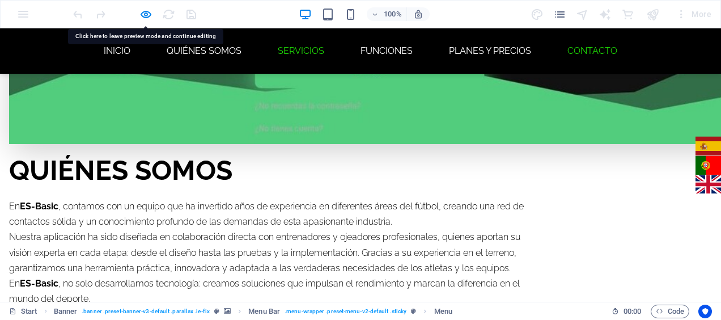
click at [569, 48] on link "Contacto" at bounding box center [592, 50] width 68 height 27
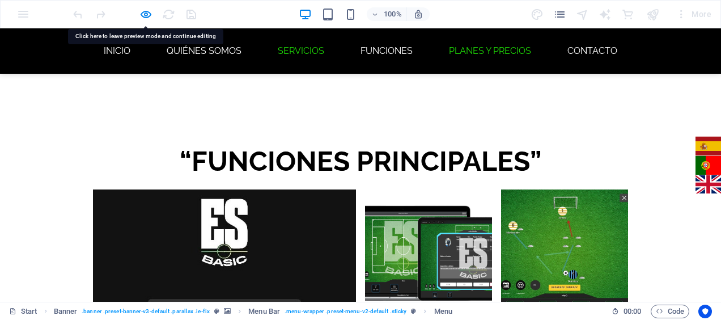
scroll to position [3872, 0]
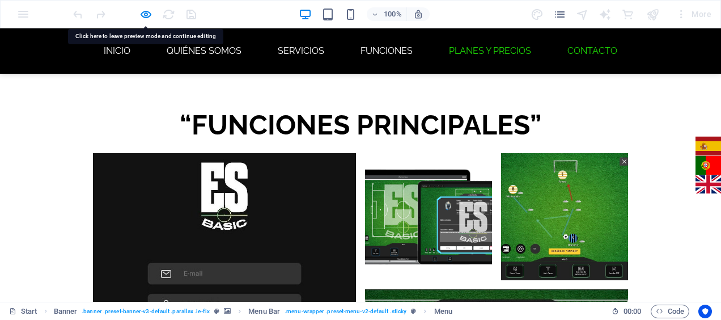
click at [506, 54] on link "Planes y precios" at bounding box center [490, 50] width 100 height 27
click at [401, 46] on link "Funciones" at bounding box center [386, 50] width 70 height 27
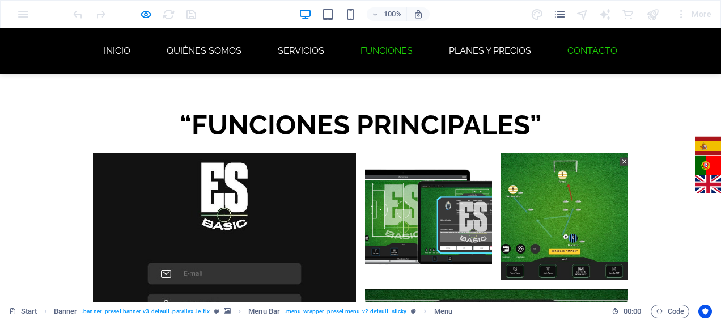
click at [401, 46] on link "Funciones" at bounding box center [386, 50] width 70 height 27
click at [466, 45] on link "Planes y precios" at bounding box center [490, 50] width 100 height 27
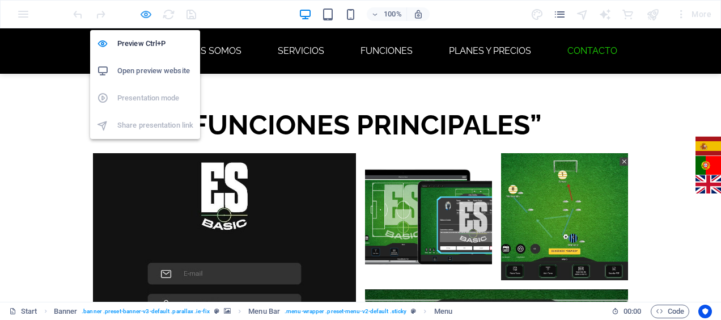
click at [143, 11] on icon "button" at bounding box center [145, 14] width 13 height 13
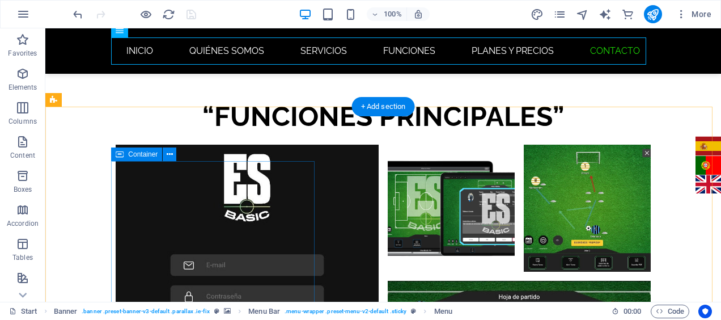
scroll to position [3829, 0]
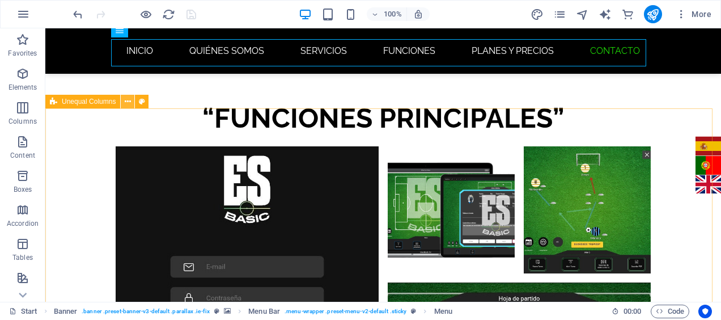
click at [127, 104] on icon at bounding box center [128, 102] width 6 height 12
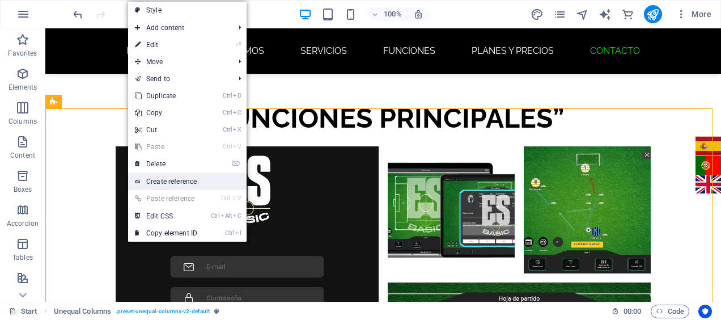
click at [172, 184] on link "Create reference" at bounding box center [187, 181] width 118 height 17
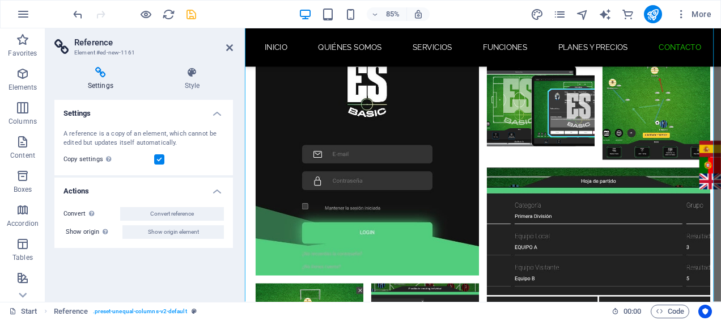
scroll to position [4419, 0]
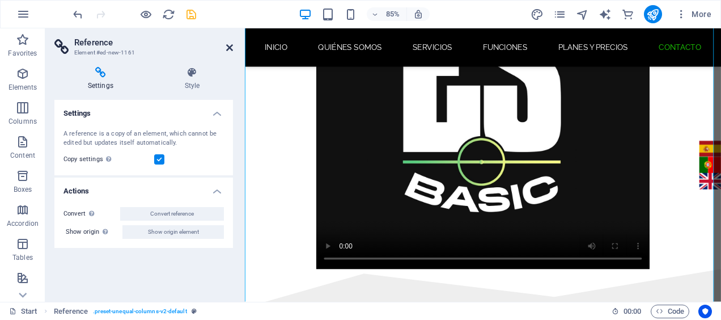
click at [228, 52] on icon at bounding box center [229, 47] width 7 height 9
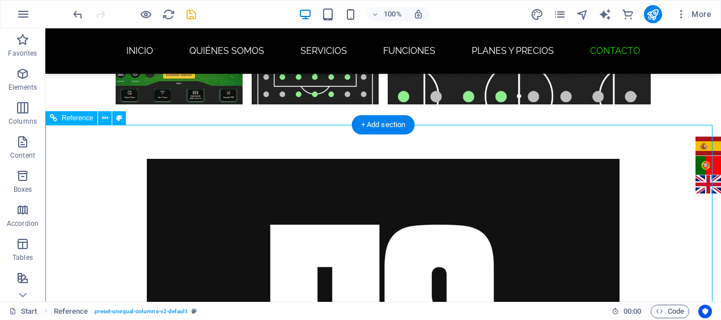
scroll to position [4270, 0]
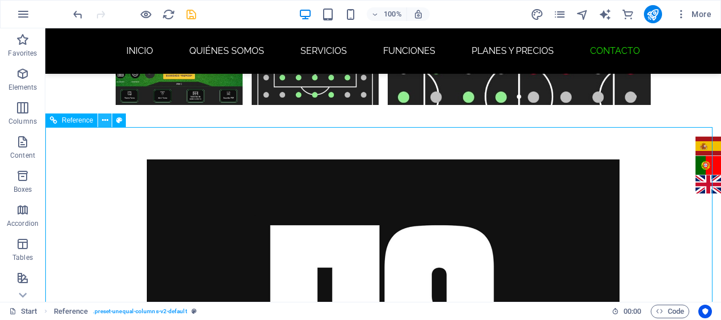
click at [105, 120] on icon at bounding box center [105, 120] width 6 height 12
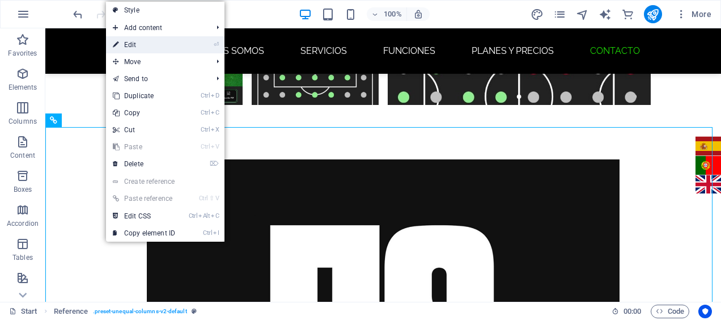
click at [134, 44] on link "⏎ Edit" at bounding box center [144, 44] width 76 height 17
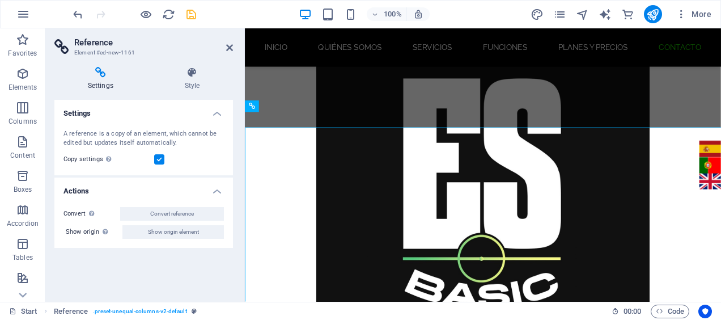
scroll to position [4252, 0]
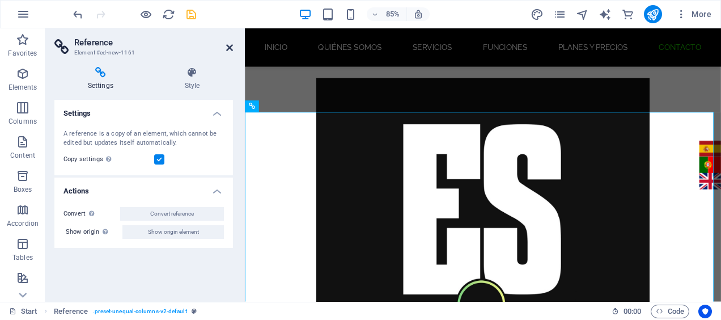
click at [228, 48] on icon at bounding box center [229, 47] width 7 height 9
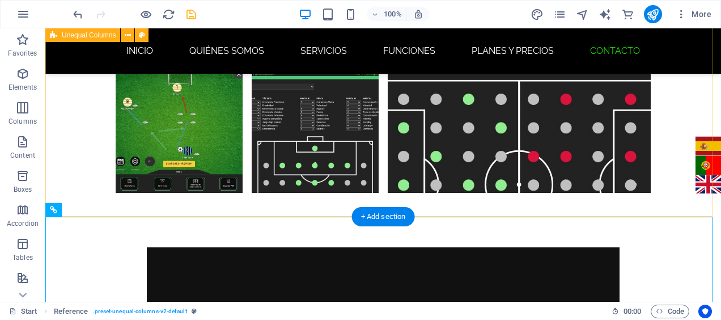
scroll to position [4181, 0]
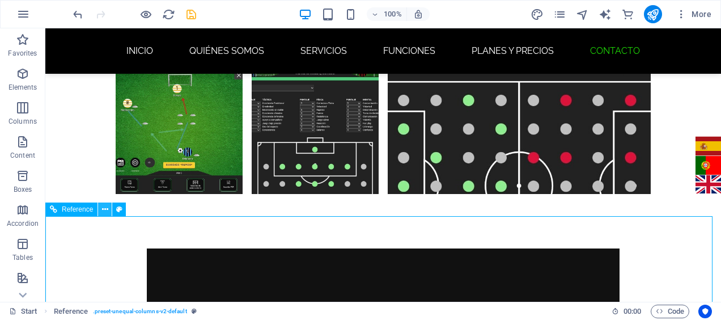
click at [104, 210] on icon at bounding box center [105, 209] width 6 height 12
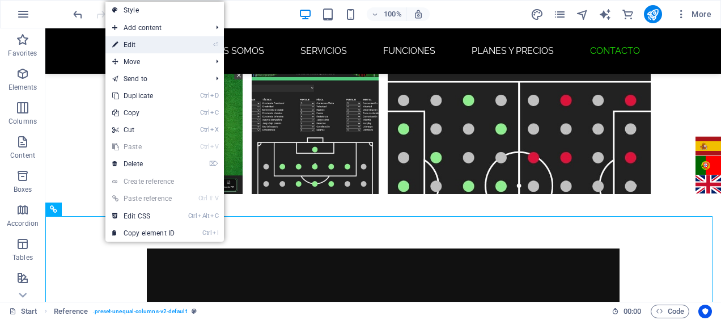
click at [129, 45] on link "⏎ Edit" at bounding box center [143, 44] width 76 height 17
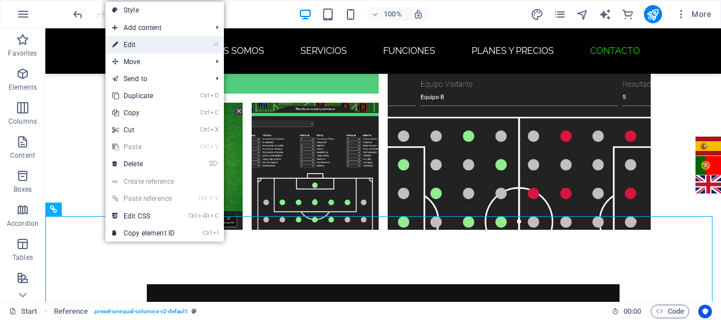
scroll to position [4163, 0]
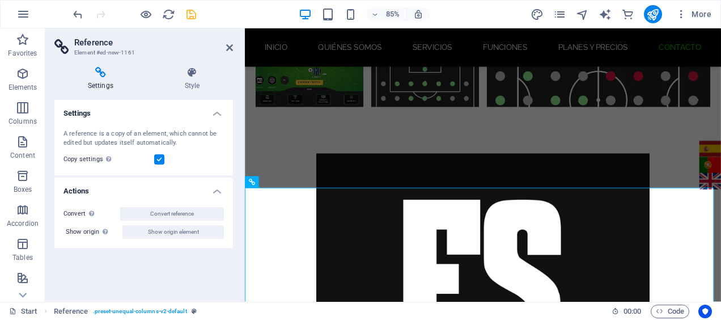
click at [184, 92] on div "Settings Style Settings A reference is a copy of an element, which cannot be ed…" at bounding box center [143, 180] width 179 height 226
click at [192, 79] on h4 "Style" at bounding box center [192, 79] width 82 height 24
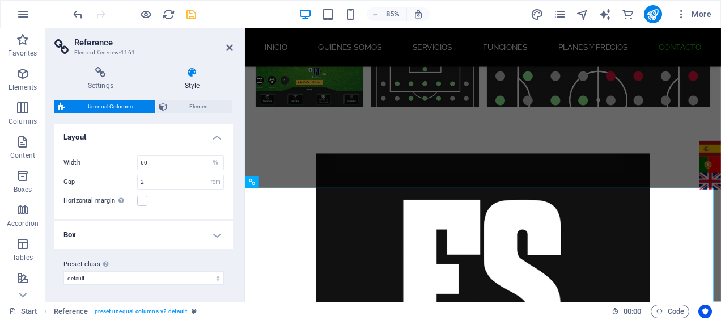
scroll to position [0, 0]
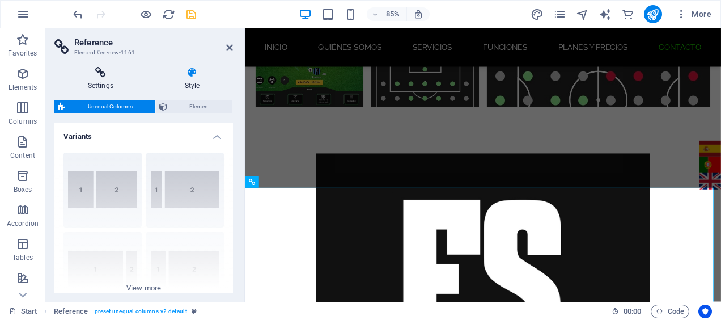
click at [111, 79] on h4 "Settings" at bounding box center [102, 79] width 97 height 24
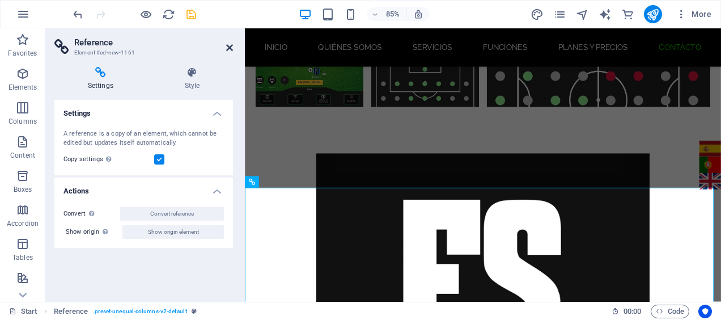
click at [228, 48] on icon at bounding box center [229, 47] width 7 height 9
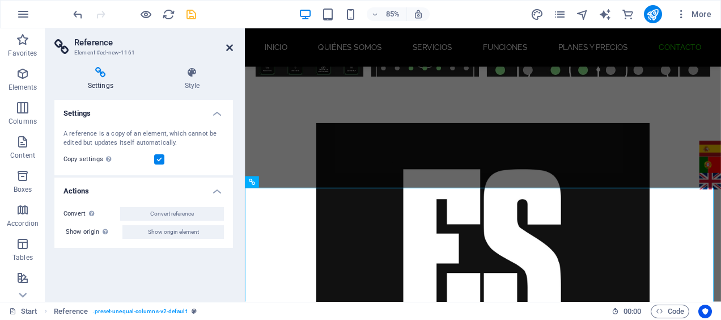
scroll to position [4181, 0]
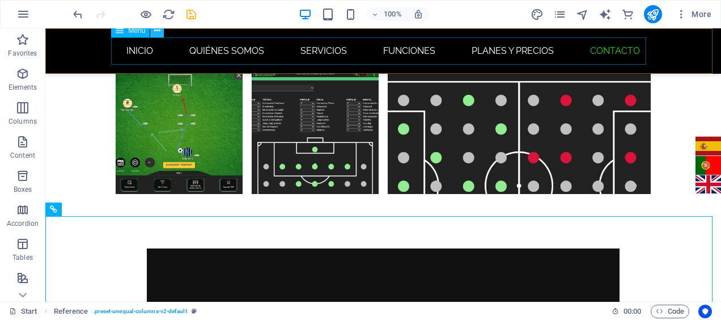
click at [160, 34] on icon at bounding box center [157, 31] width 6 height 12
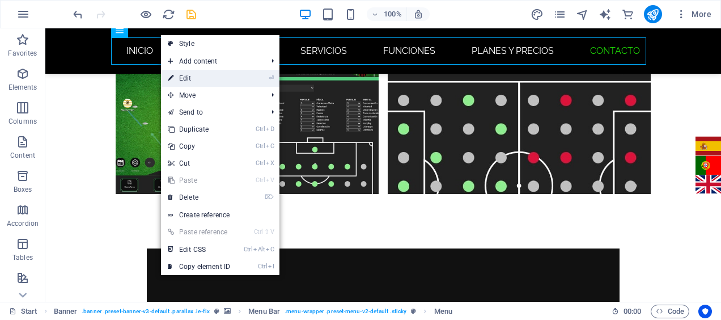
click at [183, 76] on link "⏎ Edit" at bounding box center [199, 78] width 76 height 17
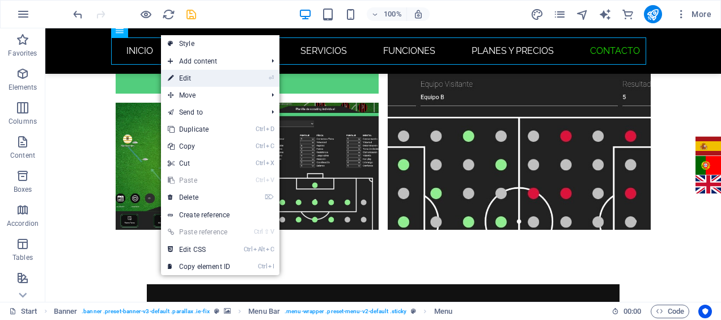
scroll to position [4163, 0]
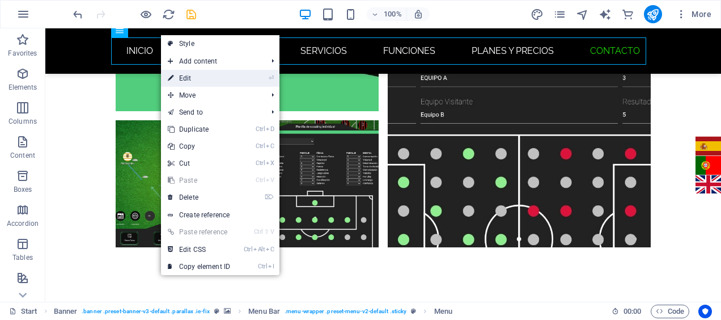
select select
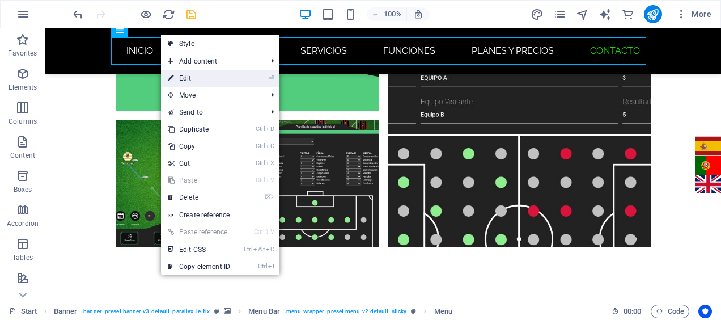
select select
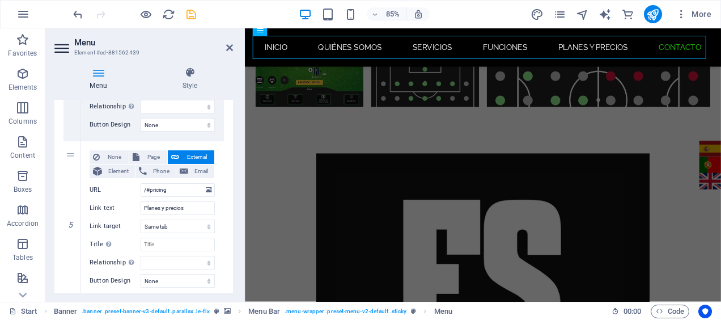
scroll to position [687, 0]
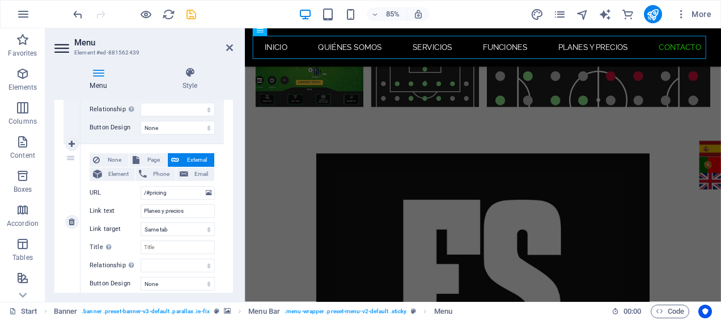
click at [186, 154] on span "External" at bounding box center [197, 160] width 28 height 14
click at [153, 161] on span "Page" at bounding box center [153, 160] width 21 height 14
select select
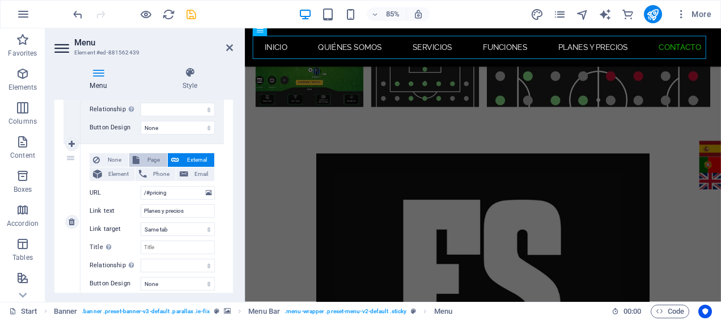
select select
click at [188, 156] on span "External" at bounding box center [197, 160] width 28 height 14
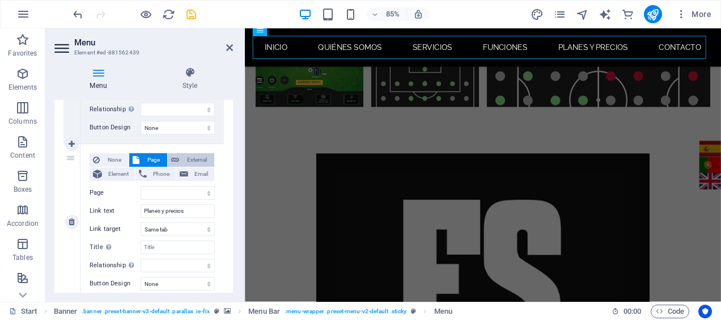
select select
select select "blank"
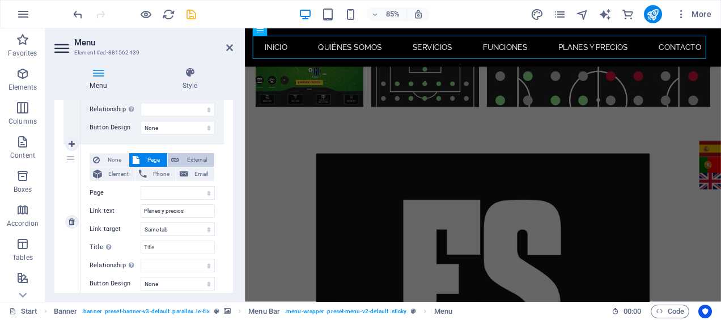
select select
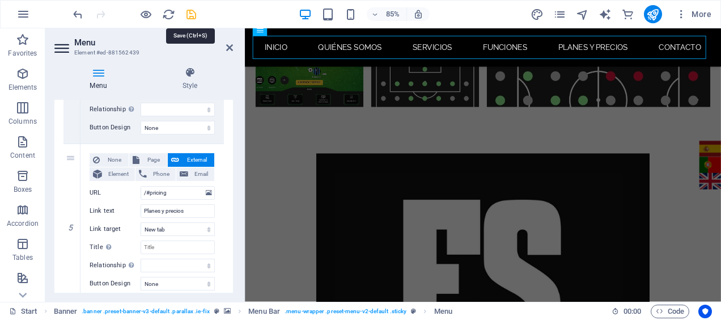
click at [188, 17] on icon "save" at bounding box center [191, 14] width 13 height 13
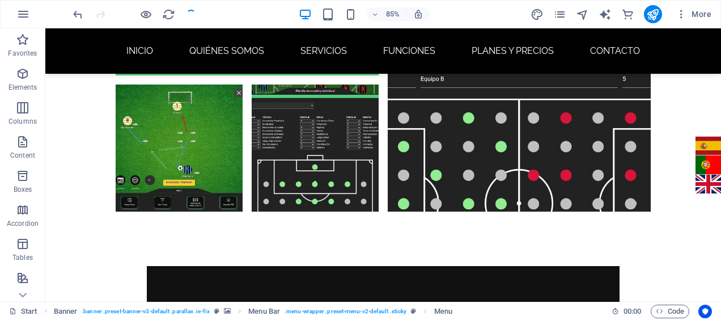
scroll to position [4181, 0]
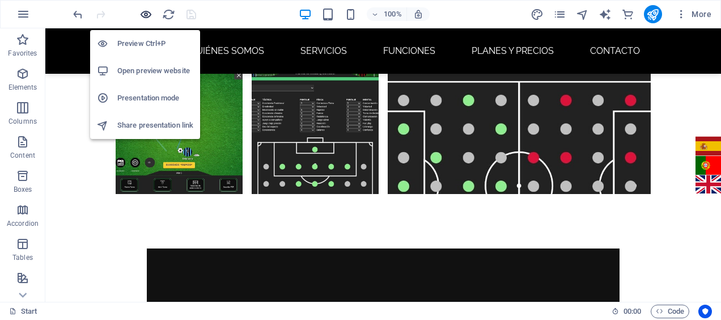
click at [147, 14] on icon "button" at bounding box center [145, 14] width 13 height 13
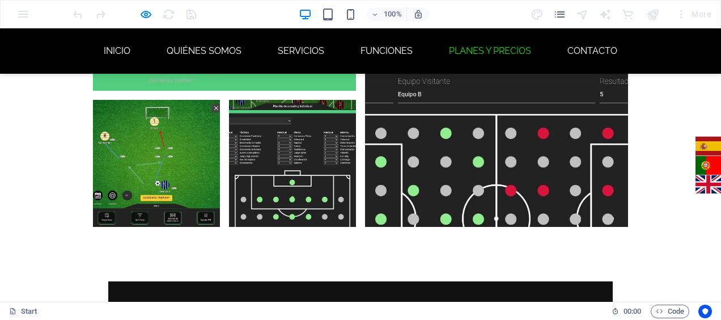
click at [481, 48] on link "Planes y precios" at bounding box center [490, 50] width 100 height 27
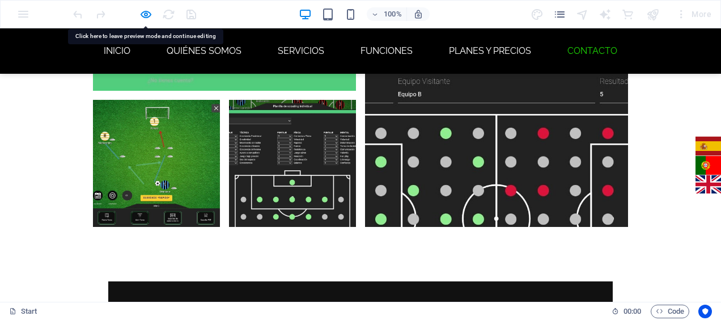
click at [592, 48] on link "Contacto" at bounding box center [592, 50] width 68 height 27
click at [388, 51] on link "Funciones" at bounding box center [386, 50] width 70 height 27
click at [485, 52] on link "Planes y precios" at bounding box center [490, 50] width 100 height 27
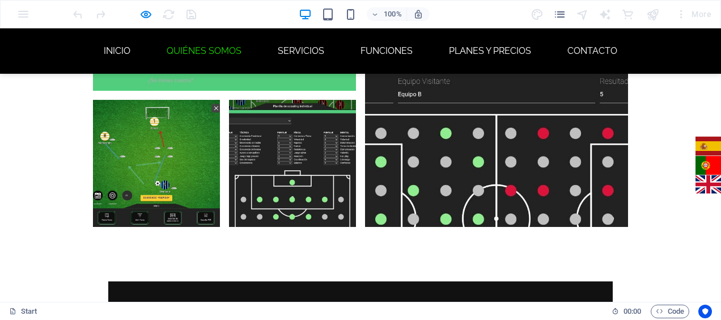
click at [212, 53] on link "Quiénes somos" at bounding box center [204, 50] width 93 height 27
click at [111, 56] on link "INICIO" at bounding box center [117, 50] width 45 height 27
click at [190, 52] on link "Quiénes somos" at bounding box center [204, 50] width 93 height 27
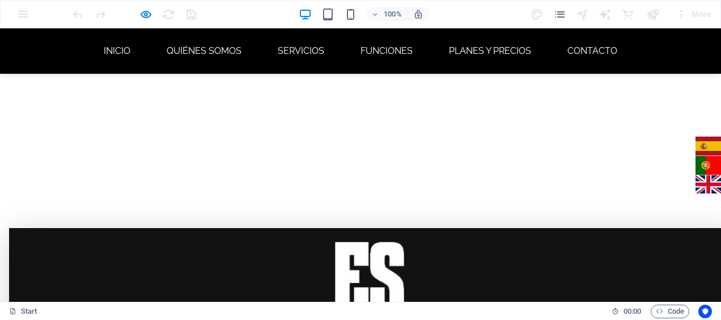
scroll to position [446, 0]
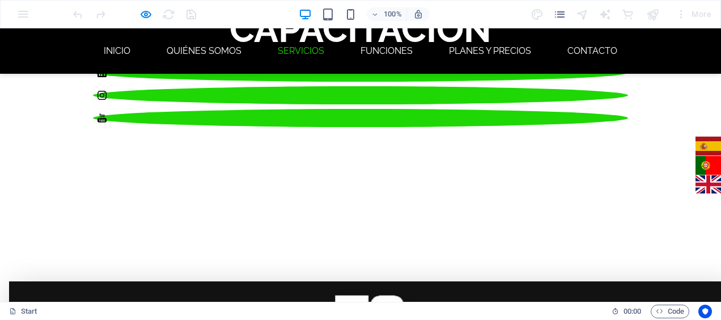
click at [292, 50] on link "servicios" at bounding box center [301, 50] width 65 height 27
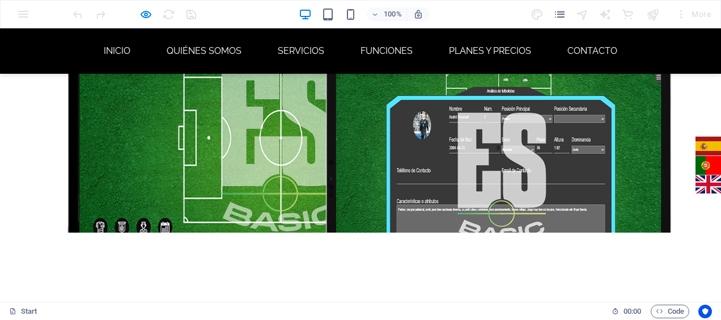
scroll to position [0, 0]
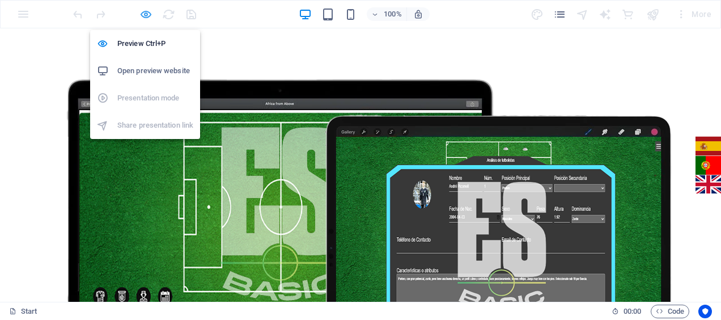
click at [145, 10] on icon "button" at bounding box center [145, 14] width 13 height 13
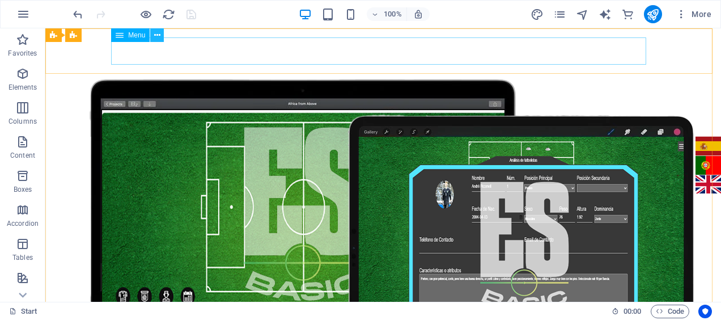
click at [155, 34] on icon at bounding box center [157, 35] width 6 height 12
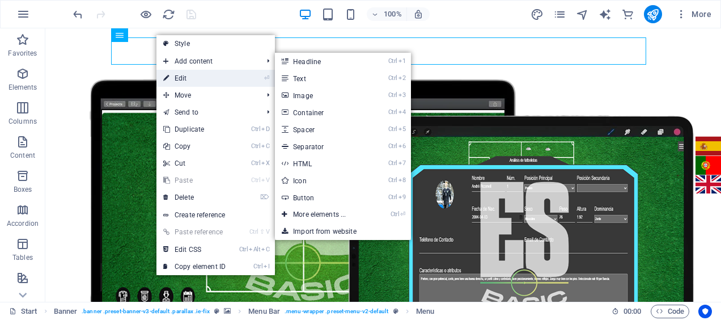
click at [183, 77] on link "⏎ Edit" at bounding box center [194, 78] width 76 height 17
select select
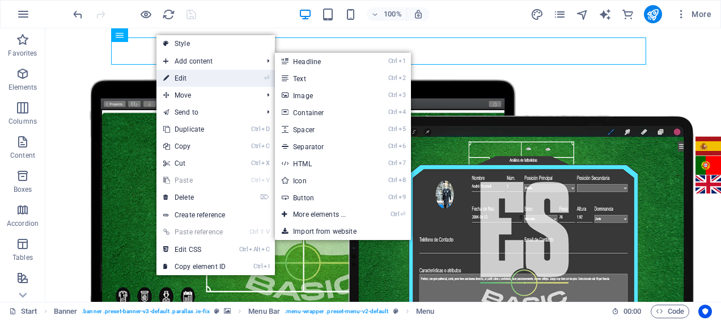
select select
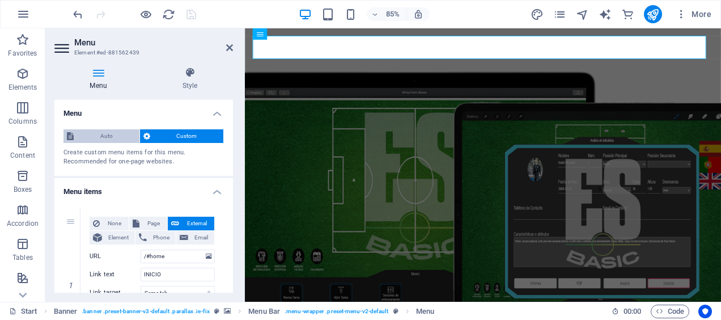
click at [107, 136] on span "Auto" at bounding box center [106, 136] width 59 height 14
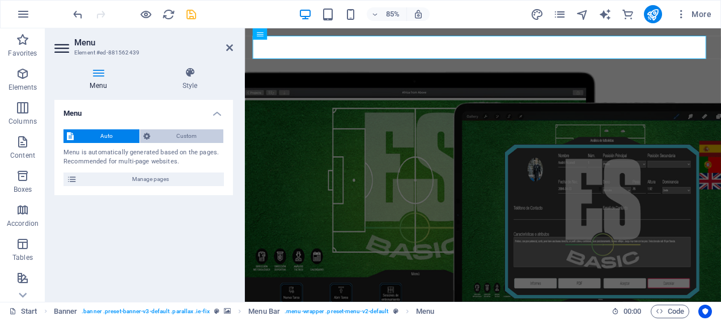
click at [151, 134] on button "Custom" at bounding box center [182, 136] width 84 height 14
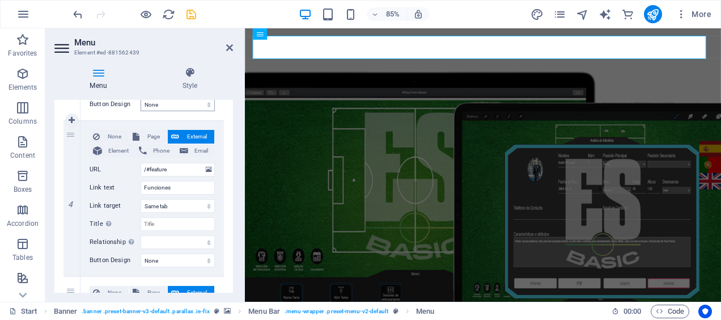
scroll to position [880, 0]
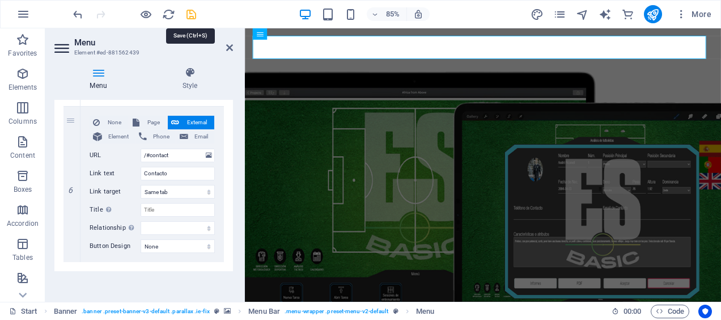
click at [194, 13] on icon "save" at bounding box center [191, 14] width 13 height 13
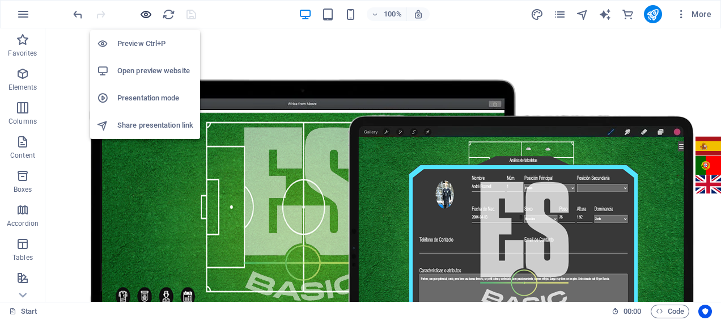
click at [147, 15] on icon "button" at bounding box center [145, 14] width 13 height 13
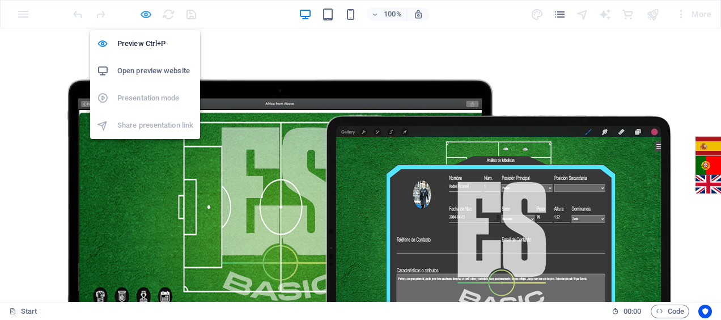
click at [146, 14] on icon "button" at bounding box center [145, 14] width 13 height 13
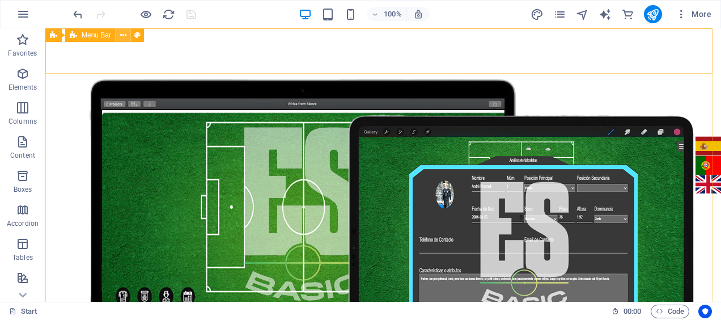
click at [122, 34] on icon at bounding box center [123, 35] width 6 height 12
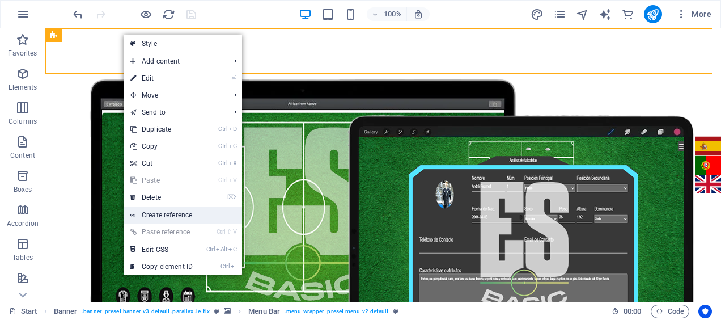
click at [173, 214] on link "Create reference" at bounding box center [183, 214] width 118 height 17
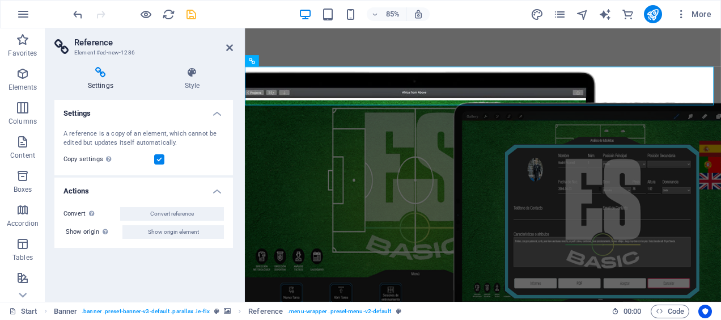
click at [215, 190] on h4 "Actions" at bounding box center [143, 187] width 179 height 20
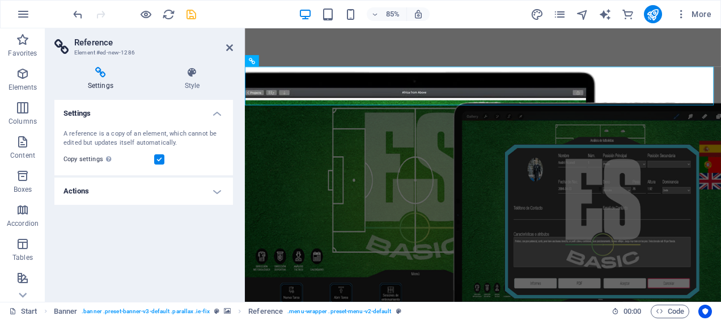
click at [215, 190] on h4 "Actions" at bounding box center [143, 190] width 179 height 27
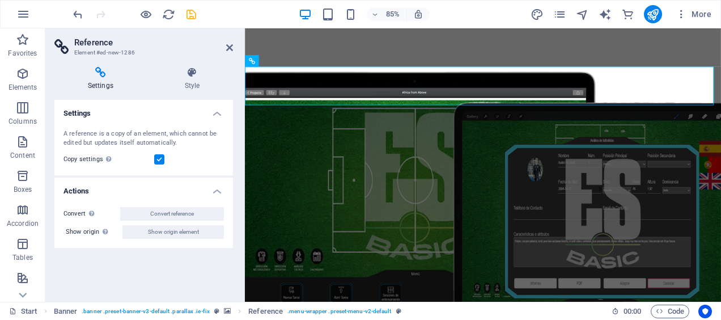
click at [158, 160] on label at bounding box center [159, 159] width 10 height 10
click at [0, 0] on input "Copy settings Use the same settings (flex, animation, position, style) as for t…" at bounding box center [0, 0] width 0 height 0
click at [158, 160] on label at bounding box center [159, 159] width 10 height 10
click at [0, 0] on input "Copy settings Use the same settings (flex, animation, position, style) as for t…" at bounding box center [0, 0] width 0 height 0
click at [185, 66] on div "Settings Style Settings A reference is a copy of an element, which cannot be ed…" at bounding box center [143, 180] width 197 height 244
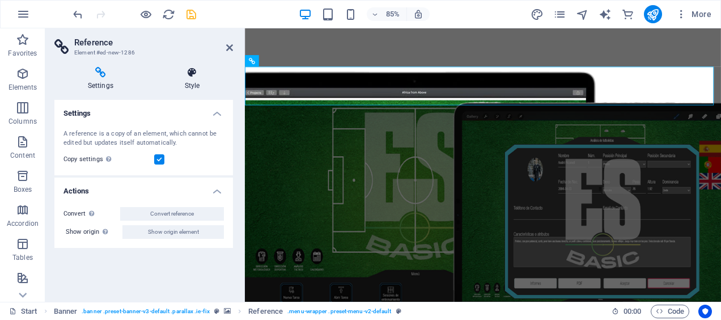
click at [186, 86] on h4 "Style" at bounding box center [192, 79] width 82 height 24
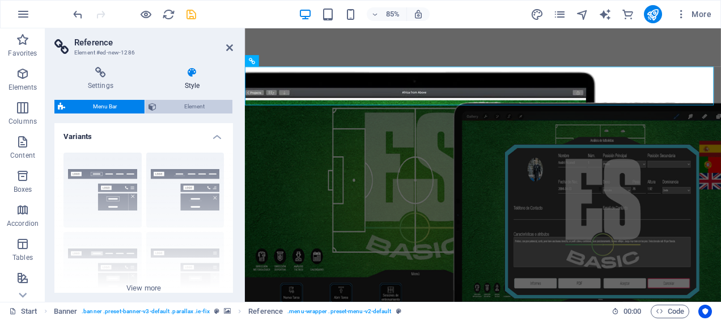
click at [176, 104] on span "Element" at bounding box center [194, 107] width 69 height 14
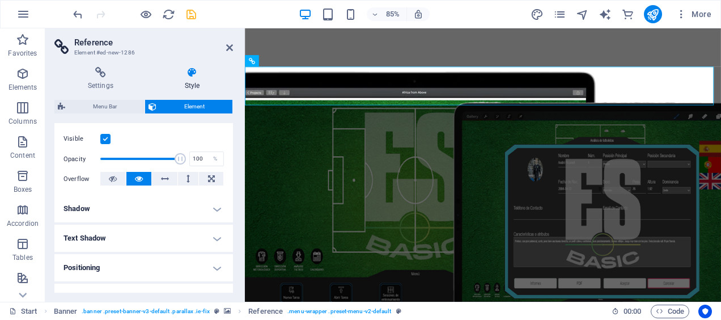
scroll to position [0, 0]
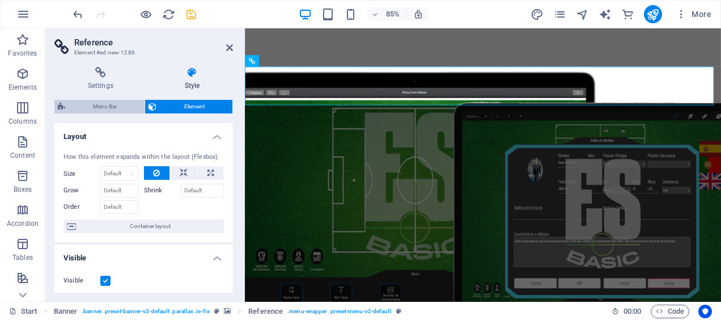
click at [107, 105] on span "Menu Bar" at bounding box center [105, 107] width 73 height 14
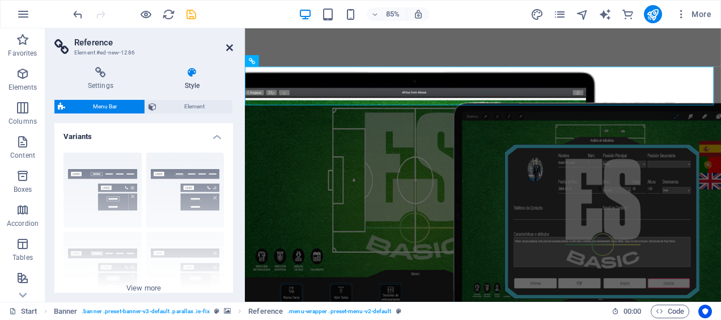
click at [226, 50] on icon at bounding box center [229, 47] width 7 height 9
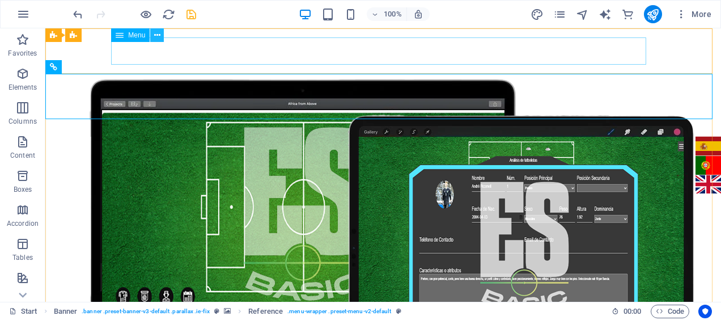
click at [155, 36] on icon at bounding box center [157, 35] width 6 height 12
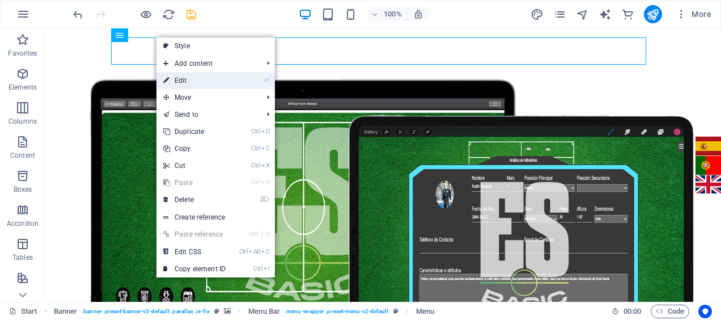
click at [175, 75] on link "⏎ Edit" at bounding box center [194, 80] width 76 height 17
select select
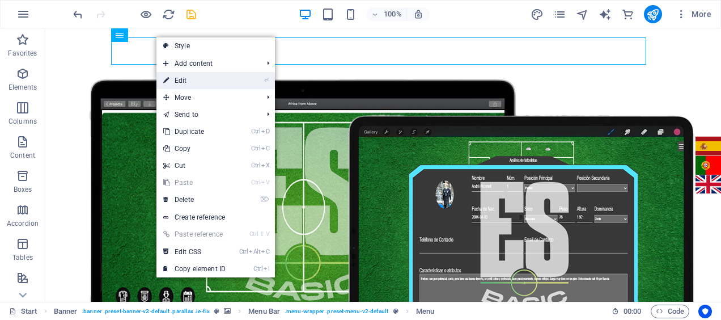
select select
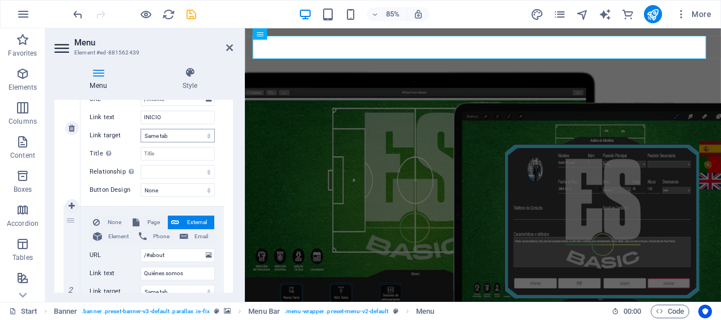
scroll to position [155, 0]
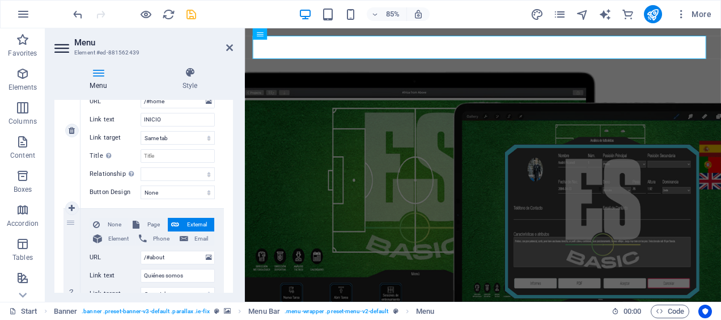
click at [71, 173] on div "1" at bounding box center [71, 130] width 17 height 155
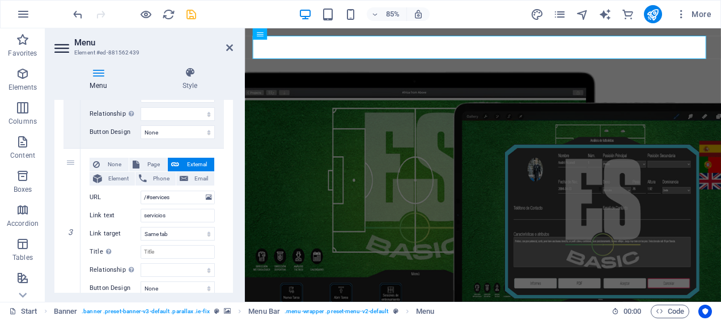
scroll to position [373, 0]
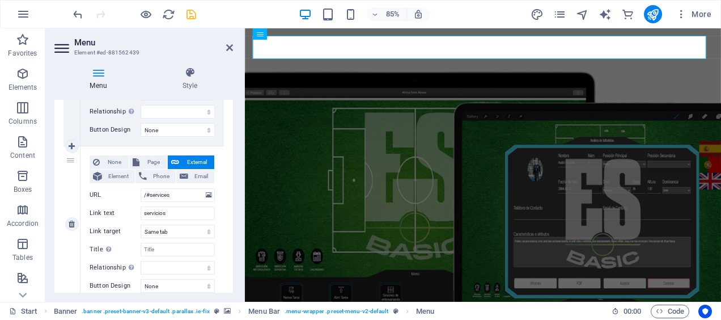
click at [73, 200] on div "3" at bounding box center [71, 223] width 17 height 155
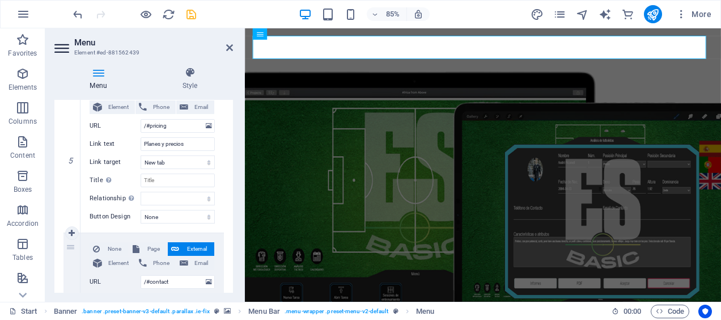
scroll to position [753, 0]
click at [206, 163] on select "New tab Same tab Overlay" at bounding box center [178, 163] width 74 height 14
select select
click at [141, 156] on select "New tab Same tab Overlay" at bounding box center [178, 163] width 74 height 14
select select
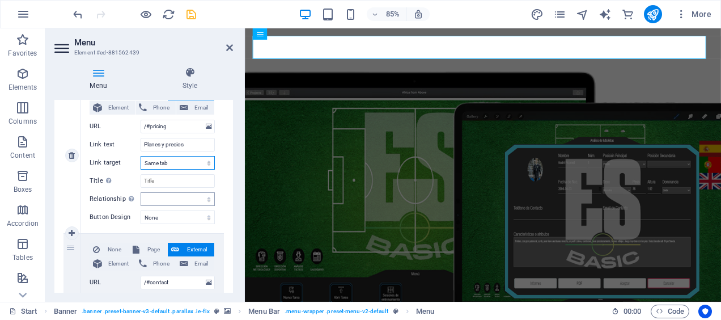
select select
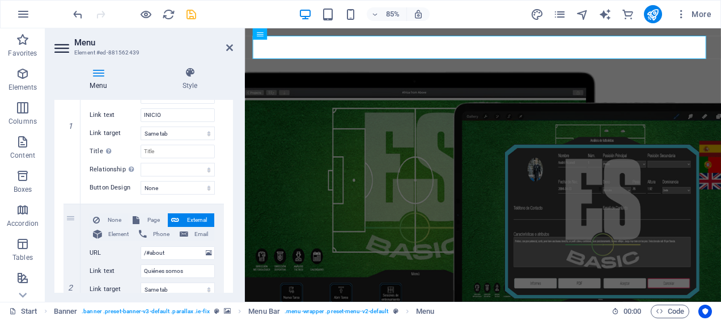
scroll to position [164, 0]
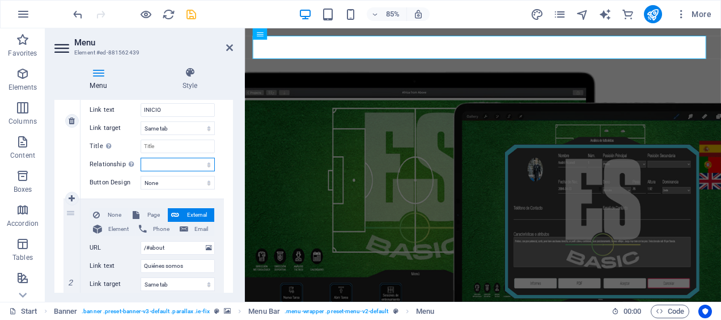
click at [205, 163] on select "alternate author bookmark external help license next nofollow noreferrer noopen…" at bounding box center [178, 165] width 74 height 14
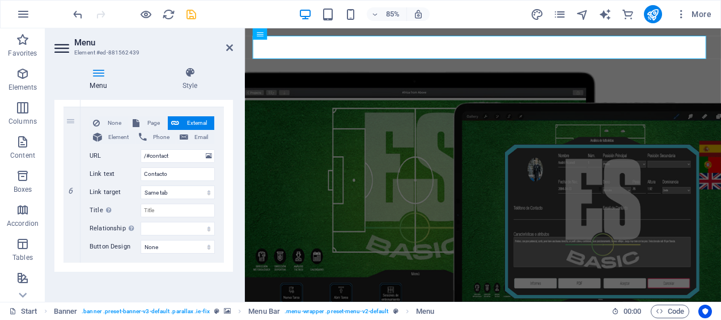
scroll to position [880, 0]
click at [194, 8] on icon "save" at bounding box center [191, 14] width 13 height 13
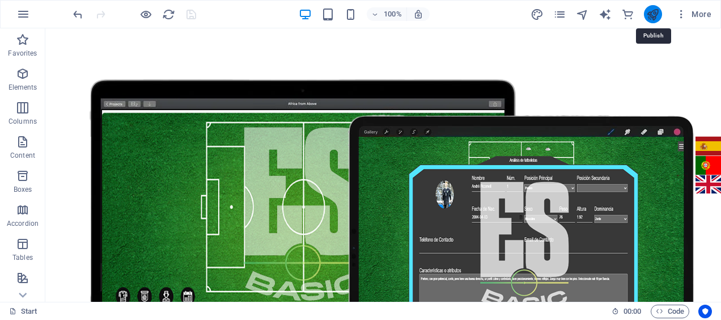
click at [652, 11] on icon "publish" at bounding box center [652, 14] width 13 height 13
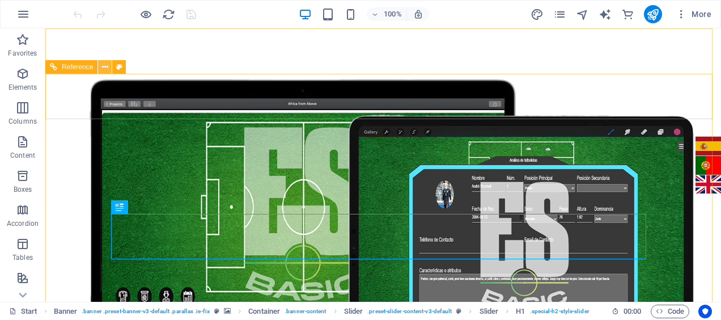
click at [106, 67] on icon at bounding box center [105, 67] width 6 height 12
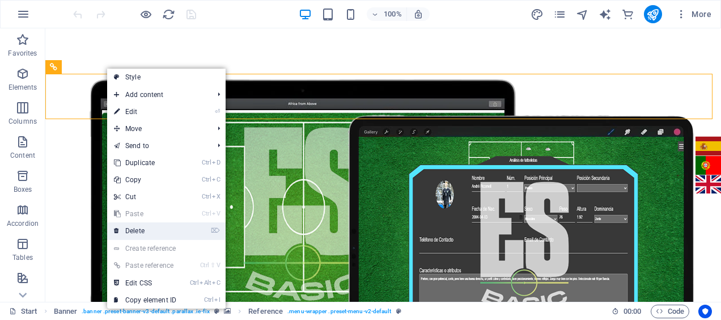
click at [146, 230] on link "⌦ Delete" at bounding box center [145, 230] width 76 height 17
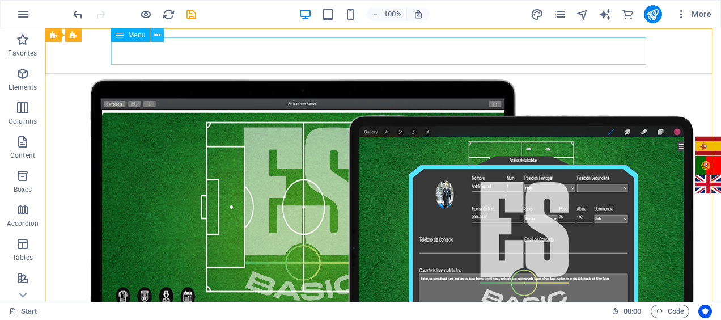
click at [160, 36] on icon at bounding box center [157, 35] width 6 height 12
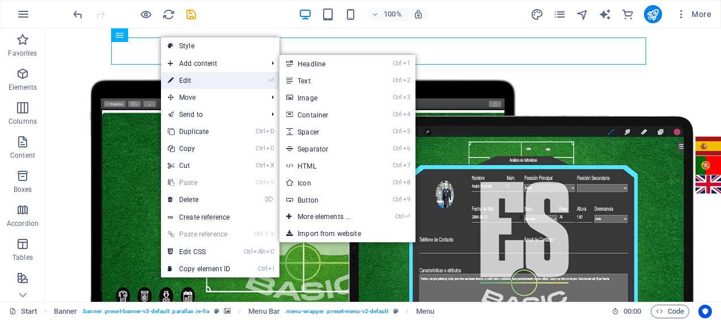
click at [189, 77] on link "⏎ Edit" at bounding box center [199, 80] width 76 height 17
select select
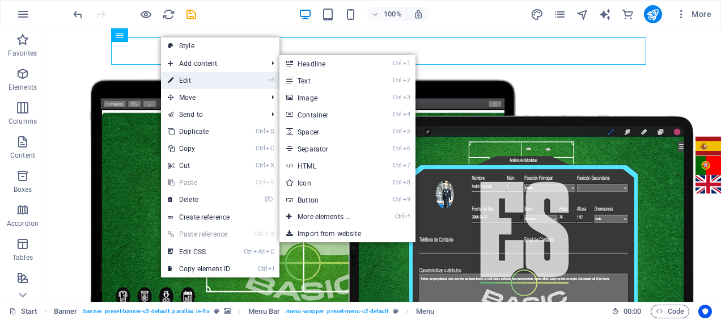
select select
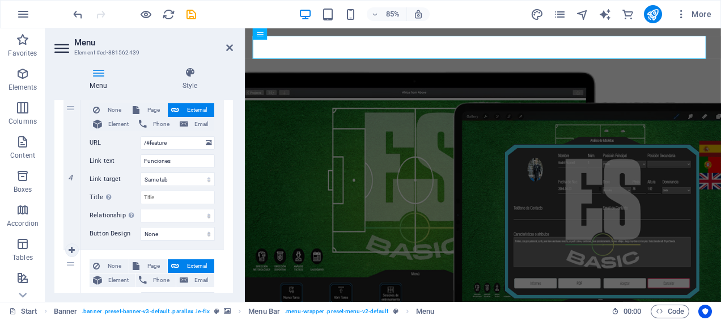
scroll to position [582, 0]
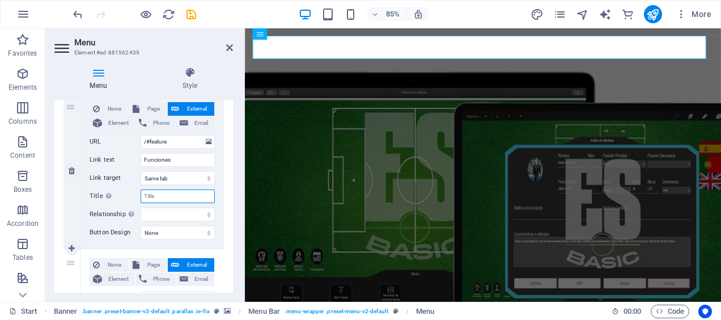
click at [150, 194] on input "Title Additional link description, should not be the same as the link text. The…" at bounding box center [178, 196] width 74 height 14
click at [163, 155] on input "Funciones" at bounding box center [178, 160] width 74 height 14
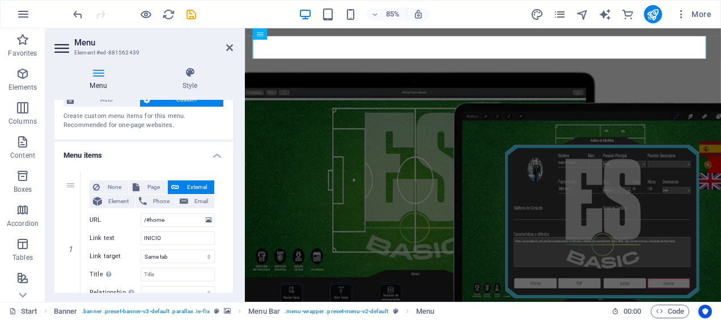
scroll to position [37, 0]
click at [169, 237] on input "INICIO" at bounding box center [178, 238] width 74 height 14
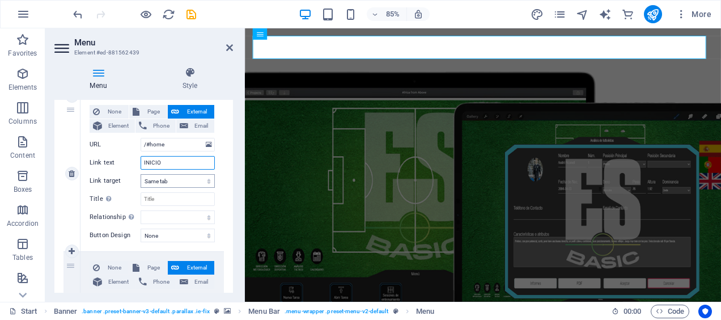
scroll to position [116, 0]
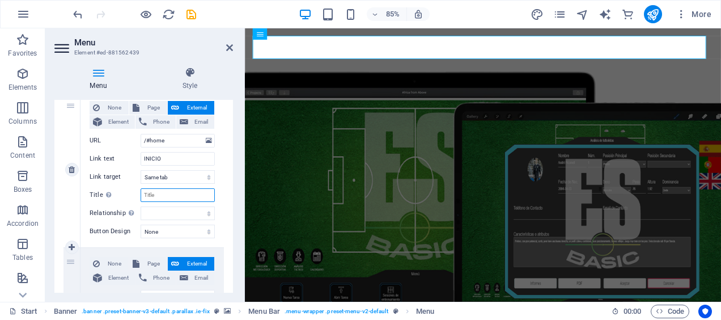
click at [154, 196] on input "Title Additional link description, should not be the same as the link text. The…" at bounding box center [178, 195] width 74 height 14
paste input "INICIO"
type input "INICIO"
select select
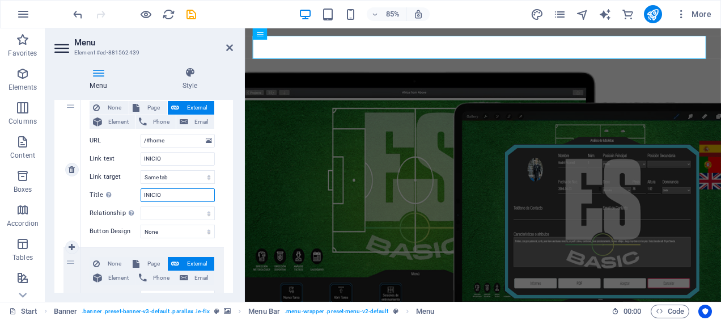
select select
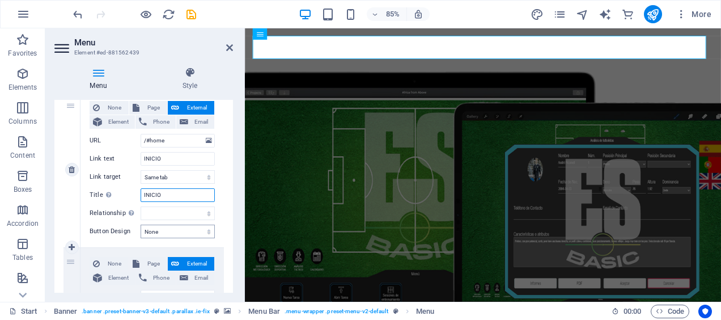
select select
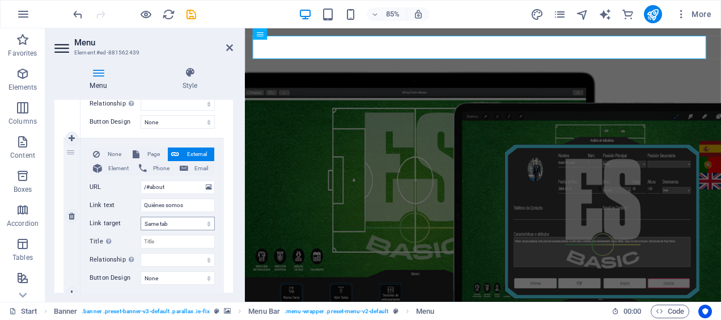
scroll to position [226, 0]
type input "INICIO"
click at [167, 202] on input "Quiénes somos" at bounding box center [178, 205] width 74 height 14
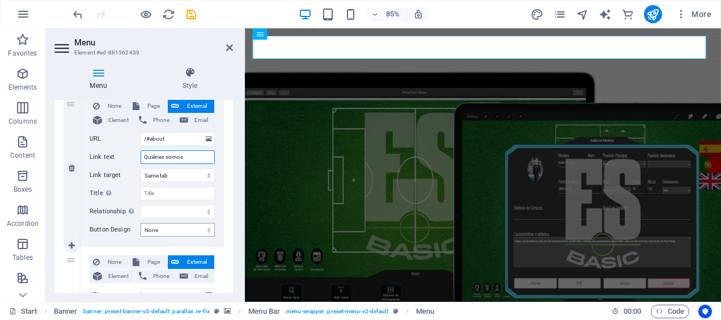
scroll to position [281, 0]
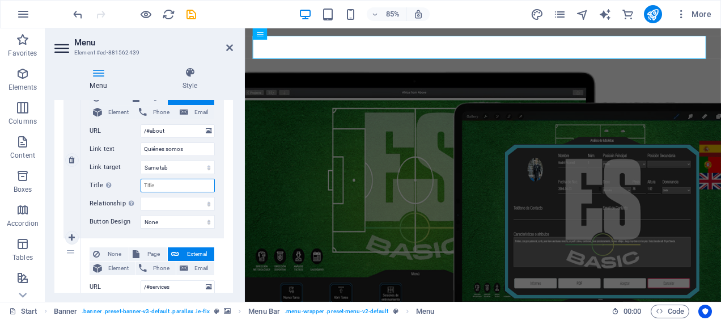
click at [151, 185] on input "Title Additional link description, should not be the same as the link text. The…" at bounding box center [178, 186] width 74 height 14
paste input "Quiénes somos"
select select
type input "Quiénes somos"
select select
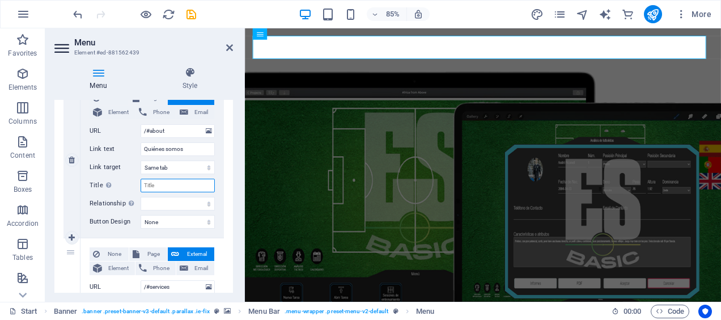
select select
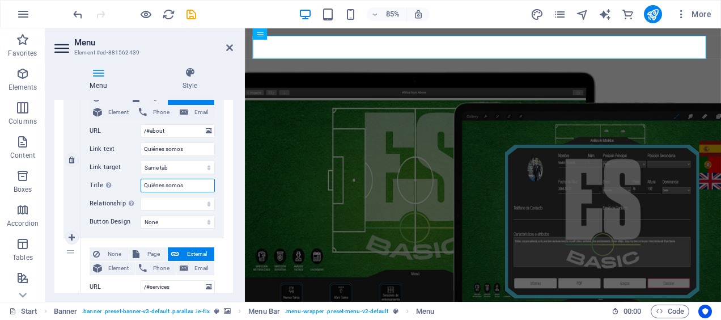
select select
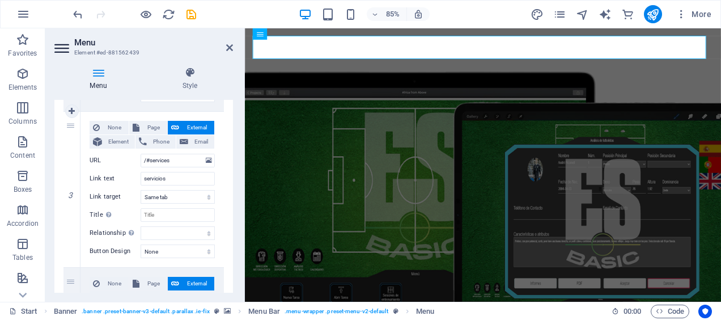
scroll to position [408, 0]
type input "Quiénes somos"
click at [153, 177] on input "servicios" at bounding box center [178, 178] width 74 height 14
click at [152, 213] on input "Title Additional link description, should not be the same as the link text. The…" at bounding box center [178, 214] width 74 height 14
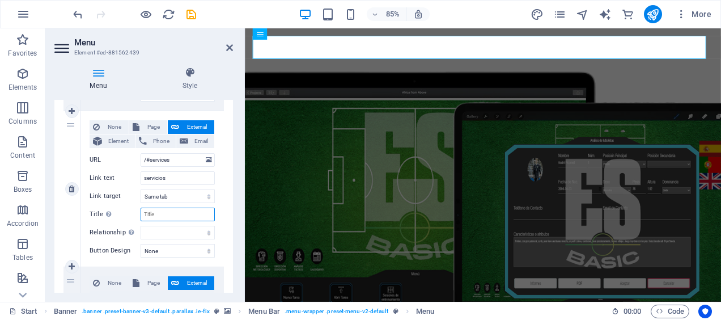
paste input "servicios"
select select
type input "servicios"
select select
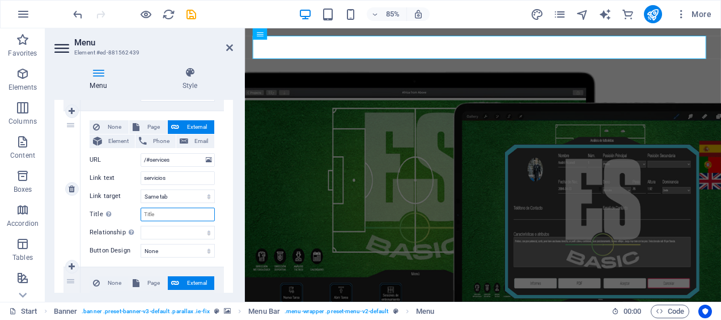
select select
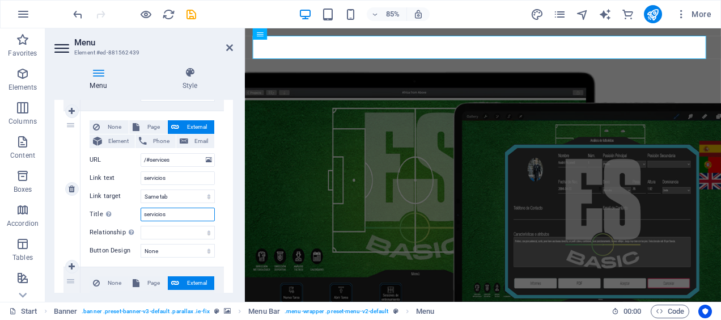
select select
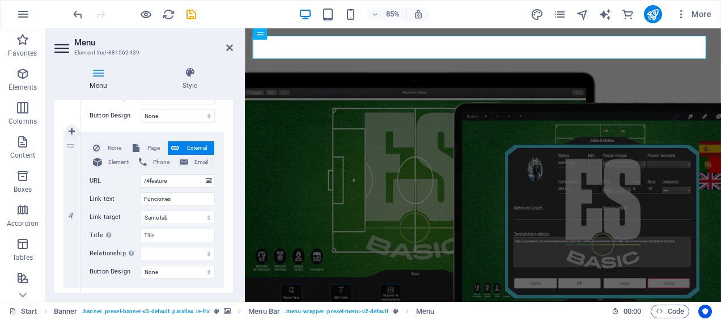
scroll to position [548, 0]
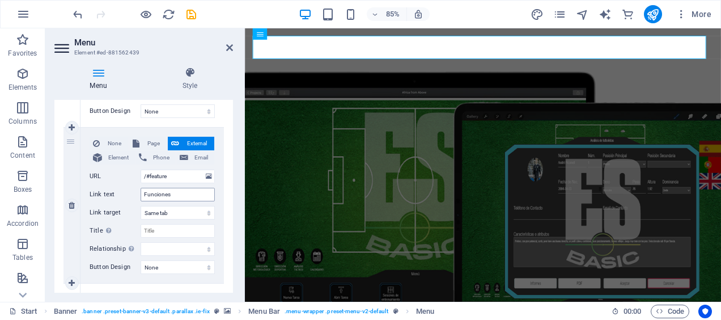
type input "servicios"
click at [153, 195] on input "Funciones" at bounding box center [178, 195] width 74 height 14
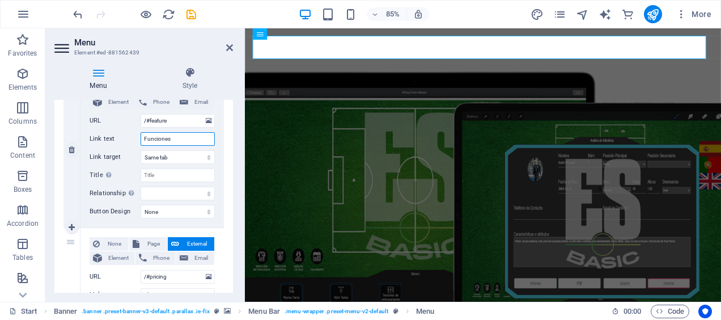
scroll to position [605, 0]
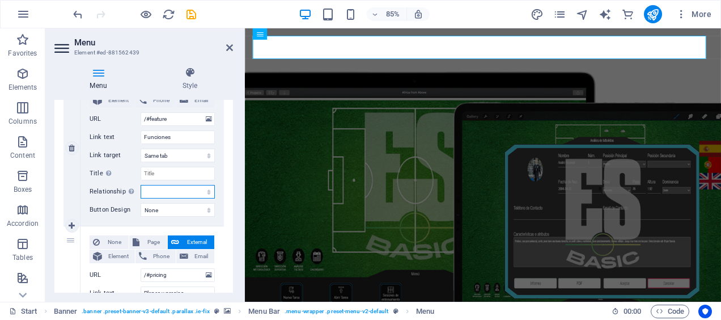
click at [153, 195] on select "alternate author bookmark external help license next nofollow noreferrer noopen…" at bounding box center [178, 192] width 74 height 14
click at [127, 177] on label "Title Additional link description, should not be the same as the link text. The…" at bounding box center [115, 174] width 51 height 14
click at [141, 177] on input "Title Additional link description, should not be the same as the link text. The…" at bounding box center [178, 174] width 74 height 14
paste input "Funciones"
type input "Funciones"
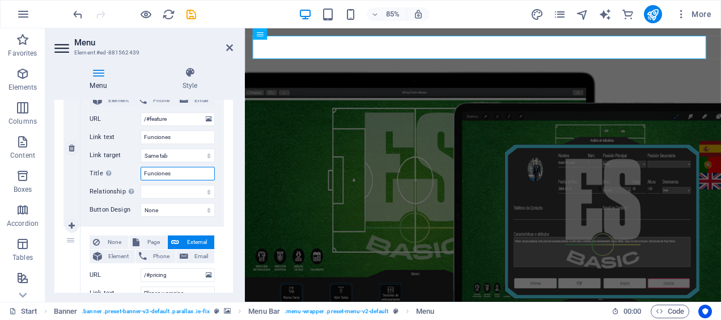
select select
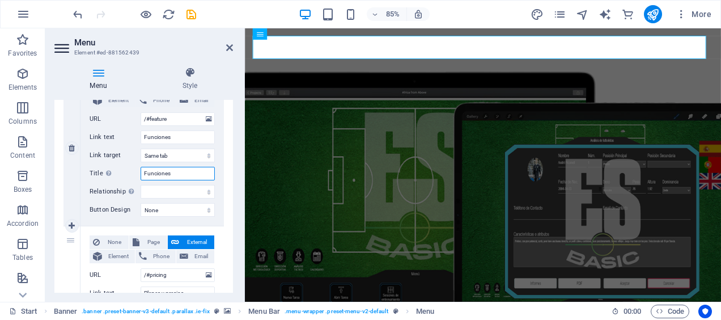
select select
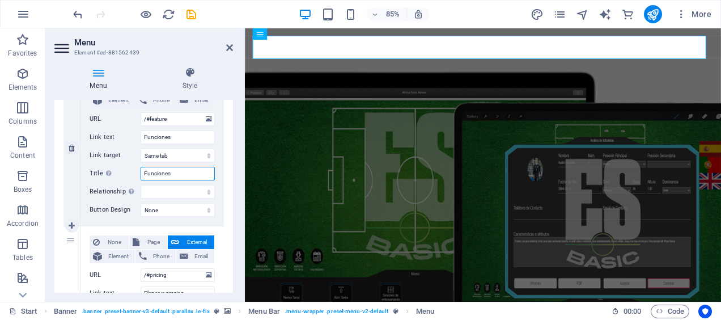
select select
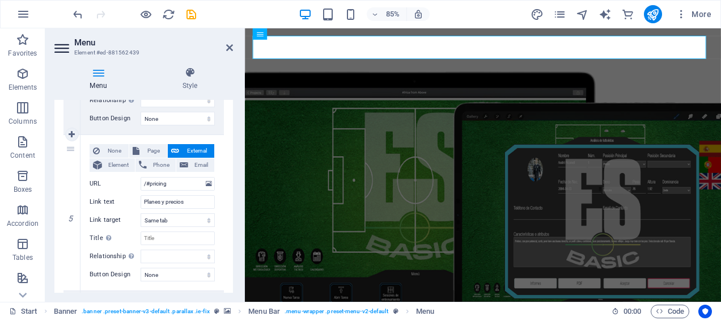
scroll to position [697, 0]
type input "Funciones"
click at [155, 198] on input "Planes y precios" at bounding box center [178, 201] width 74 height 14
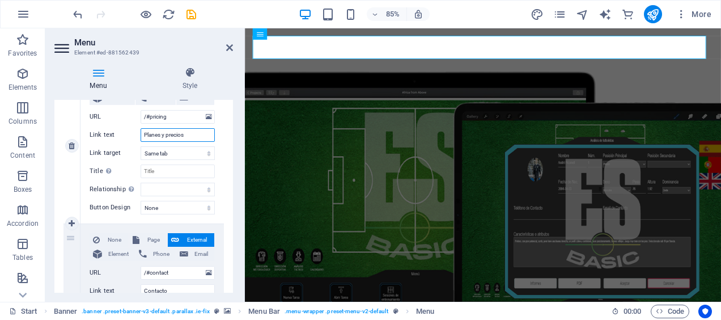
scroll to position [763, 0]
click at [151, 168] on input "Title Additional link description, should not be the same as the link text. The…" at bounding box center [178, 171] width 74 height 14
paste input "Planes y precios"
select select
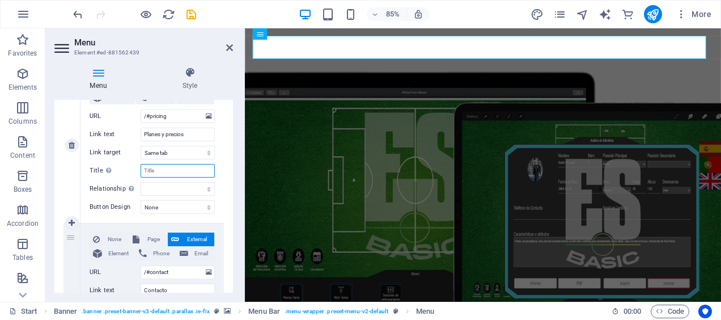
select select
type input "Planes y precios"
select select
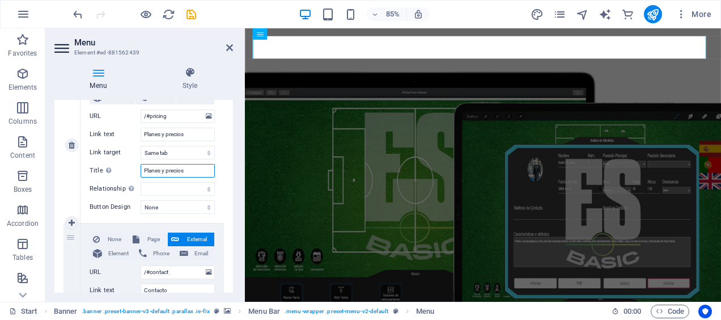
select select
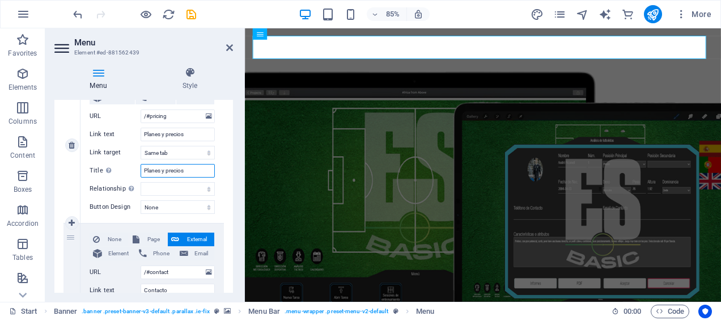
select select
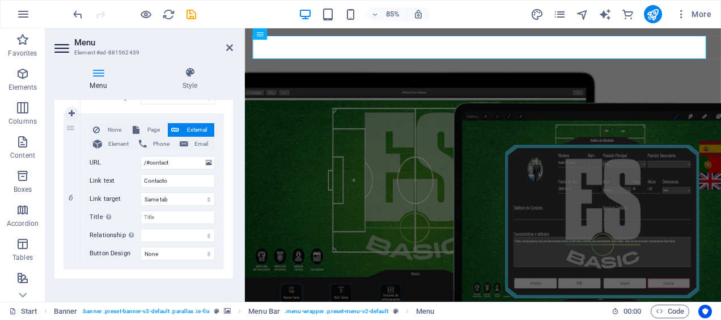
scroll to position [880, 0]
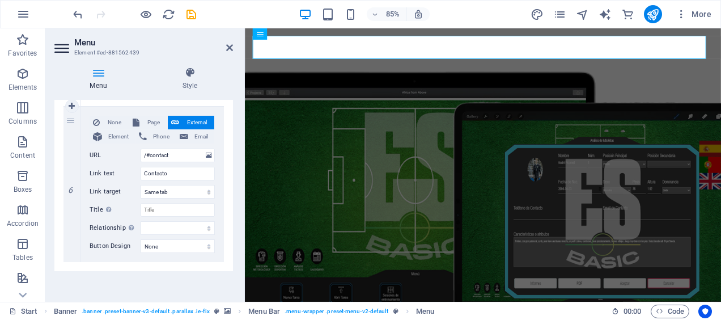
type input "Planes y precios"
click at [151, 168] on input "Contacto" at bounding box center [178, 174] width 74 height 14
click at [159, 207] on input "Title Additional link description, should not be the same as the link text. The…" at bounding box center [178, 210] width 74 height 14
paste input "Contacto"
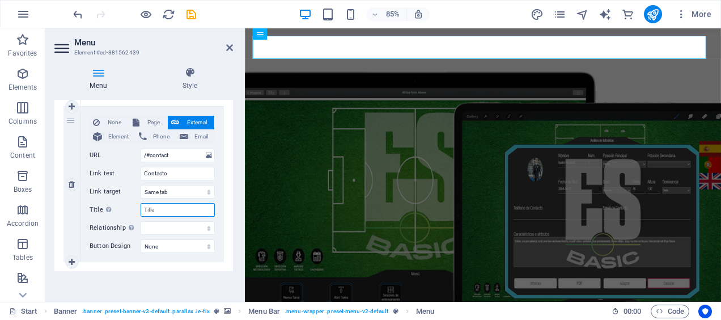
select select
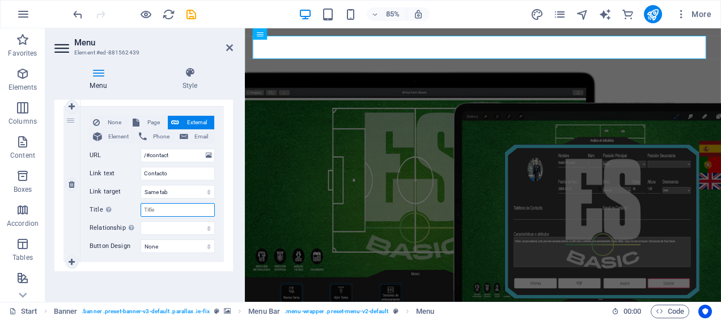
type input "Contacto"
select select
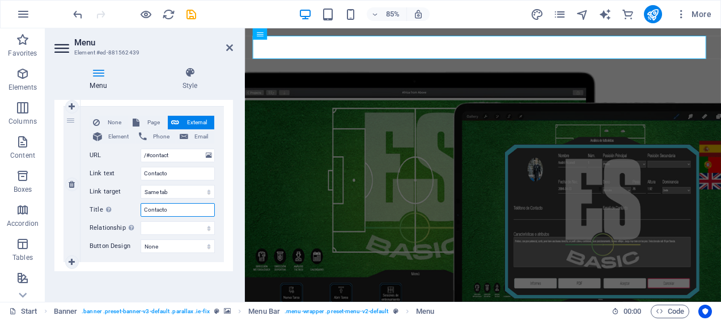
select select
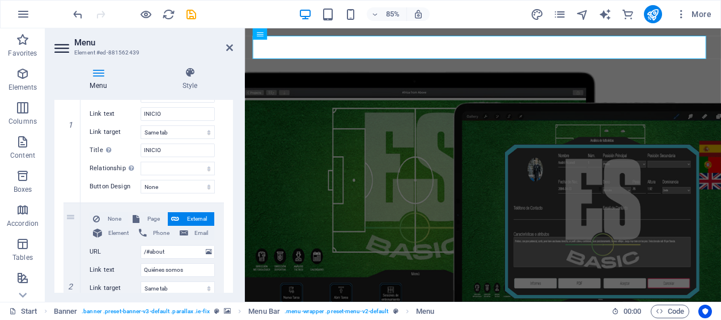
scroll to position [0, 0]
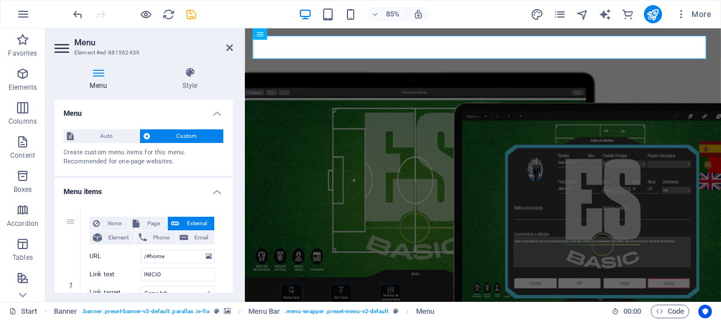
type input "Contacto"
click at [187, 16] on icon "save" at bounding box center [191, 14] width 13 height 13
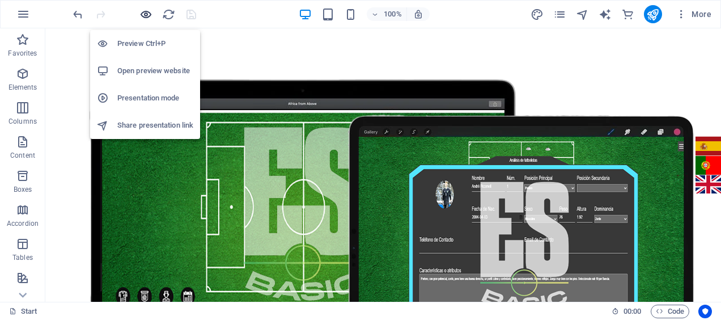
click at [144, 14] on icon "button" at bounding box center [145, 14] width 13 height 13
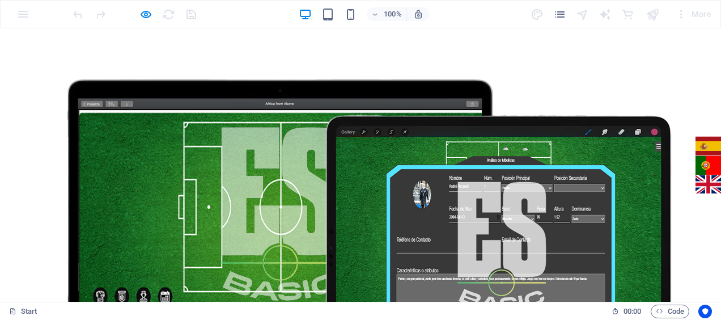
click at [141, 14] on icon "button" at bounding box center [145, 14] width 13 height 13
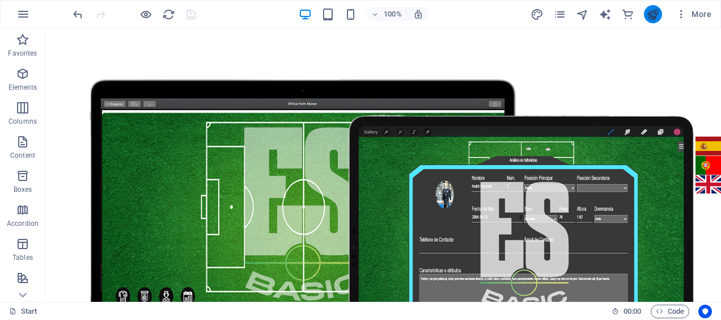
click at [646, 15] on button "publish" at bounding box center [653, 14] width 18 height 18
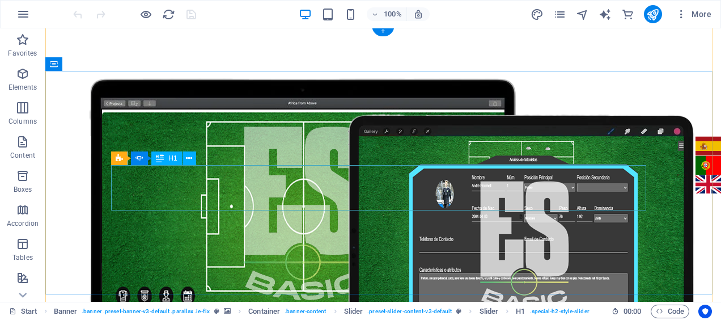
scroll to position [3, 0]
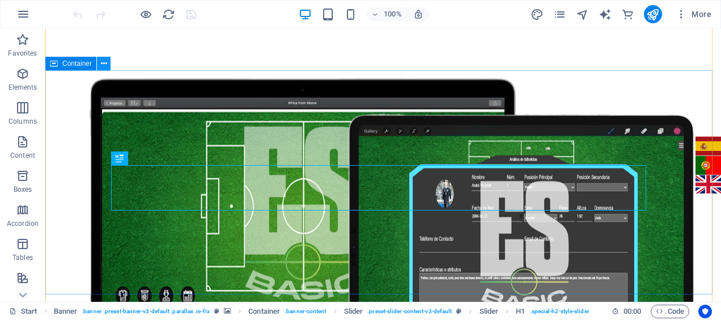
click at [103, 63] on icon at bounding box center [104, 64] width 6 height 12
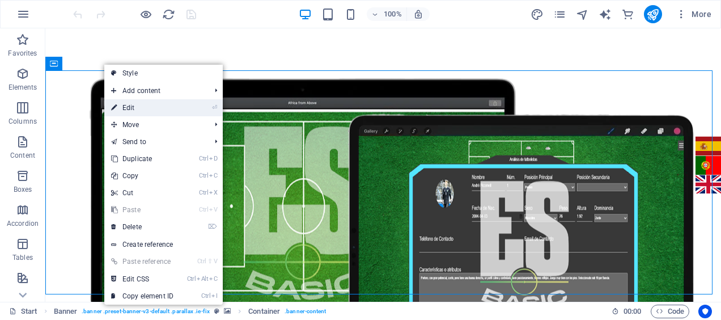
click at [126, 106] on link "⏎ Edit" at bounding box center [142, 107] width 76 height 17
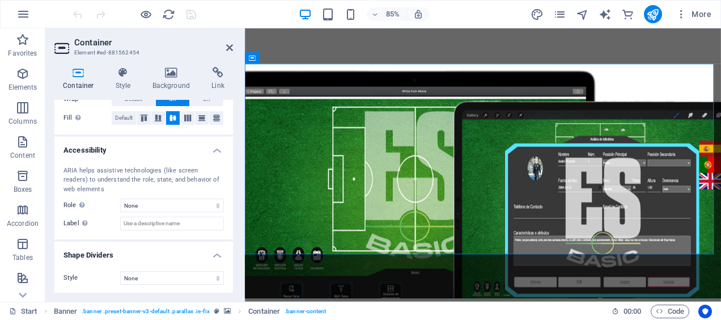
scroll to position [0, 0]
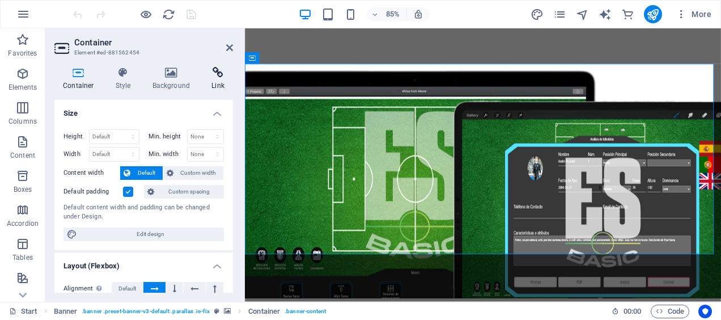
click at [222, 77] on icon at bounding box center [218, 72] width 30 height 11
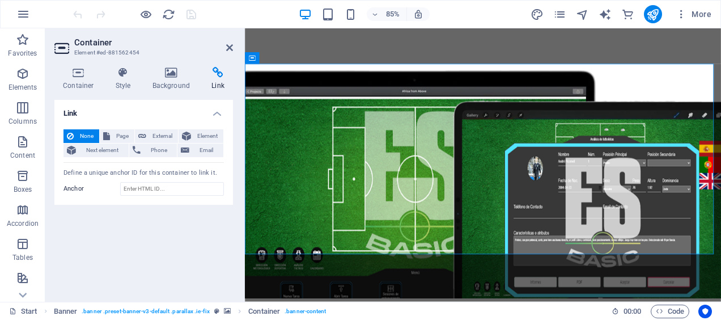
click at [222, 77] on icon at bounding box center [218, 72] width 30 height 11
click at [169, 75] on icon at bounding box center [171, 72] width 55 height 11
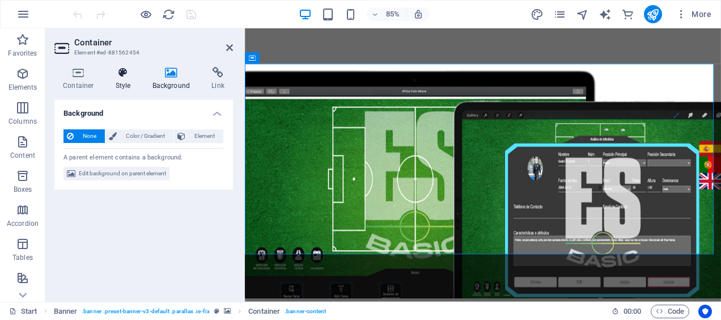
click at [124, 71] on icon at bounding box center [123, 72] width 32 height 11
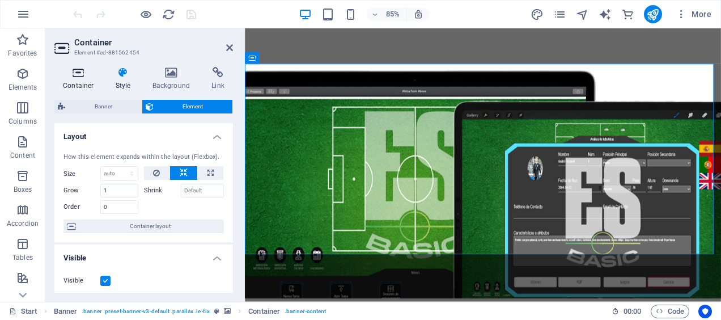
click at [79, 73] on icon at bounding box center [78, 72] width 48 height 11
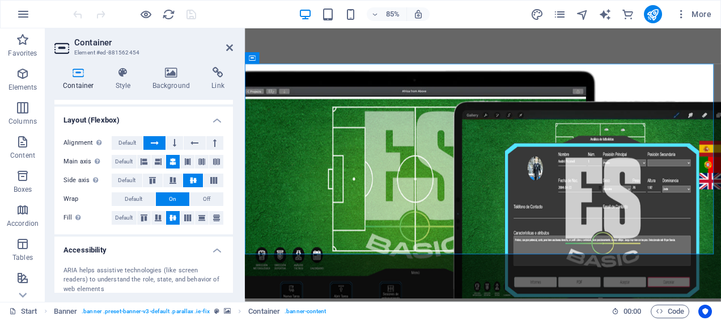
scroll to position [149, 0]
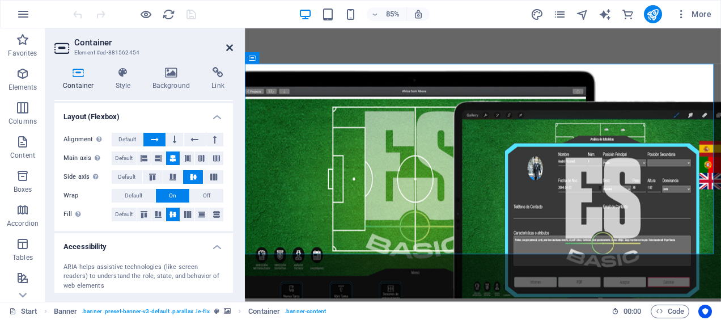
click at [230, 50] on icon at bounding box center [229, 47] width 7 height 9
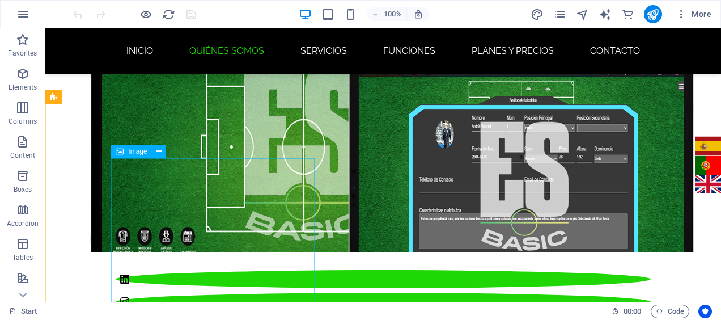
scroll to position [239, 0]
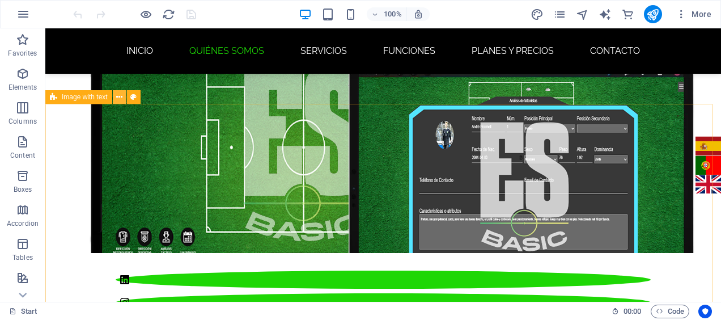
click at [121, 97] on icon at bounding box center [119, 97] width 6 height 12
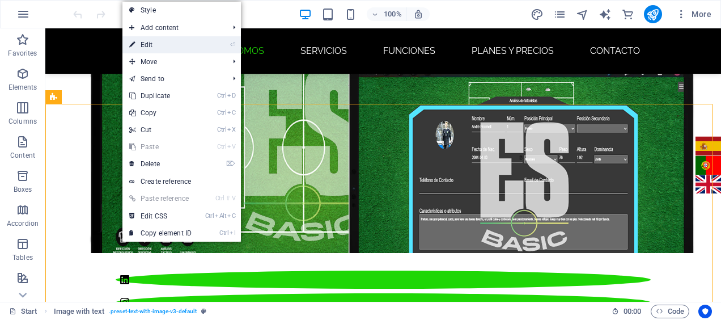
click at [159, 45] on link "⏎ Edit" at bounding box center [160, 44] width 76 height 17
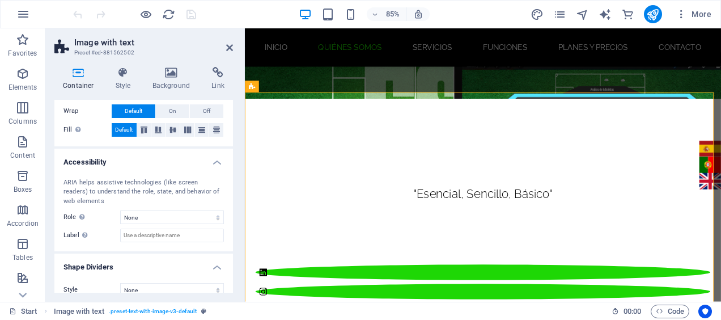
scroll to position [245, 0]
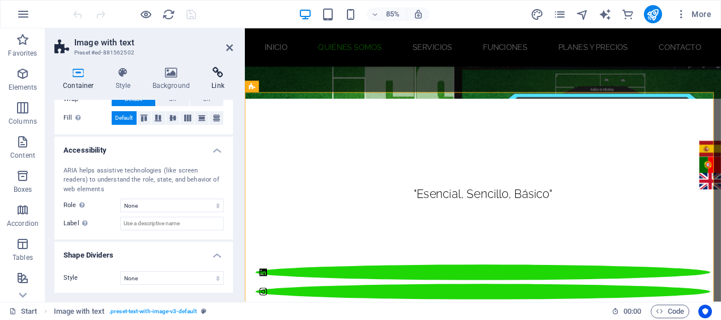
click at [213, 76] on icon at bounding box center [218, 72] width 30 height 11
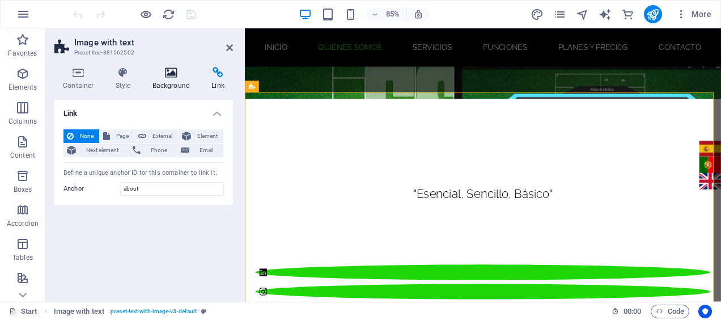
click at [183, 82] on h4 "Background" at bounding box center [174, 79] width 60 height 24
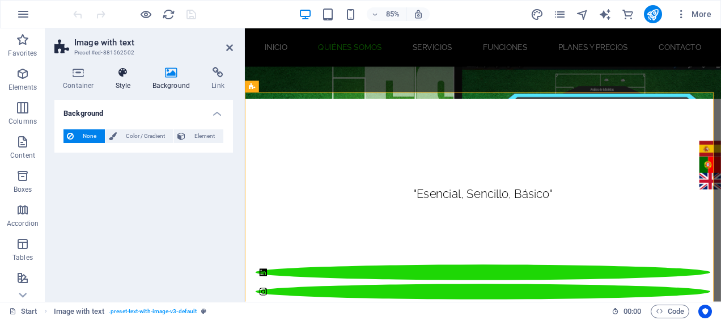
click at [133, 85] on h4 "Style" at bounding box center [125, 79] width 37 height 24
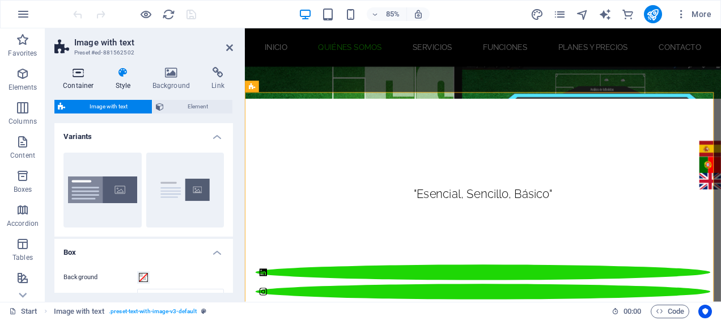
click at [70, 80] on h4 "Container" at bounding box center [80, 79] width 53 height 24
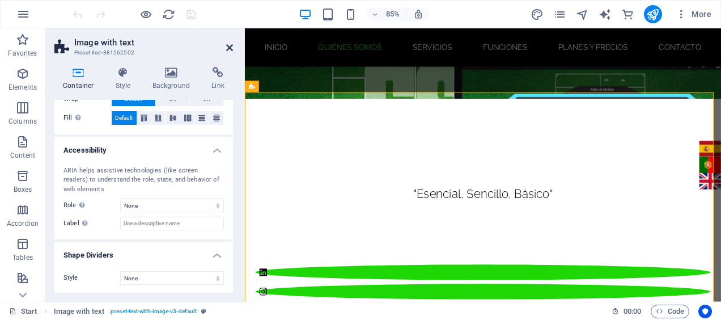
click at [229, 46] on icon at bounding box center [229, 47] width 7 height 9
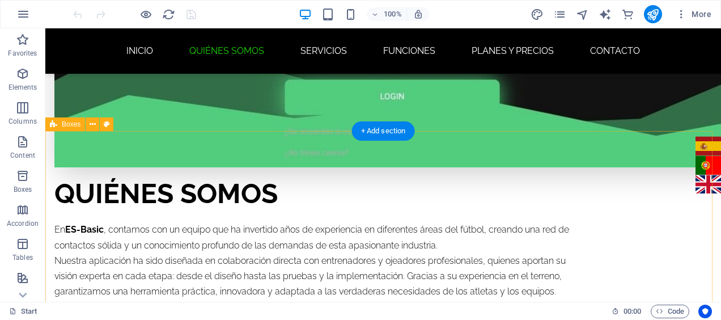
scroll to position [928, 0]
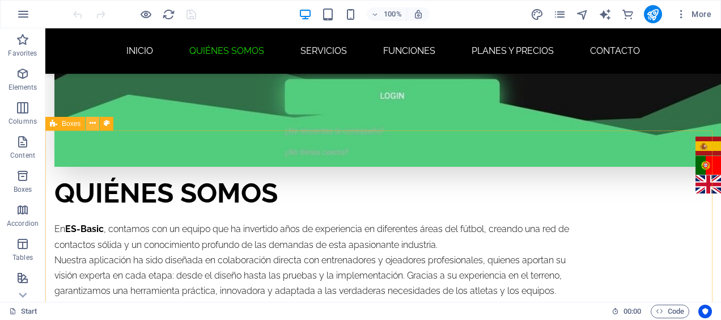
click at [92, 123] on icon at bounding box center [93, 123] width 6 height 12
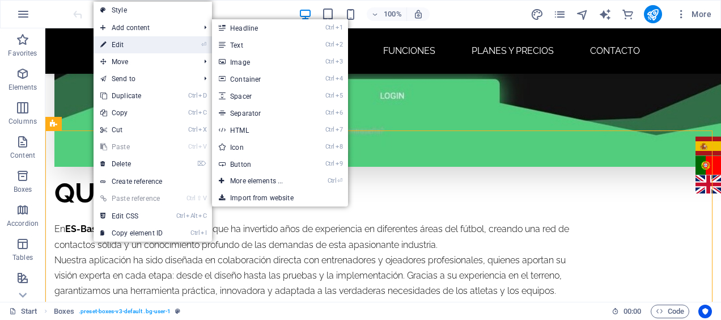
click at [126, 43] on link "⏎ Edit" at bounding box center [132, 44] width 76 height 17
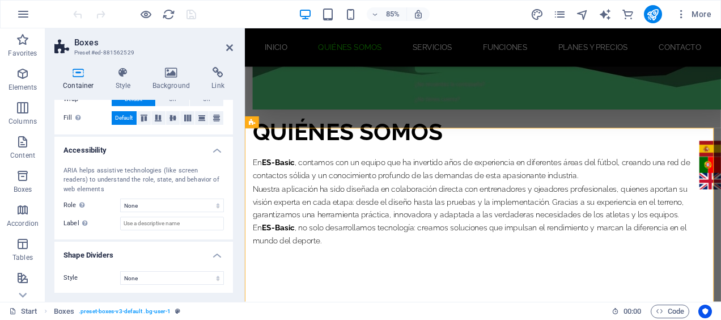
scroll to position [0, 0]
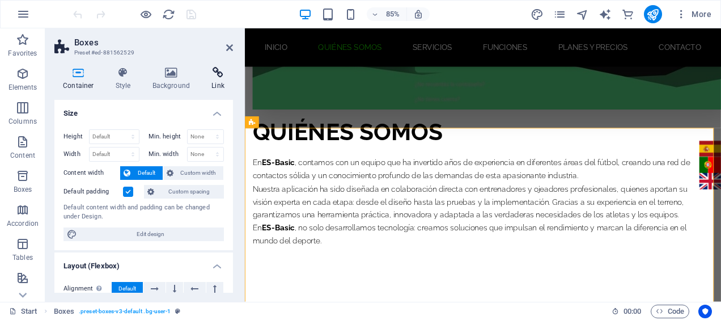
click at [209, 76] on icon at bounding box center [218, 72] width 30 height 11
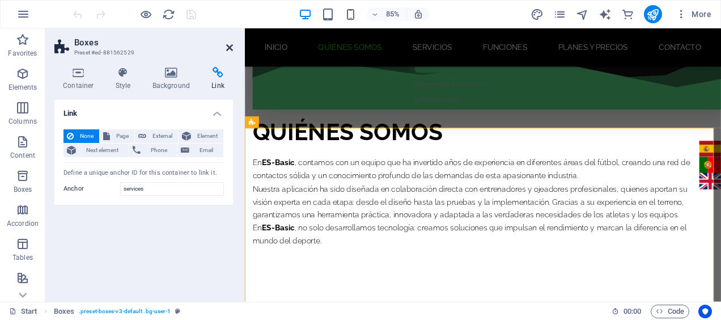
click at [230, 47] on icon at bounding box center [229, 47] width 7 height 9
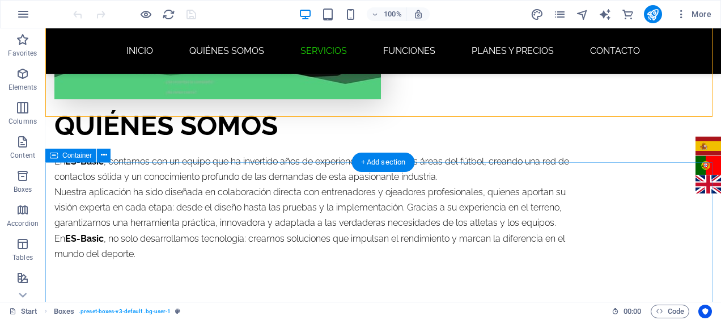
scroll to position [1485, 0]
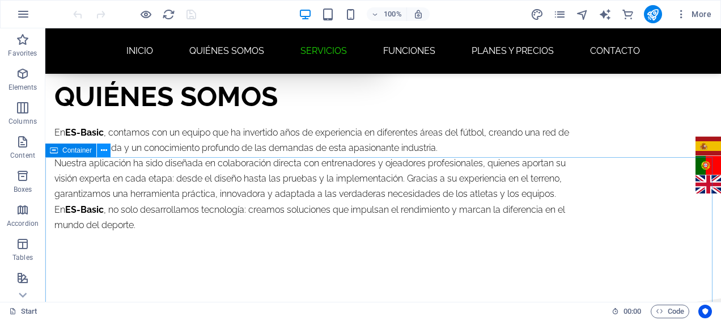
click at [104, 147] on icon at bounding box center [104, 151] width 6 height 12
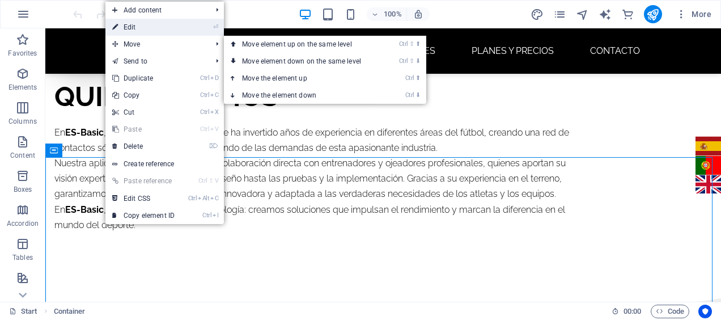
click at [149, 25] on link "⏎ Edit" at bounding box center [143, 27] width 76 height 17
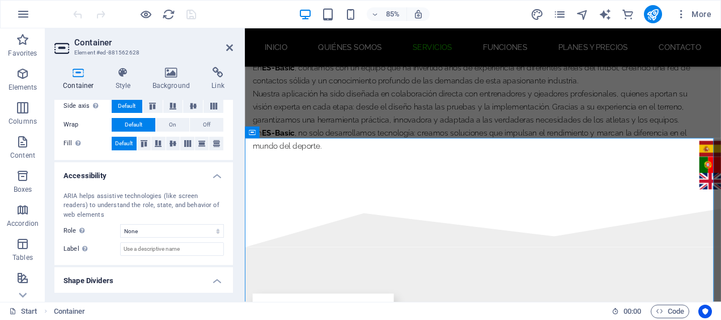
scroll to position [245, 0]
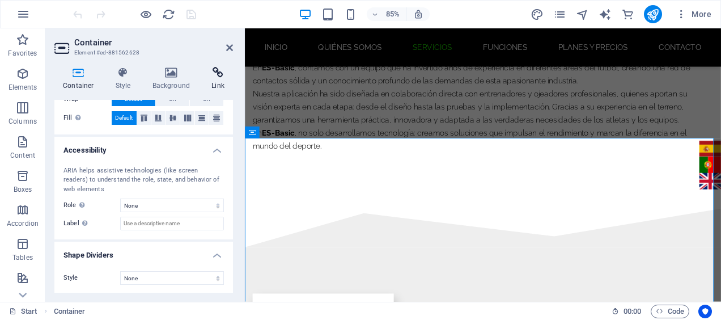
click at [215, 73] on icon at bounding box center [218, 72] width 30 height 11
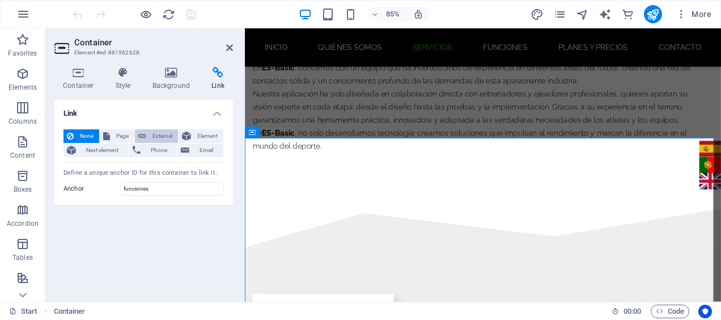
click at [149, 134] on button "External" at bounding box center [156, 136] width 43 height 14
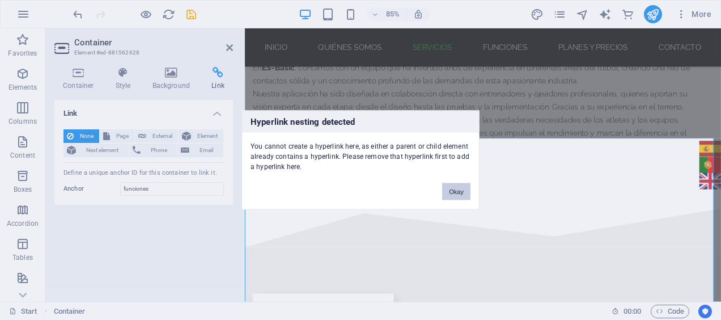
click at [448, 186] on button "Okay" at bounding box center [456, 191] width 28 height 17
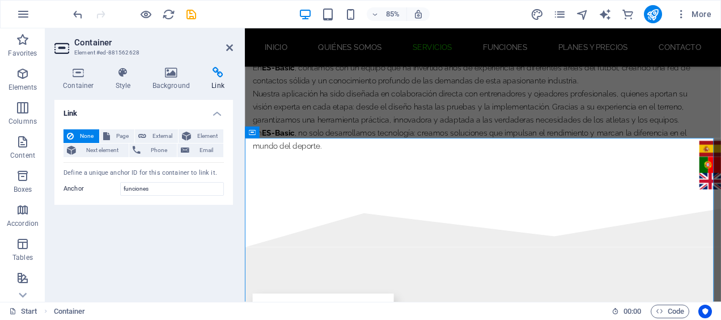
click at [88, 135] on span "None" at bounding box center [86, 136] width 19 height 14
click at [126, 187] on input "funciones" at bounding box center [172, 189] width 104 height 14
type input "Funciones"
click at [160, 138] on span "External" at bounding box center [162, 136] width 25 height 14
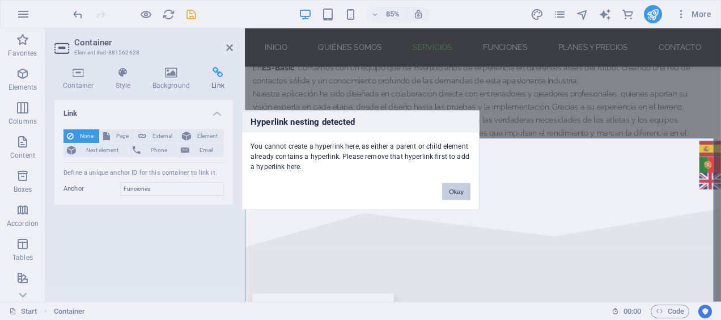
click at [458, 195] on button "Okay" at bounding box center [456, 191] width 28 height 17
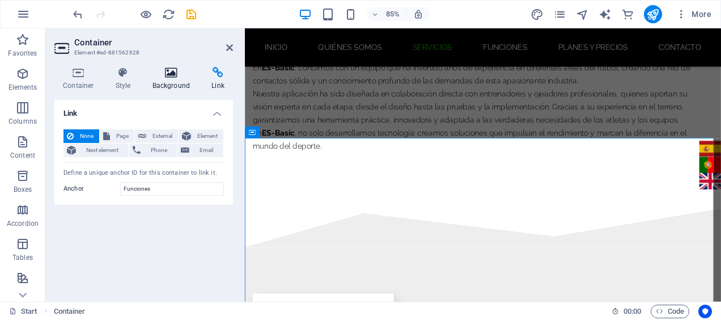
click at [177, 87] on h4 "Background" at bounding box center [174, 79] width 60 height 24
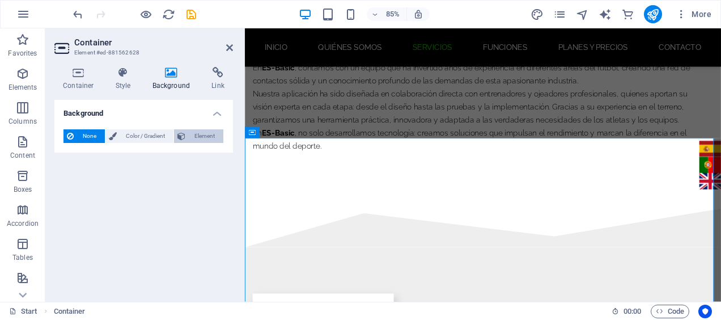
click at [187, 133] on button "Element" at bounding box center [198, 136] width 49 height 14
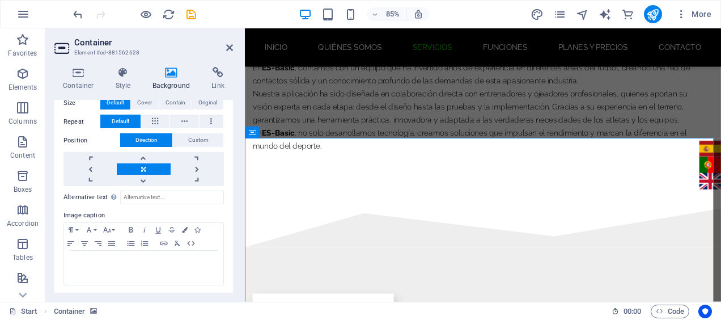
scroll to position [0, 0]
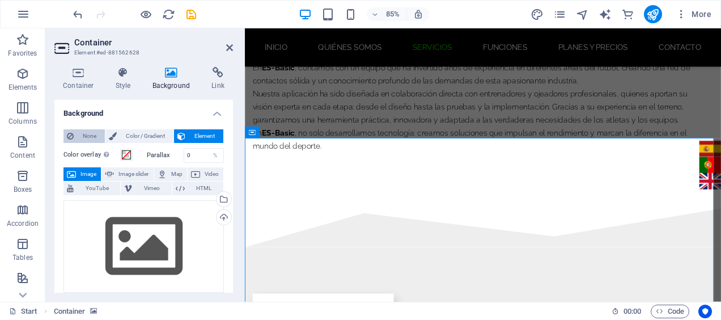
click at [74, 131] on button "None" at bounding box center [83, 136] width 41 height 14
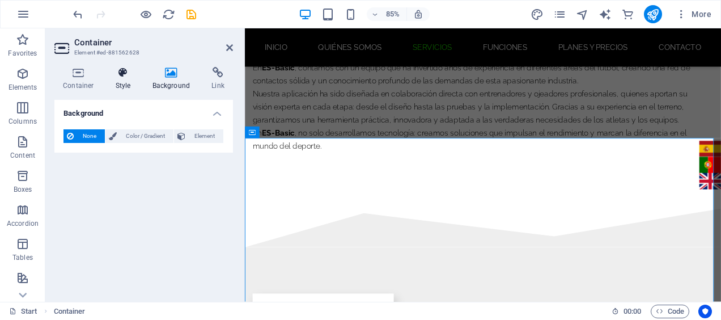
click at [121, 84] on h4 "Style" at bounding box center [125, 79] width 37 height 24
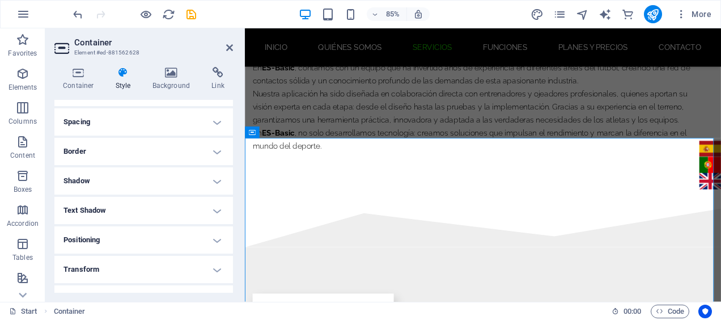
scroll to position [164, 0]
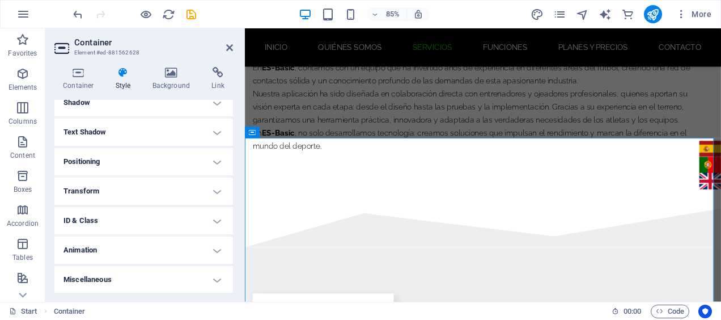
click at [76, 62] on div "Container Style Background Link Size Height Default px rem % vh vw Min. height …" at bounding box center [143, 180] width 197 height 244
click at [77, 75] on icon at bounding box center [78, 72] width 48 height 11
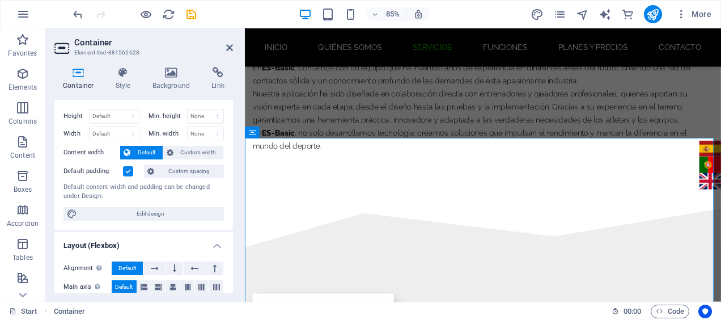
scroll to position [0, 0]
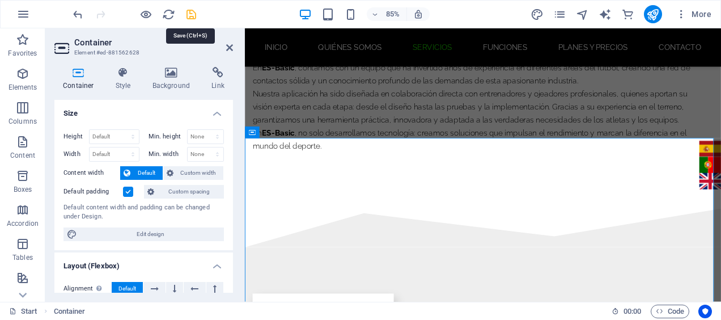
click at [189, 10] on icon "save" at bounding box center [191, 14] width 13 height 13
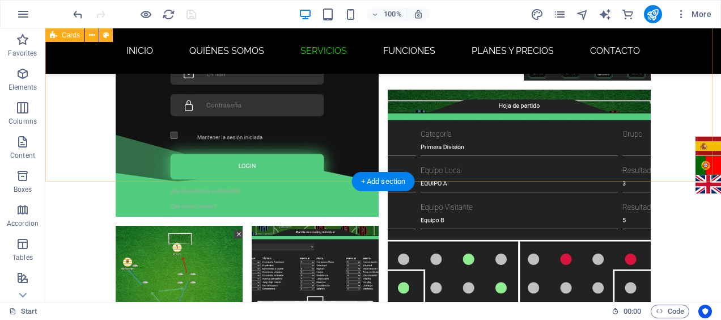
scroll to position [3280, 0]
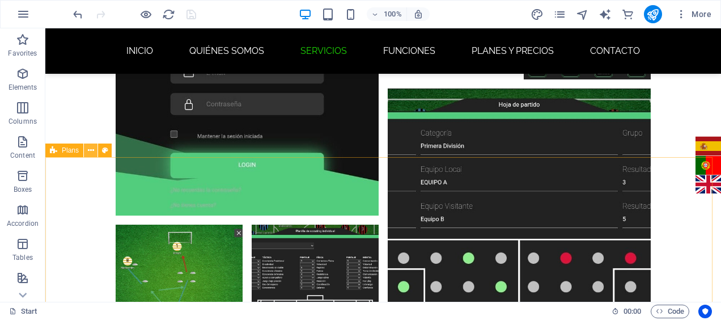
click at [92, 147] on icon at bounding box center [91, 151] width 6 height 12
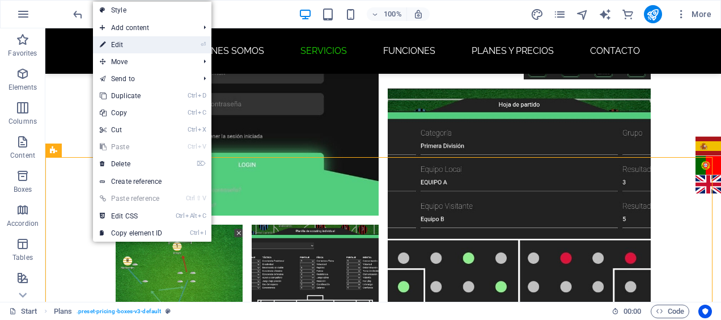
click at [127, 45] on link "⏎ Edit" at bounding box center [131, 44] width 76 height 17
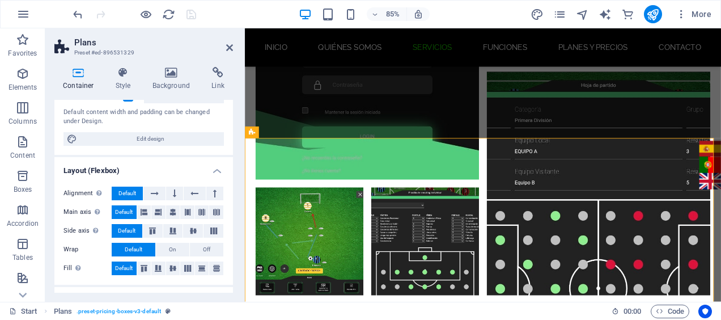
scroll to position [191, 0]
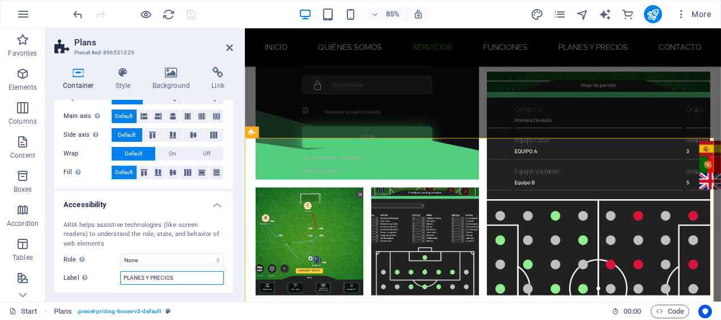
click at [158, 272] on input "PLANES Y PRECIOS" at bounding box center [172, 278] width 104 height 14
click at [109, 281] on label "Label Use the ARIA label to provide a clear and descriptive name for elements t…" at bounding box center [91, 278] width 57 height 14
click at [120, 281] on input "Label Use the ARIA label to provide a clear and descriptive name for elements t…" at bounding box center [172, 278] width 104 height 14
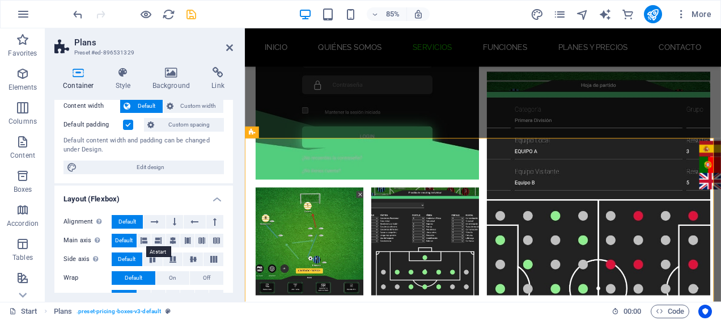
scroll to position [0, 0]
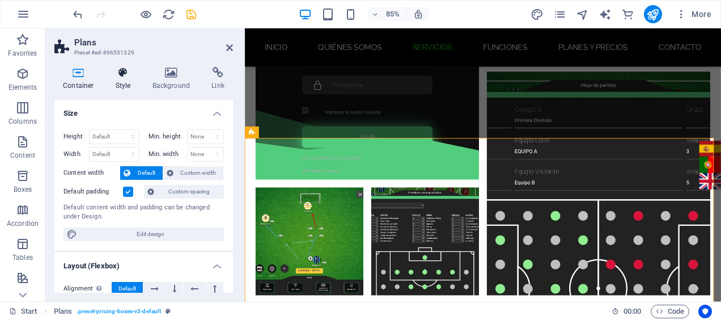
click at [125, 86] on h4 "Style" at bounding box center [125, 79] width 37 height 24
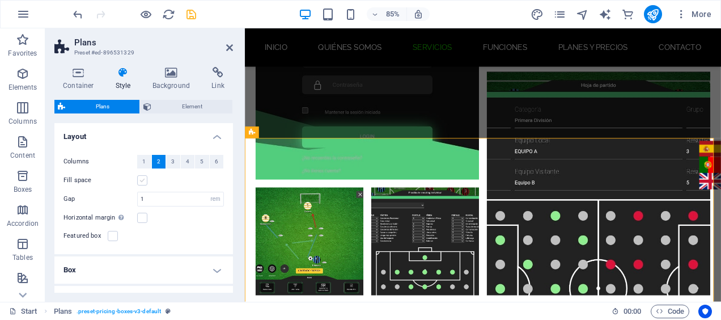
scroll to position [94, 0]
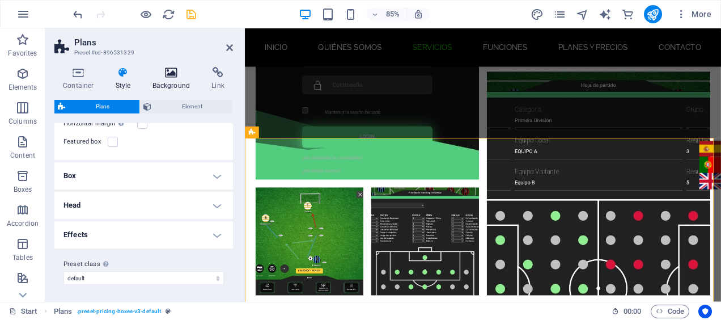
click at [163, 81] on h4 "Background" at bounding box center [174, 79] width 60 height 24
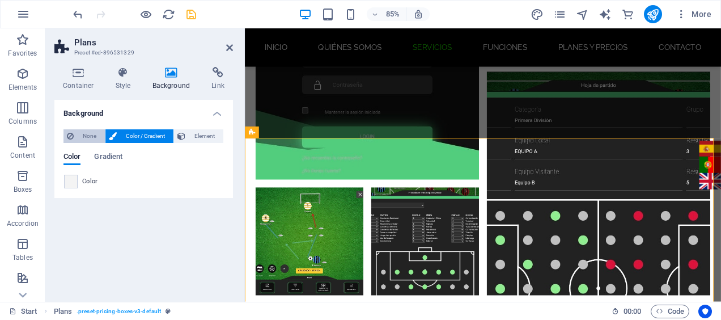
click at [94, 135] on span "None" at bounding box center [89, 136] width 24 height 14
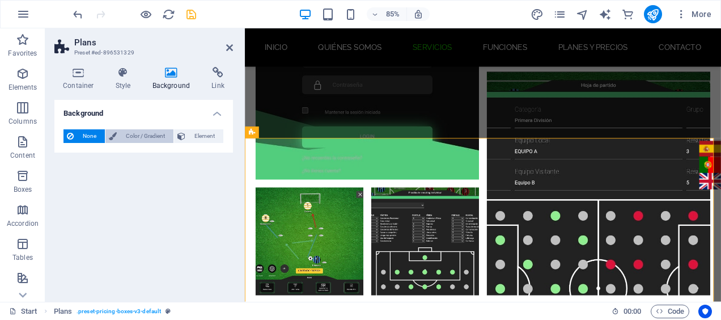
click at [122, 135] on span "Color / Gradient" at bounding box center [145, 136] width 50 height 14
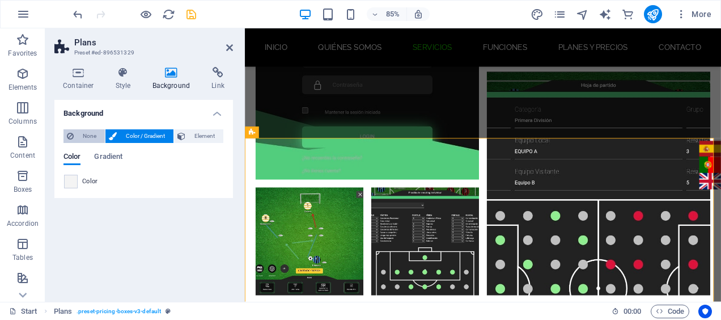
click at [101, 137] on button "None" at bounding box center [83, 136] width 41 height 14
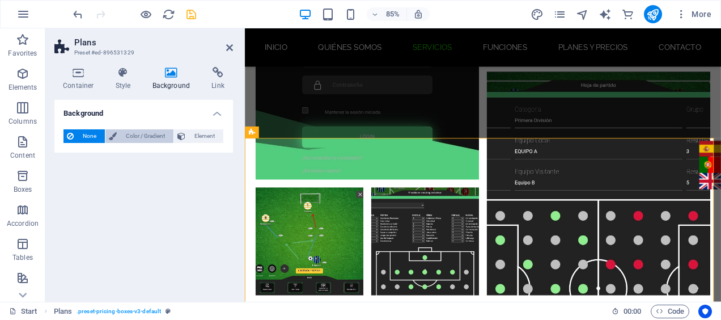
click at [127, 137] on span "Color / Gradient" at bounding box center [145, 136] width 50 height 14
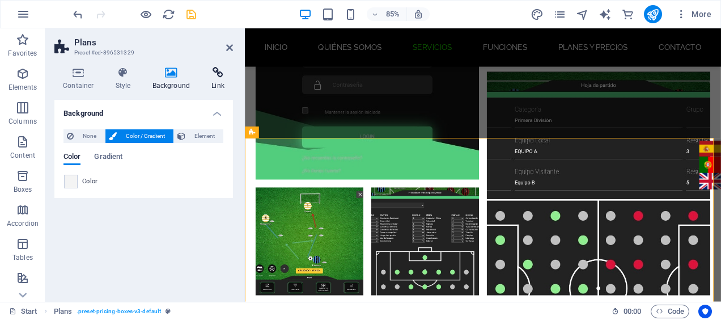
click at [221, 85] on h4 "Link" at bounding box center [218, 79] width 30 height 24
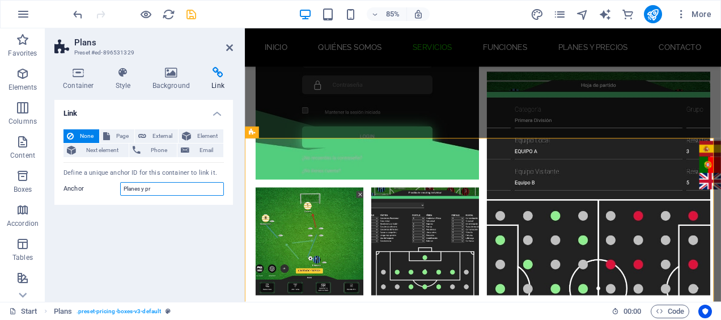
click at [179, 189] on input "Planes y pr" at bounding box center [172, 189] width 104 height 14
type input "Planes y precios"
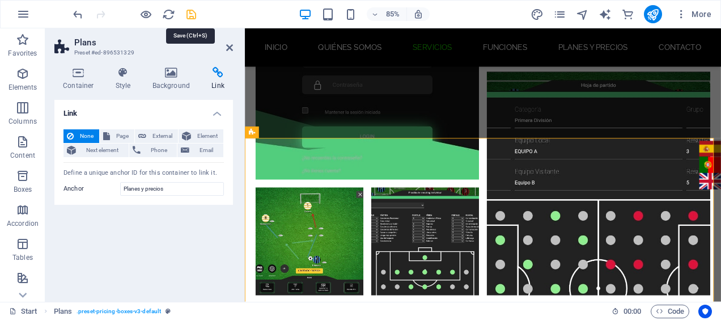
click at [192, 9] on icon "save" at bounding box center [191, 14] width 13 height 13
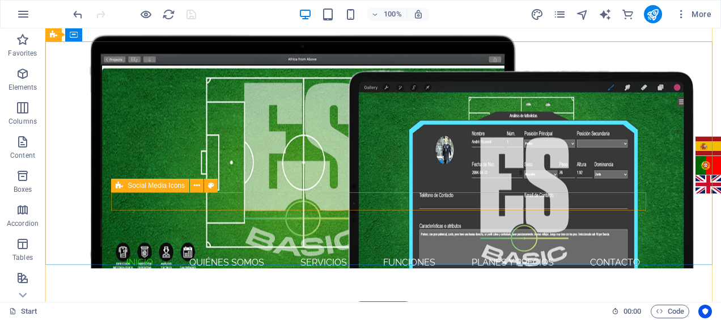
scroll to position [0, 0]
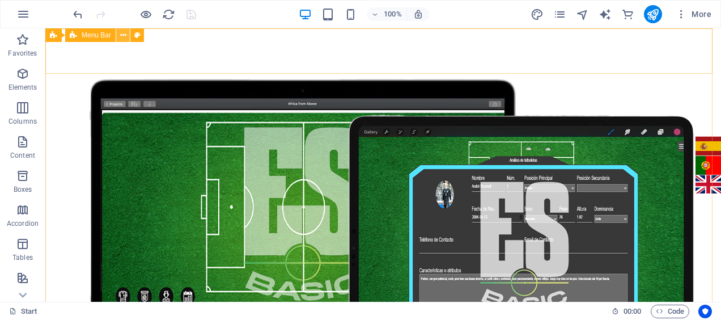
click at [123, 36] on icon at bounding box center [123, 35] width 6 height 12
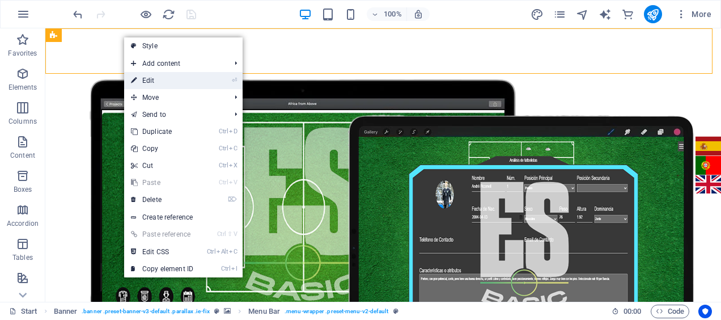
click at [155, 81] on link "⏎ Edit" at bounding box center [162, 80] width 76 height 17
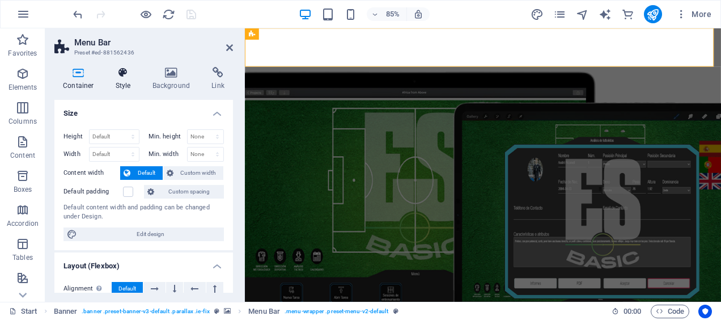
click at [120, 78] on h4 "Style" at bounding box center [125, 79] width 37 height 24
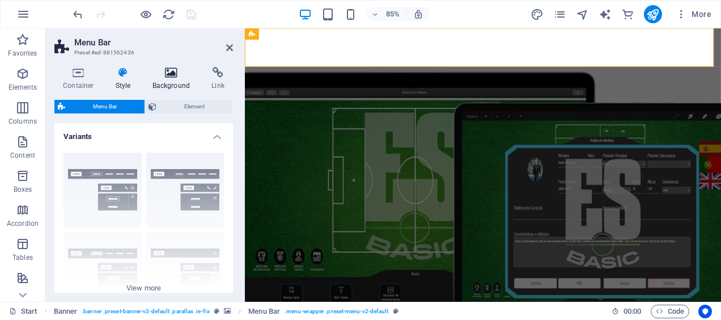
click at [152, 77] on icon at bounding box center [171, 72] width 55 height 11
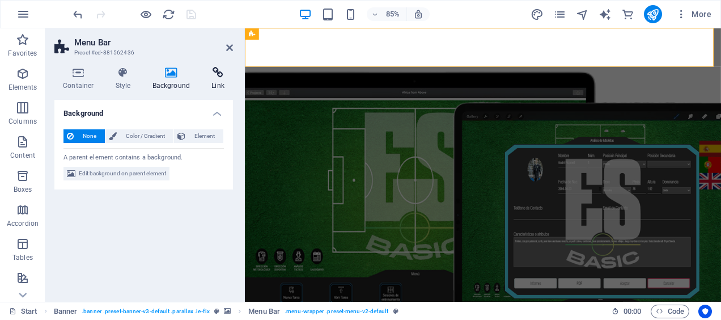
click at [224, 73] on icon at bounding box center [218, 72] width 30 height 11
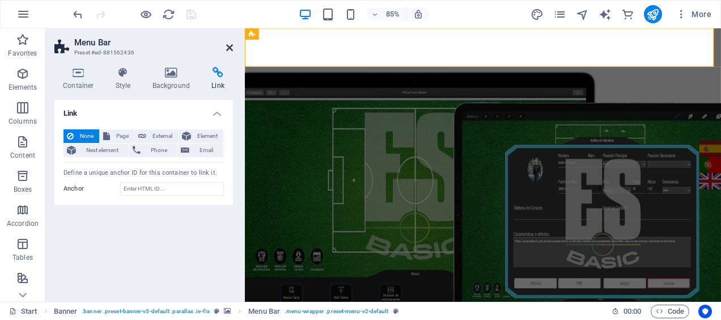
click at [229, 45] on icon at bounding box center [229, 47] width 7 height 9
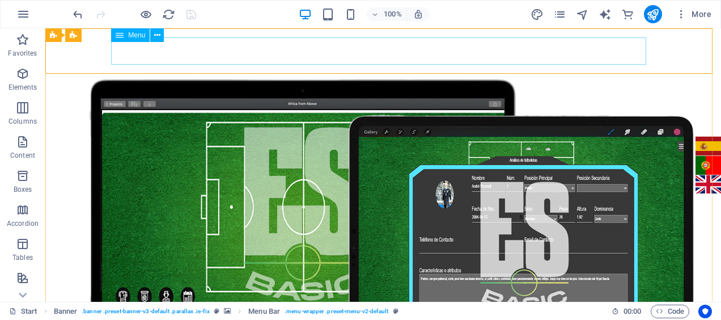
click at [133, 37] on span "Menu" at bounding box center [136, 35] width 17 height 7
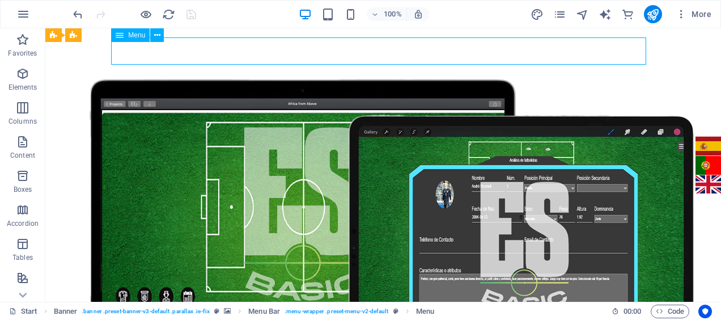
click at [133, 37] on span "Menu" at bounding box center [136, 35] width 17 height 7
click at [154, 35] on icon at bounding box center [157, 35] width 6 height 12
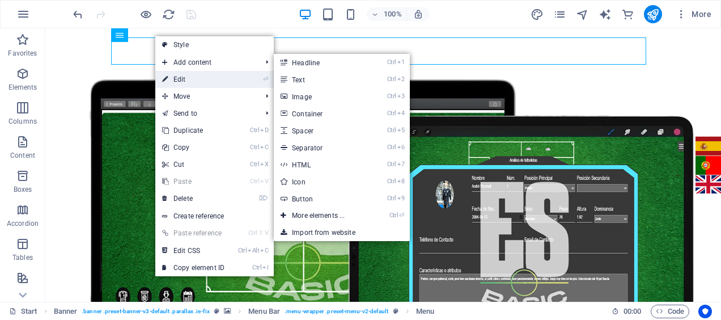
click at [180, 75] on link "⏎ Edit" at bounding box center [193, 79] width 76 height 17
select select
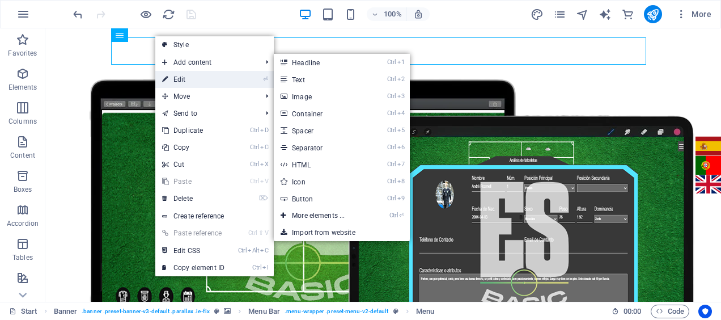
select select
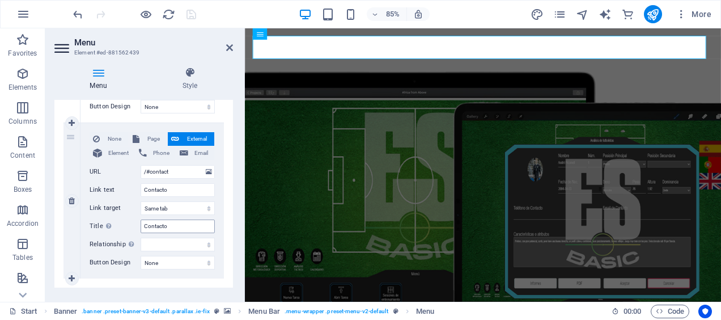
scroll to position [880, 0]
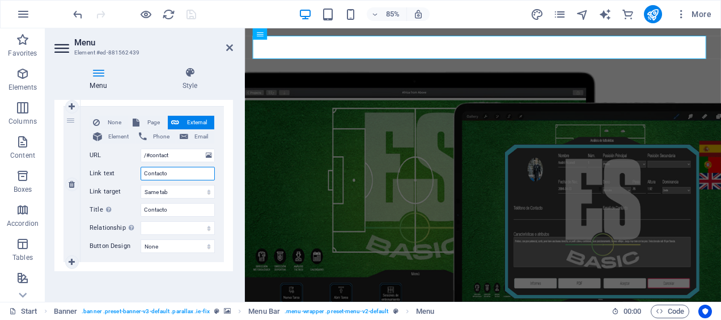
click at [145, 168] on input "Contacto" at bounding box center [178, 174] width 74 height 14
type input "ontacto"
select select
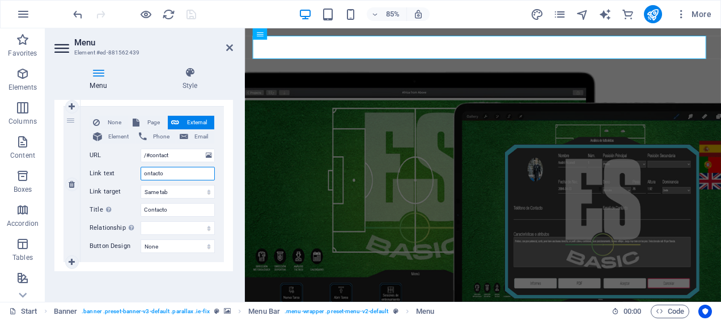
select select
type input "contacto"
select select
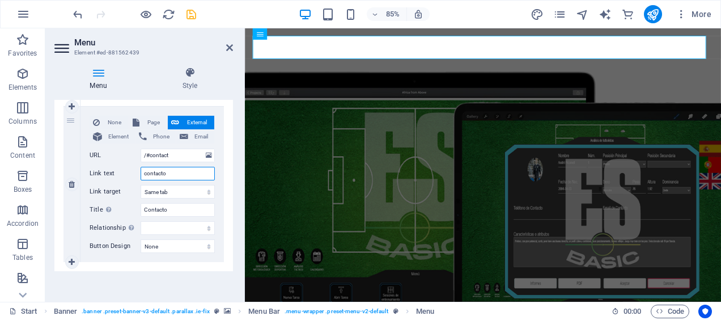
select select
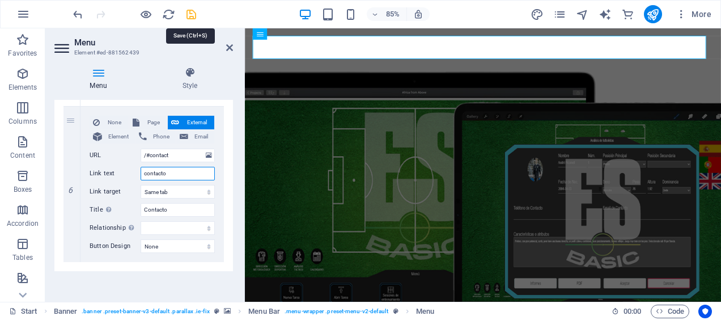
type input "contacto"
click at [190, 18] on icon "save" at bounding box center [191, 14] width 13 height 13
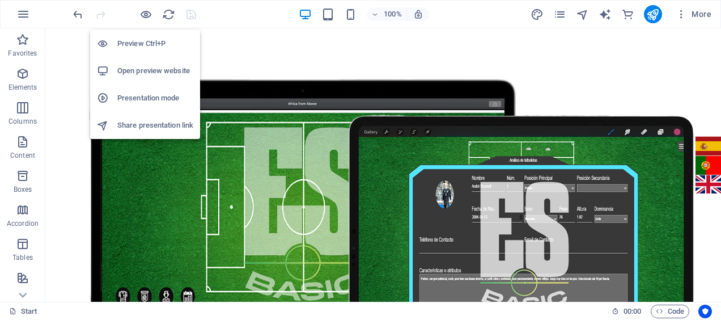
click at [171, 70] on h6 "Open preview website" at bounding box center [155, 71] width 76 height 14
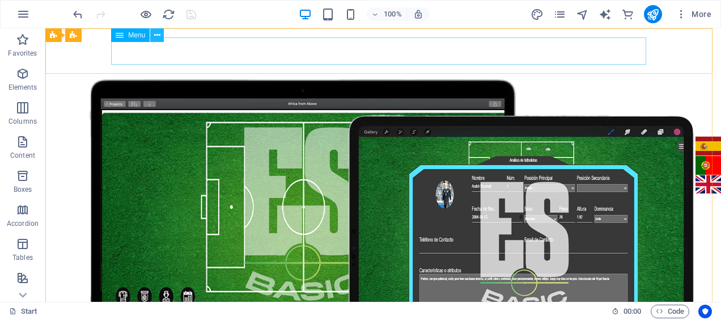
click at [161, 39] on button at bounding box center [157, 35] width 14 height 14
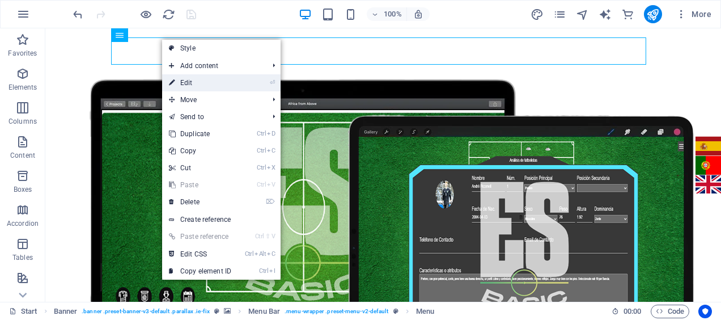
click at [189, 83] on link "⏎ Edit" at bounding box center [200, 82] width 76 height 17
select select
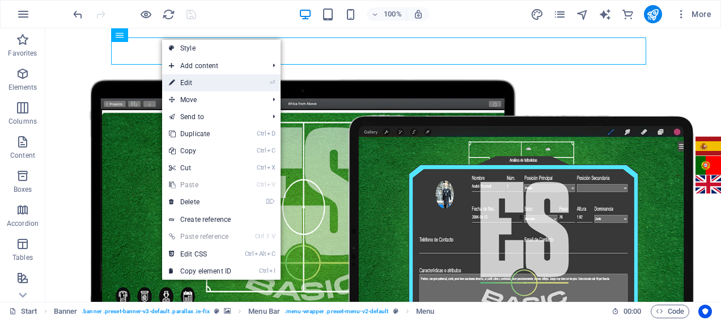
select select
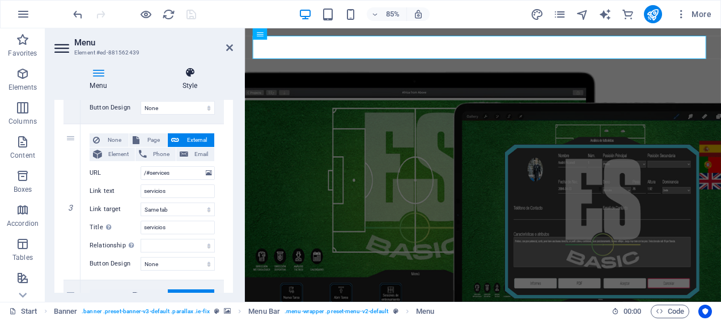
scroll to position [396, 0]
click at [229, 45] on icon at bounding box center [229, 47] width 7 height 9
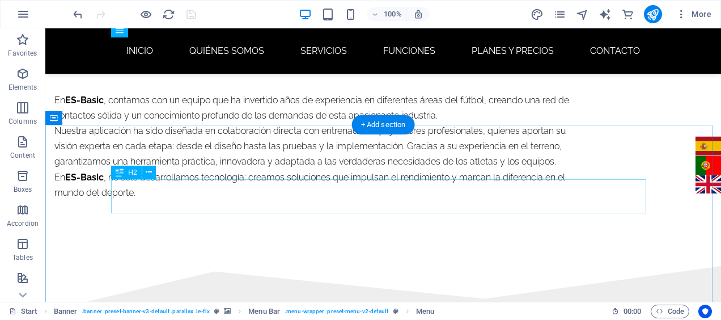
scroll to position [1518, 0]
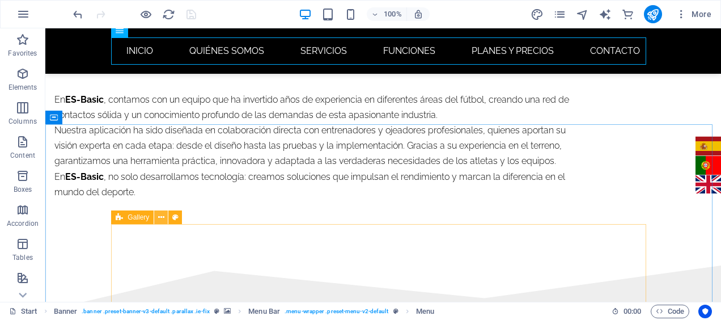
click at [163, 220] on icon at bounding box center [161, 217] width 6 height 12
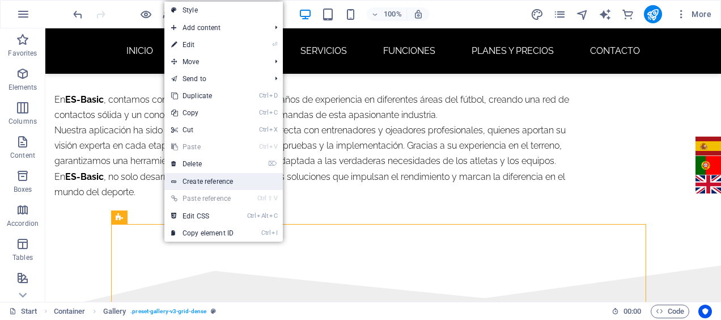
click at [220, 178] on link "Create reference" at bounding box center [223, 181] width 118 height 17
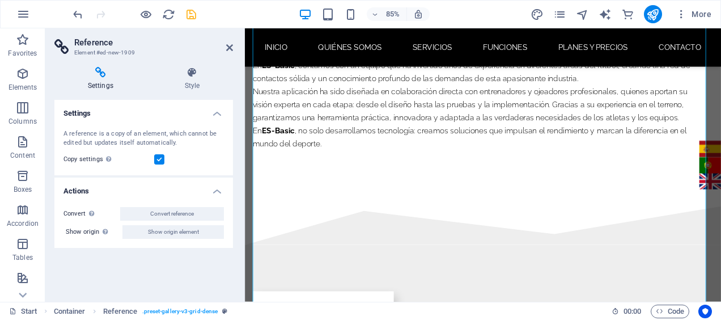
scroll to position [2180, 0]
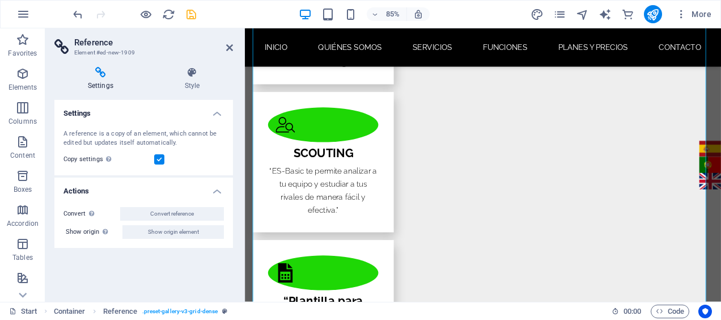
click at [97, 74] on icon at bounding box center [100, 72] width 92 height 11
click at [218, 192] on h4 "Actions" at bounding box center [143, 187] width 179 height 20
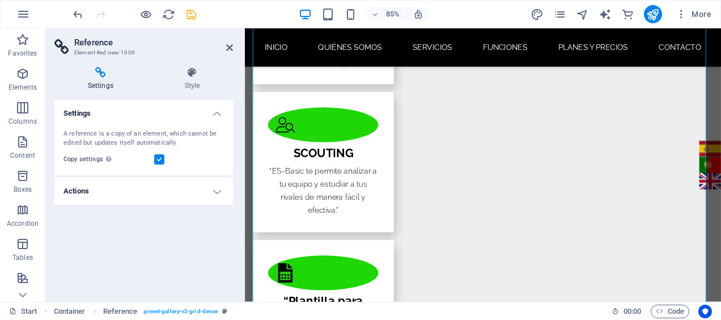
click at [218, 192] on h4 "Actions" at bounding box center [143, 190] width 179 height 27
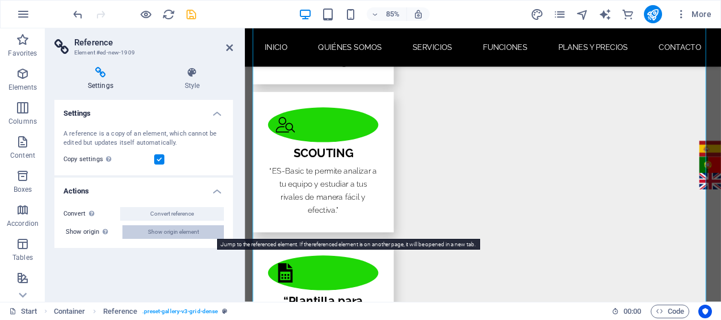
click at [198, 228] on span "Show origin element" at bounding box center [173, 232] width 51 height 14
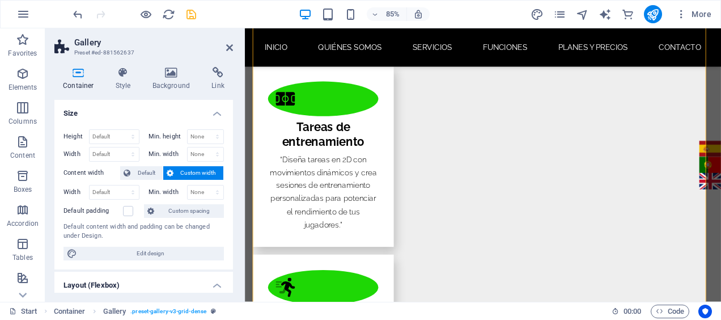
scroll to position [264, 0]
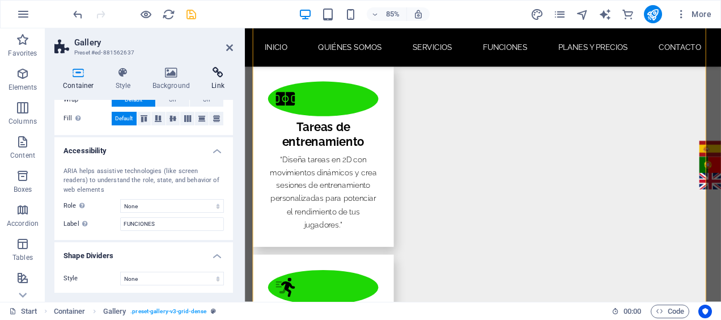
click at [219, 77] on icon at bounding box center [218, 72] width 30 height 11
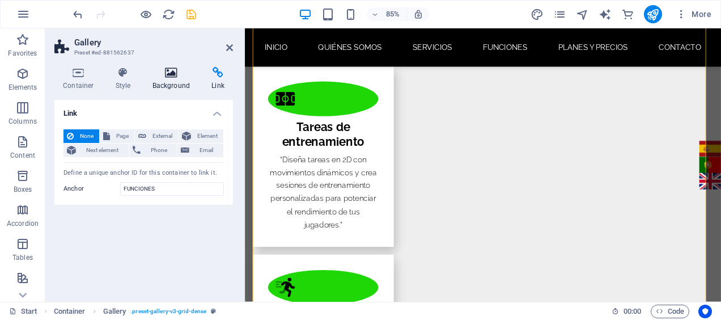
click at [182, 83] on h4 "Background" at bounding box center [174, 79] width 60 height 24
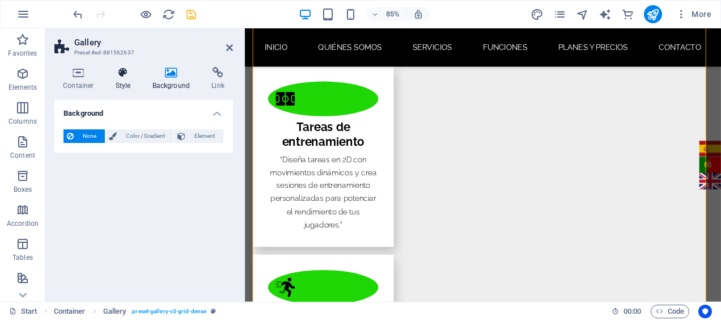
click at [126, 82] on h4 "Style" at bounding box center [125, 79] width 37 height 24
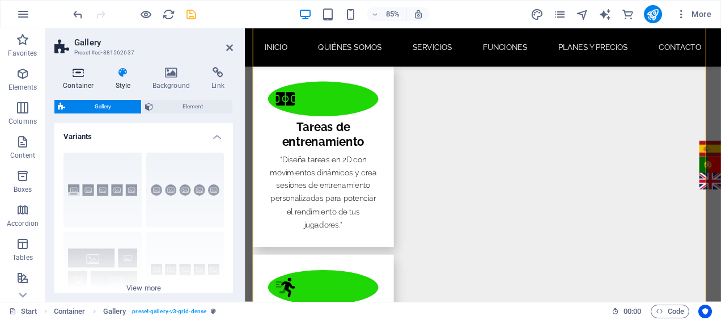
click at [69, 76] on icon at bounding box center [78, 72] width 48 height 11
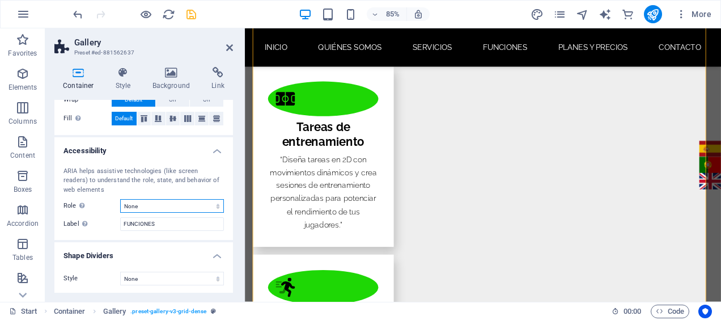
click at [213, 202] on select "None Alert Article Banner Comment Complementary Dialog Footer Header Marquee Pr…" at bounding box center [172, 206] width 104 height 14
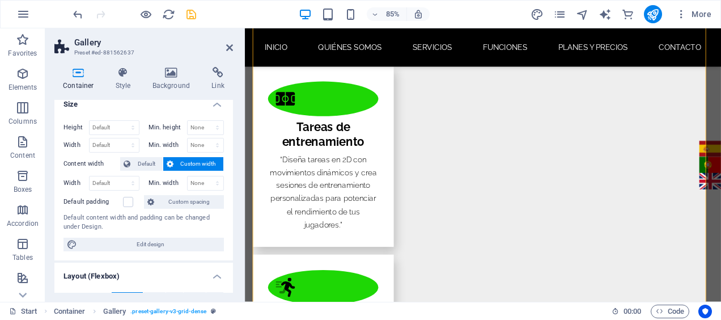
scroll to position [0, 0]
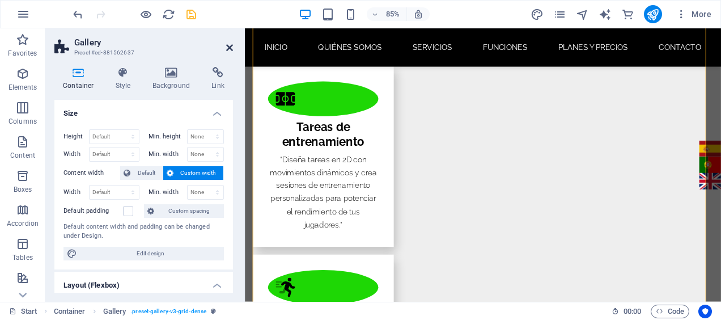
click at [231, 44] on icon at bounding box center [229, 47] width 7 height 9
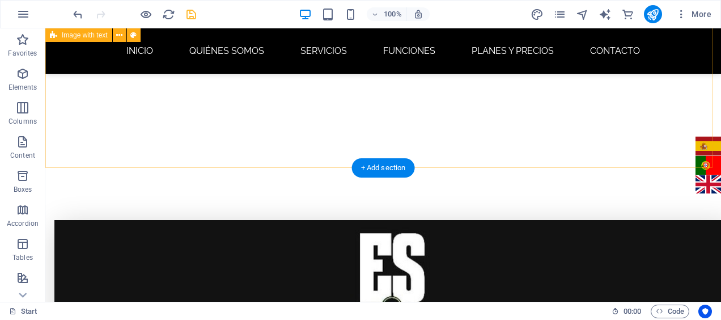
scroll to position [505, 0]
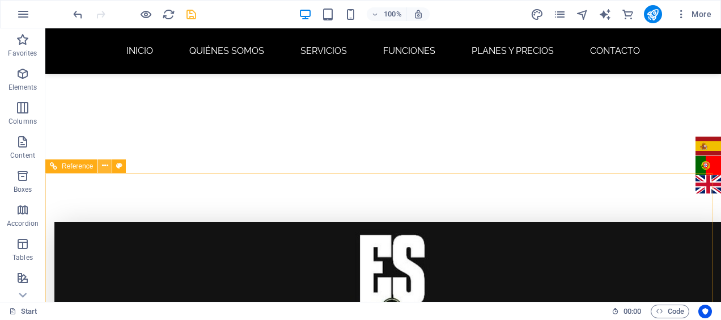
click at [104, 167] on icon at bounding box center [105, 166] width 6 height 12
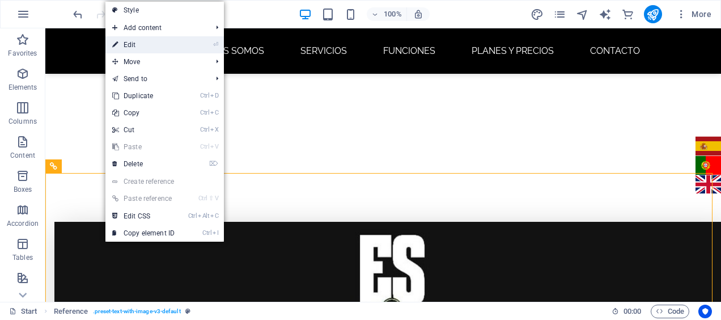
click at [129, 49] on link "⏎ Edit" at bounding box center [143, 44] width 76 height 17
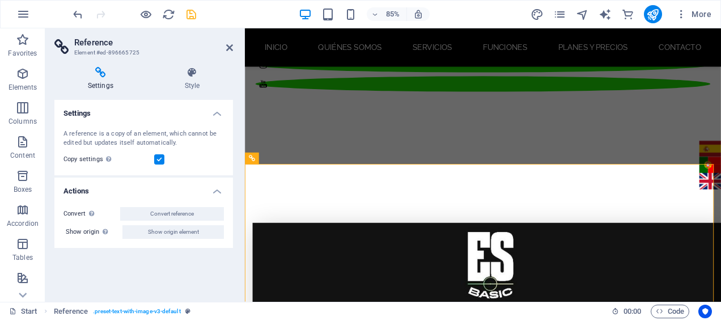
click at [218, 190] on h4 "Actions" at bounding box center [143, 187] width 179 height 20
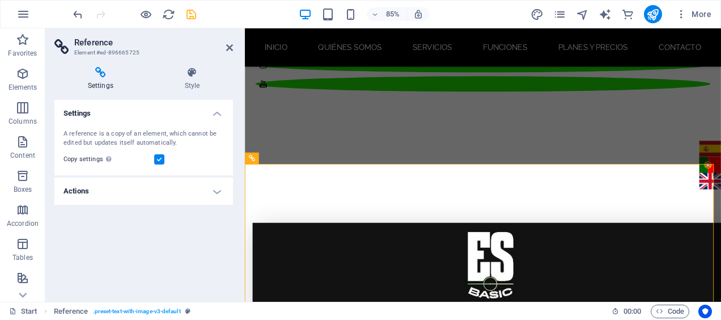
click at [218, 190] on h4 "Actions" at bounding box center [143, 190] width 179 height 27
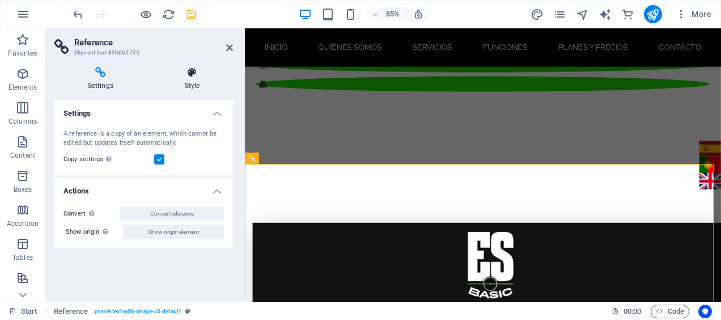
click at [192, 83] on h4 "Style" at bounding box center [192, 79] width 82 height 24
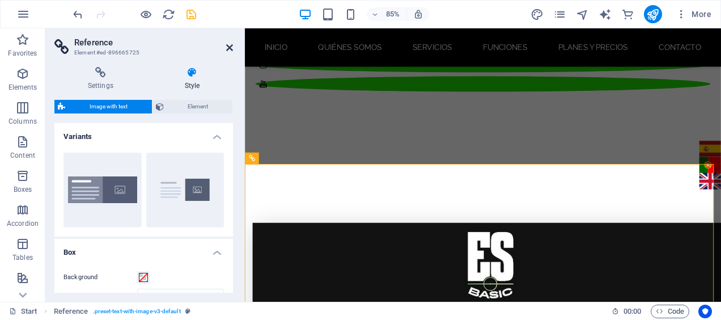
click at [228, 49] on icon at bounding box center [229, 47] width 7 height 9
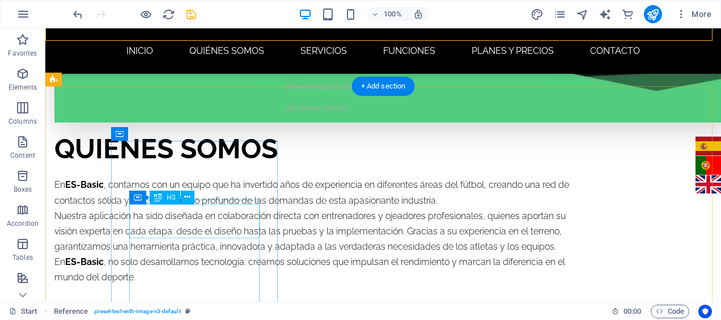
scroll to position [889, 0]
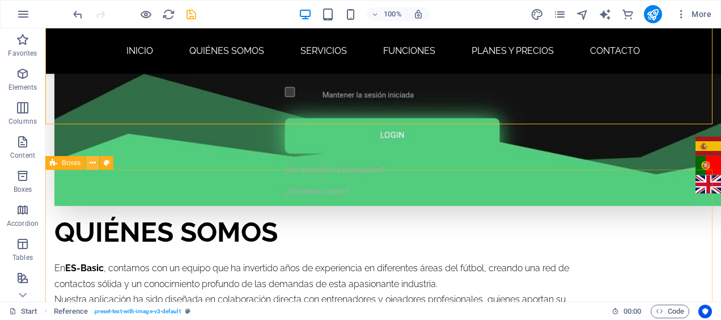
click at [91, 162] on icon at bounding box center [93, 163] width 6 height 12
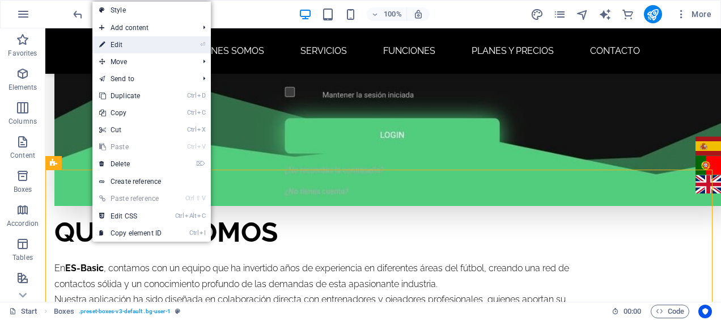
click at [145, 49] on link "⏎ Edit" at bounding box center [130, 44] width 76 height 17
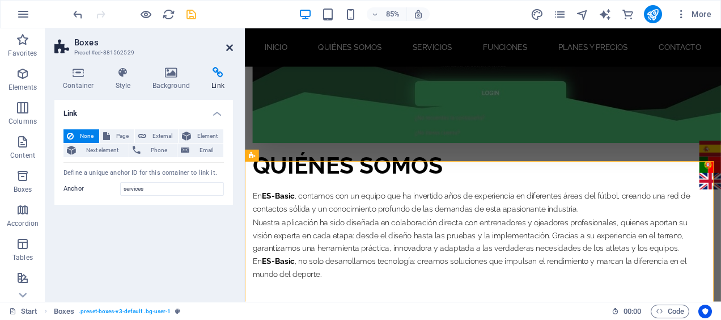
click at [228, 48] on icon at bounding box center [229, 47] width 7 height 9
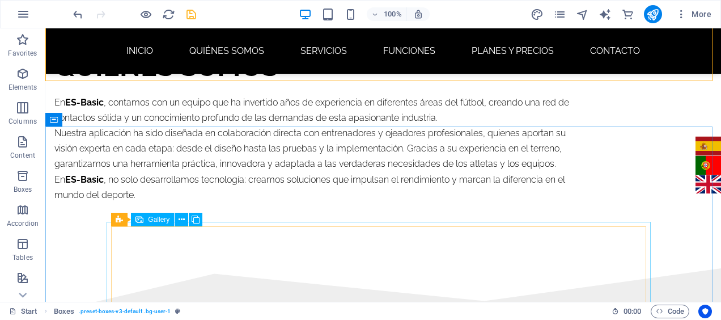
scroll to position [1518, 0]
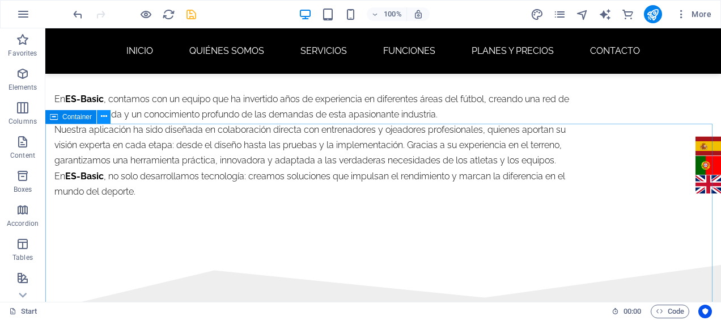
click at [102, 118] on icon at bounding box center [104, 117] width 6 height 12
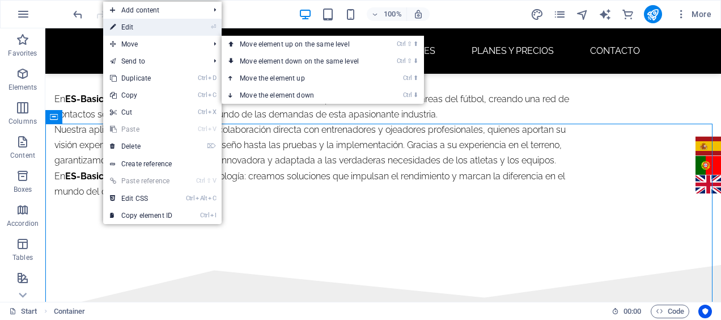
click at [135, 29] on link "⏎ Edit" at bounding box center [141, 27] width 76 height 17
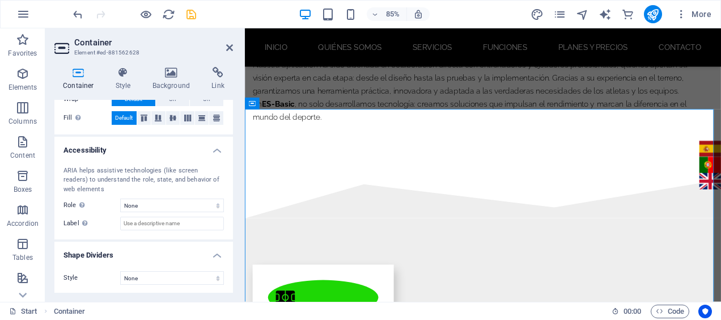
scroll to position [0, 0]
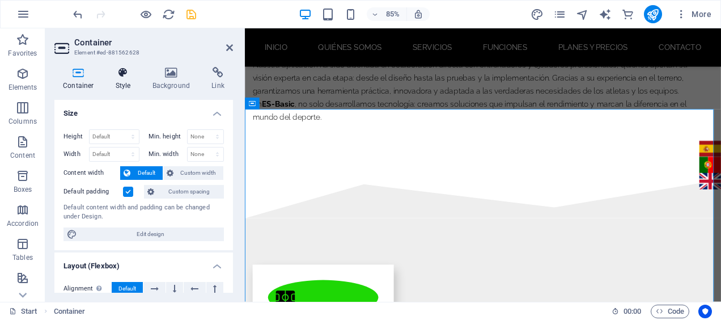
click at [130, 79] on h4 "Style" at bounding box center [125, 79] width 37 height 24
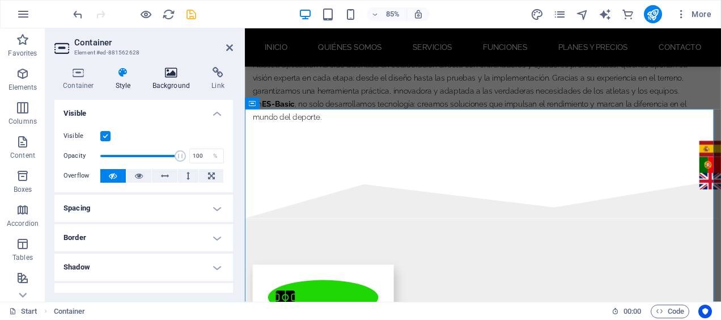
click at [168, 83] on h4 "Background" at bounding box center [174, 79] width 60 height 24
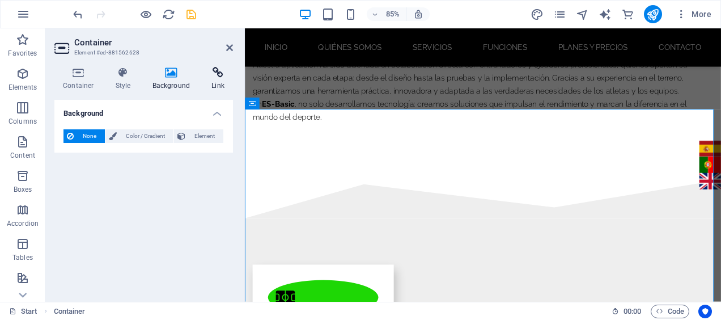
click at [217, 83] on h4 "Link" at bounding box center [218, 79] width 30 height 24
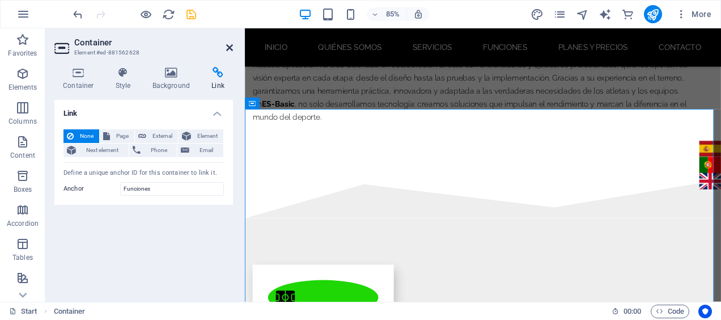
click at [231, 47] on icon at bounding box center [229, 47] width 7 height 9
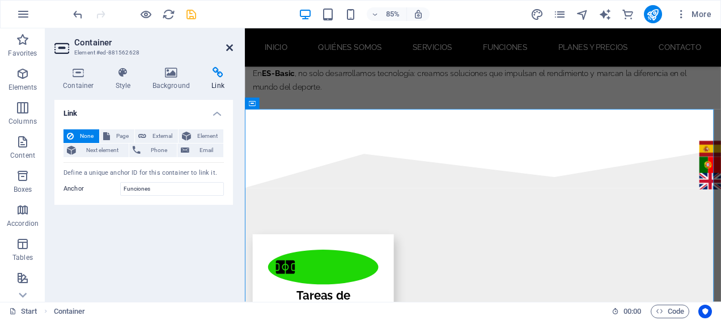
scroll to position [1518, 0]
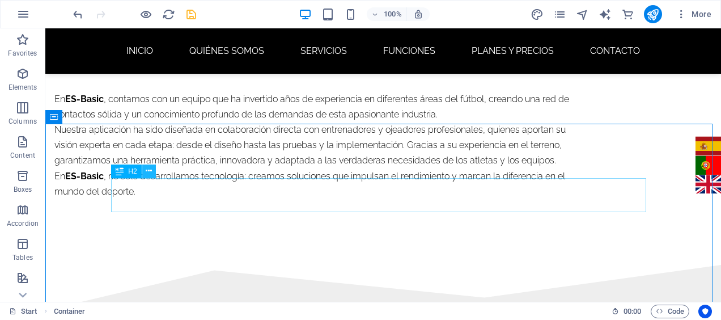
click at [151, 175] on icon at bounding box center [149, 171] width 6 height 12
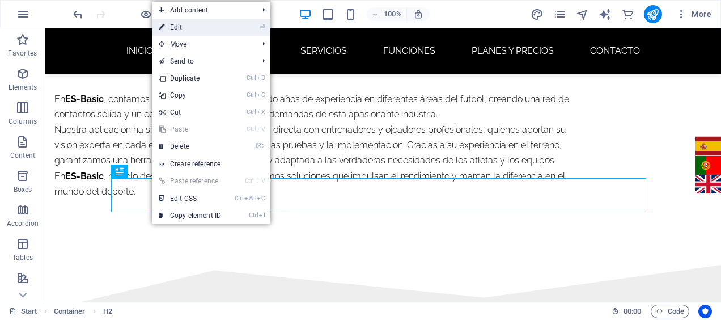
click at [167, 26] on link "⏎ Edit" at bounding box center [190, 27] width 76 height 17
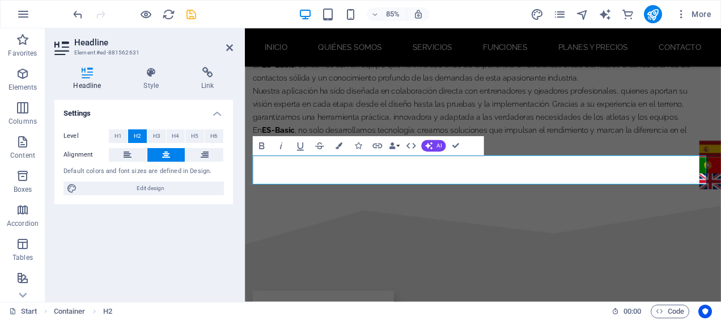
scroll to position [1549, 0]
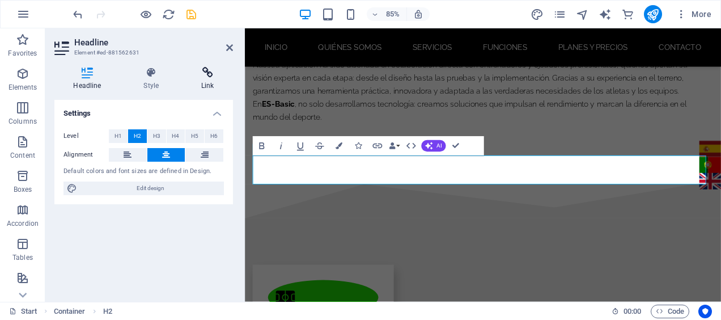
click at [197, 77] on icon at bounding box center [208, 72] width 50 height 11
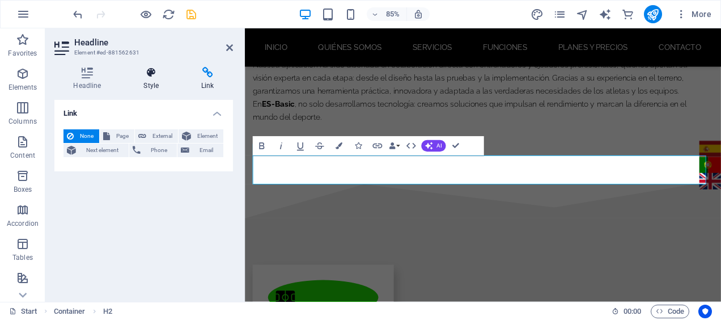
click at [149, 84] on h4 "Style" at bounding box center [154, 79] width 58 height 24
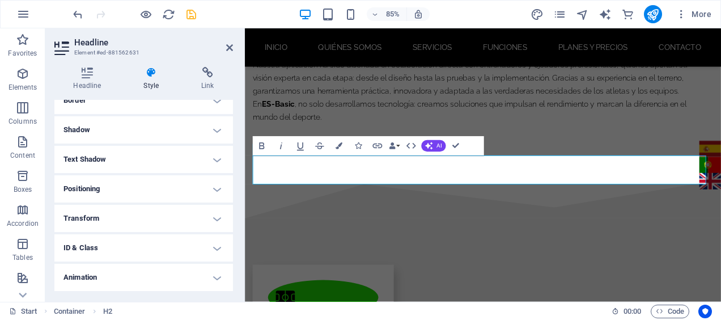
scroll to position [286, 0]
click at [88, 94] on div "Headline Style Link Settings Level H1 H2 H3 H4 H5 H6 Alignment Default colors a…" at bounding box center [143, 180] width 179 height 226
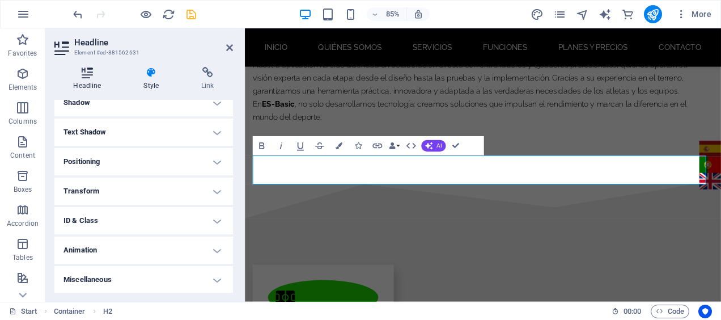
click at [86, 75] on icon at bounding box center [87, 72] width 66 height 11
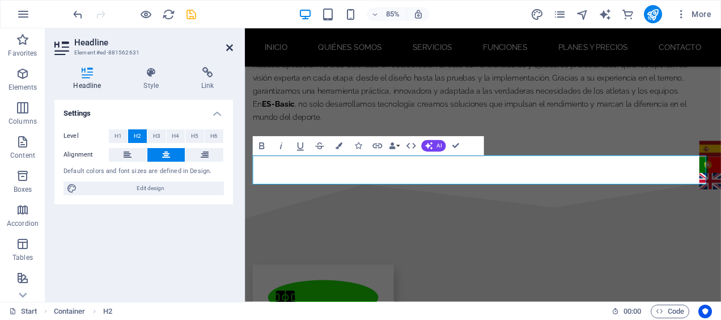
click at [227, 49] on icon at bounding box center [229, 47] width 7 height 9
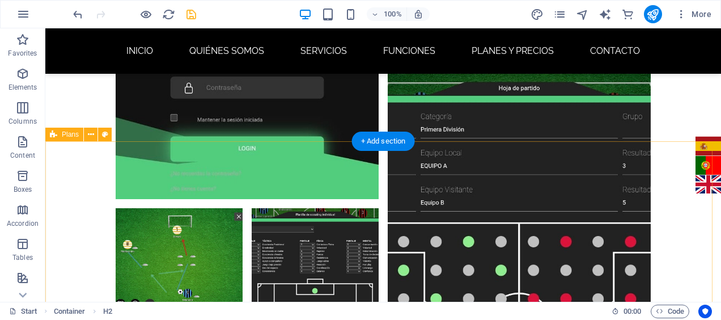
scroll to position [3695, 0]
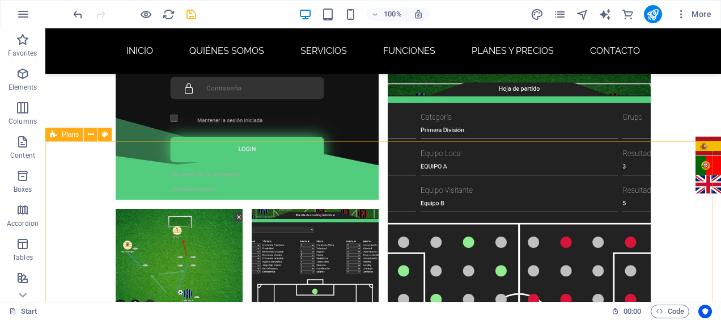
click at [69, 136] on span "Plans" at bounding box center [70, 134] width 17 height 7
click at [69, 134] on span "Plans" at bounding box center [70, 134] width 17 height 7
click at [91, 134] on icon at bounding box center [91, 135] width 6 height 12
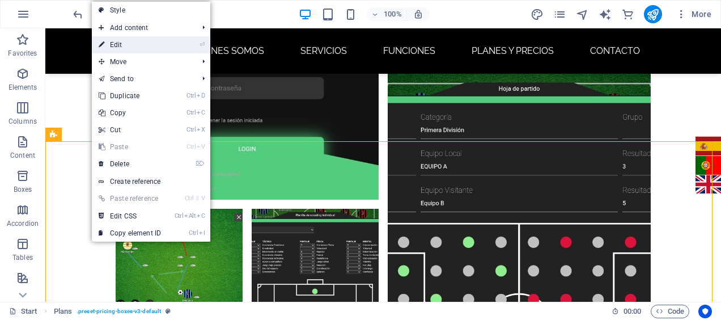
click at [142, 46] on link "⏎ Edit" at bounding box center [130, 44] width 76 height 17
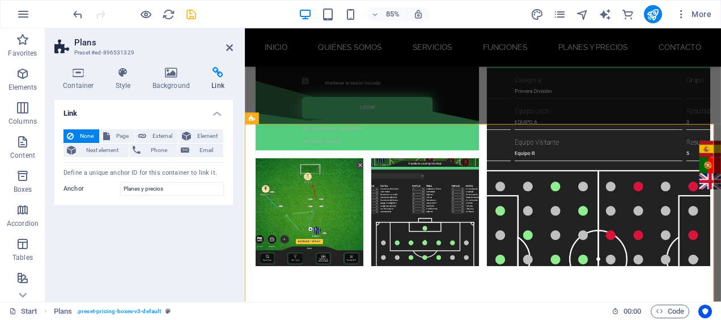
scroll to position [3676, 0]
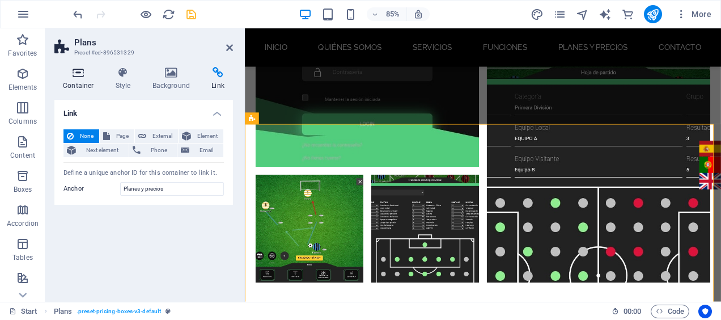
click at [69, 76] on icon at bounding box center [78, 72] width 48 height 11
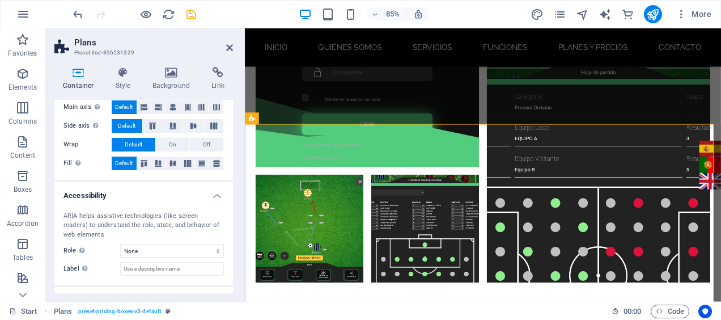
scroll to position [245, 0]
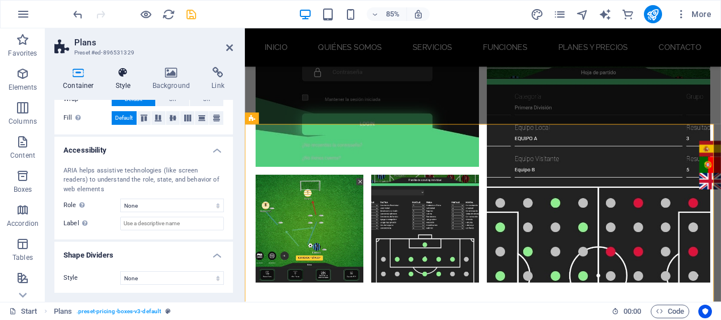
click at [110, 83] on h4 "Style" at bounding box center [125, 79] width 37 height 24
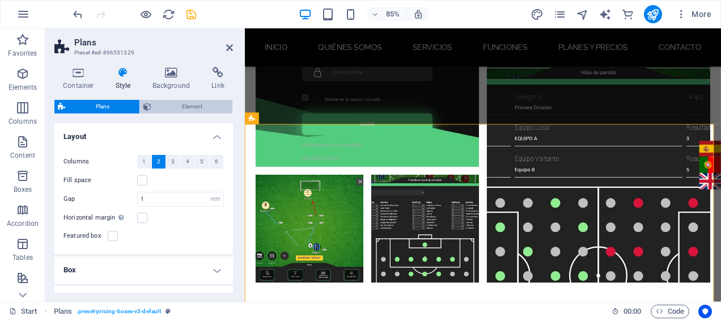
click at [179, 101] on span "Element" at bounding box center [192, 107] width 74 height 14
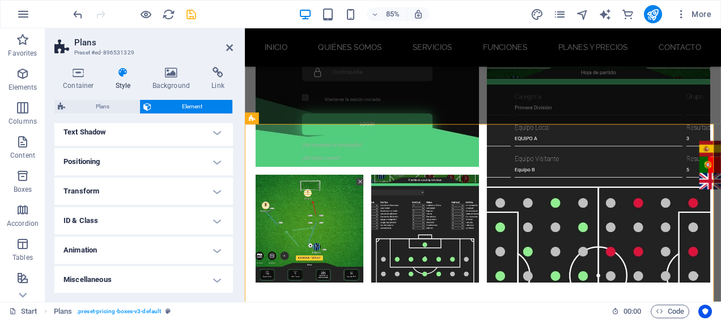
scroll to position [0, 0]
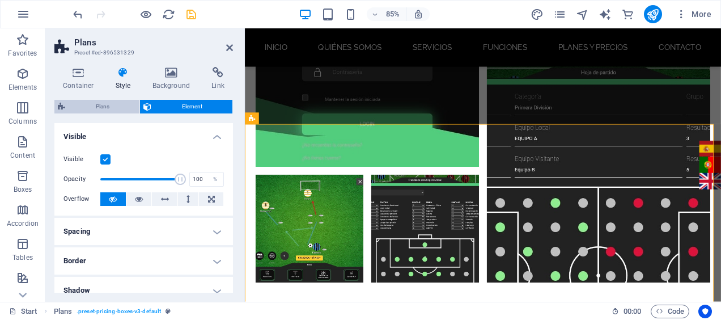
click at [87, 104] on span "Plans" at bounding box center [102, 107] width 67 height 14
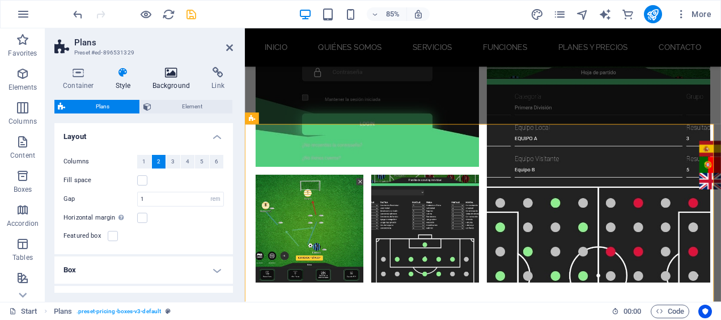
click at [167, 75] on icon at bounding box center [171, 72] width 55 height 11
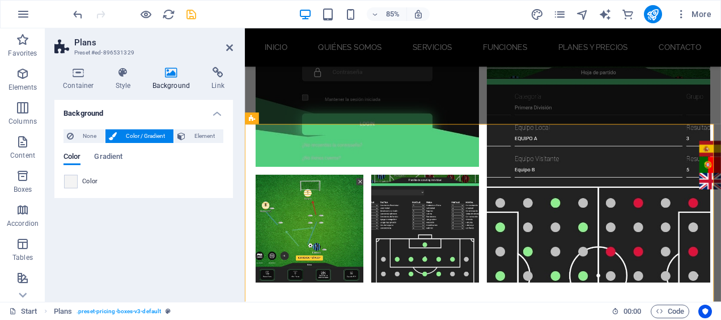
click at [188, 77] on icon at bounding box center [171, 72] width 55 height 11
click at [222, 73] on icon at bounding box center [218, 72] width 30 height 11
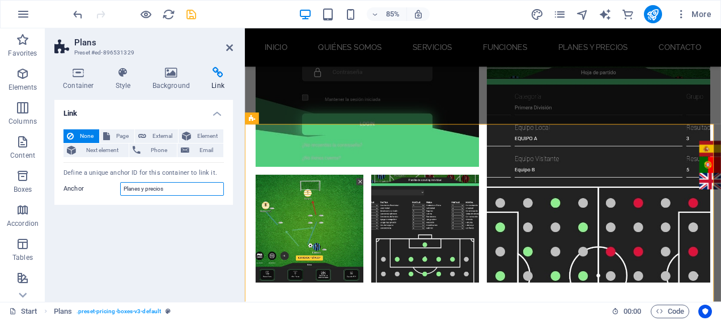
click at [179, 188] on input "Planes y precios" at bounding box center [172, 189] width 104 height 14
type input "pricing"
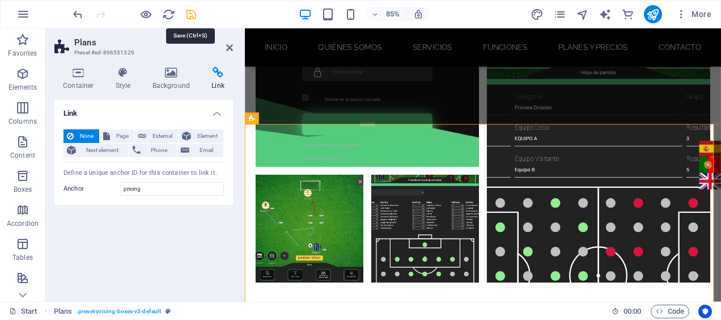
click at [192, 15] on icon "save" at bounding box center [191, 14] width 13 height 13
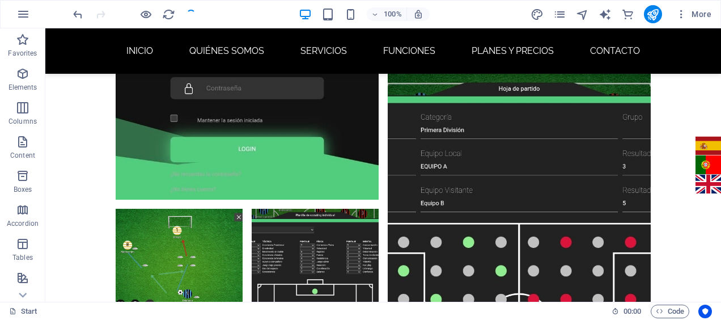
scroll to position [4094, 0]
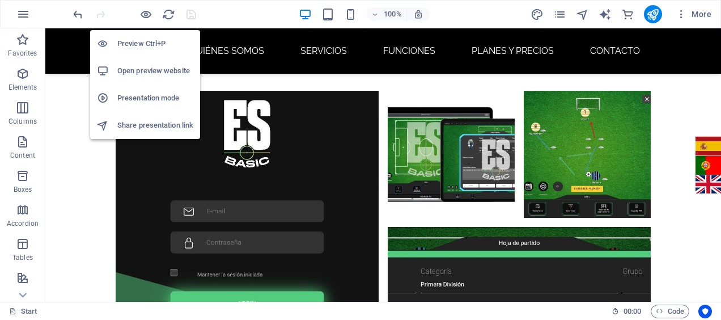
click at [133, 66] on h6 "Open preview website" at bounding box center [155, 71] width 76 height 14
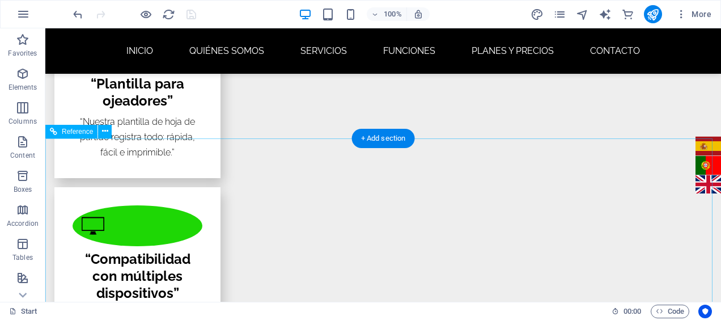
scroll to position [2485, 0]
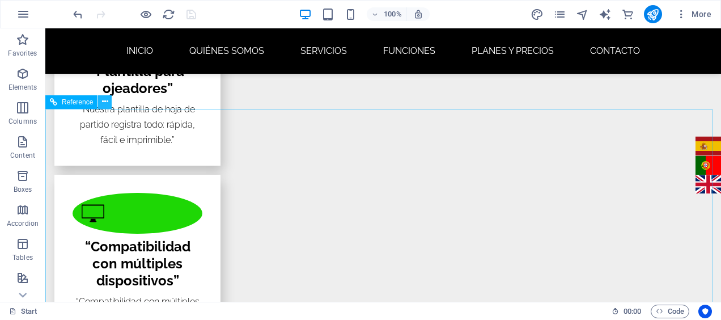
click at [107, 102] on icon at bounding box center [105, 102] width 6 height 12
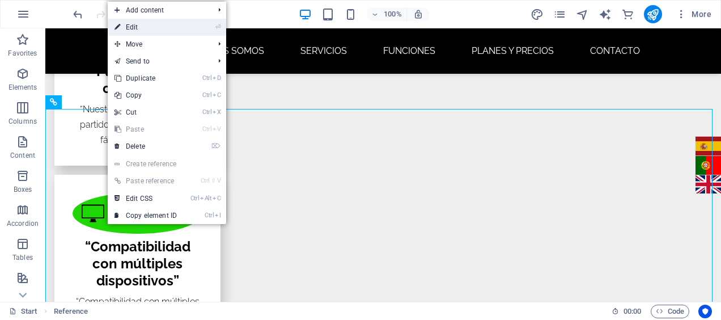
click at [141, 28] on link "⏎ Edit" at bounding box center [146, 27] width 76 height 17
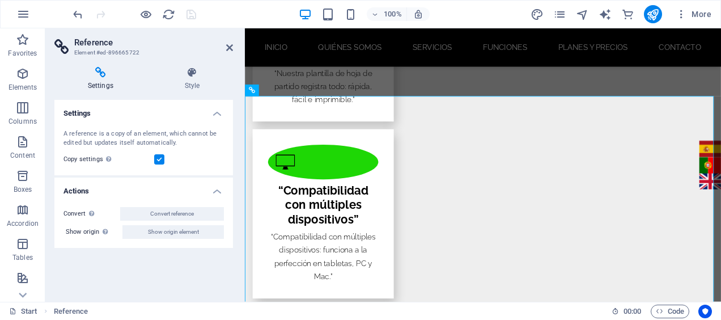
scroll to position [2514, 0]
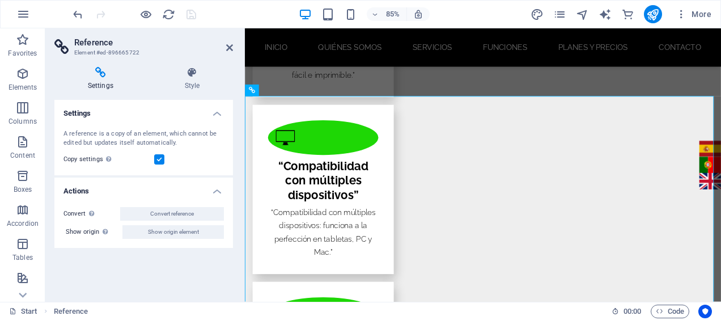
click at [100, 91] on div "Settings Style Settings A reference is a copy of an element, which cannot be ed…" at bounding box center [143, 180] width 179 height 226
click at [100, 79] on h4 "Settings" at bounding box center [102, 79] width 97 height 24
click at [185, 83] on h4 "Style" at bounding box center [192, 79] width 82 height 24
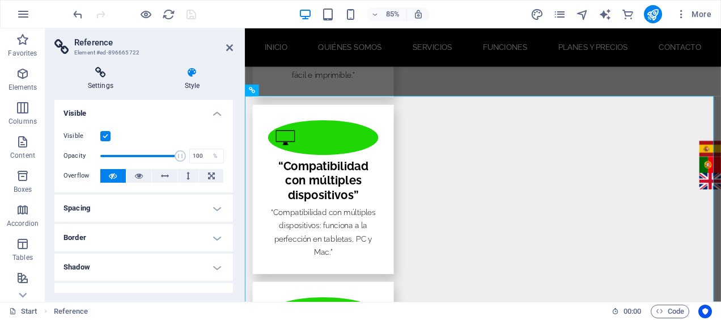
click at [92, 69] on icon at bounding box center [100, 72] width 92 height 11
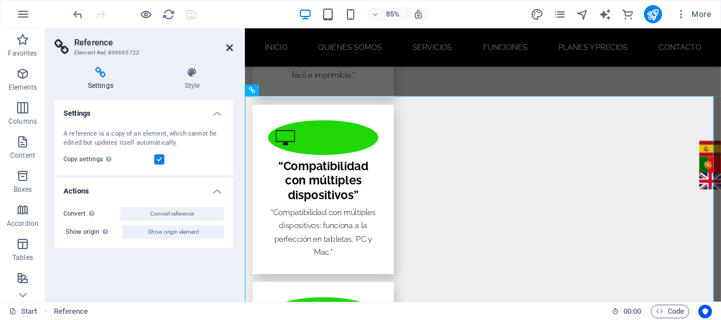
click at [227, 51] on icon at bounding box center [229, 47] width 7 height 9
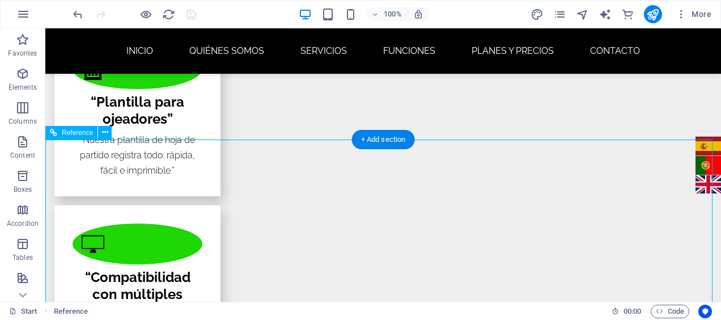
scroll to position [2459, 0]
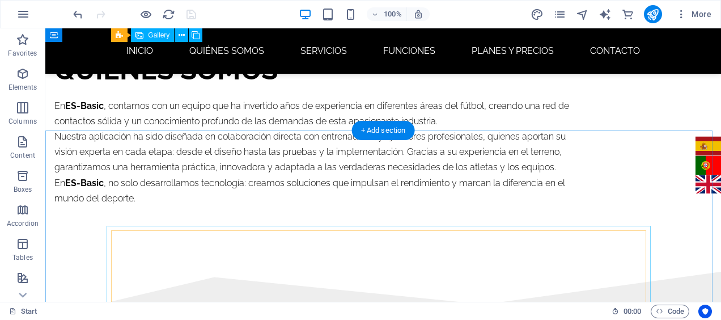
scroll to position [1511, 0]
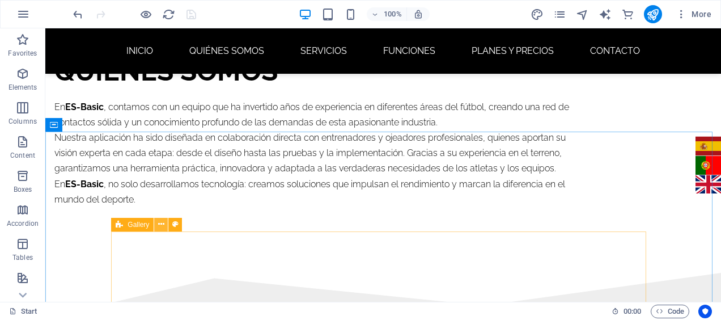
click at [160, 225] on icon at bounding box center [161, 224] width 6 height 12
click at [159, 224] on icon at bounding box center [161, 224] width 6 height 12
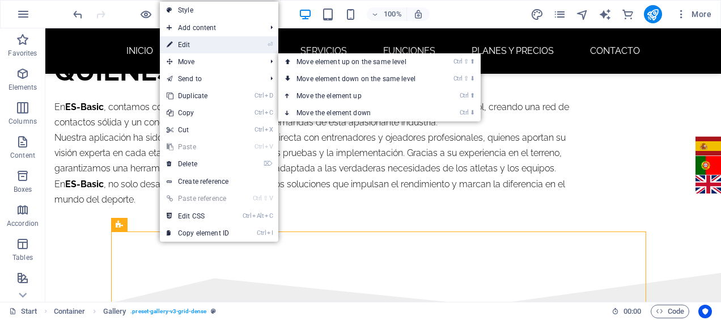
click at [189, 39] on link "⏎ Edit" at bounding box center [198, 44] width 76 height 17
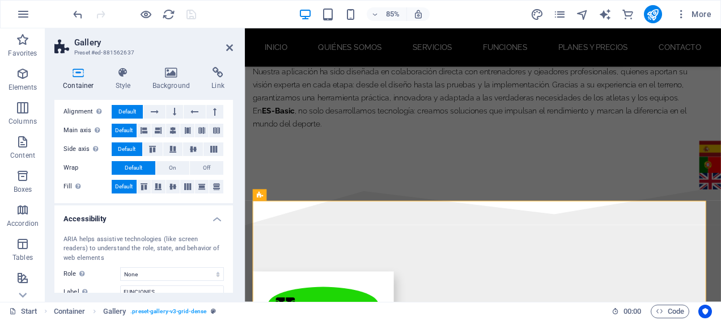
scroll to position [264, 0]
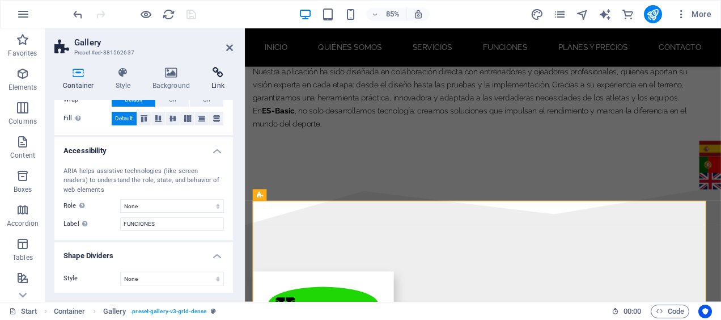
click at [218, 85] on h4 "Link" at bounding box center [218, 79] width 30 height 24
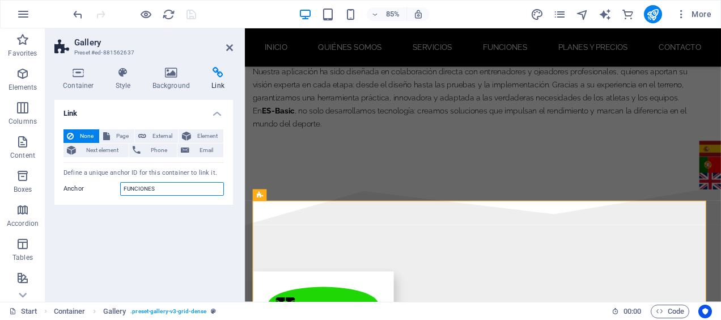
click at [160, 189] on input "FUNCIONES" at bounding box center [172, 189] width 104 height 14
type input "Features"
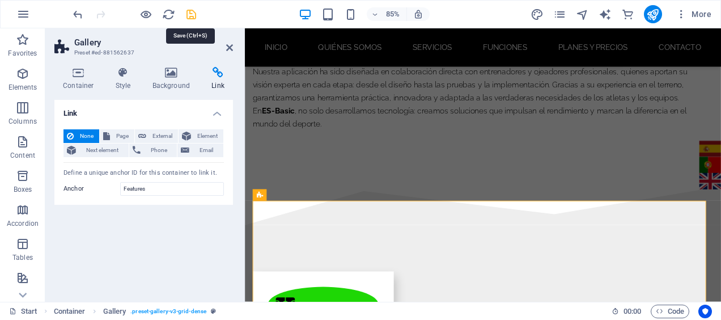
click at [193, 14] on icon "save" at bounding box center [191, 14] width 13 height 13
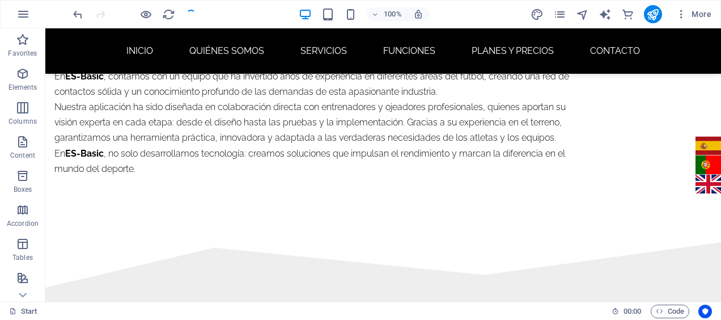
scroll to position [1511, 0]
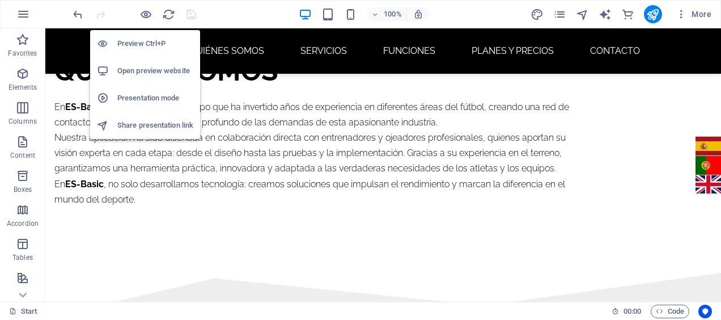
click at [139, 69] on h6 "Open preview website" at bounding box center [155, 71] width 76 height 14
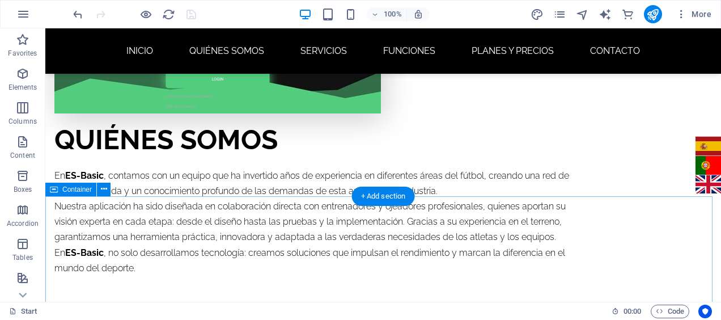
scroll to position [1450, 0]
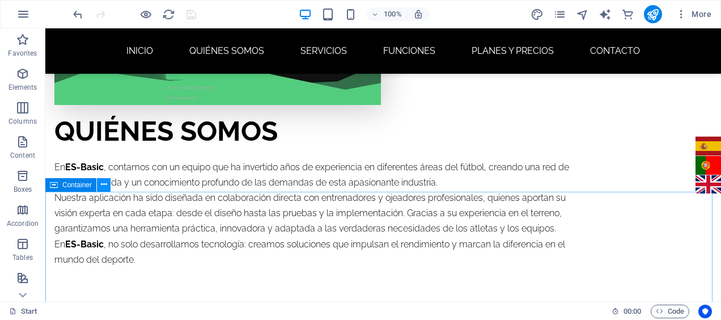
click at [101, 186] on icon at bounding box center [104, 185] width 6 height 12
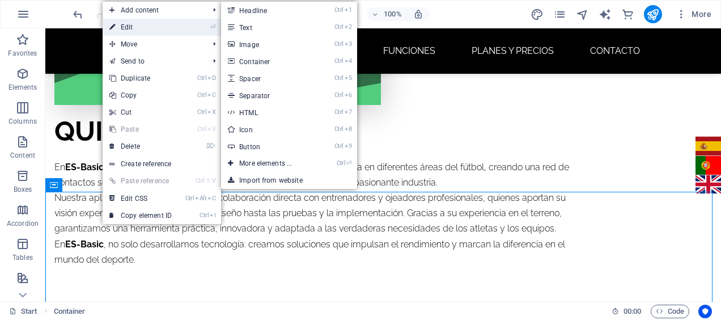
click at [139, 31] on link "⏎ Edit" at bounding box center [141, 27] width 76 height 17
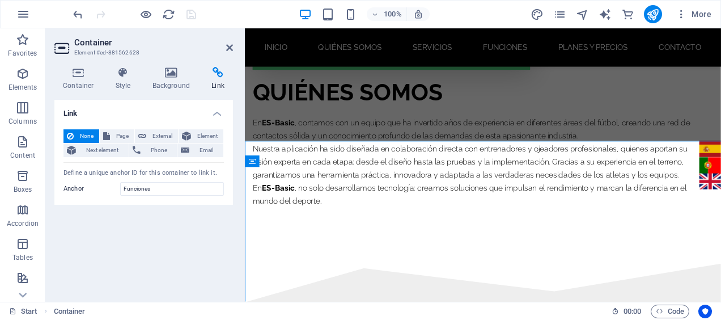
scroll to position [1481, 0]
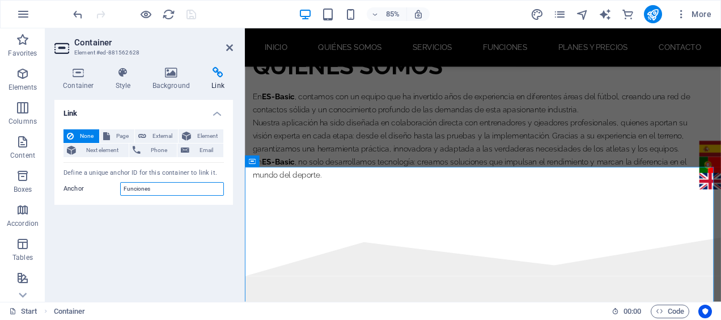
click at [138, 185] on input "Funciones" at bounding box center [172, 189] width 104 height 14
type input "features"
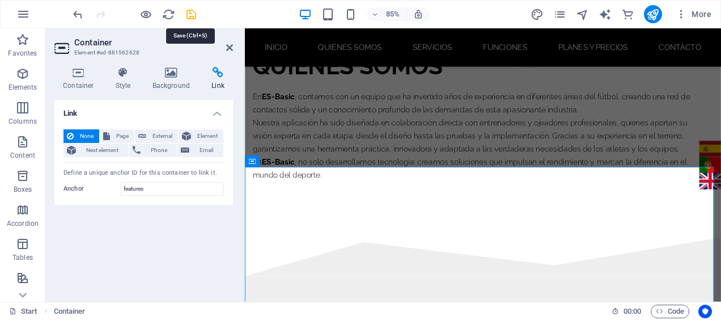
click at [188, 14] on icon "save" at bounding box center [191, 14] width 13 height 13
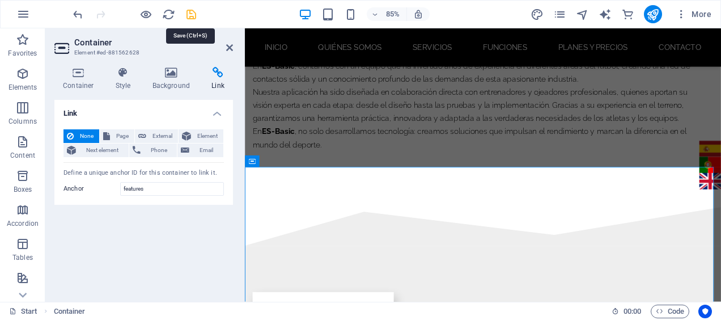
scroll to position [1450, 0]
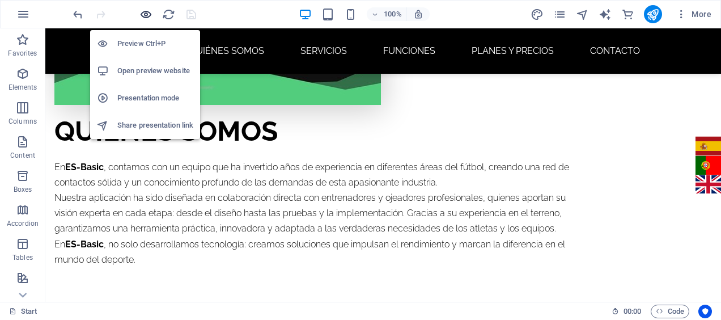
click at [141, 16] on icon "button" at bounding box center [145, 14] width 13 height 13
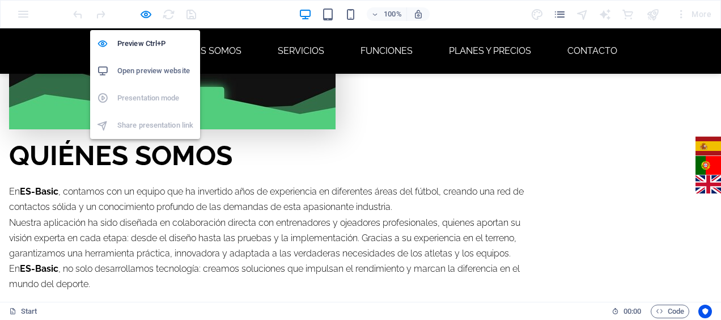
click at [136, 68] on h6 "Open preview website" at bounding box center [155, 71] width 76 height 14
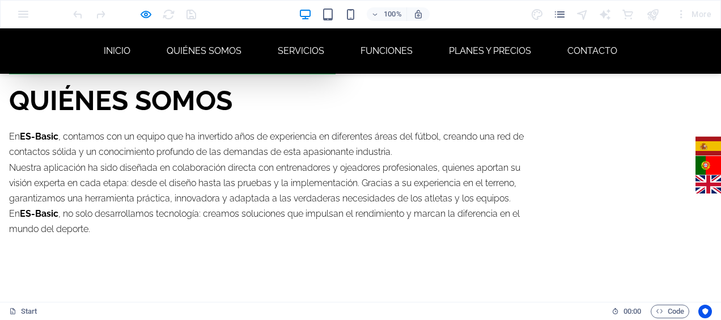
scroll to position [1507, 0]
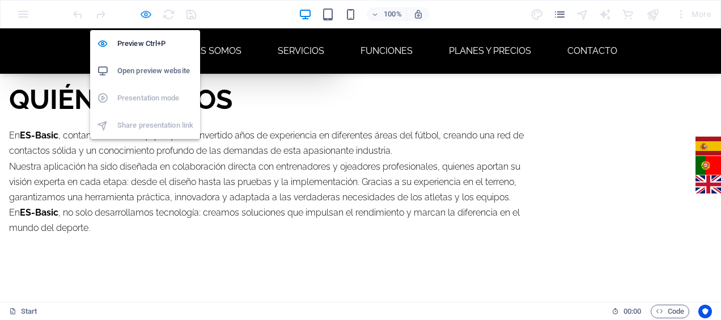
click at [146, 17] on icon "button" at bounding box center [145, 14] width 13 height 13
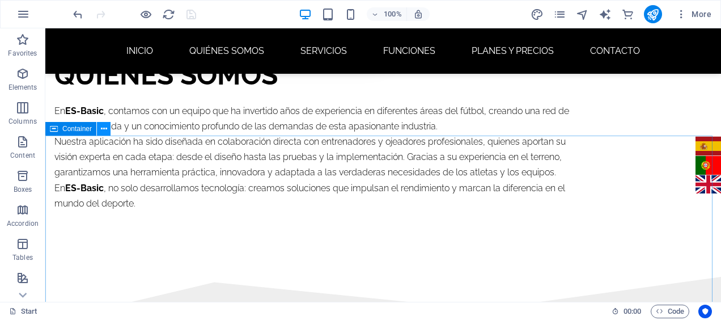
click at [100, 124] on button at bounding box center [104, 129] width 14 height 14
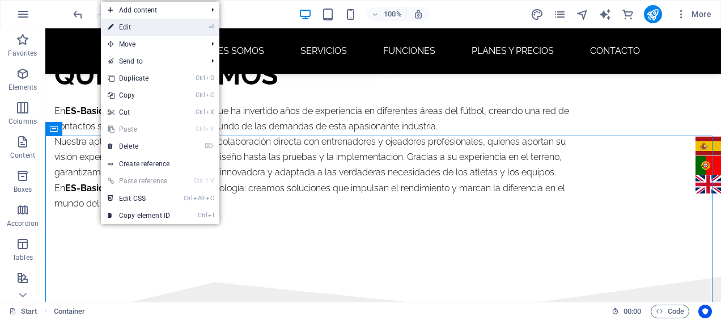
click at [149, 31] on link "⏎ Edit" at bounding box center [139, 27] width 76 height 17
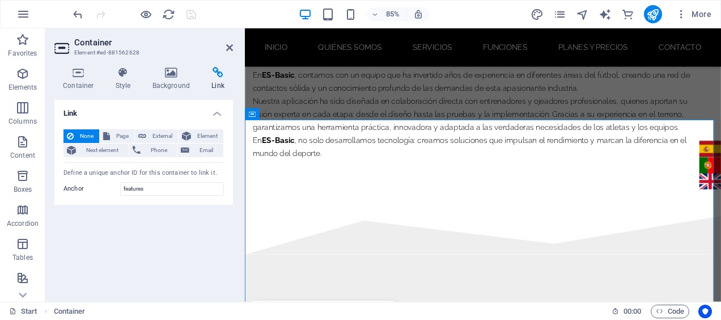
scroll to position [1537, 0]
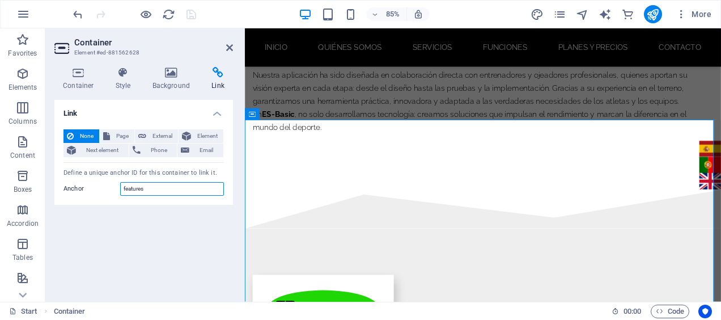
click at [126, 187] on input "features" at bounding box center [172, 189] width 104 height 14
type input "Features"
click at [83, 80] on h4 "Container" at bounding box center [80, 79] width 53 height 24
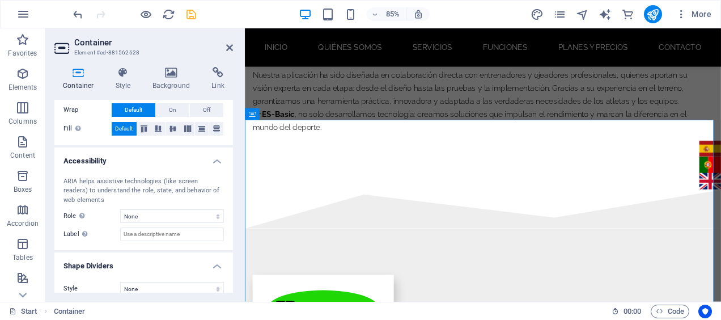
scroll to position [245, 0]
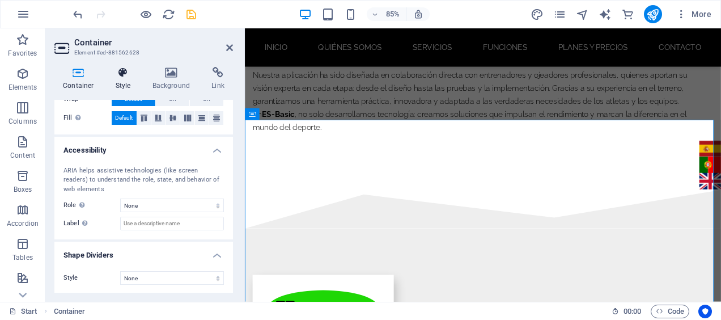
click at [112, 82] on h4 "Style" at bounding box center [125, 79] width 37 height 24
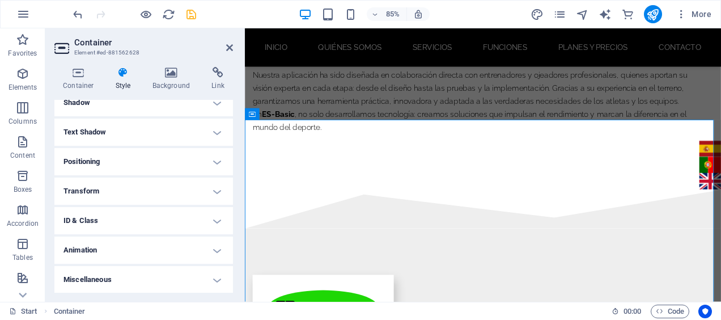
scroll to position [0, 0]
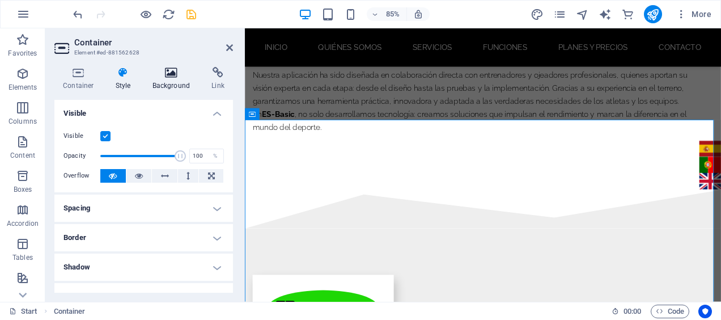
click at [172, 71] on icon at bounding box center [171, 72] width 55 height 11
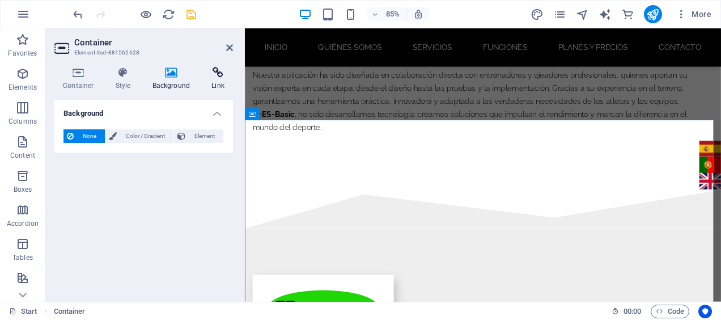
click at [214, 71] on icon at bounding box center [218, 72] width 30 height 11
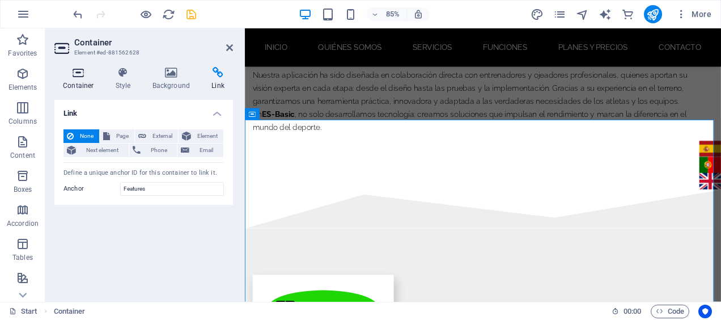
click at [80, 80] on h4 "Container" at bounding box center [80, 79] width 53 height 24
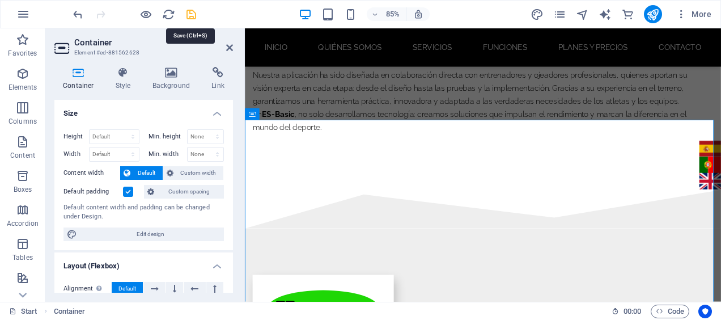
click at [190, 15] on icon "save" at bounding box center [191, 14] width 13 height 13
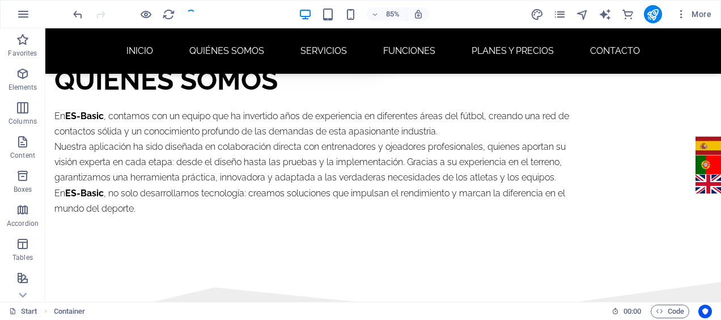
scroll to position [1507, 0]
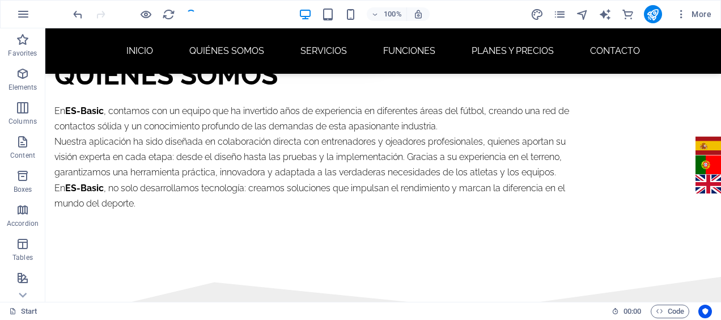
click at [190, 15] on div at bounding box center [134, 14] width 127 height 18
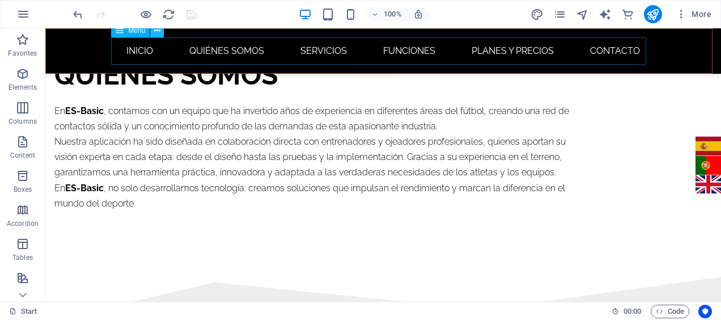
click at [155, 33] on icon at bounding box center [157, 31] width 6 height 12
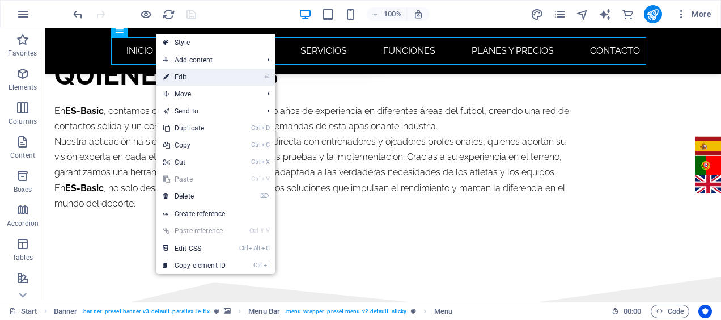
click at [173, 76] on link "⏎ Edit" at bounding box center [194, 77] width 76 height 17
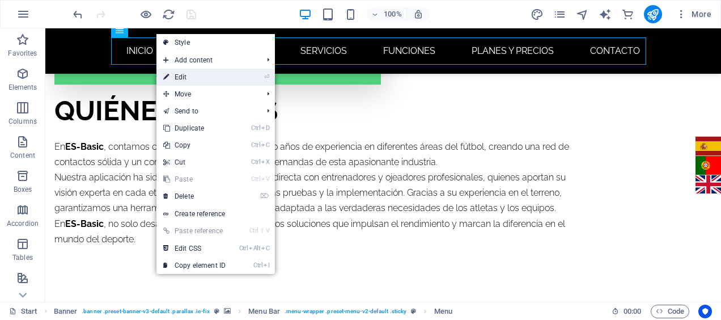
select select
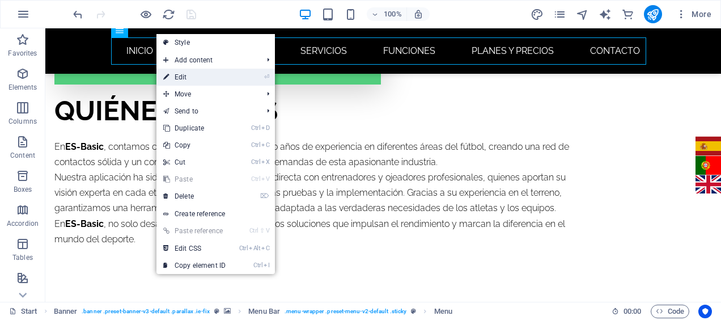
select select
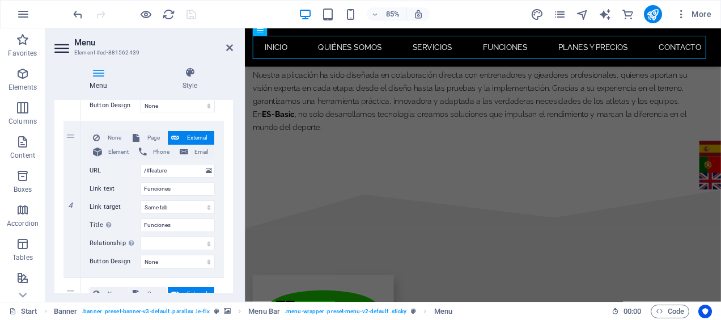
scroll to position [559, 0]
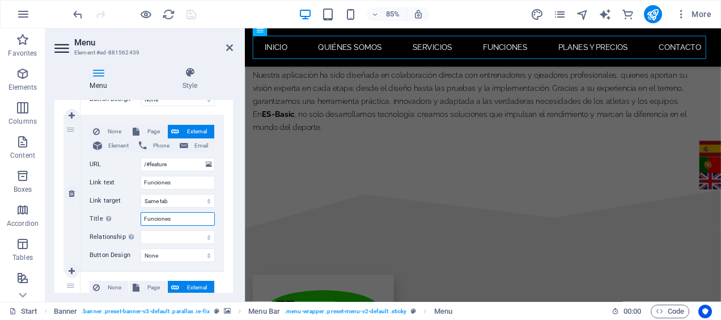
click at [163, 216] on input "Funciones" at bounding box center [178, 219] width 74 height 14
type input "Features"
select select
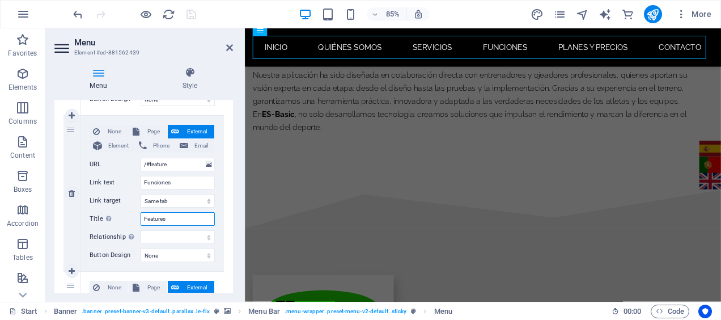
select select
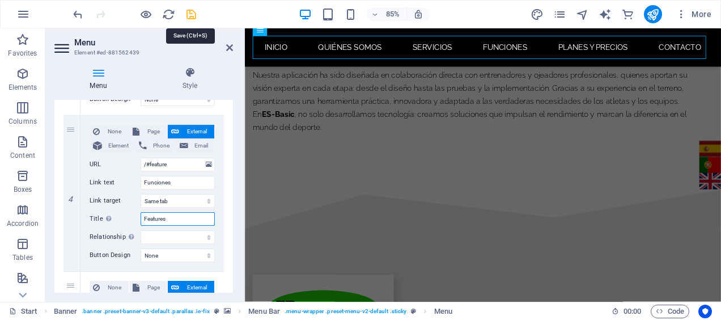
type input "Features"
click at [192, 17] on icon "save" at bounding box center [191, 14] width 13 height 13
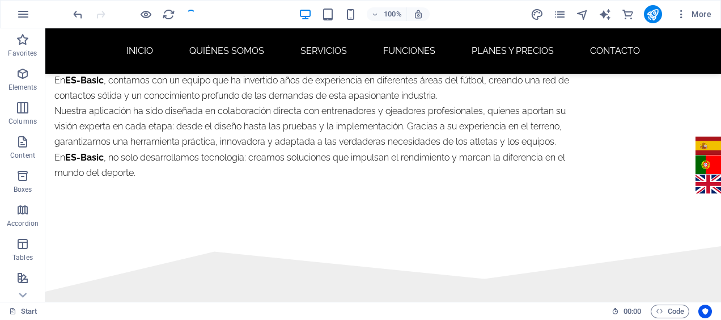
scroll to position [1507, 0]
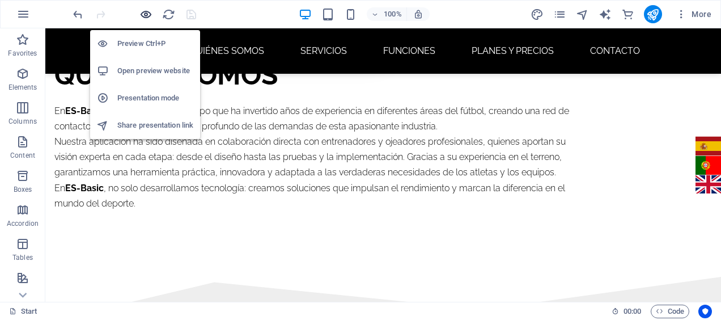
click at [143, 10] on icon "button" at bounding box center [145, 14] width 13 height 13
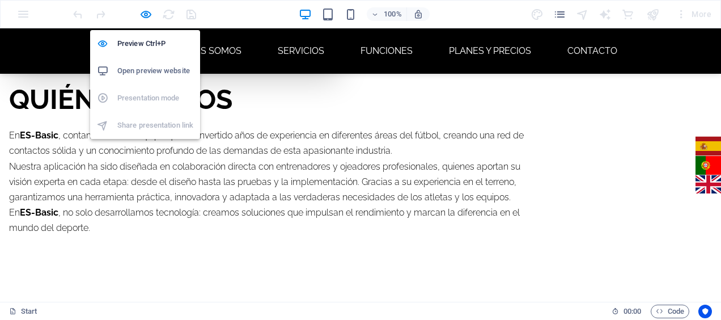
click at [144, 68] on h6 "Open preview website" at bounding box center [155, 71] width 76 height 14
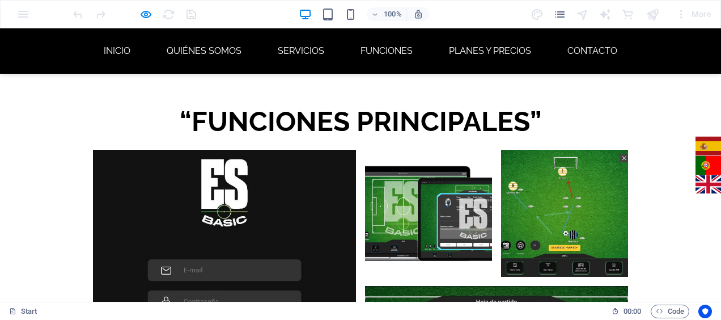
scroll to position [4054, 0]
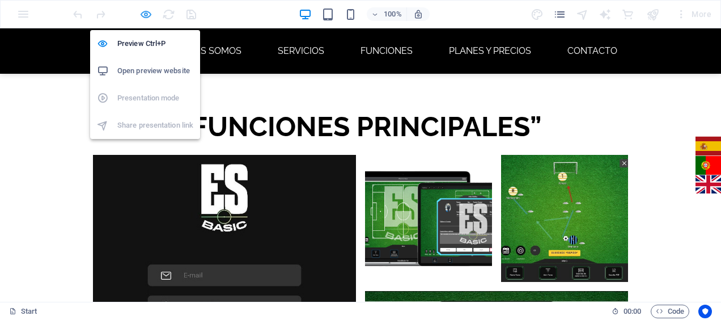
click at [143, 15] on icon "button" at bounding box center [145, 14] width 13 height 13
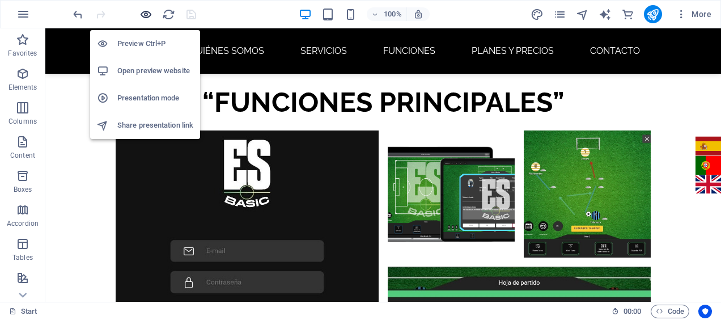
scroll to position [4036, 0]
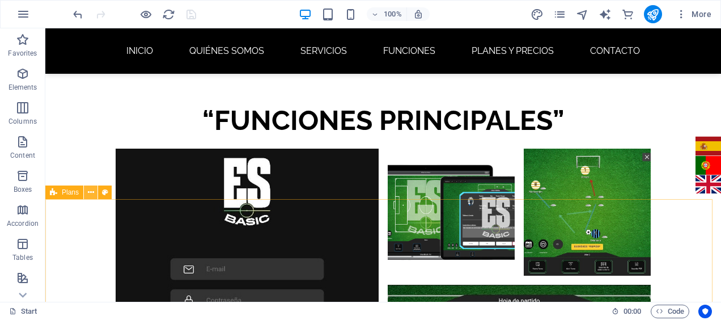
click at [92, 194] on icon at bounding box center [91, 192] width 6 height 12
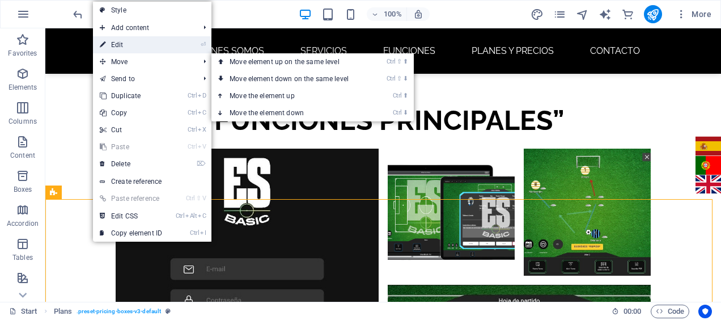
click at [124, 45] on link "⏎ Edit" at bounding box center [131, 44] width 76 height 17
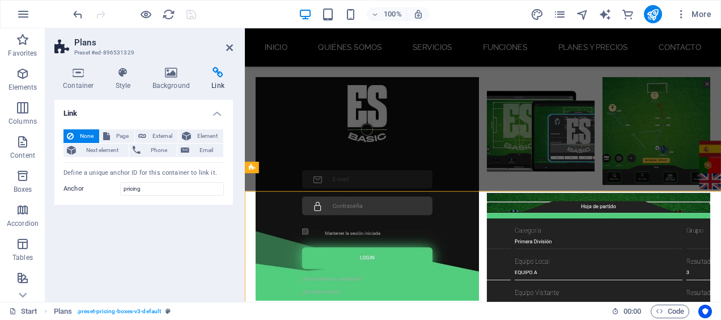
scroll to position [4015, 0]
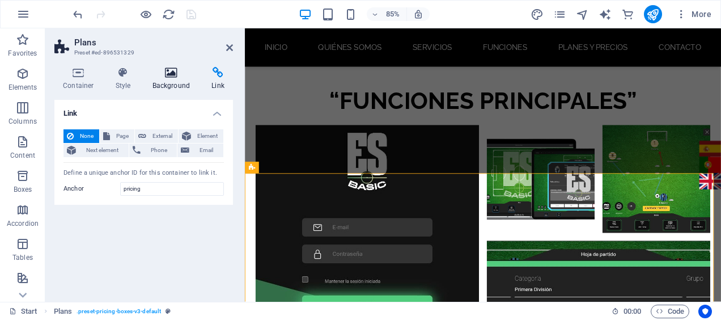
click at [179, 81] on h4 "Background" at bounding box center [174, 79] width 60 height 24
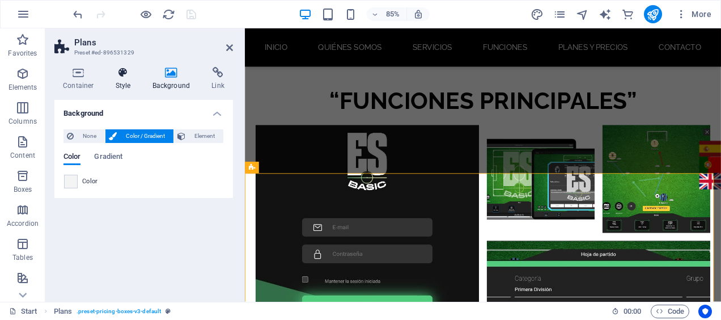
click at [135, 81] on h4 "Style" at bounding box center [125, 79] width 37 height 24
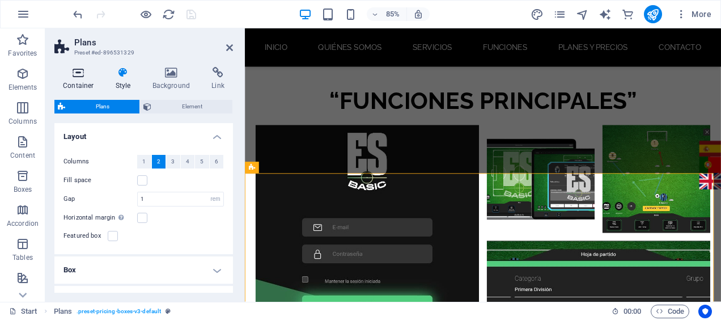
click at [66, 82] on h4 "Container" at bounding box center [80, 79] width 53 height 24
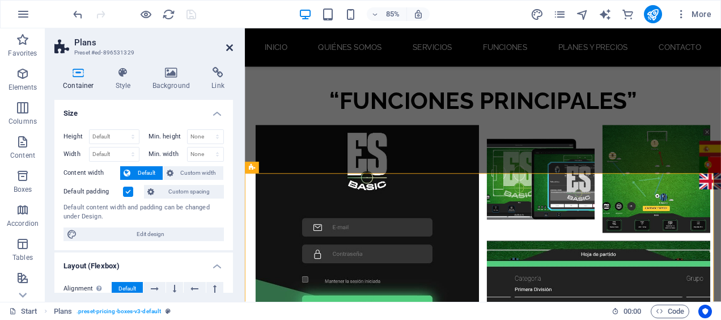
click at [228, 49] on icon at bounding box center [229, 47] width 7 height 9
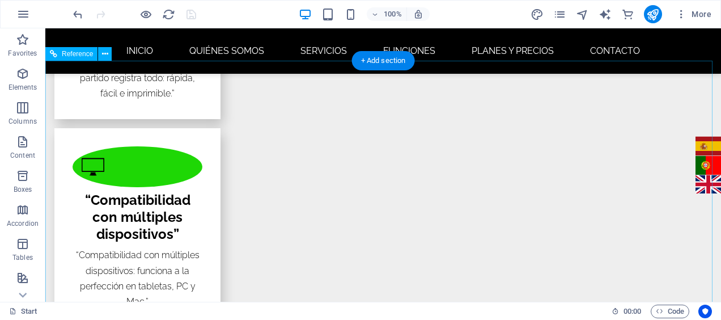
scroll to position [2535, 0]
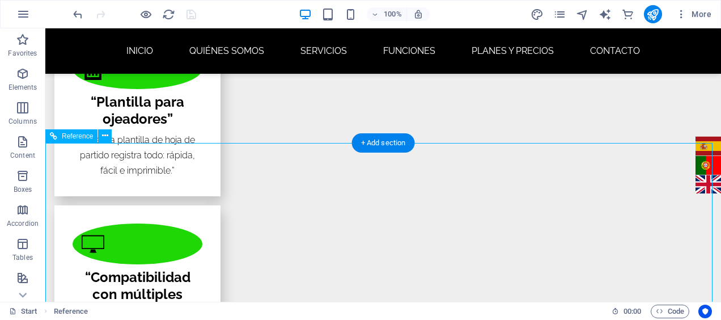
scroll to position [2464, 0]
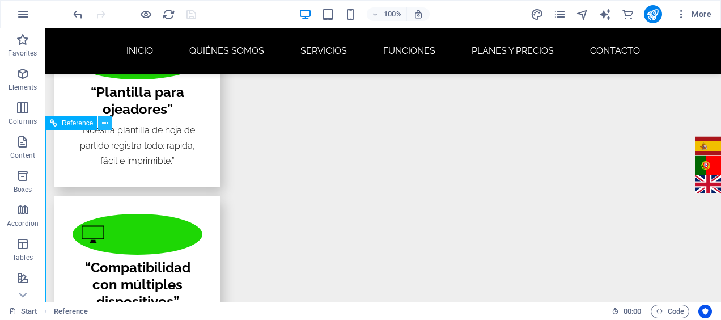
click at [104, 126] on icon at bounding box center [105, 123] width 6 height 12
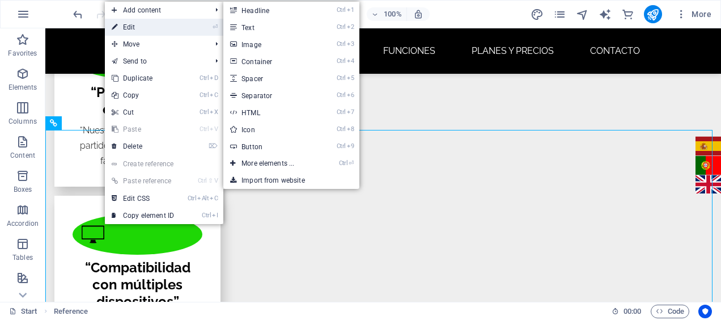
click at [133, 22] on link "⏎ Edit" at bounding box center [143, 27] width 76 height 17
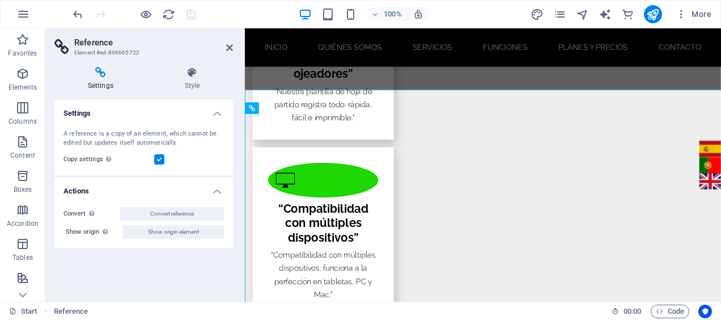
scroll to position [2493, 0]
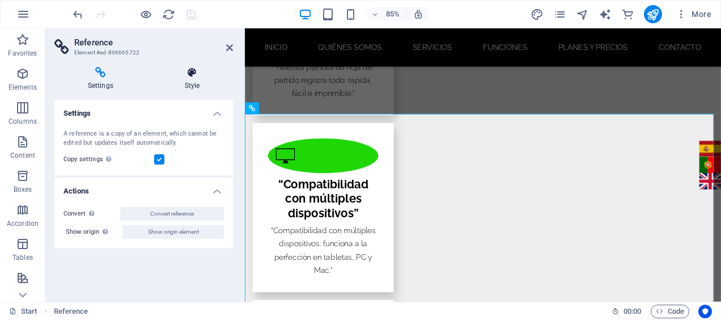
click at [184, 74] on icon at bounding box center [192, 72] width 82 height 11
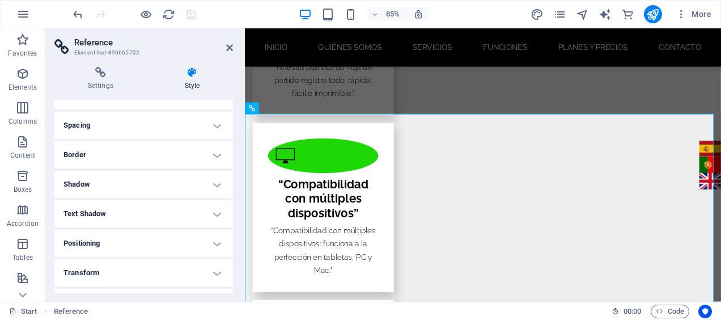
scroll to position [164, 0]
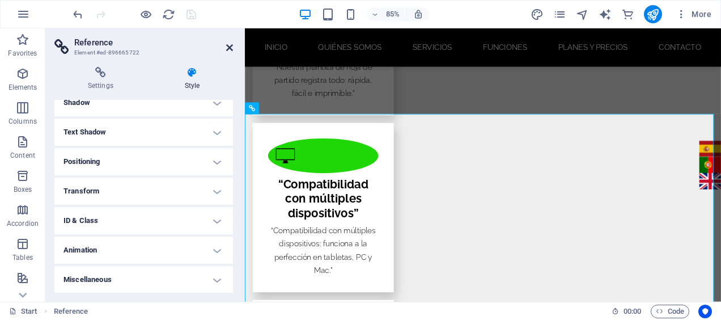
click at [231, 44] on icon at bounding box center [229, 47] width 7 height 9
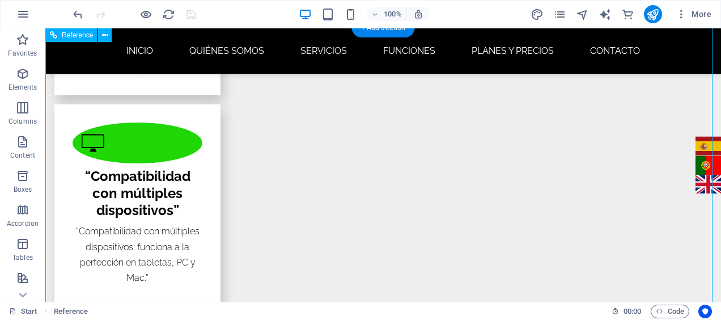
scroll to position [2555, 0]
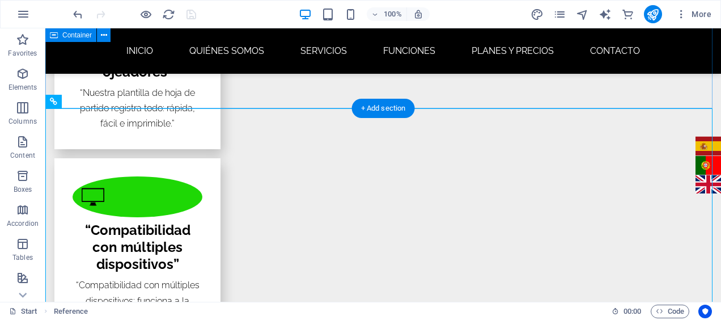
scroll to position [2504, 0]
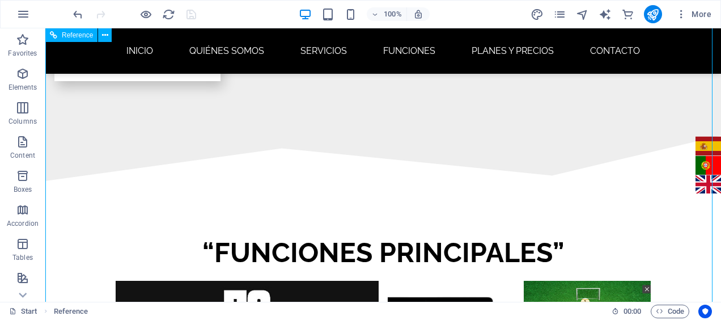
scroll to position [2956, 0]
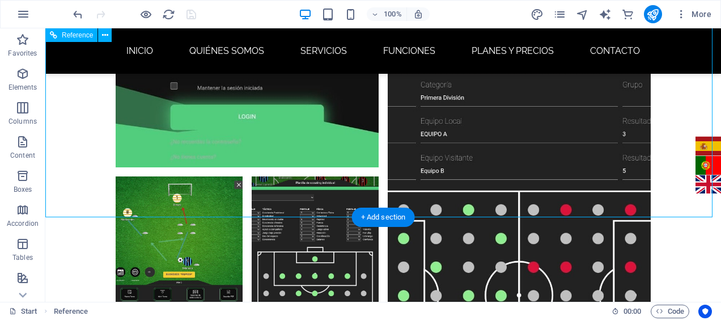
scroll to position [3329, 0]
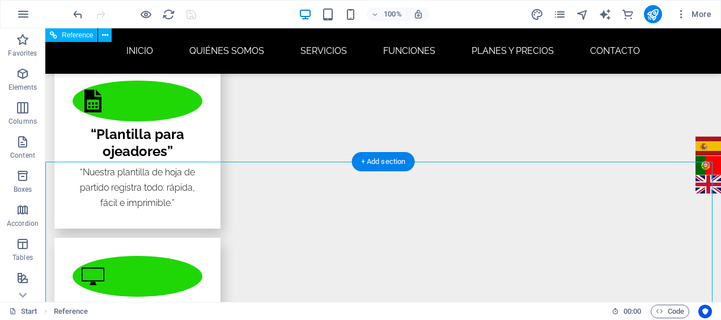
scroll to position [2421, 0]
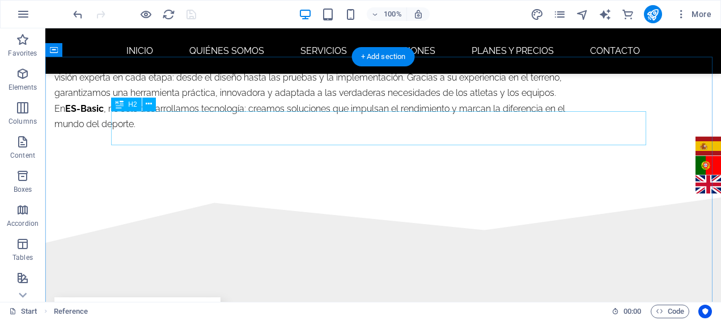
scroll to position [1585, 0]
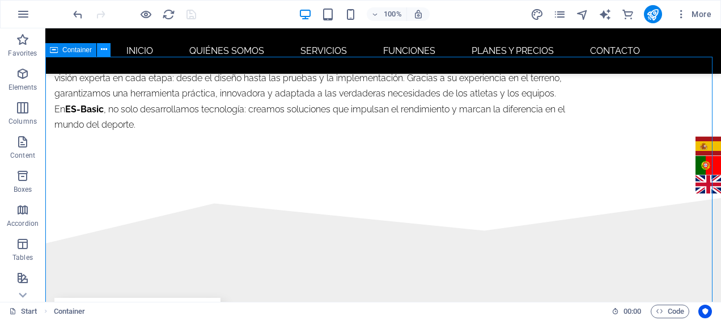
click at [104, 50] on icon at bounding box center [104, 50] width 6 height 12
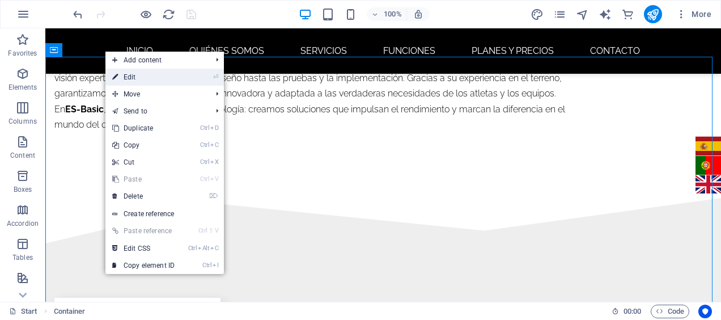
click at [124, 75] on link "⏎ Edit" at bounding box center [143, 77] width 76 height 17
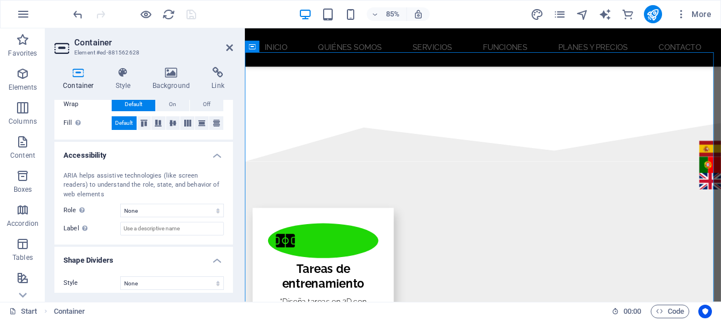
scroll to position [245, 0]
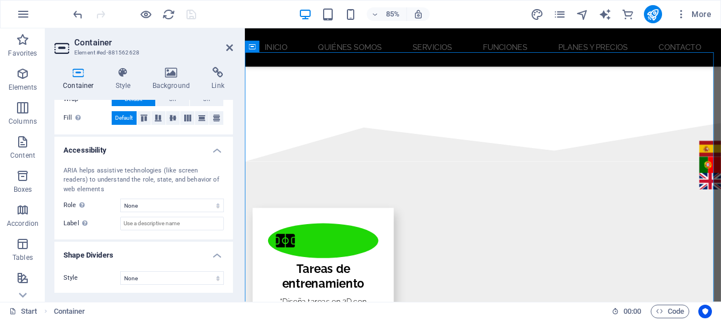
click at [208, 63] on div "Container Style Background Link Size Height Default px rem % vh vw Min. height …" at bounding box center [143, 180] width 197 height 244
click at [213, 71] on icon at bounding box center [218, 72] width 30 height 11
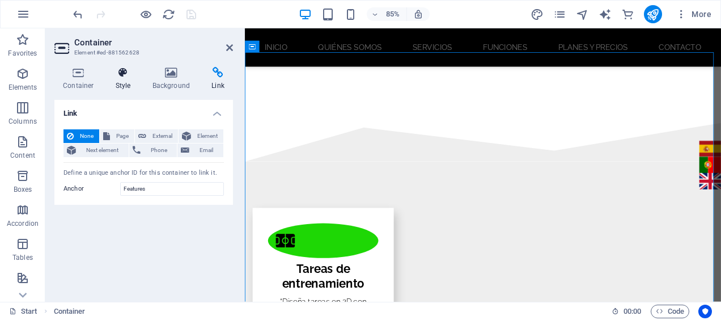
click at [130, 78] on icon at bounding box center [123, 72] width 32 height 11
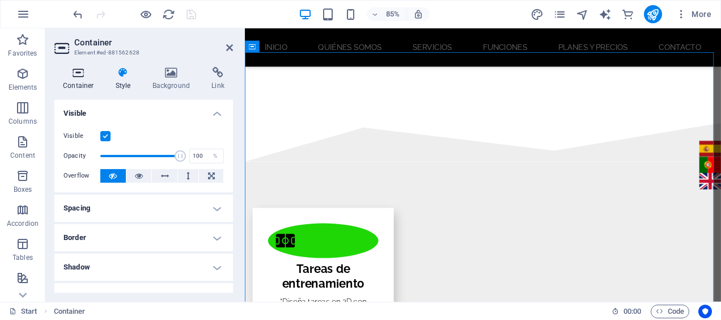
click at [68, 78] on h4 "Container" at bounding box center [80, 79] width 53 height 24
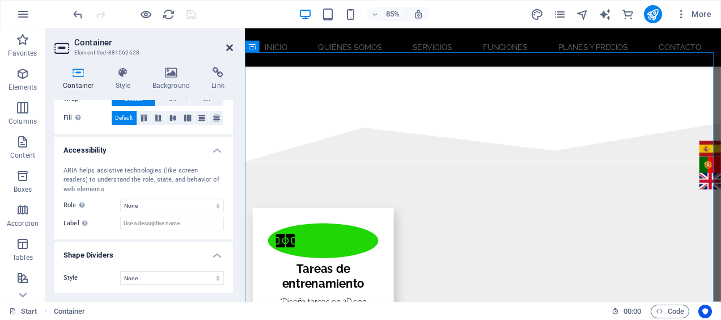
click at [231, 46] on icon at bounding box center [229, 47] width 7 height 9
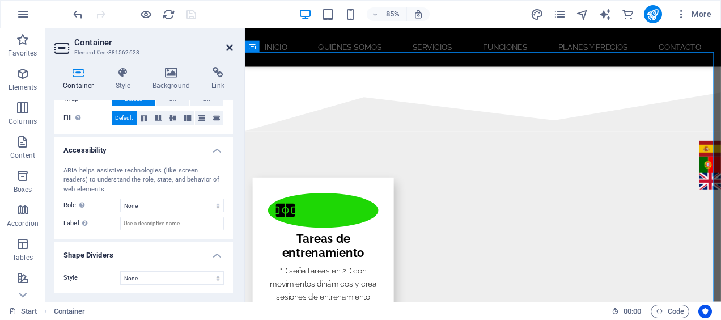
scroll to position [1585, 0]
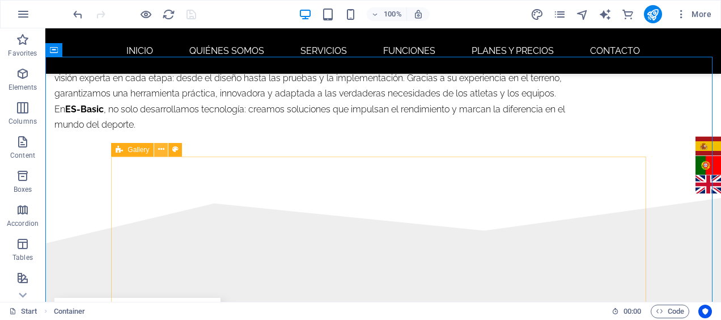
click at [162, 148] on icon at bounding box center [161, 149] width 6 height 12
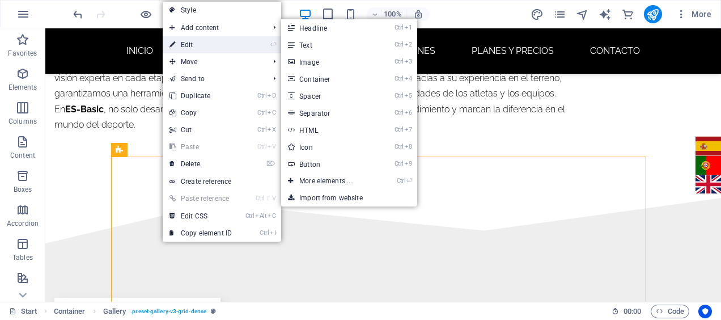
click at [193, 40] on link "⏎ Edit" at bounding box center [201, 44] width 76 height 17
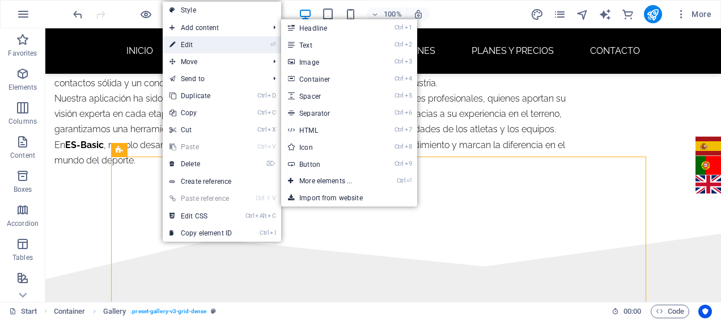
select select "rem"
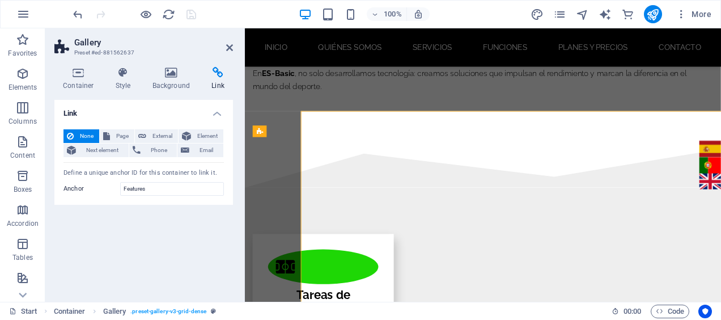
scroll to position [1616, 0]
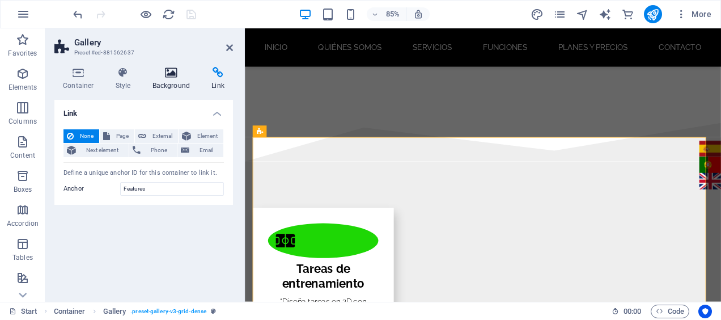
click at [173, 73] on icon at bounding box center [171, 72] width 55 height 11
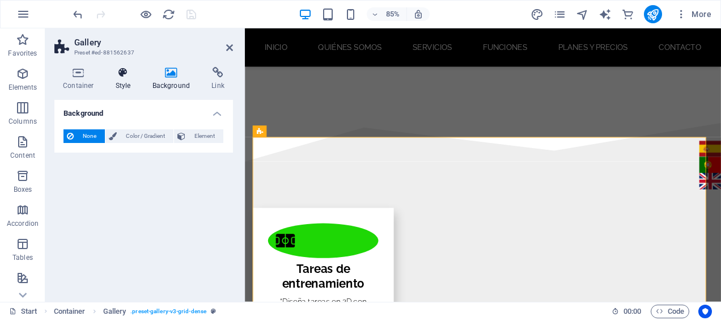
click at [133, 80] on h4 "Style" at bounding box center [125, 79] width 37 height 24
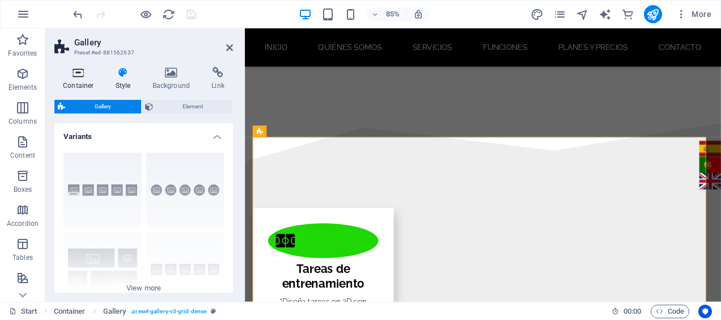
click at [85, 77] on icon at bounding box center [78, 72] width 48 height 11
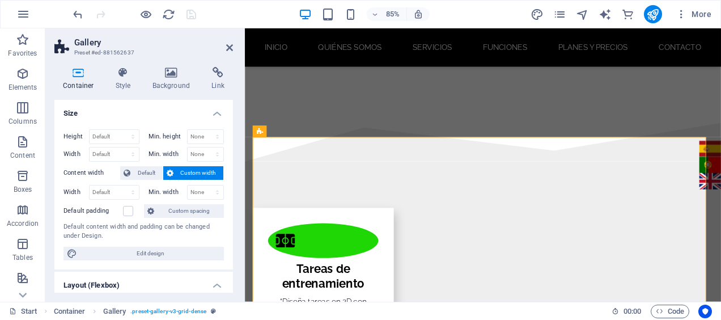
scroll to position [264, 0]
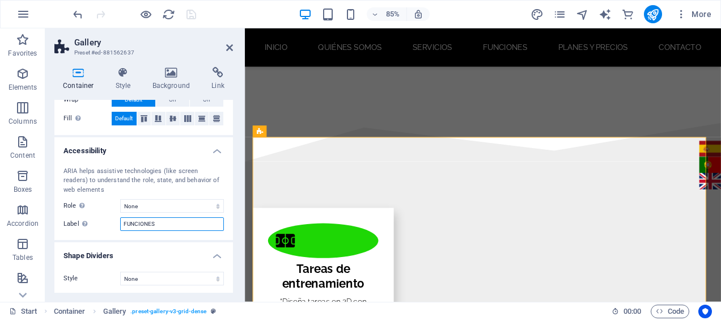
click at [128, 223] on input "FUNCIONES" at bounding box center [172, 224] width 104 height 14
type input "Features"
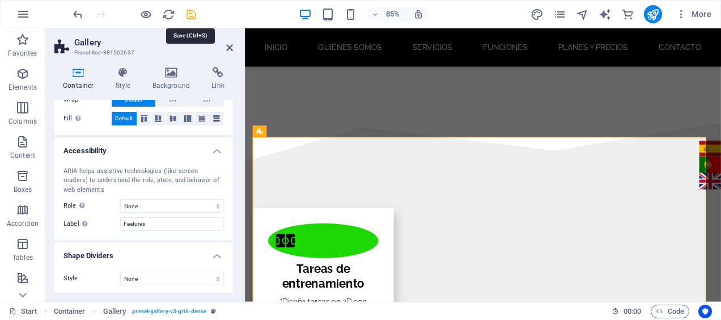
click at [187, 17] on icon "save" at bounding box center [191, 14] width 13 height 13
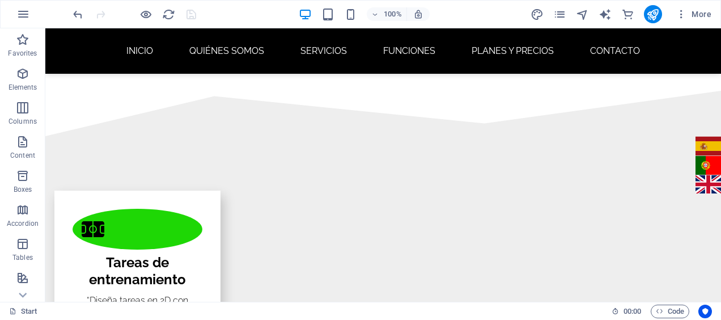
scroll to position [1695, 0]
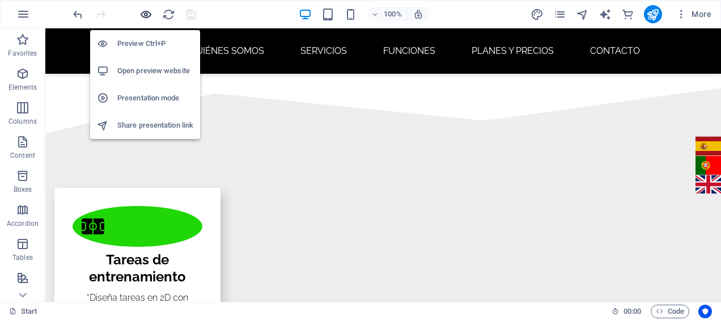
click at [142, 15] on icon "button" at bounding box center [145, 14] width 13 height 13
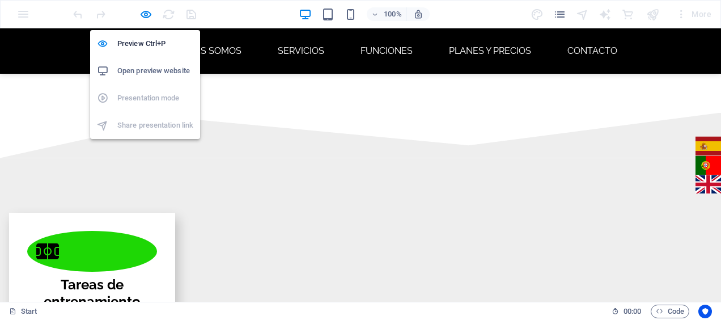
click at [127, 65] on h6 "Open preview website" at bounding box center [155, 71] width 76 height 14
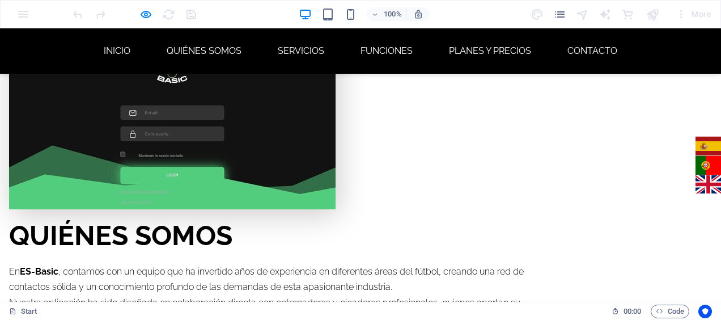
scroll to position [1370, 0]
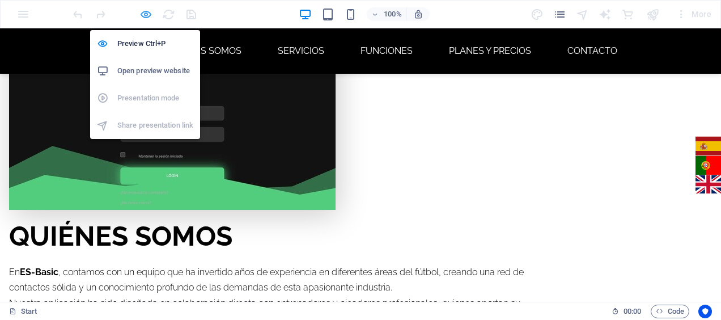
click at [144, 9] on icon "button" at bounding box center [145, 14] width 13 height 13
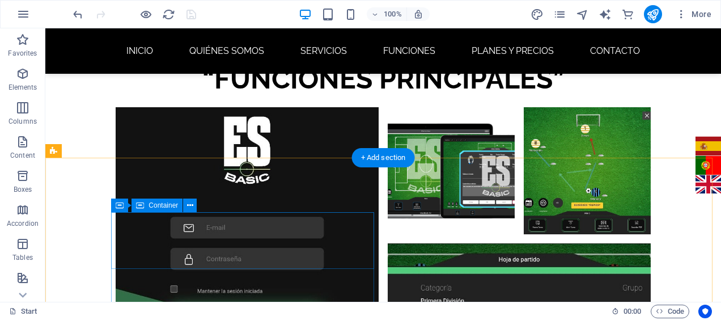
scroll to position [4079, 0]
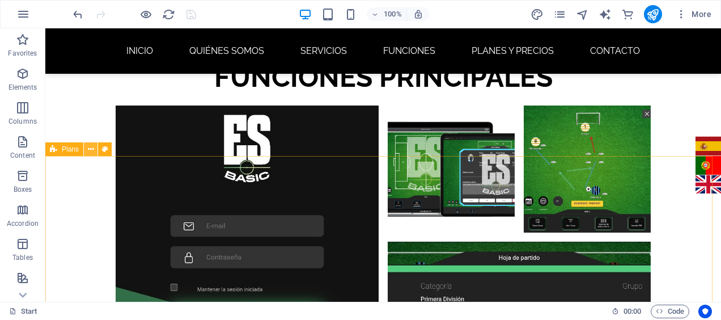
click at [92, 153] on icon at bounding box center [91, 149] width 6 height 12
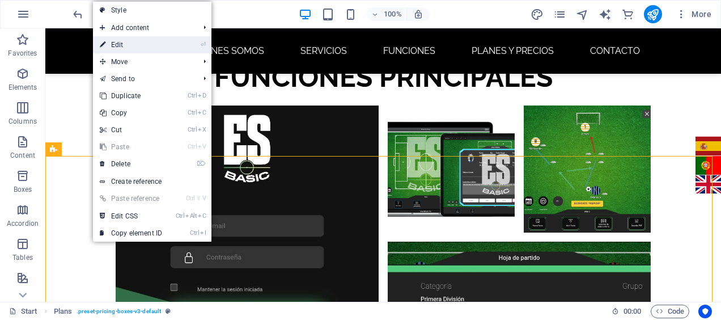
click at [138, 44] on link "⏎ Edit" at bounding box center [131, 44] width 76 height 17
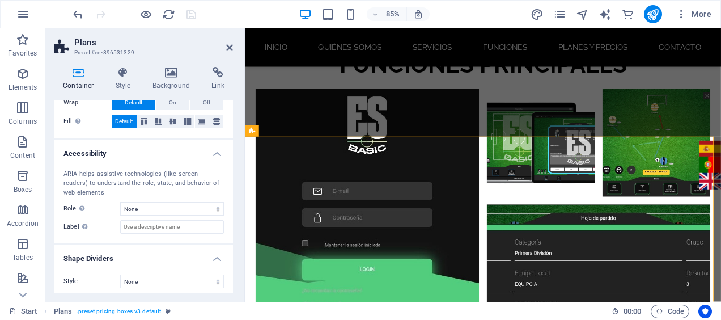
scroll to position [245, 0]
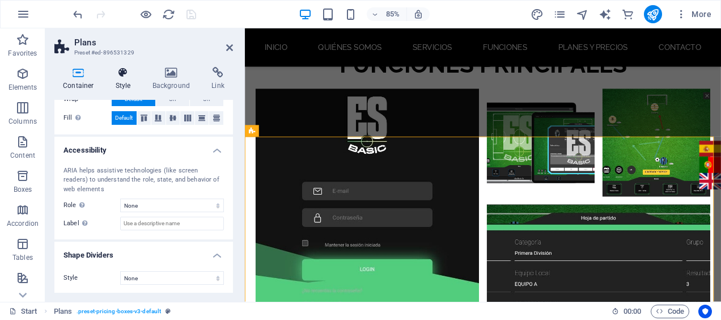
click at [128, 75] on icon at bounding box center [123, 72] width 32 height 11
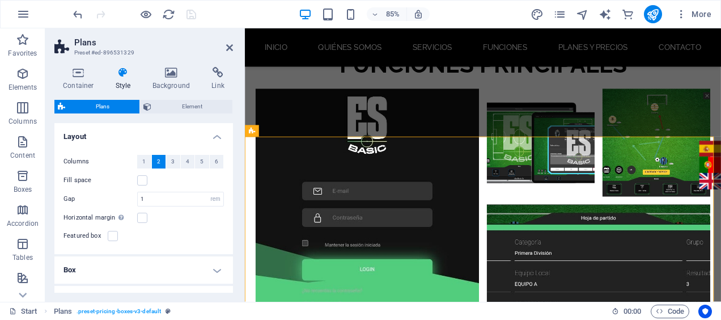
scroll to position [94, 0]
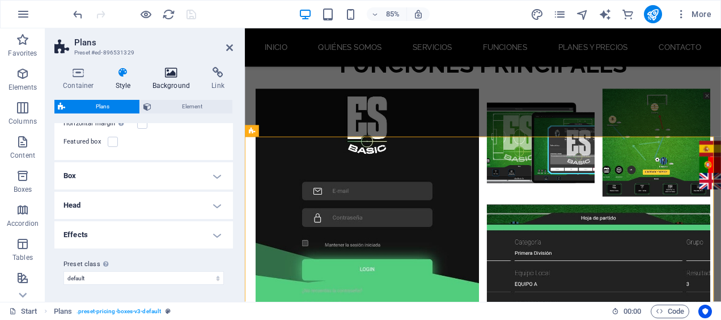
click at [168, 82] on h4 "Background" at bounding box center [174, 79] width 60 height 24
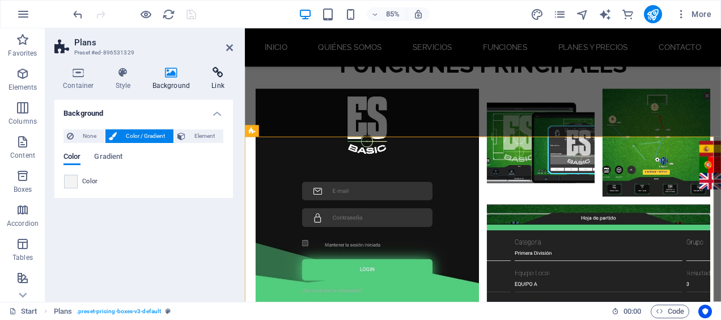
click at [217, 78] on icon at bounding box center [218, 72] width 30 height 11
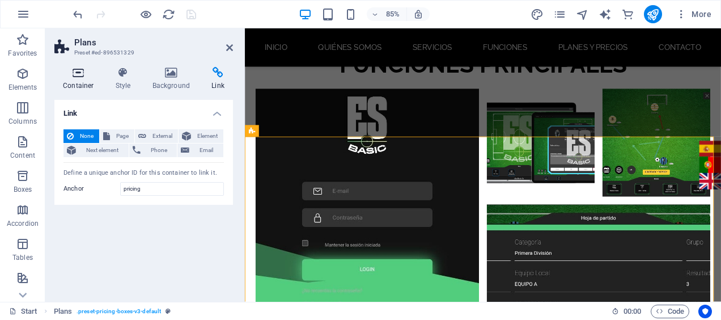
click at [69, 76] on icon at bounding box center [78, 72] width 48 height 11
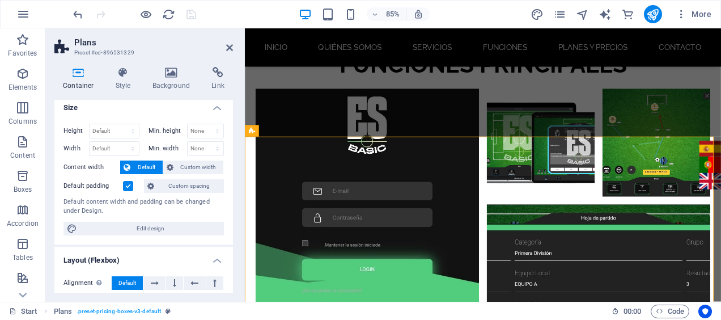
scroll to position [245, 0]
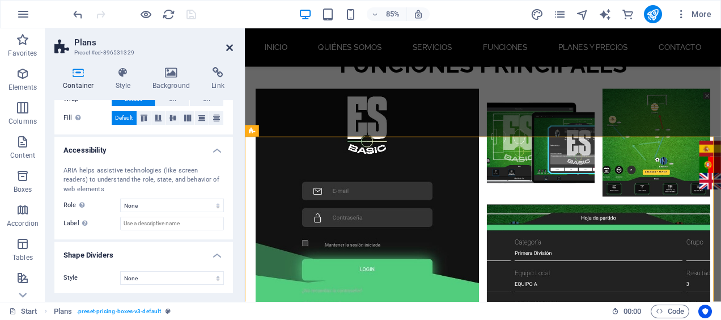
click at [228, 45] on icon at bounding box center [229, 47] width 7 height 9
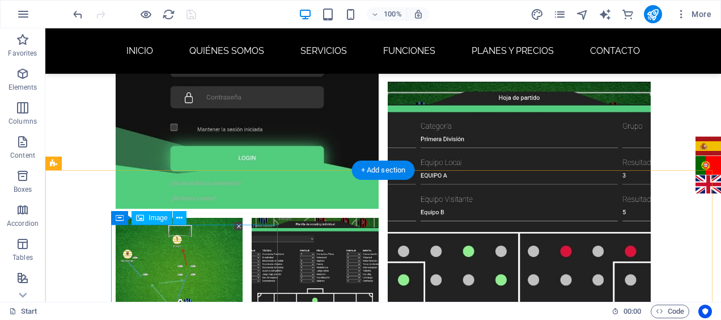
scroll to position [3686, 0]
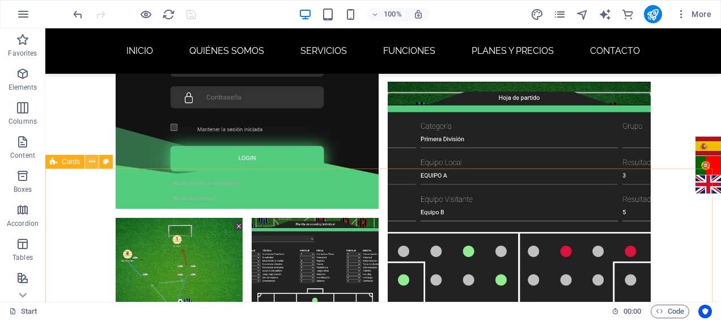
click at [89, 163] on icon at bounding box center [92, 162] width 6 height 12
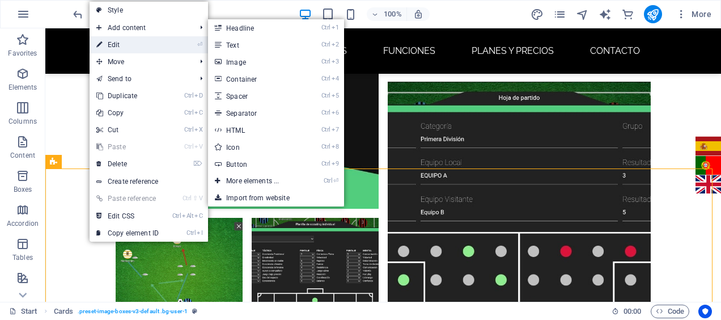
click at [124, 41] on link "⏎ Edit" at bounding box center [128, 44] width 76 height 17
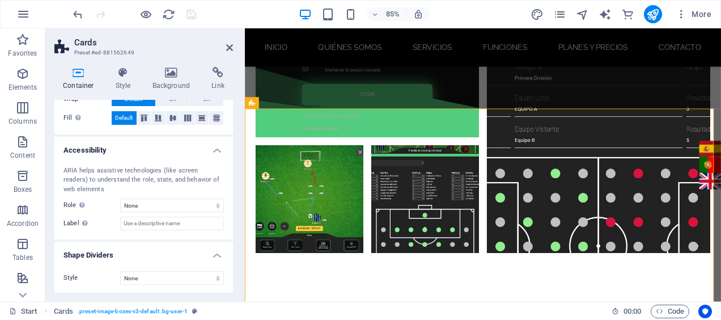
scroll to position [0, 0]
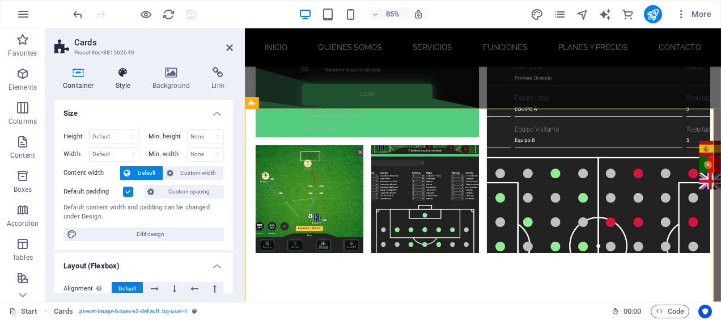
click at [126, 82] on h4 "Style" at bounding box center [125, 79] width 37 height 24
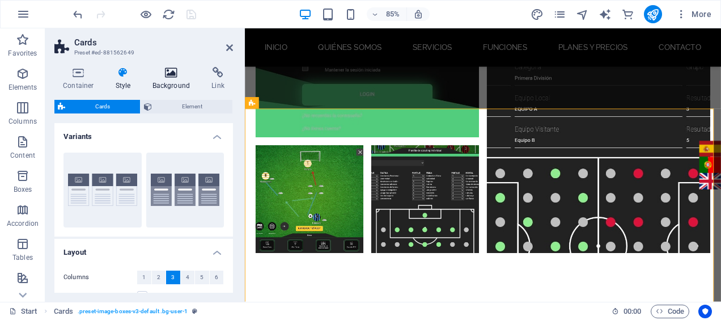
click at [160, 79] on h4 "Background" at bounding box center [174, 79] width 60 height 24
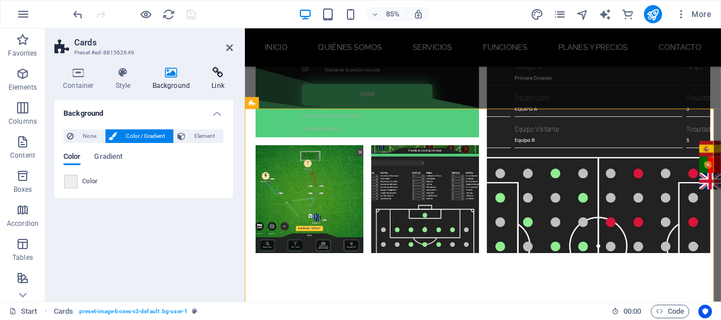
click at [212, 77] on icon at bounding box center [218, 72] width 30 height 11
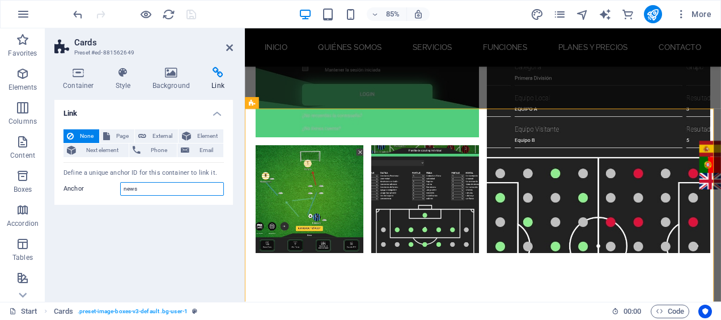
click at [143, 186] on input "news" at bounding box center [172, 189] width 104 height 14
type input "features"
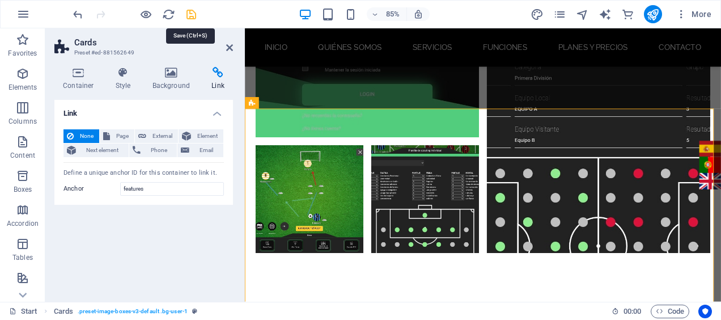
click at [189, 16] on icon "save" at bounding box center [191, 14] width 13 height 13
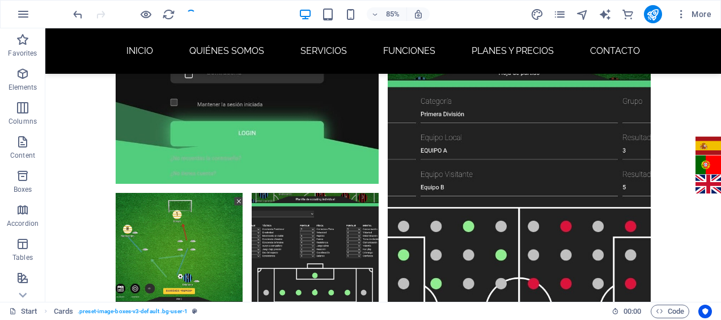
scroll to position [3686, 0]
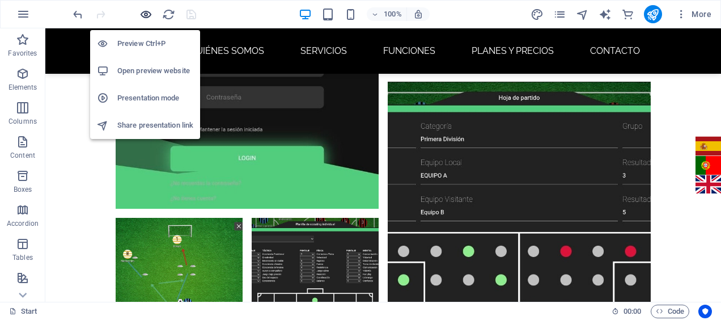
click at [143, 17] on icon "button" at bounding box center [145, 14] width 13 height 13
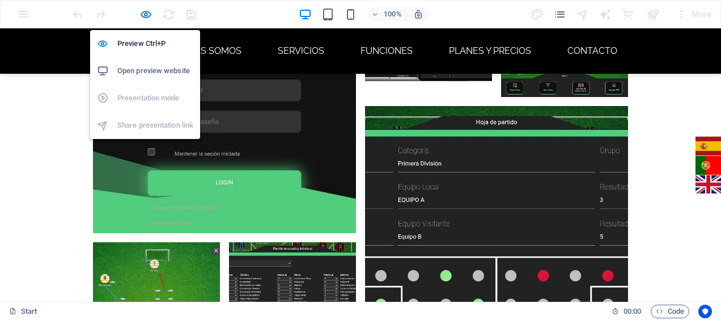
click at [144, 71] on h6 "Open preview website" at bounding box center [155, 71] width 76 height 14
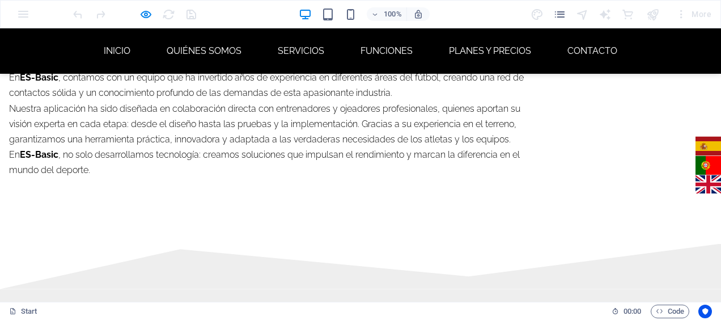
scroll to position [1567, 0]
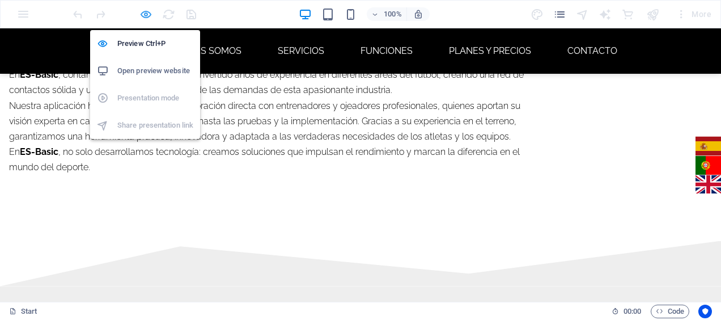
click at [144, 15] on icon "button" at bounding box center [145, 14] width 13 height 13
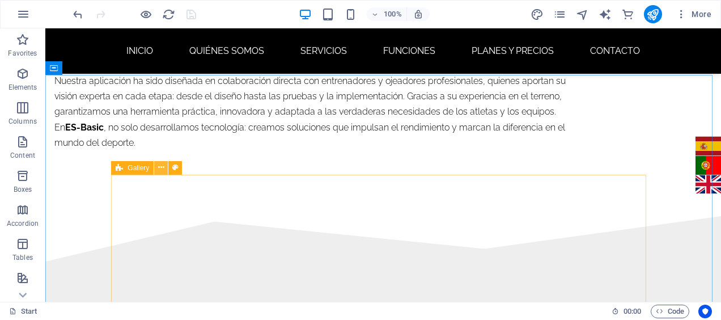
click at [161, 168] on icon at bounding box center [161, 168] width 6 height 12
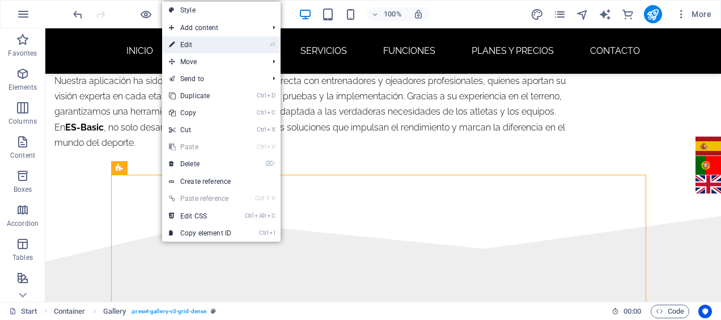
click at [185, 41] on link "⏎ Edit" at bounding box center [200, 44] width 76 height 17
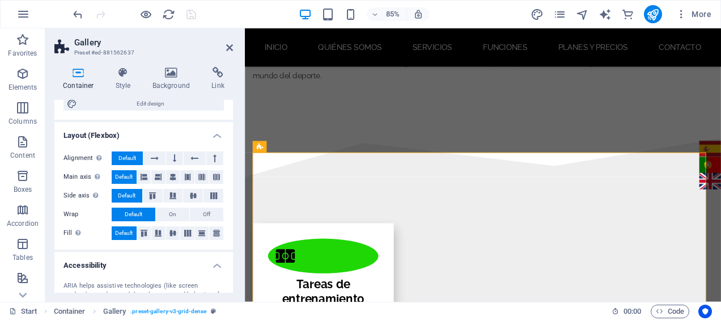
scroll to position [264, 0]
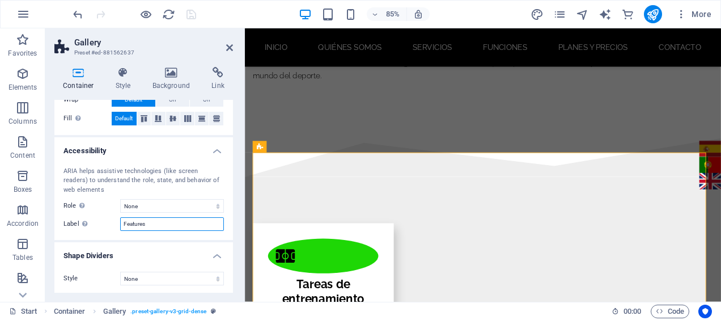
click at [130, 225] on input "Features" at bounding box center [172, 224] width 104 height 14
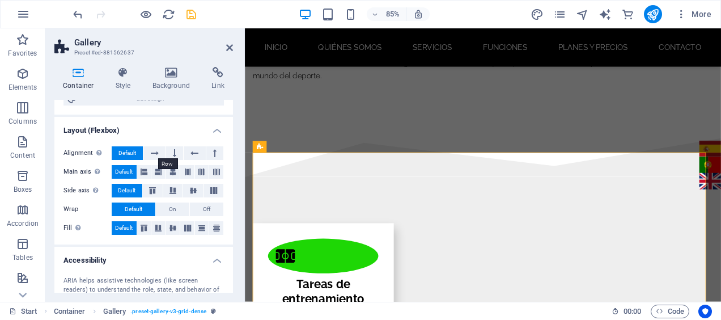
scroll to position [0, 0]
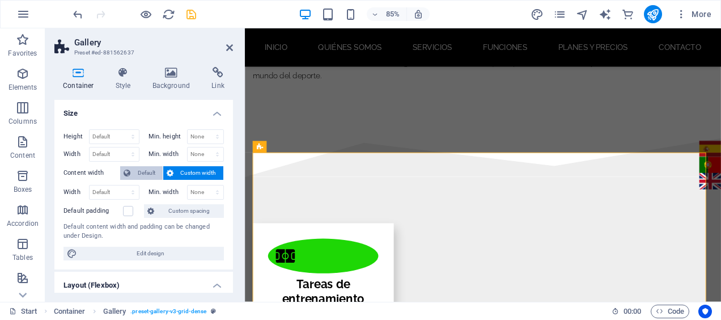
click at [142, 176] on span "Default" at bounding box center [147, 173] width 26 height 14
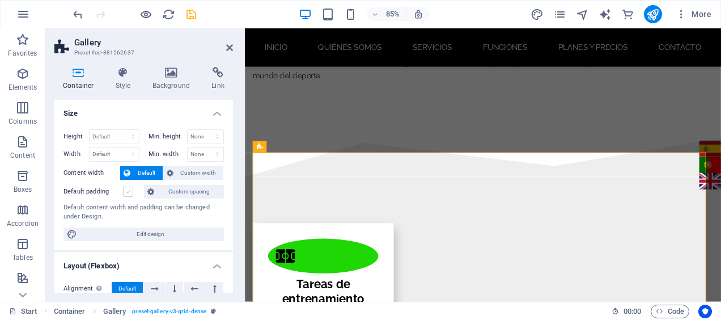
click at [126, 186] on label at bounding box center [128, 191] width 10 height 10
click at [0, 0] on input "Default padding" at bounding box center [0, 0] width 0 height 0
click at [118, 82] on h4 "Style" at bounding box center [125, 79] width 37 height 24
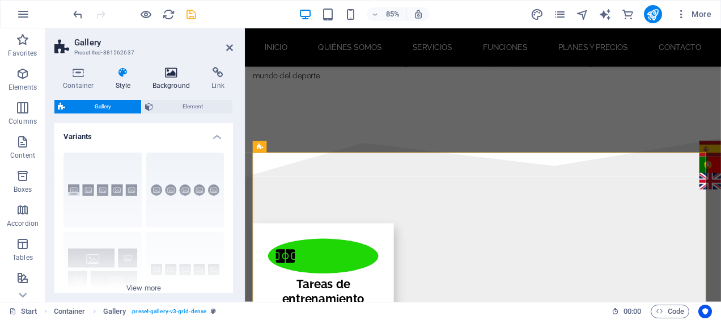
click at [175, 80] on h4 "Background" at bounding box center [174, 79] width 60 height 24
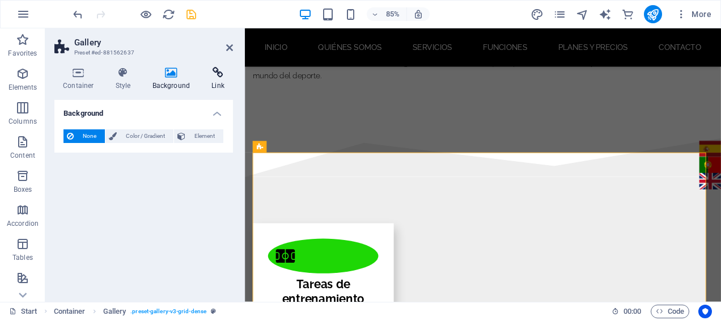
click at [215, 80] on h4 "Link" at bounding box center [218, 79] width 30 height 24
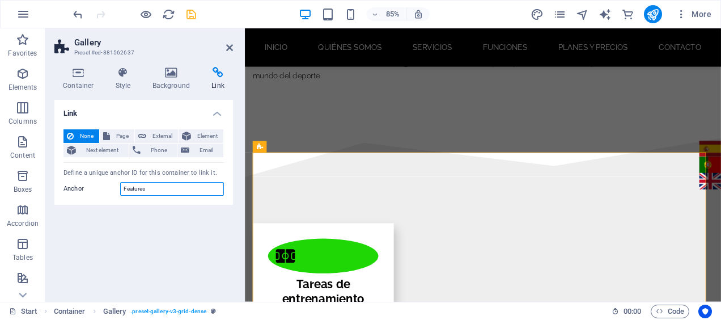
click at [142, 188] on input "Features" at bounding box center [172, 189] width 104 height 14
type input "funciones"
click at [193, 18] on icon "save" at bounding box center [191, 14] width 13 height 13
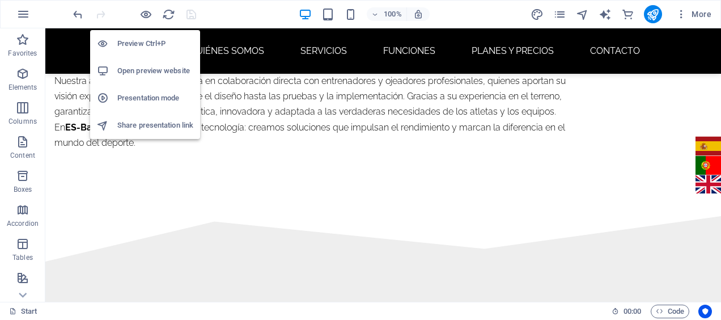
click at [136, 65] on h6 "Open preview website" at bounding box center [155, 71] width 76 height 14
click at [147, 11] on icon "button" at bounding box center [145, 14] width 13 height 13
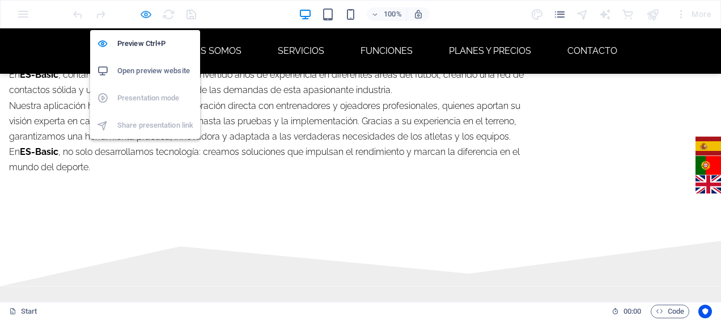
click at [147, 11] on icon "button" at bounding box center [145, 14] width 13 height 13
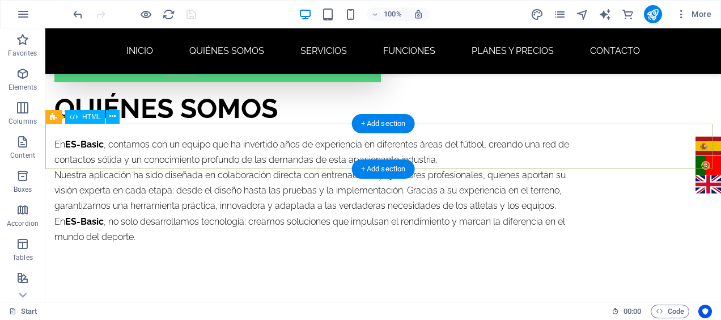
scroll to position [1473, 0]
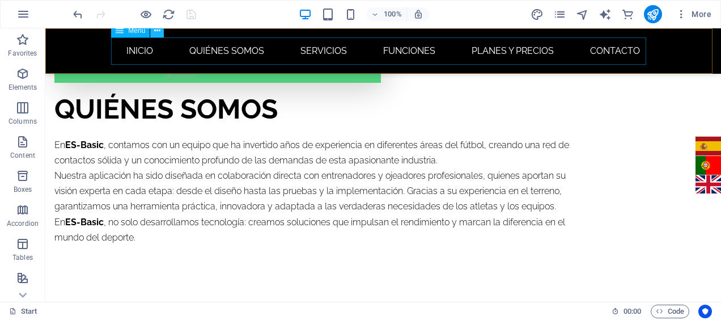
click at [159, 32] on icon at bounding box center [157, 31] width 6 height 12
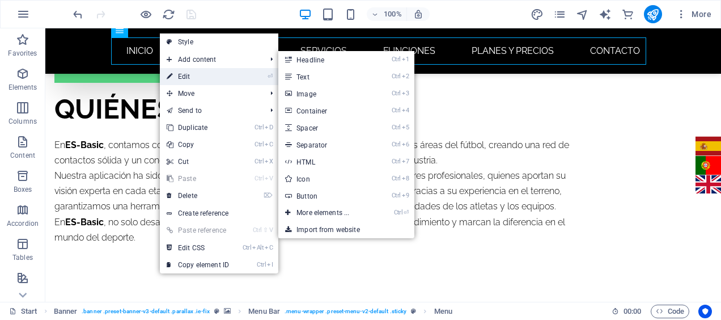
click at [175, 71] on link "⏎ Edit" at bounding box center [198, 76] width 76 height 17
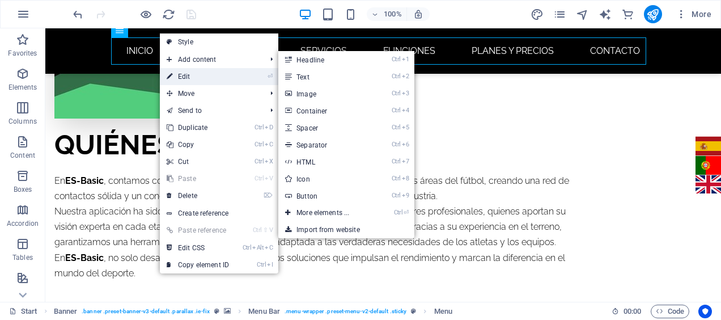
select select
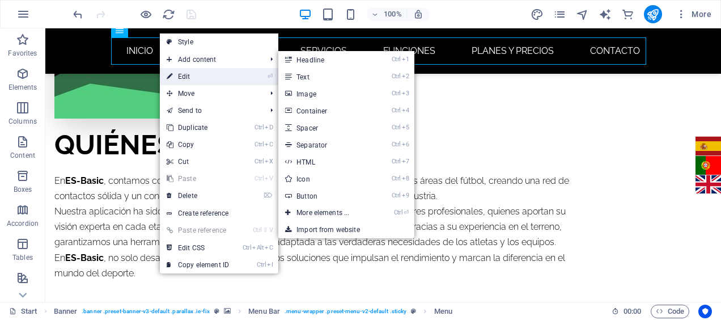
select select
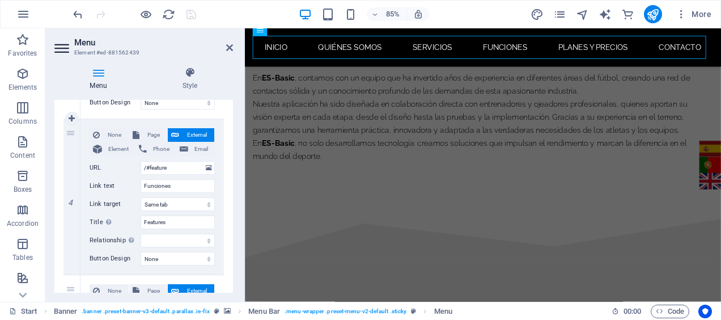
scroll to position [559, 0]
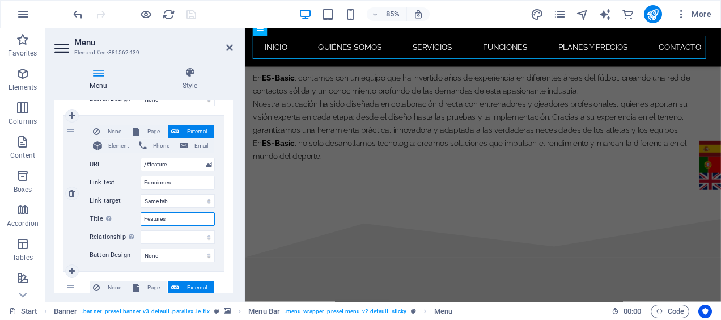
click at [163, 215] on input "Features" at bounding box center [178, 219] width 74 height 14
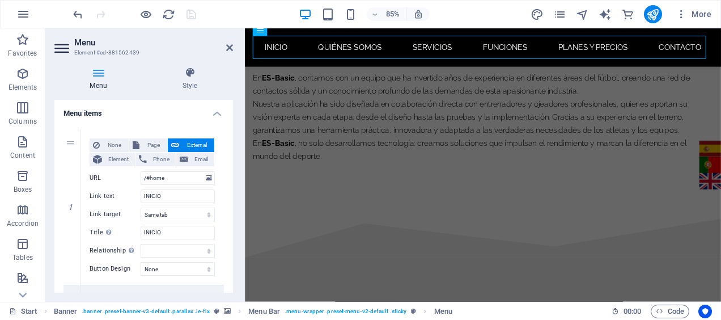
scroll to position [0, 0]
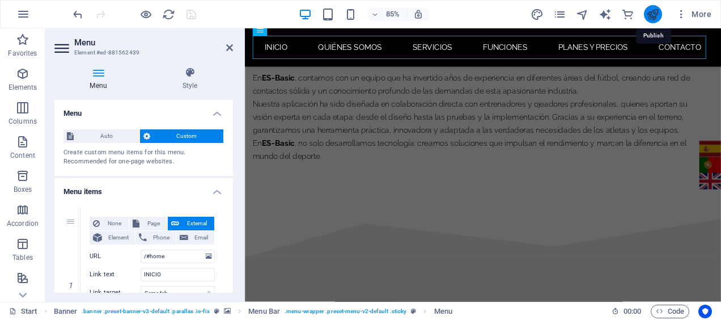
click at [652, 20] on icon "publish" at bounding box center [652, 14] width 13 height 13
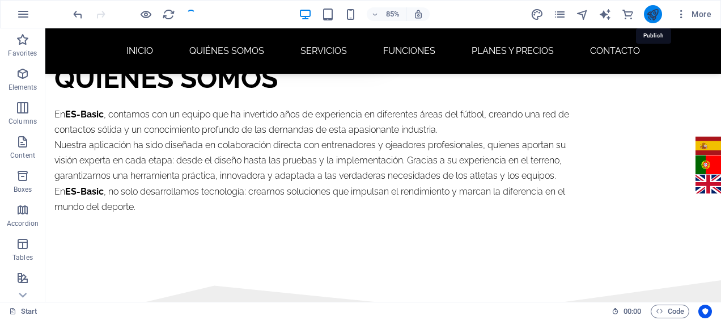
scroll to position [1473, 0]
